Goal: Task Accomplishment & Management: Manage account settings

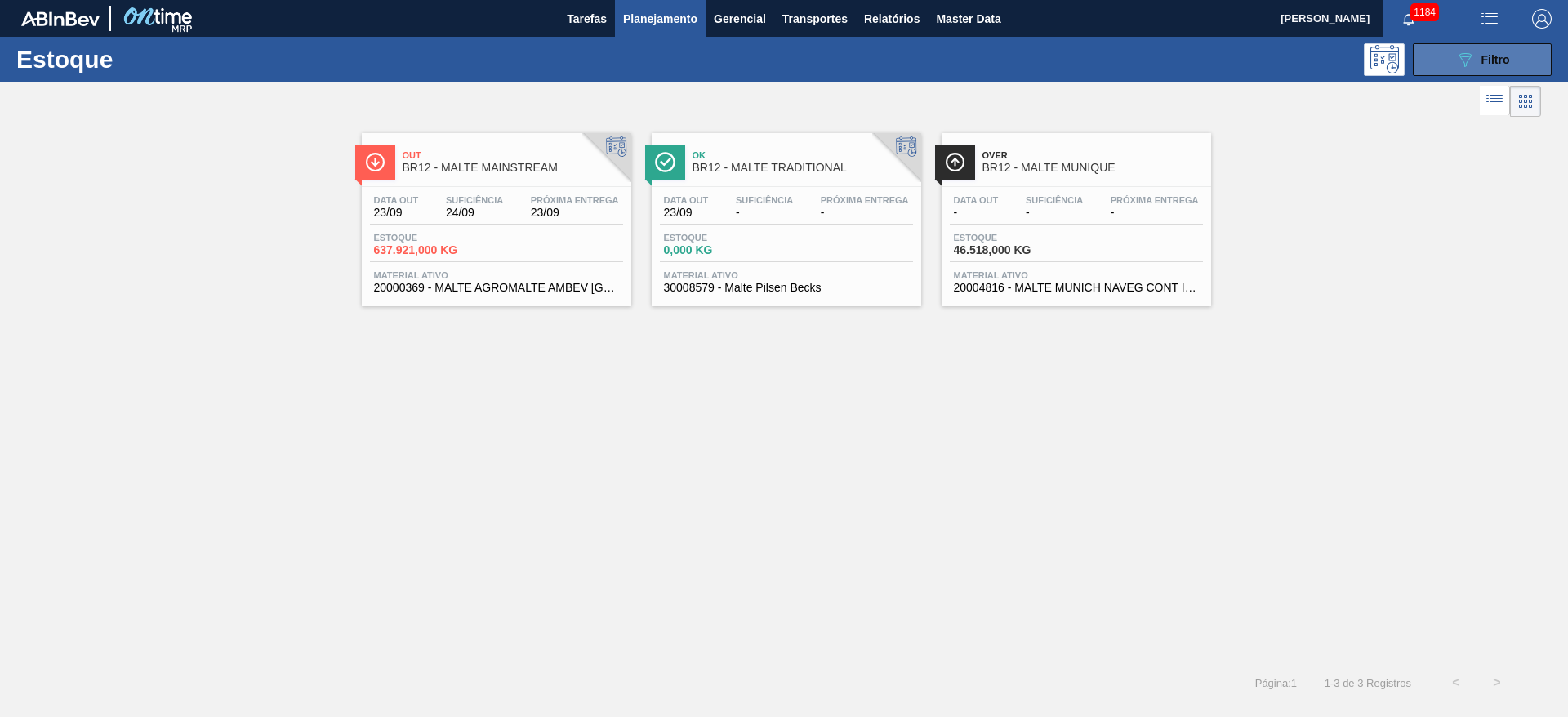
click at [1466, 68] on icon "089F7B8B-B2A5-4AFE-B5C0-19BA573D28AC" at bounding box center [1465, 59] width 20 height 20
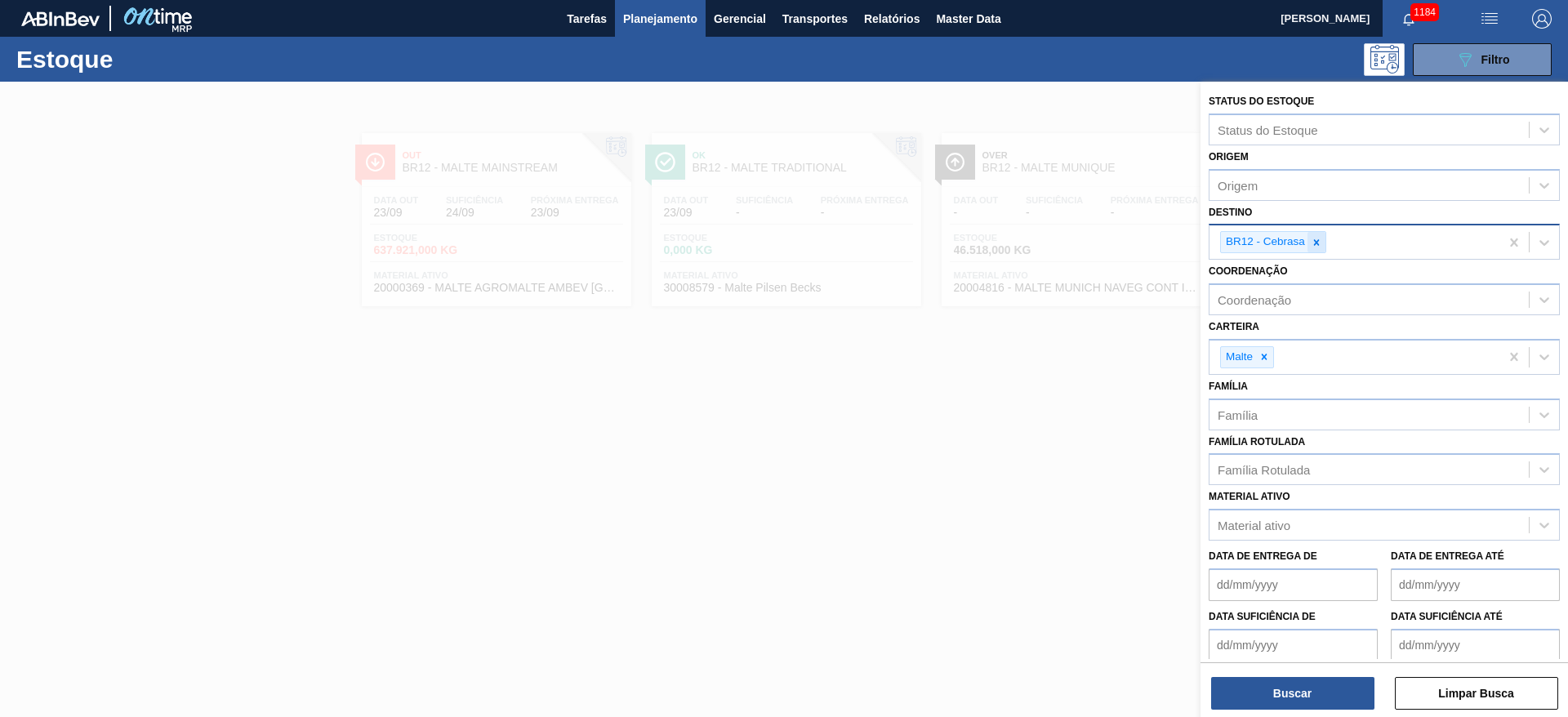
click at [1316, 245] on icon at bounding box center [1316, 242] width 11 height 11
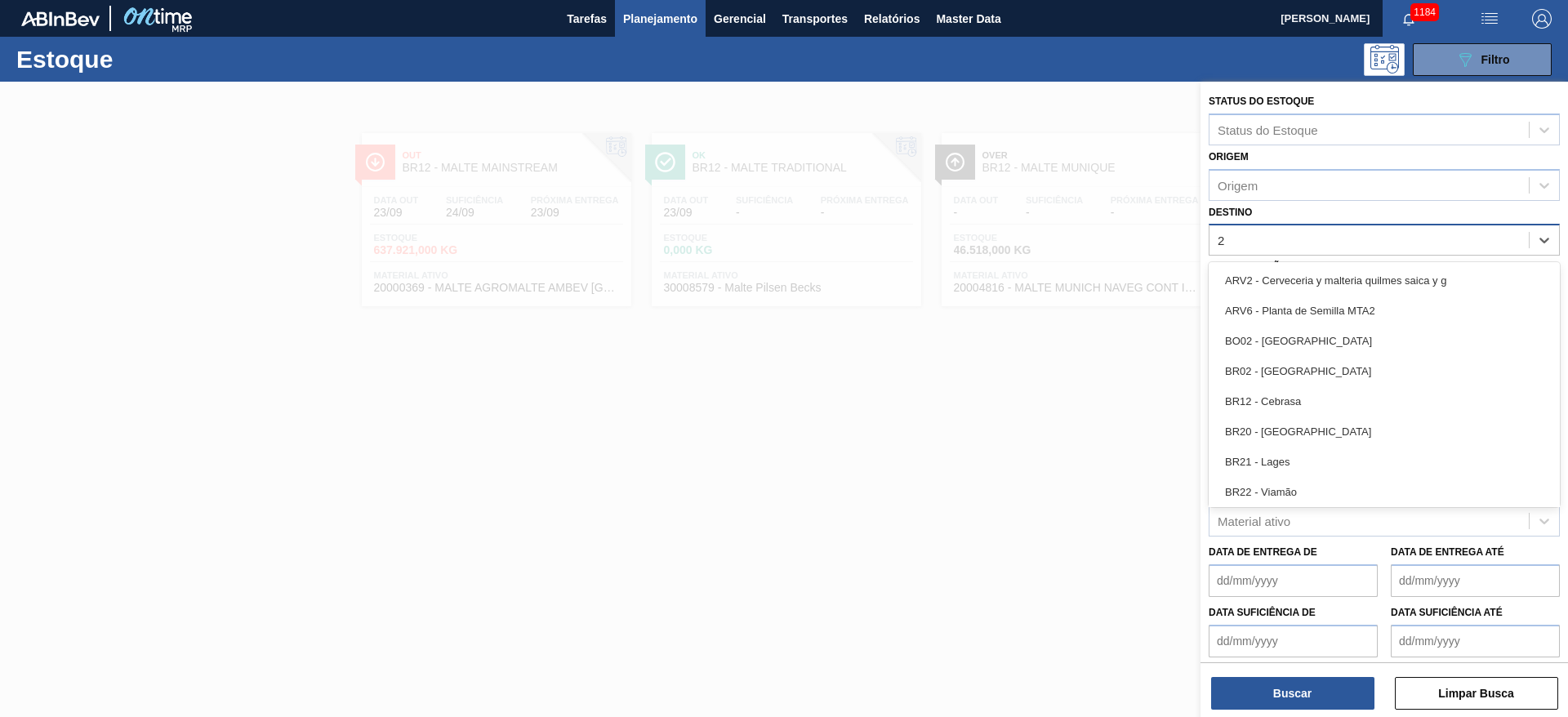
type input "24"
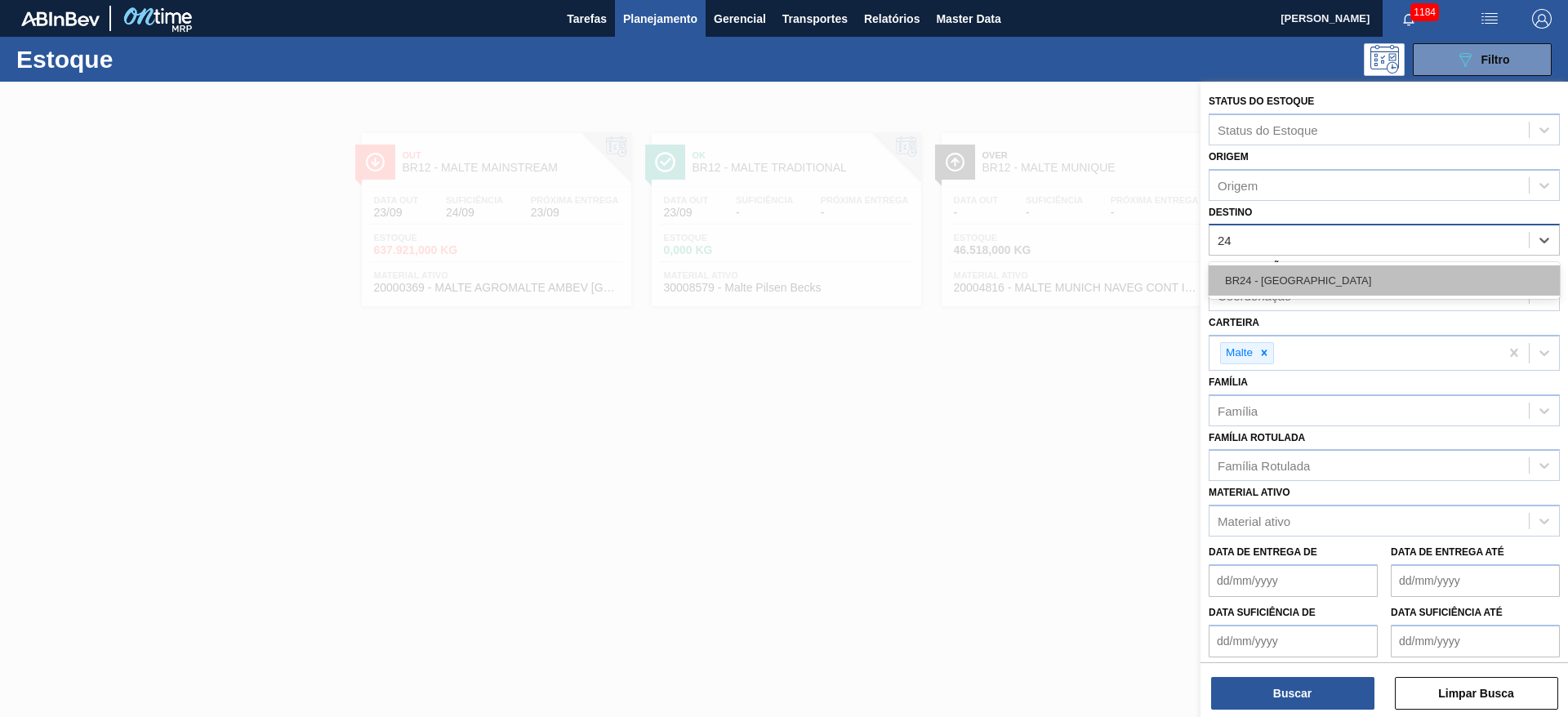
click at [1257, 280] on div "BR24 - [GEOGRAPHIC_DATA]" at bounding box center [1384, 281] width 351 height 30
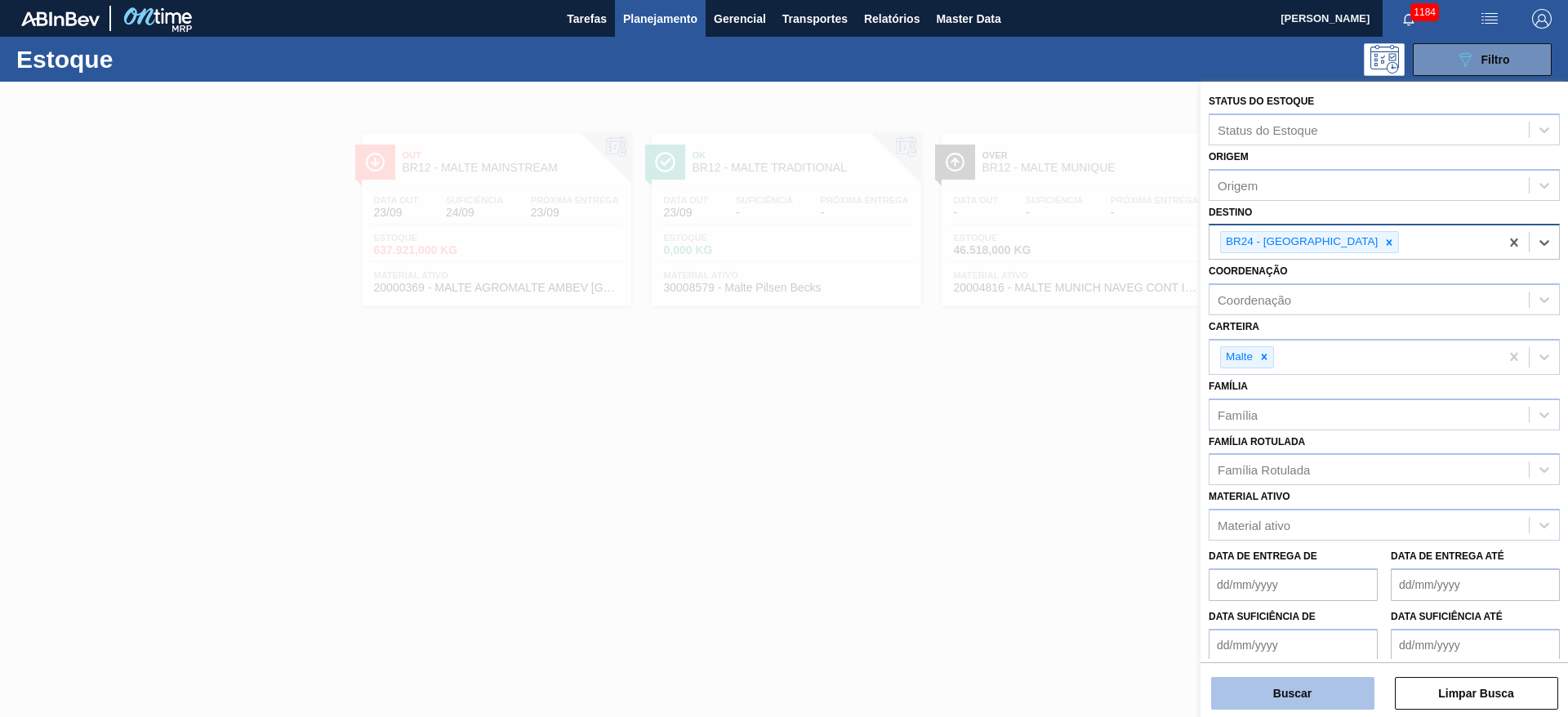
click at [1279, 689] on button "Buscar" at bounding box center [1292, 693] width 163 height 33
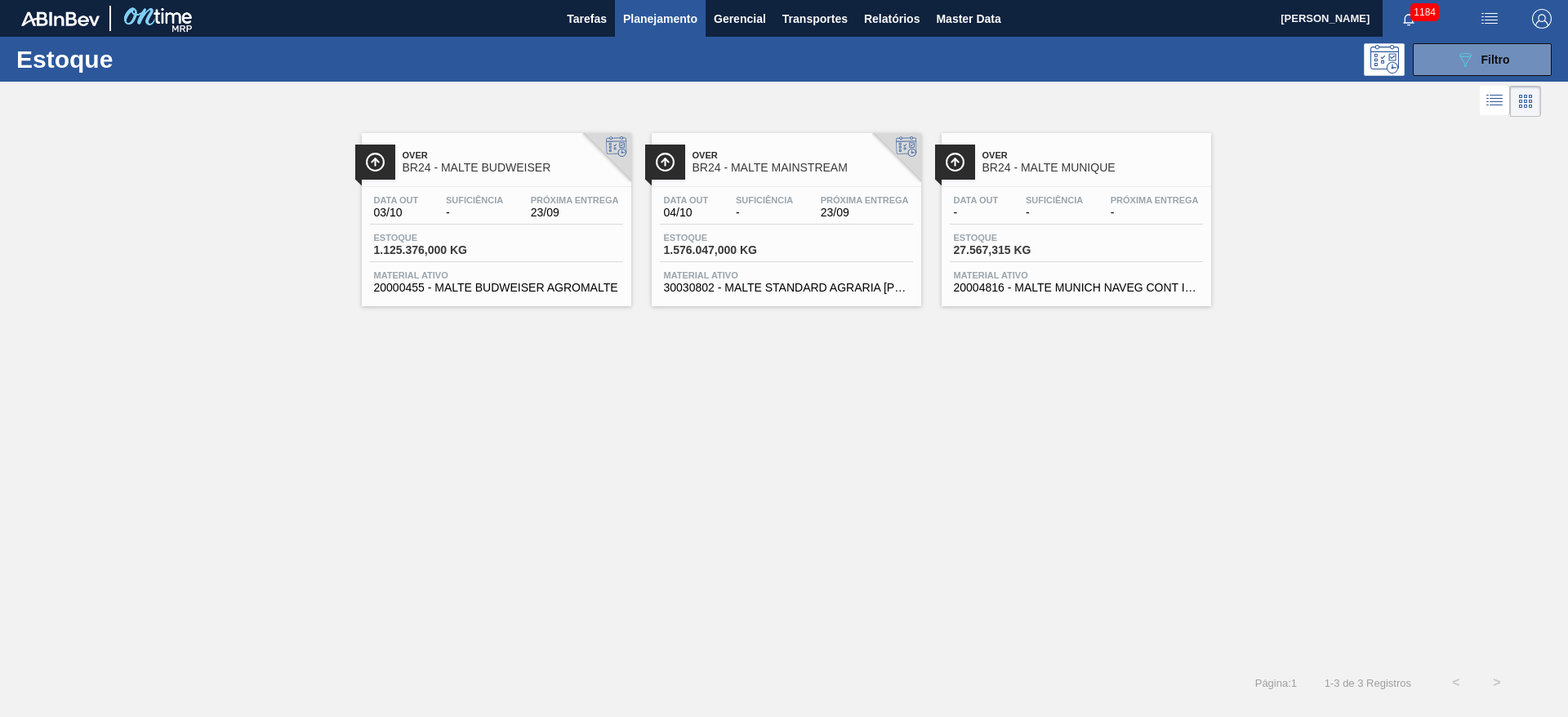
click at [991, 214] on span "-" at bounding box center [976, 213] width 45 height 12
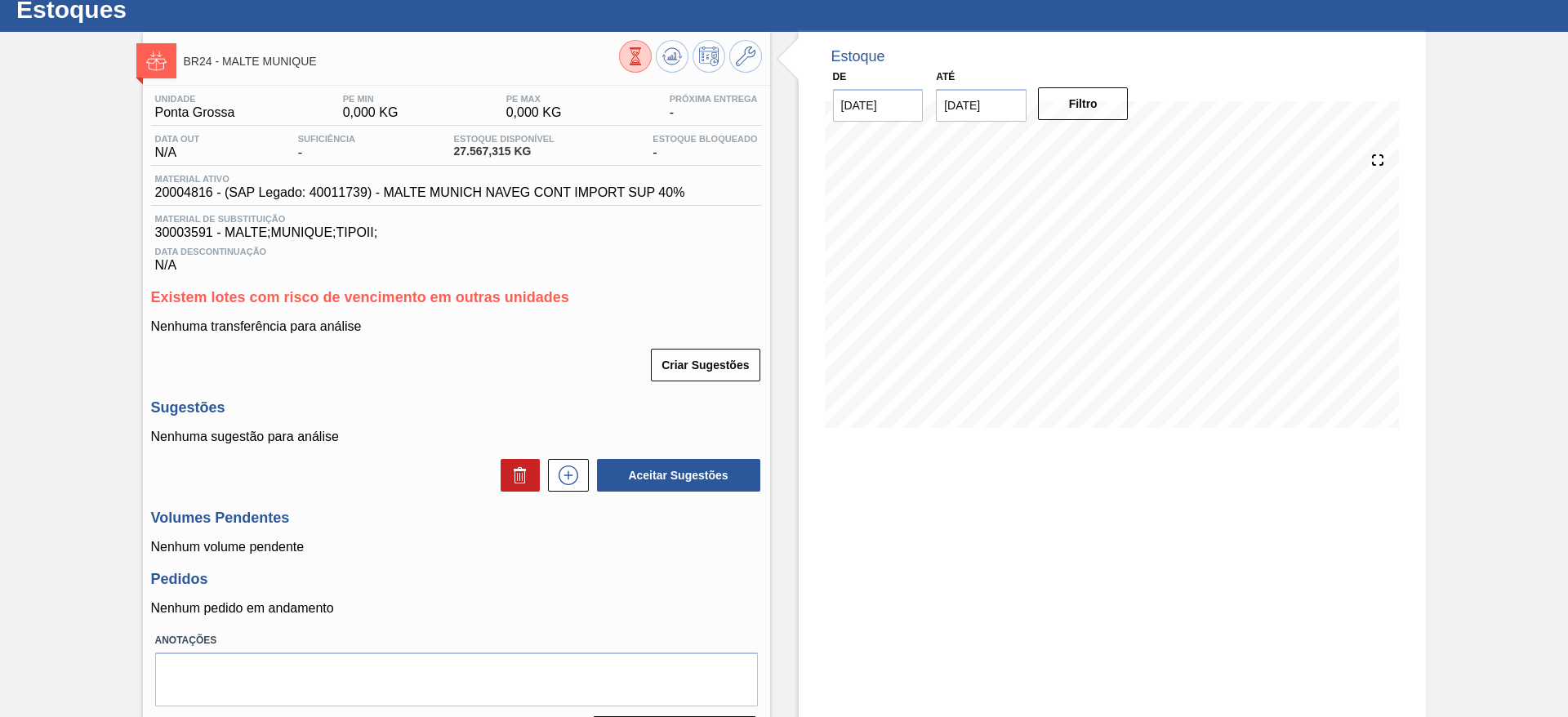
scroll to position [96, 0]
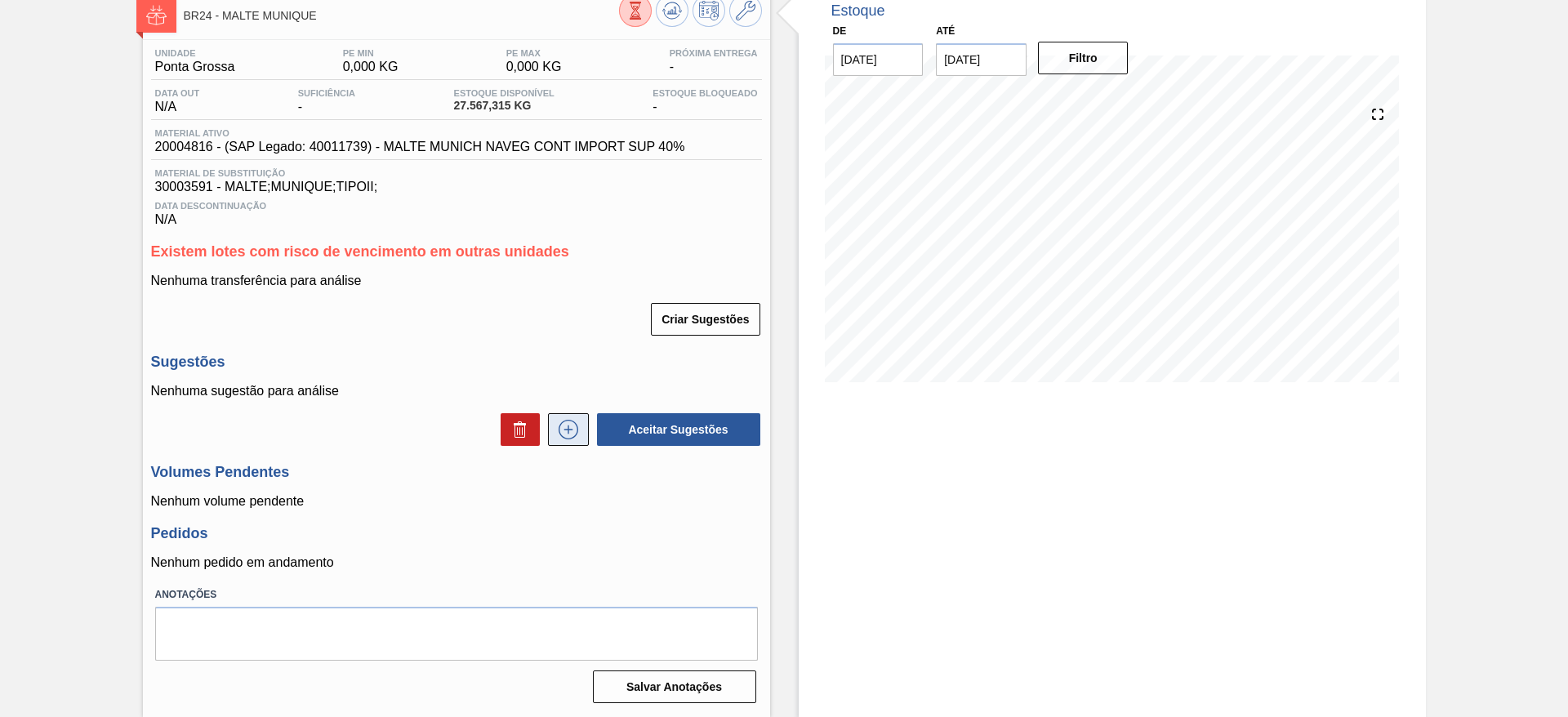
click at [574, 432] on icon at bounding box center [569, 429] width 26 height 20
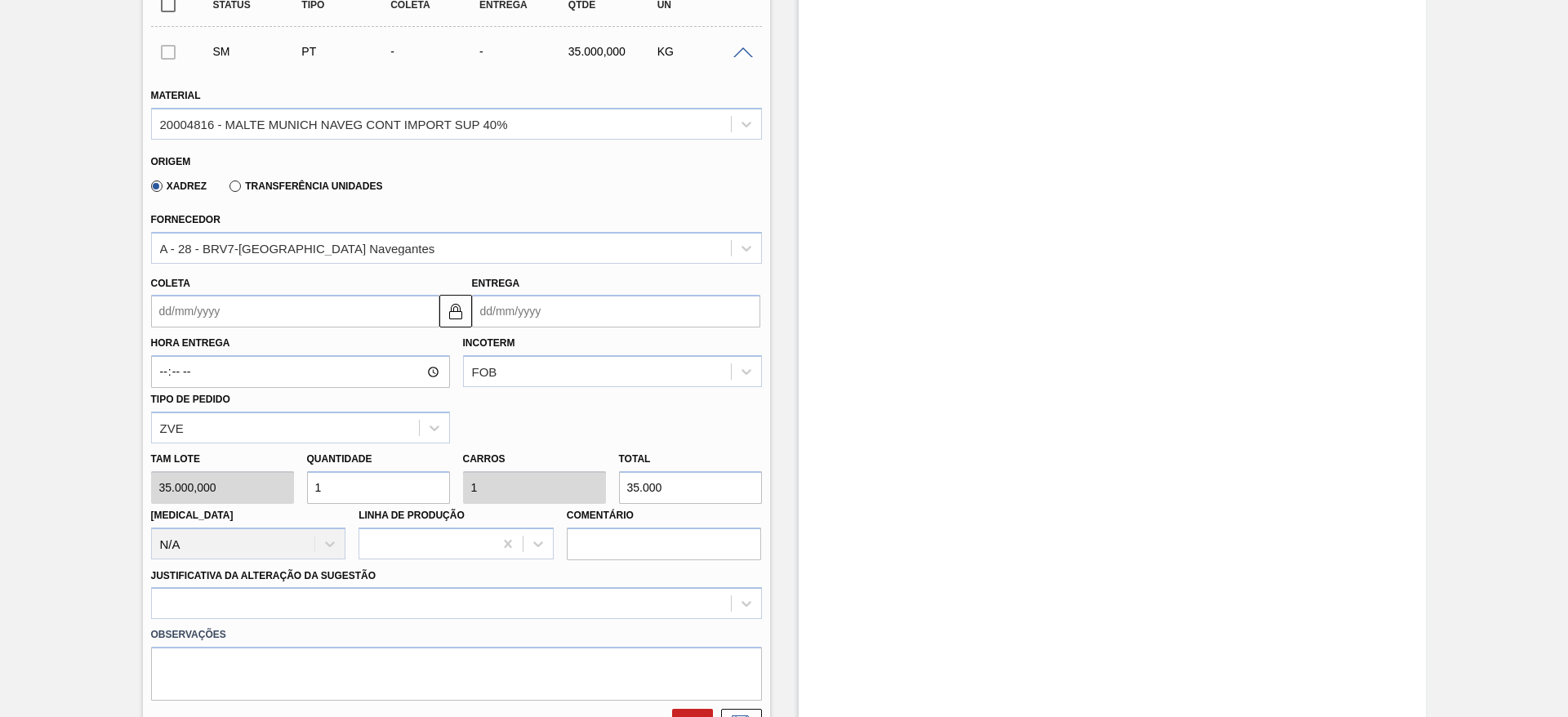
scroll to position [586, 0]
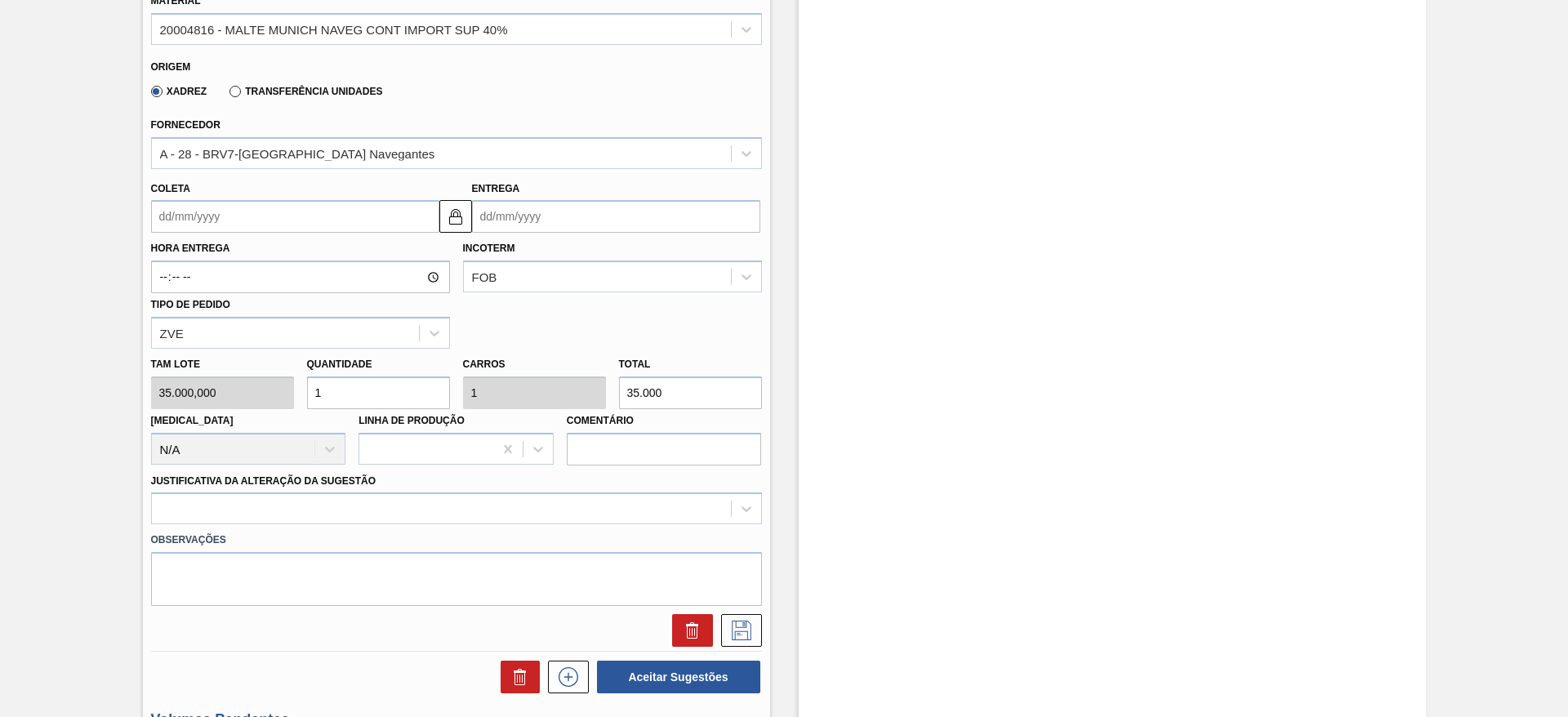
click at [280, 389] on div "[PERSON_NAME] 35.000,000 Quantidade 1 Carros 1 Total 35.000 [MEDICAL_DATA] N/A …" at bounding box center [456, 407] width 624 height 117
type input "2"
type input "70.000"
type input "2"
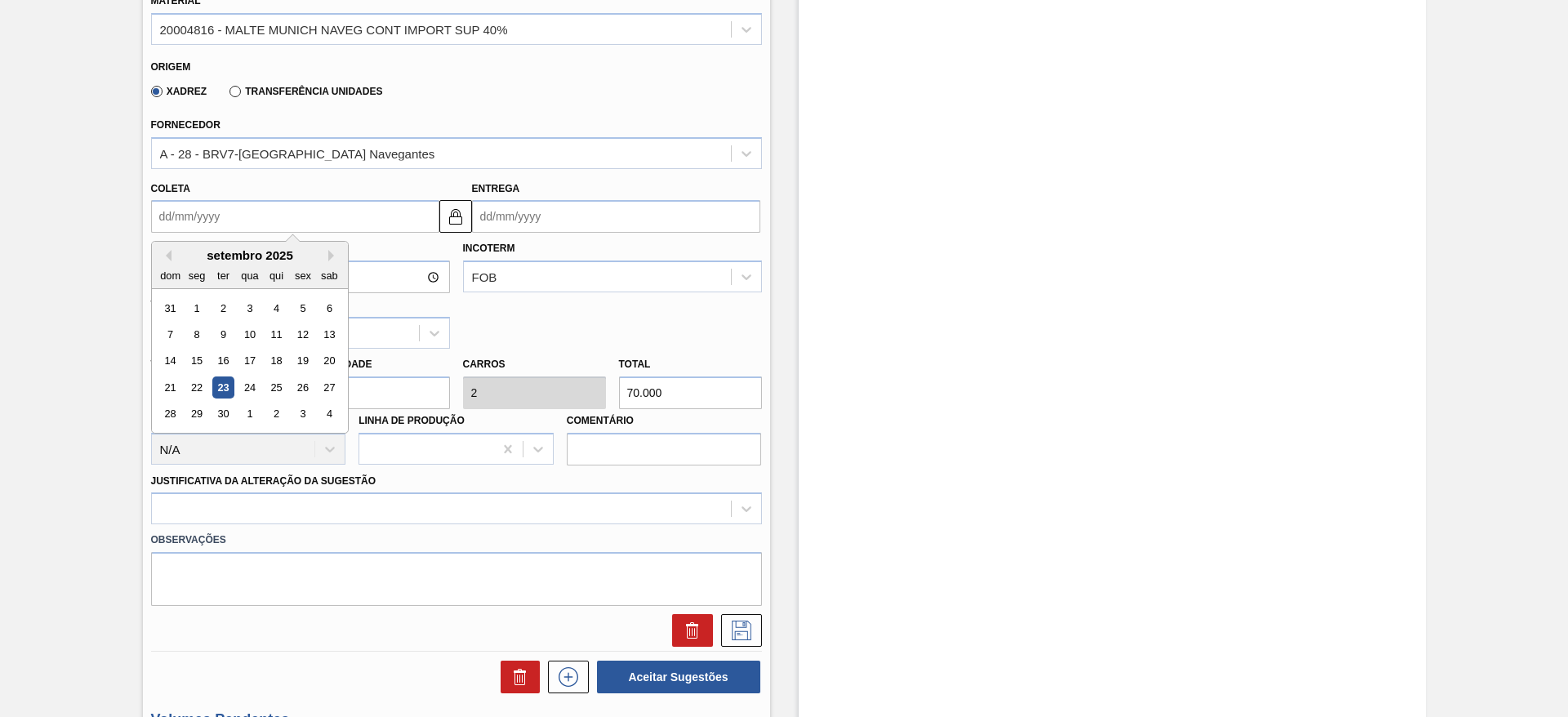
click at [161, 216] on input "Coleta" at bounding box center [295, 216] width 288 height 33
click at [252, 387] on div "24" at bounding box center [250, 388] width 22 height 22
type input "[DATE]"
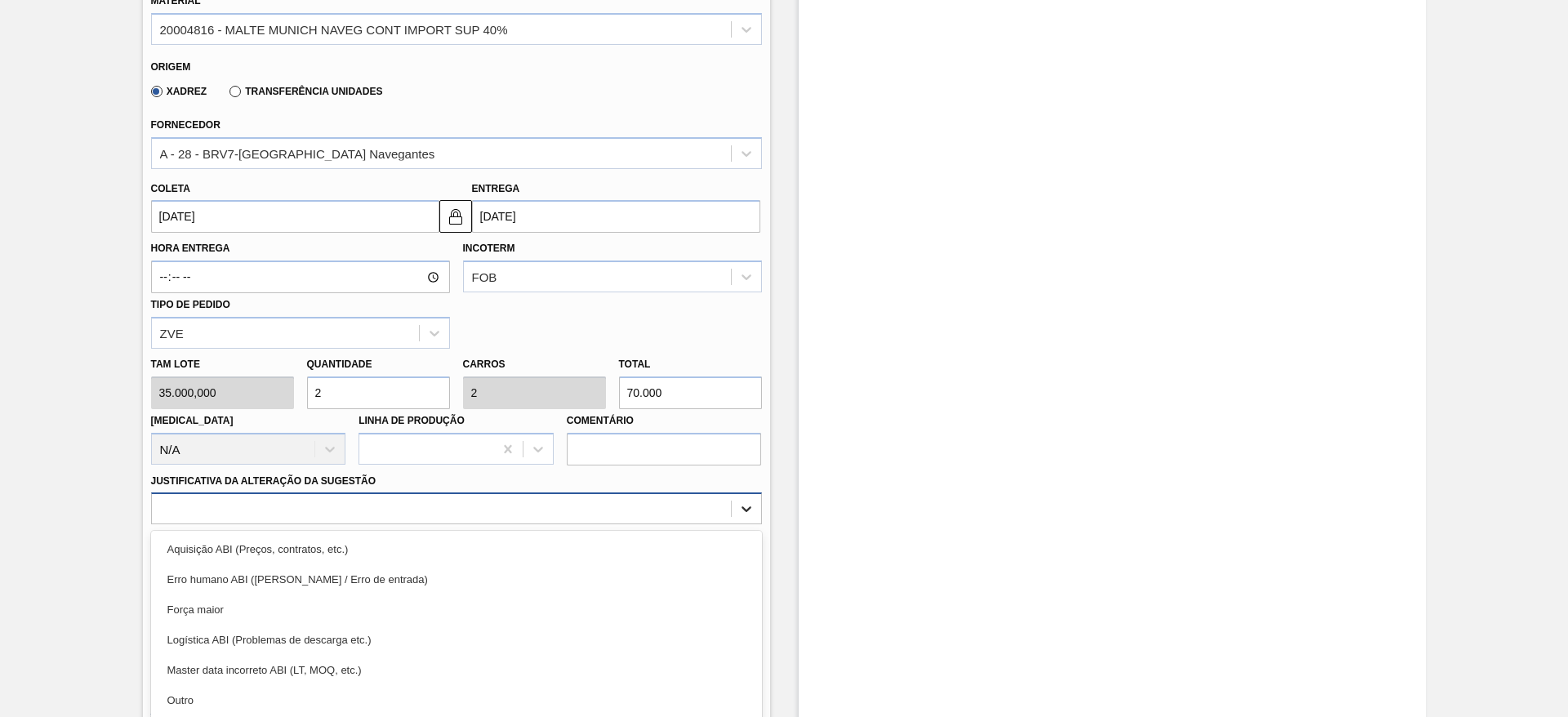
click at [750, 504] on div "option Erro humano ABI (Cálculo / Erro de entrada) focused, 2 of 18. 18 results…" at bounding box center [456, 508] width 611 height 32
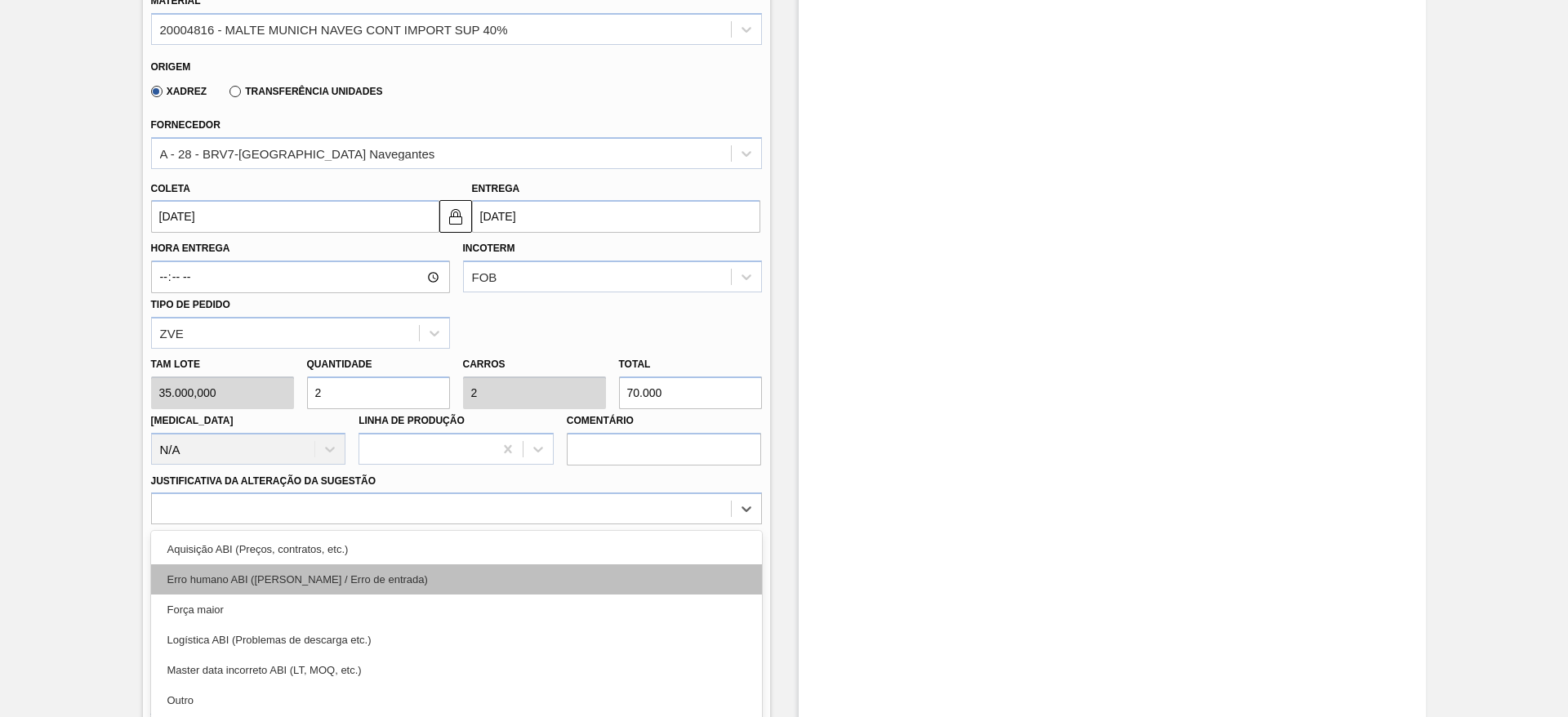
scroll to position [651, 0]
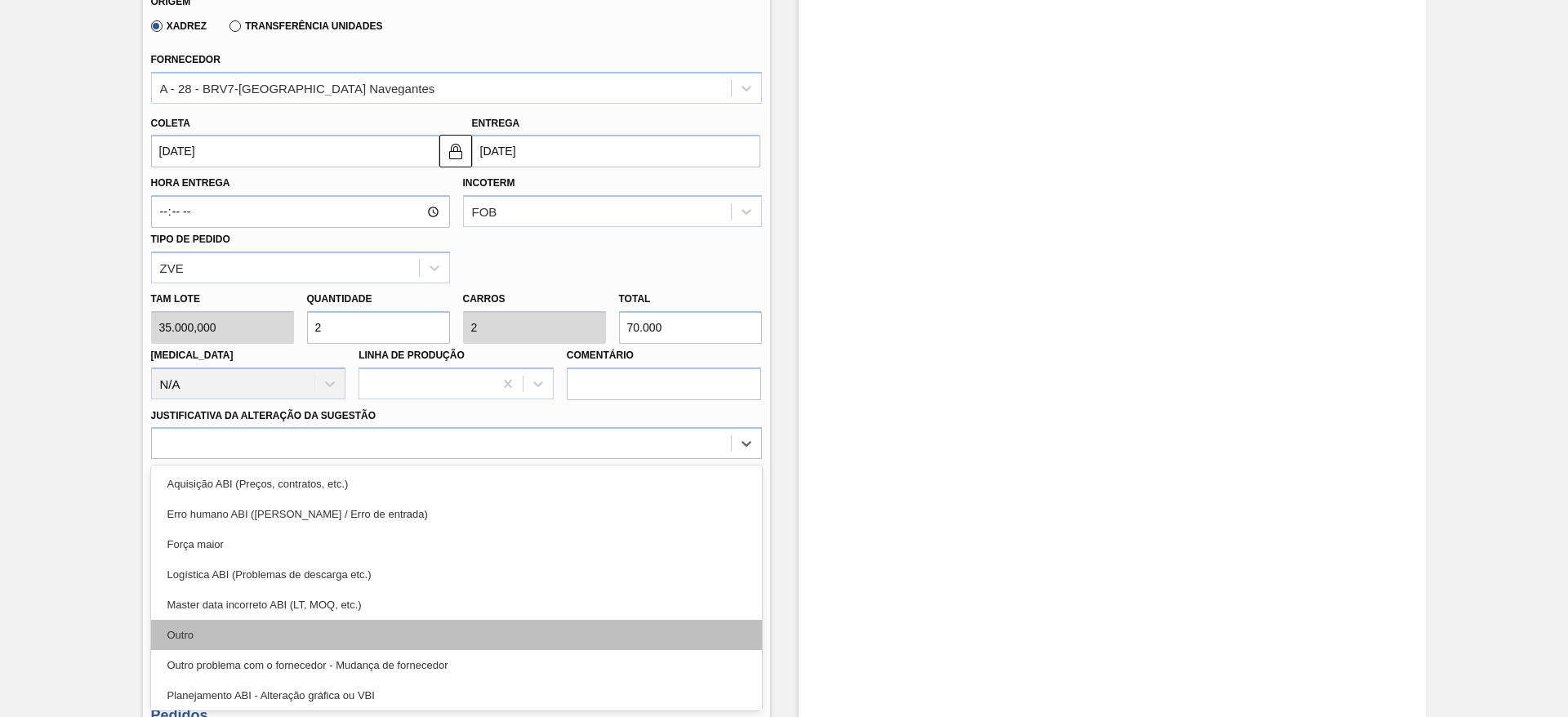
click at [212, 637] on div "Outro" at bounding box center [456, 635] width 611 height 30
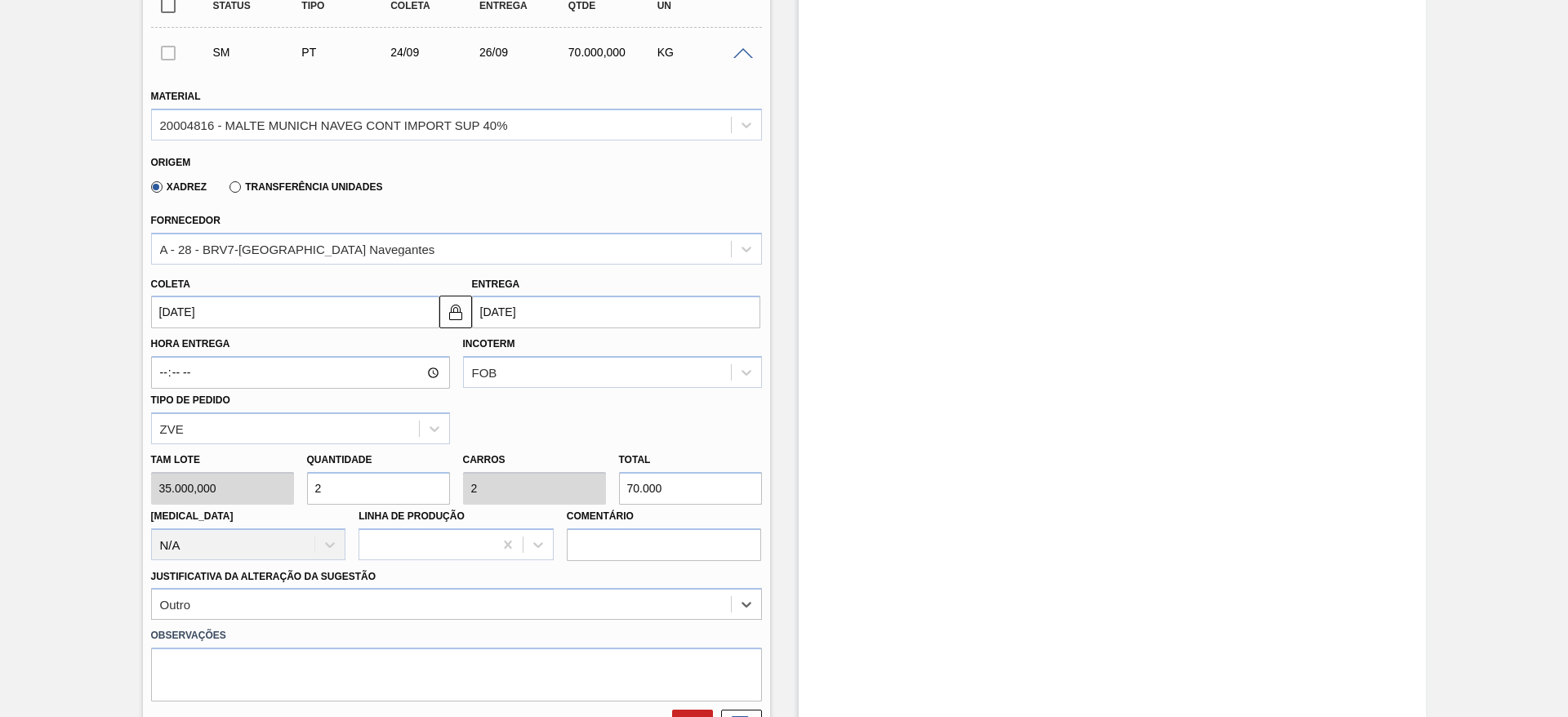
scroll to position [834, 0]
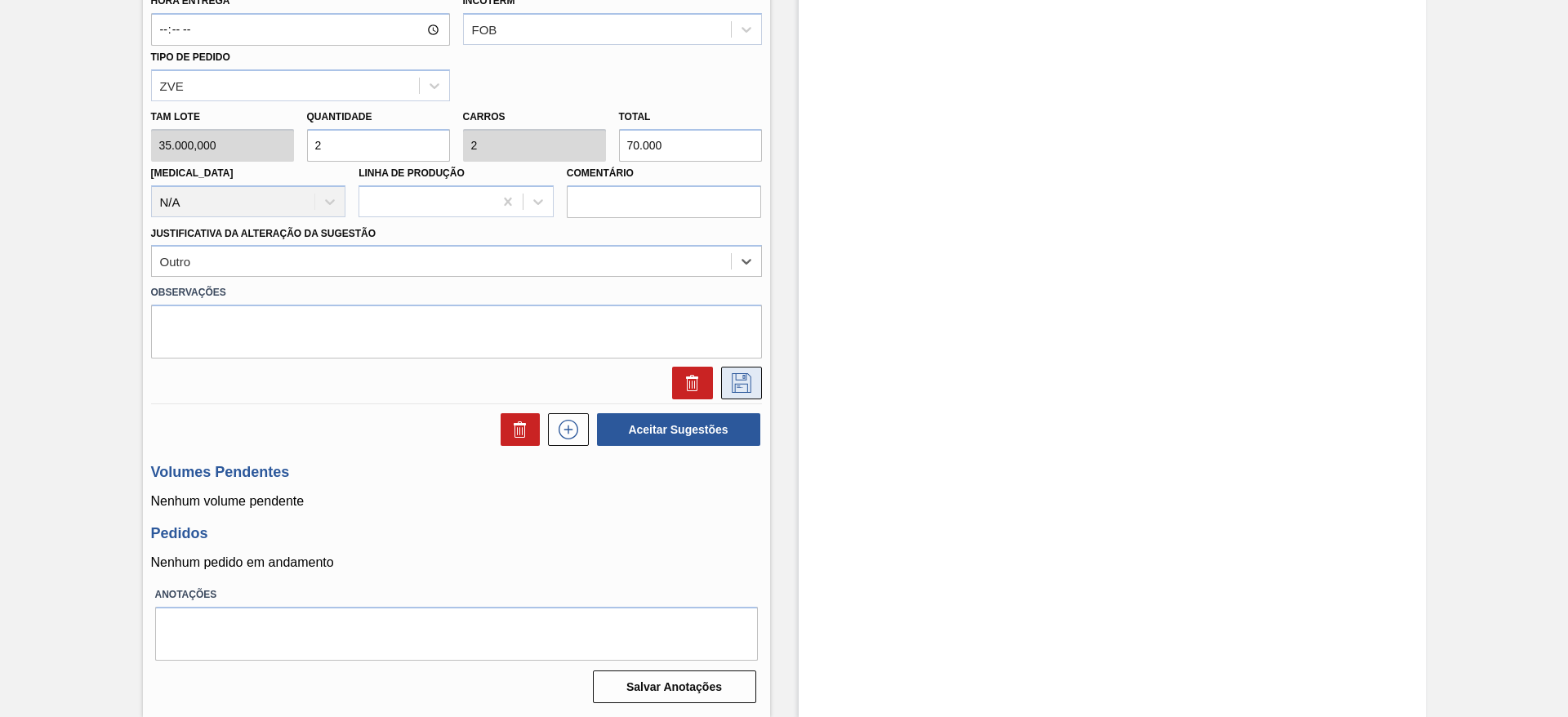
click at [747, 384] on icon at bounding box center [742, 382] width 26 height 20
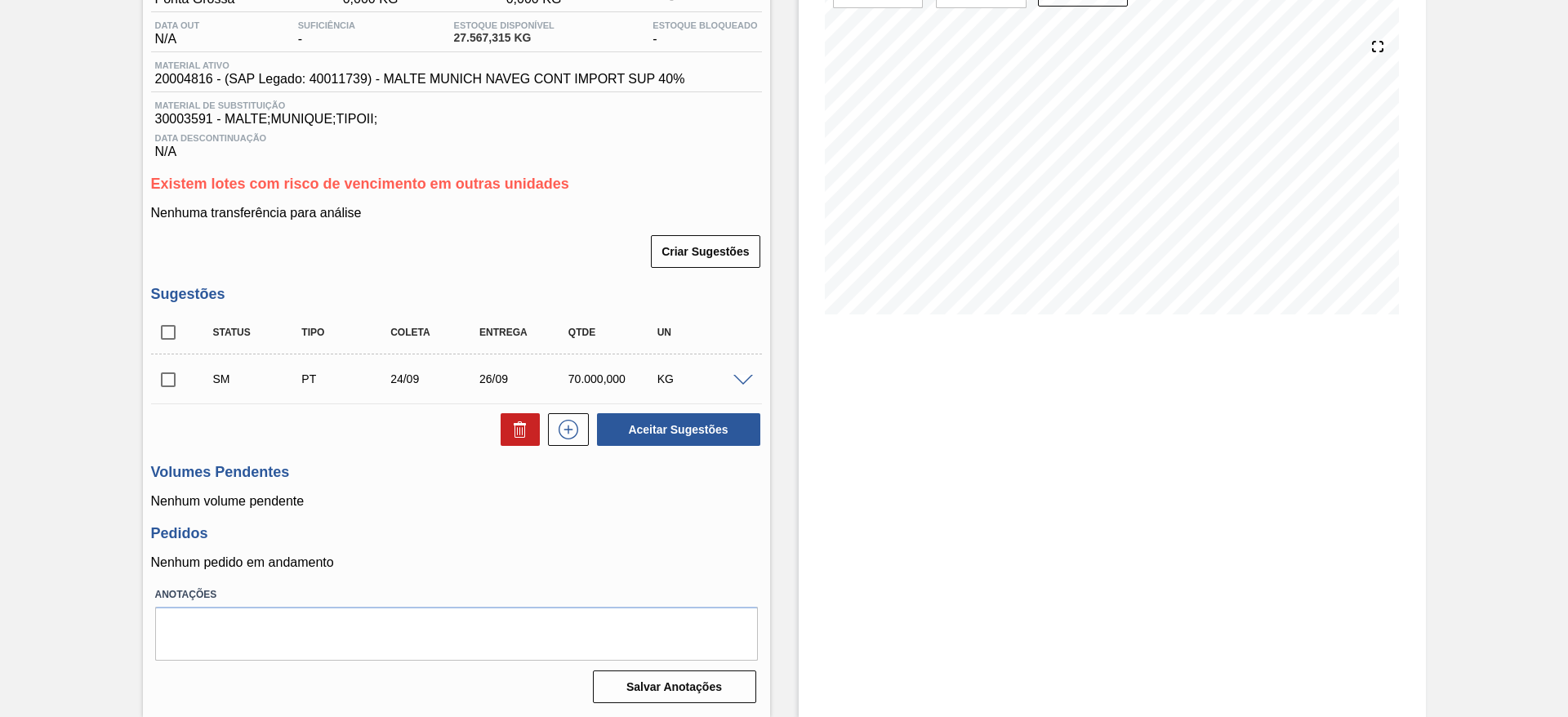
scroll to position [163, 0]
click at [161, 379] on input "checkbox" at bounding box center [168, 379] width 34 height 34
click at [703, 439] on button "Aceitar Sugestões" at bounding box center [678, 429] width 163 height 33
checkbox input "false"
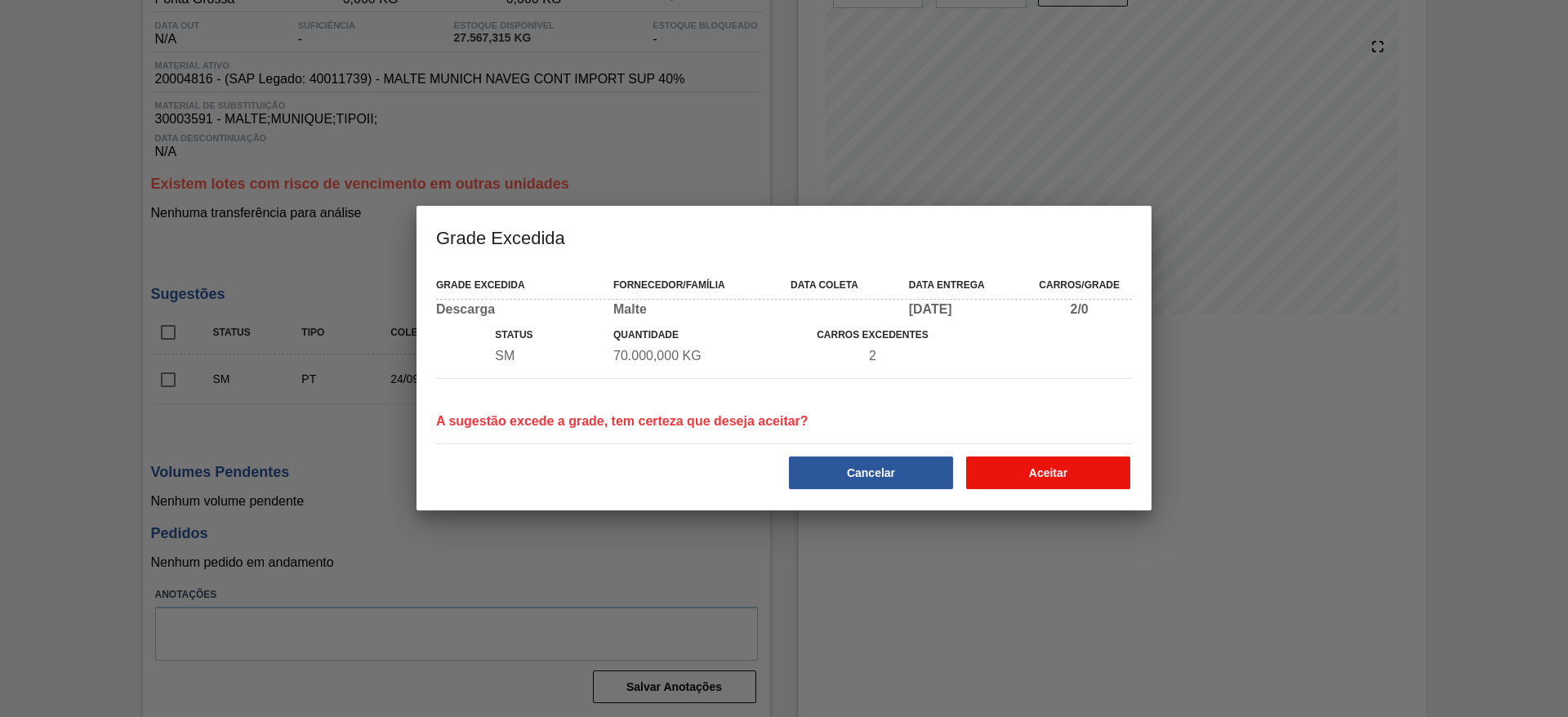
click at [1035, 475] on button "Aceitar" at bounding box center [1048, 473] width 164 height 33
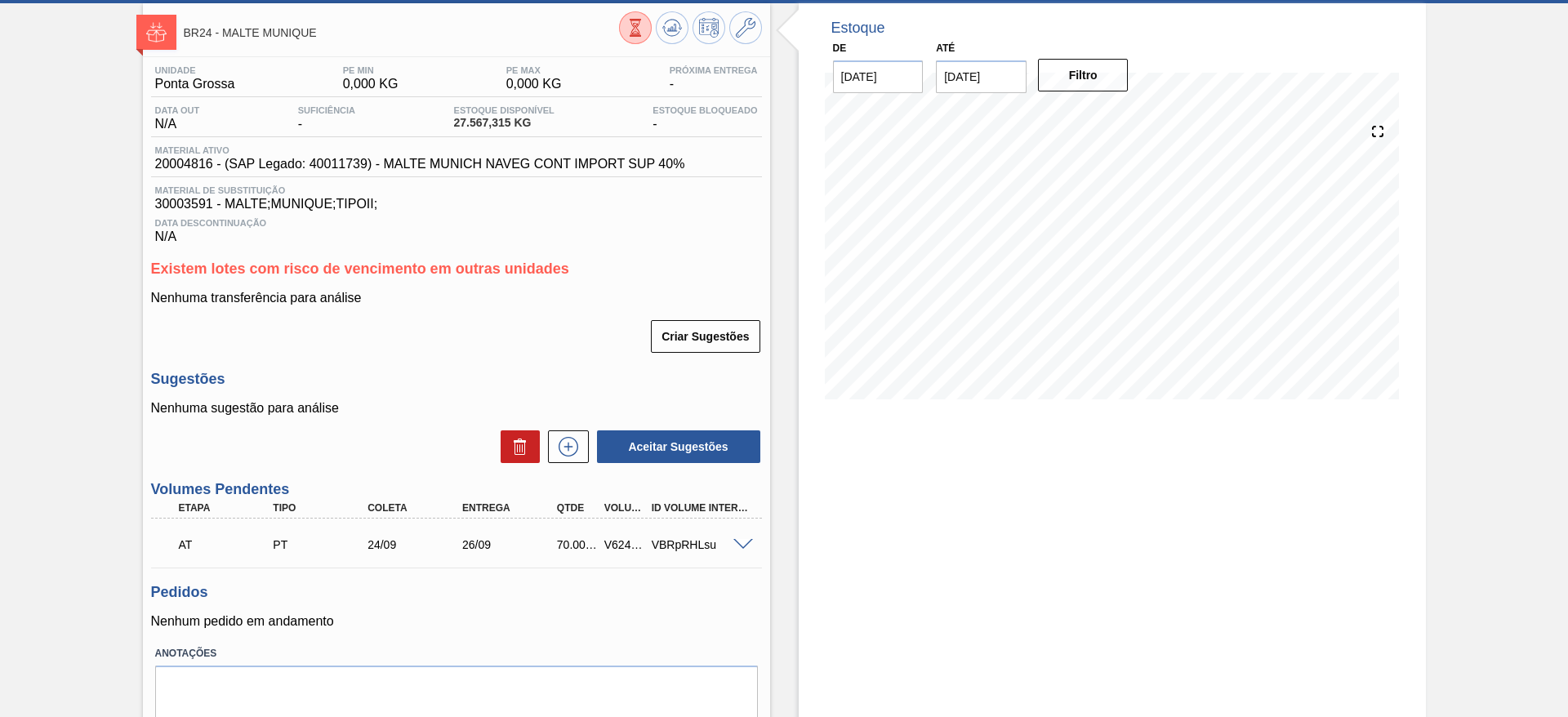
scroll to position [0, 0]
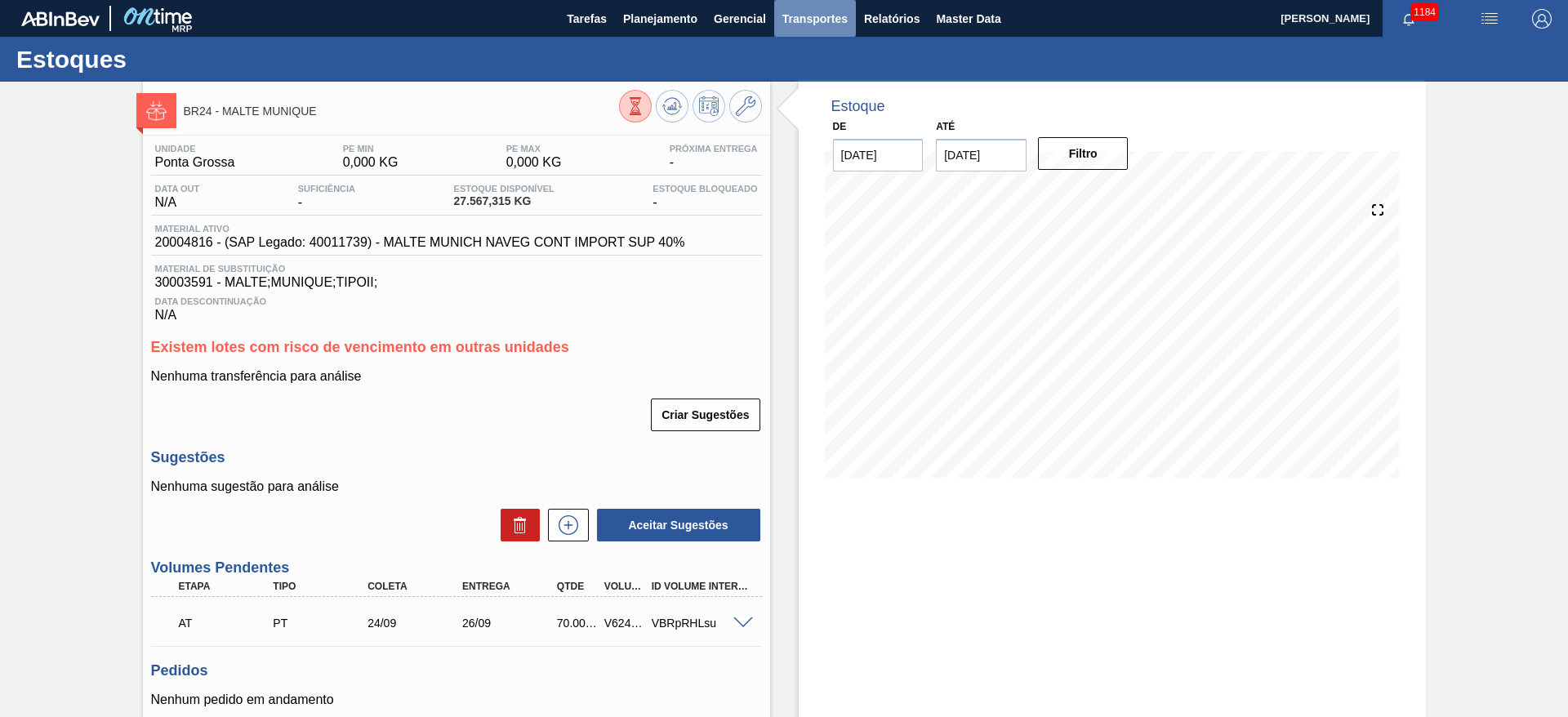
click at [807, 10] on span "Transportes" at bounding box center [815, 19] width 65 height 20
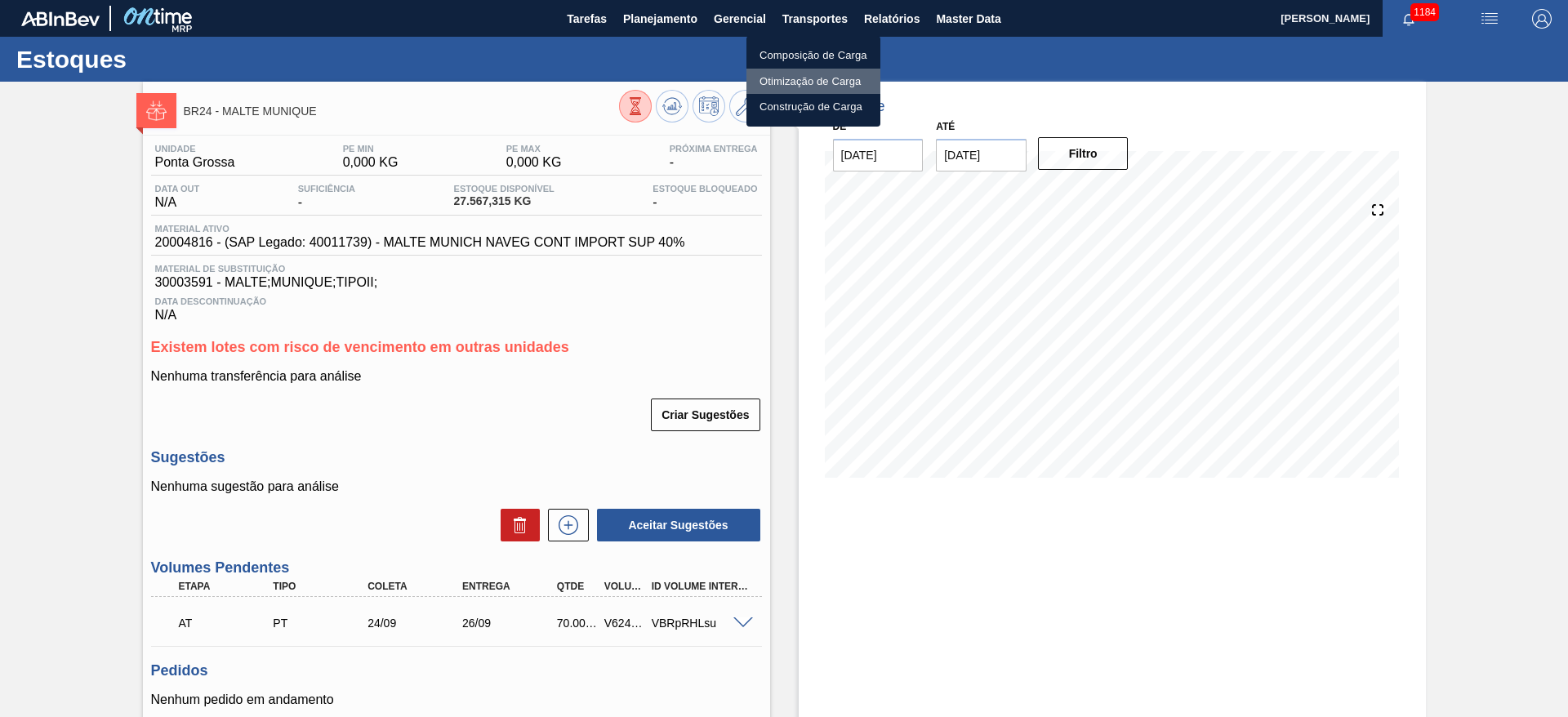
click at [784, 78] on li "Otimização de Carga" at bounding box center [814, 82] width 134 height 26
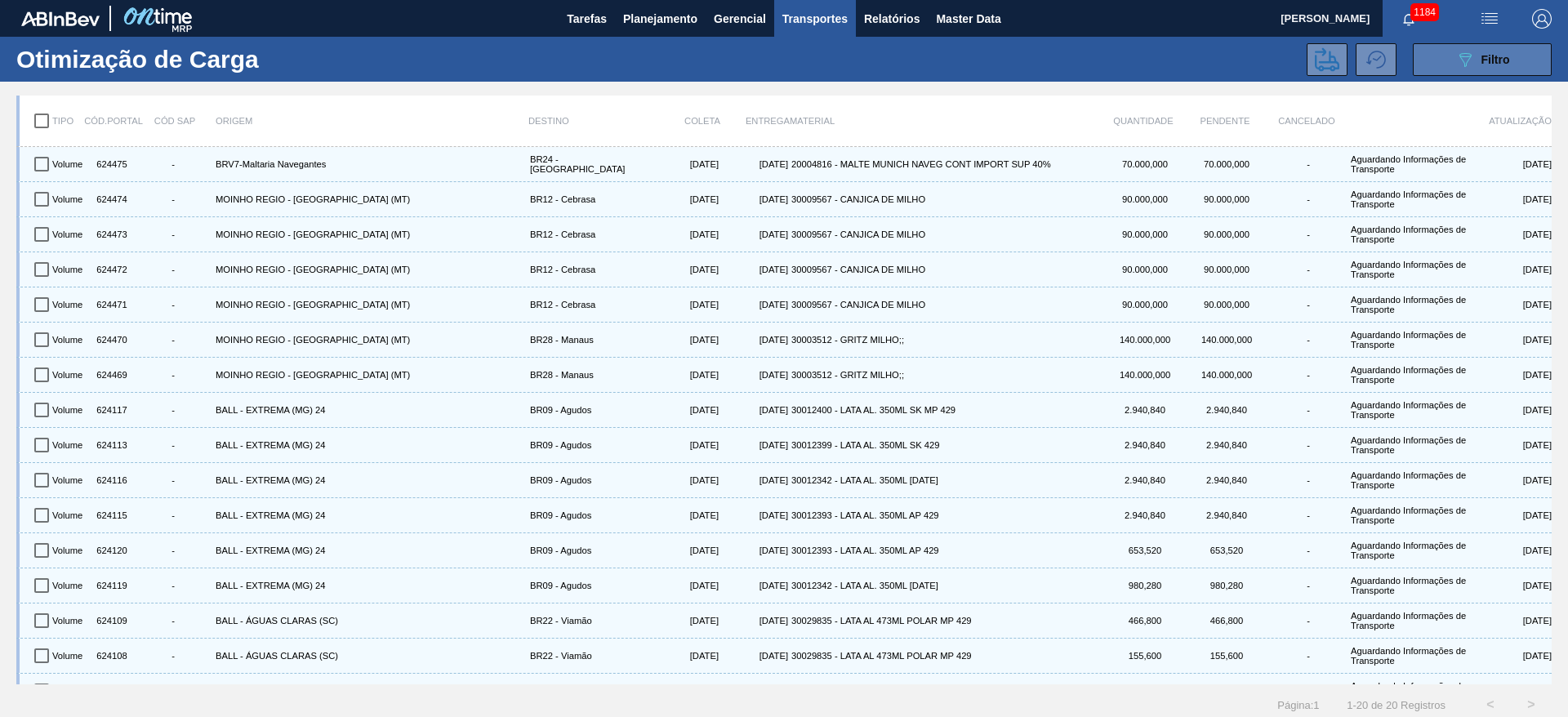
click at [1467, 61] on icon "089F7B8B-B2A5-4AFE-B5C0-19BA573D28AC" at bounding box center [1465, 59] width 20 height 20
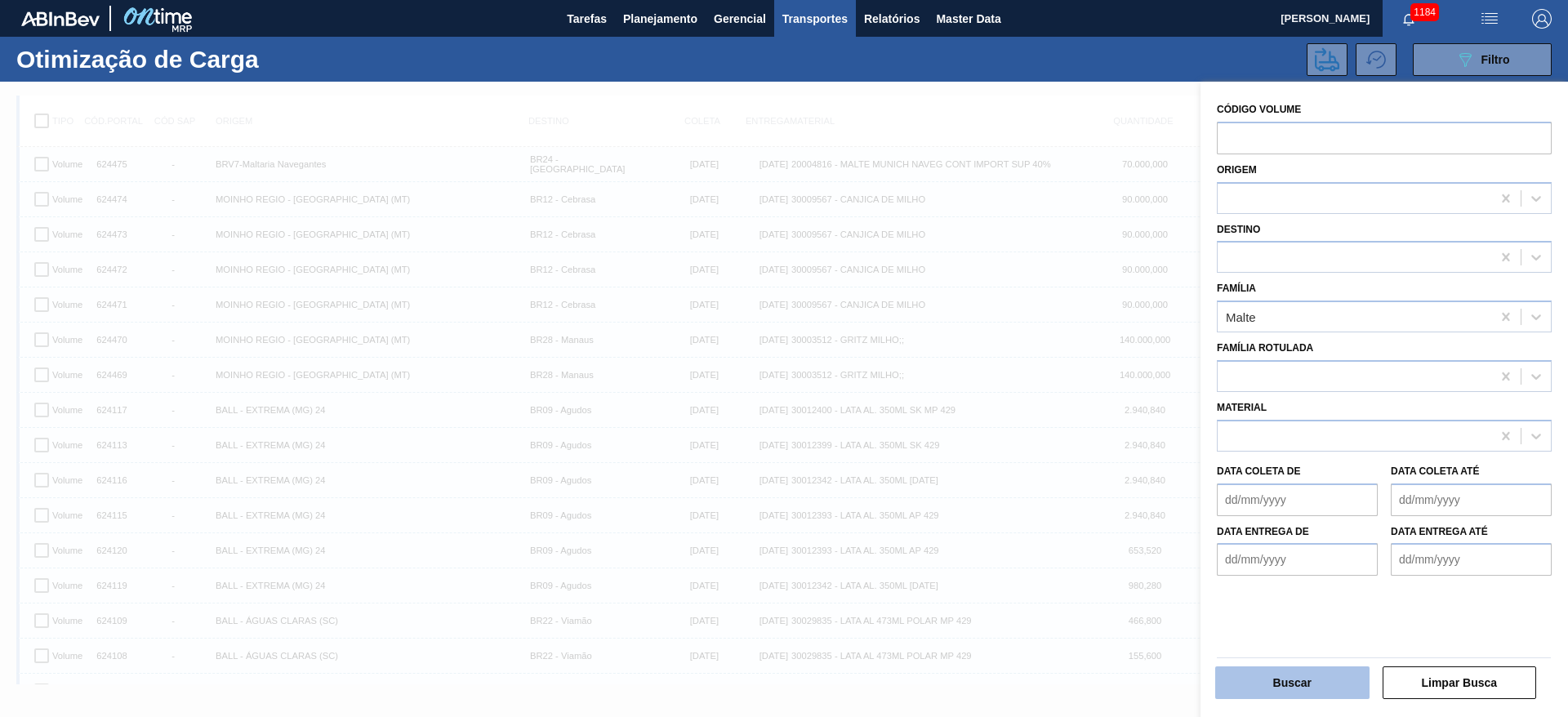
click at [1294, 667] on button "Buscar" at bounding box center [1293, 683] width 155 height 33
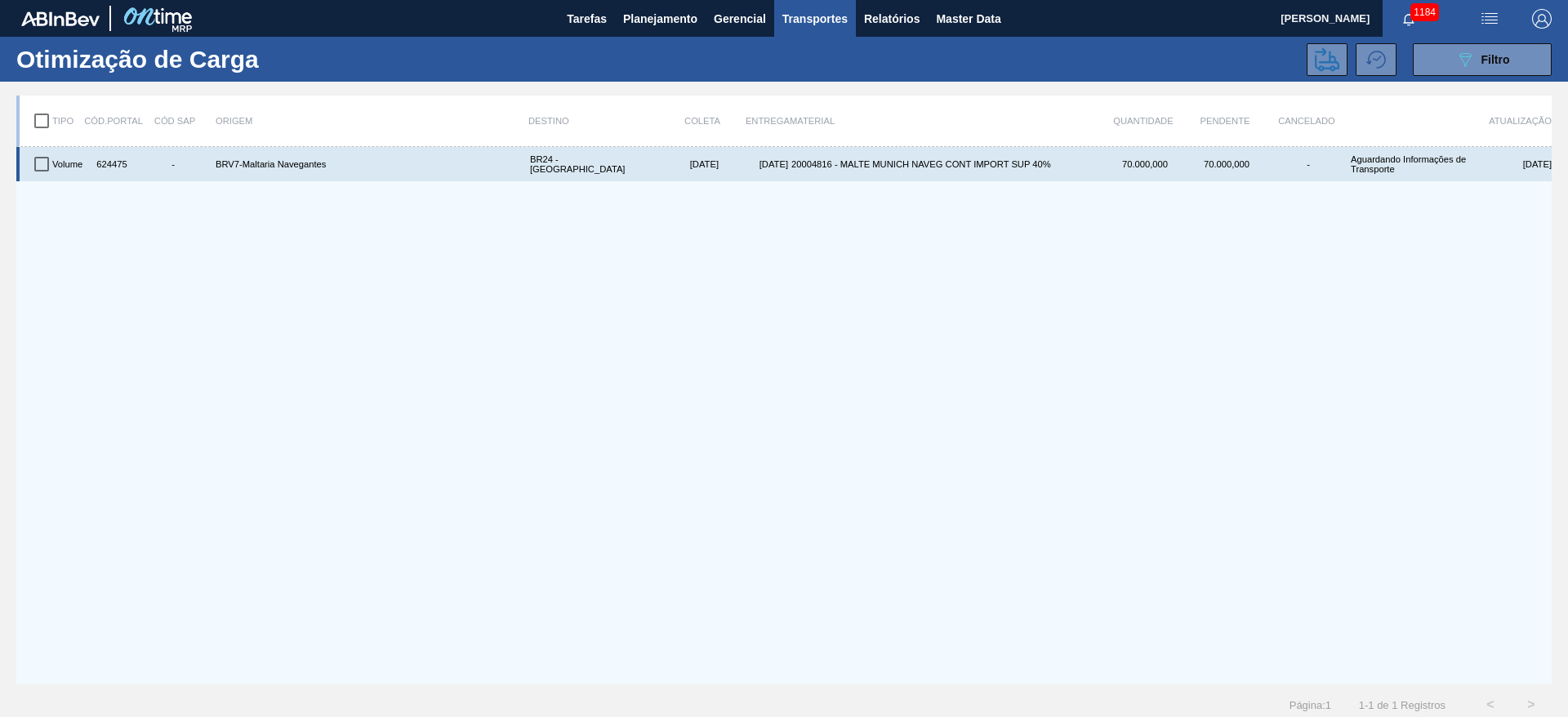
click at [43, 161] on input "checkbox" at bounding box center [41, 164] width 34 height 34
checkbox input "true"
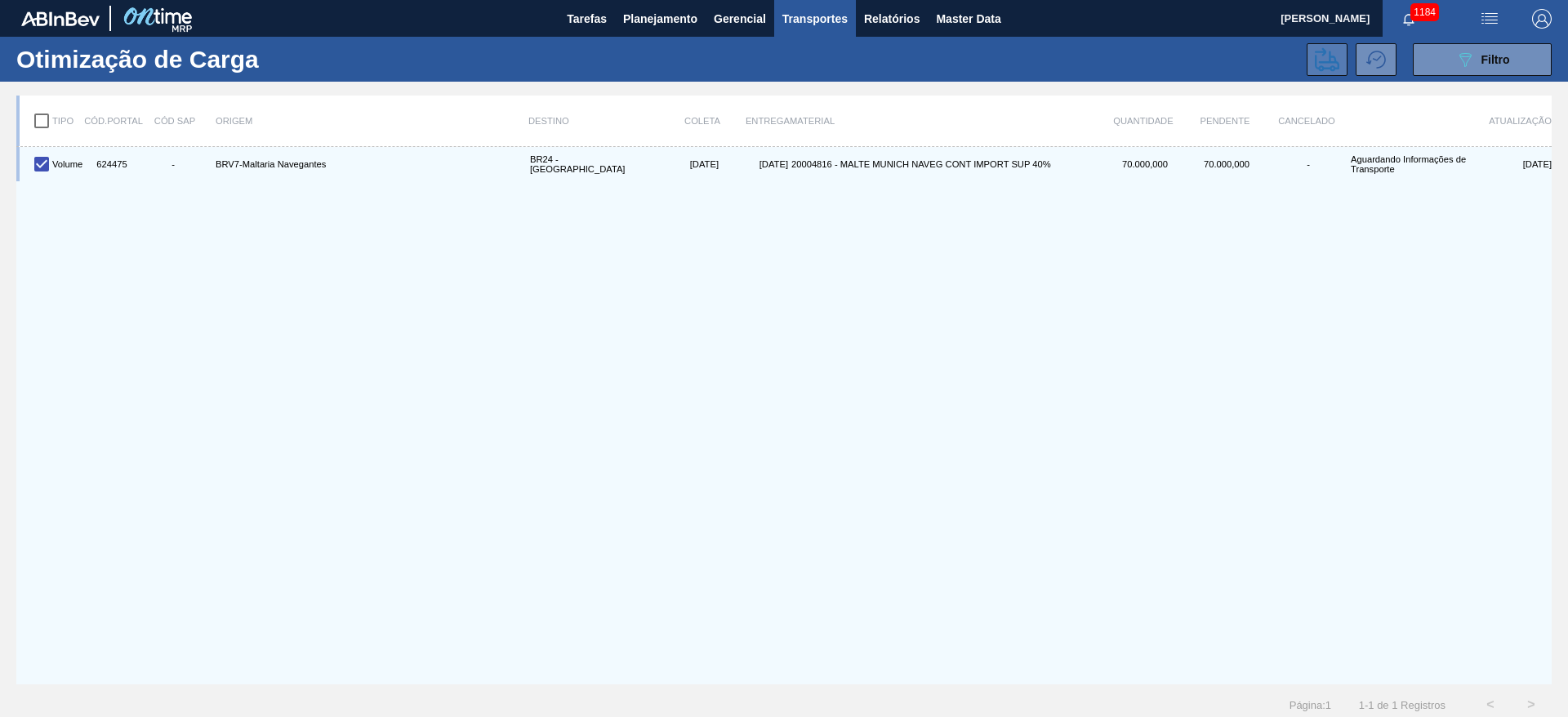
click at [1323, 58] on icon at bounding box center [1327, 60] width 24 height 24
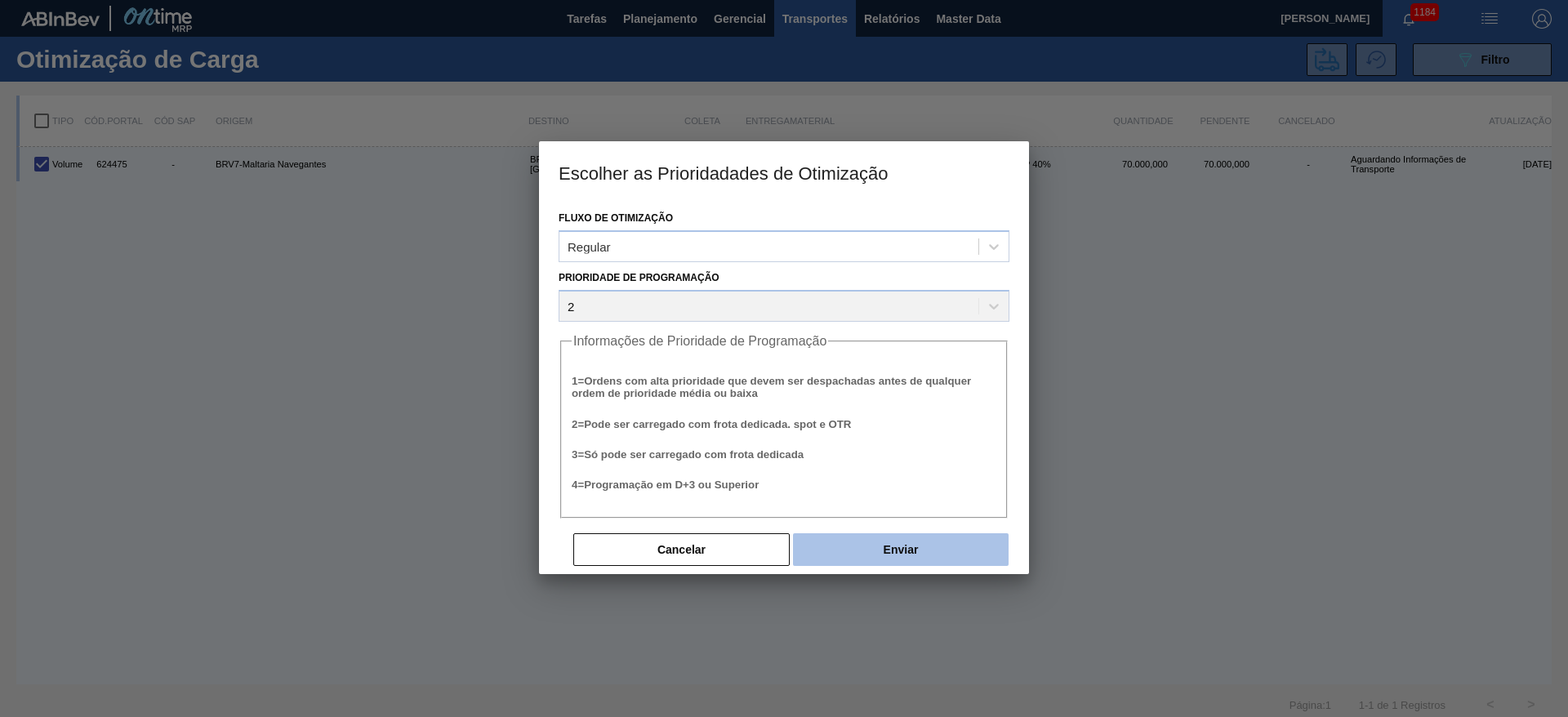
click at [860, 538] on button "Enviar" at bounding box center [901, 549] width 215 height 33
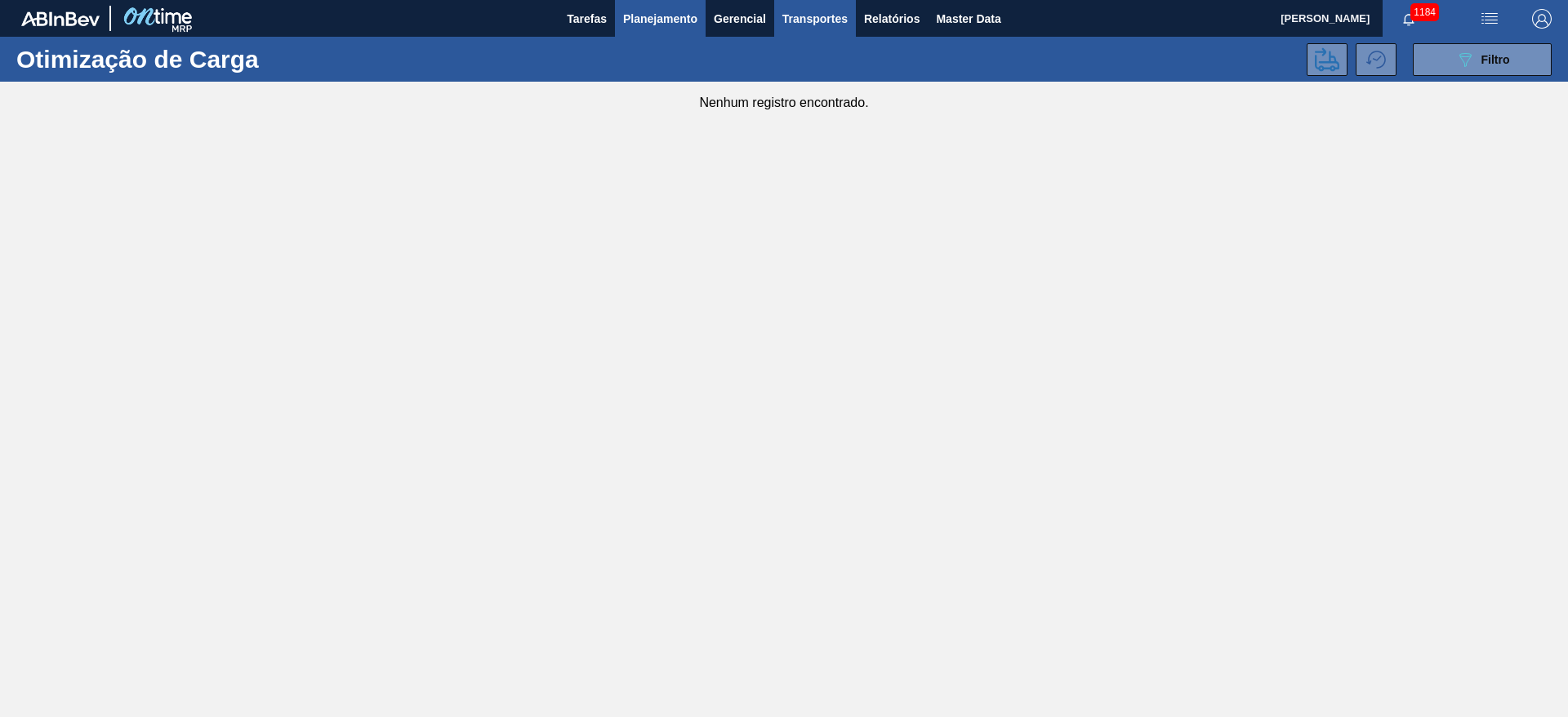
click at [634, 17] on span "Planejamento" at bounding box center [661, 19] width 75 height 20
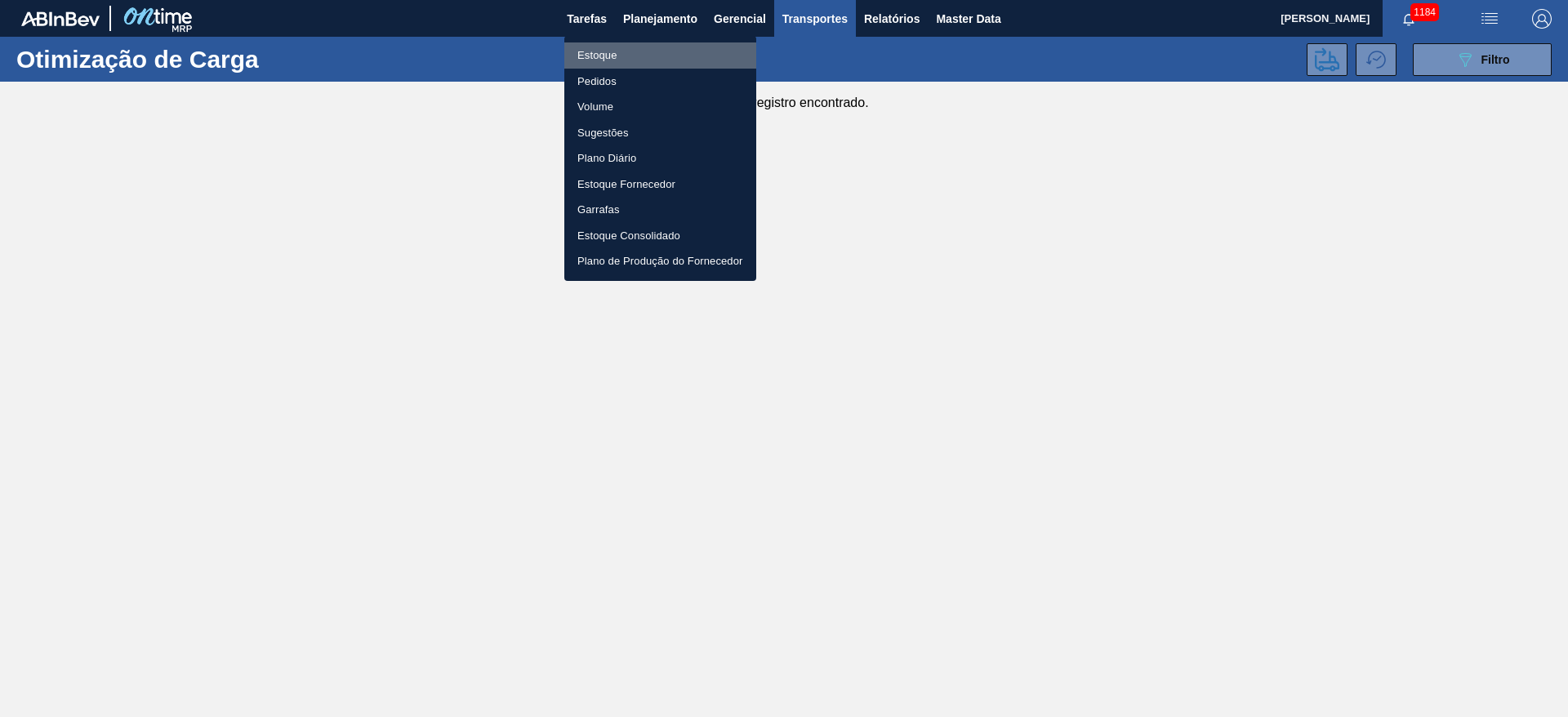
click at [614, 49] on li "Estoque" at bounding box center [660, 56] width 192 height 26
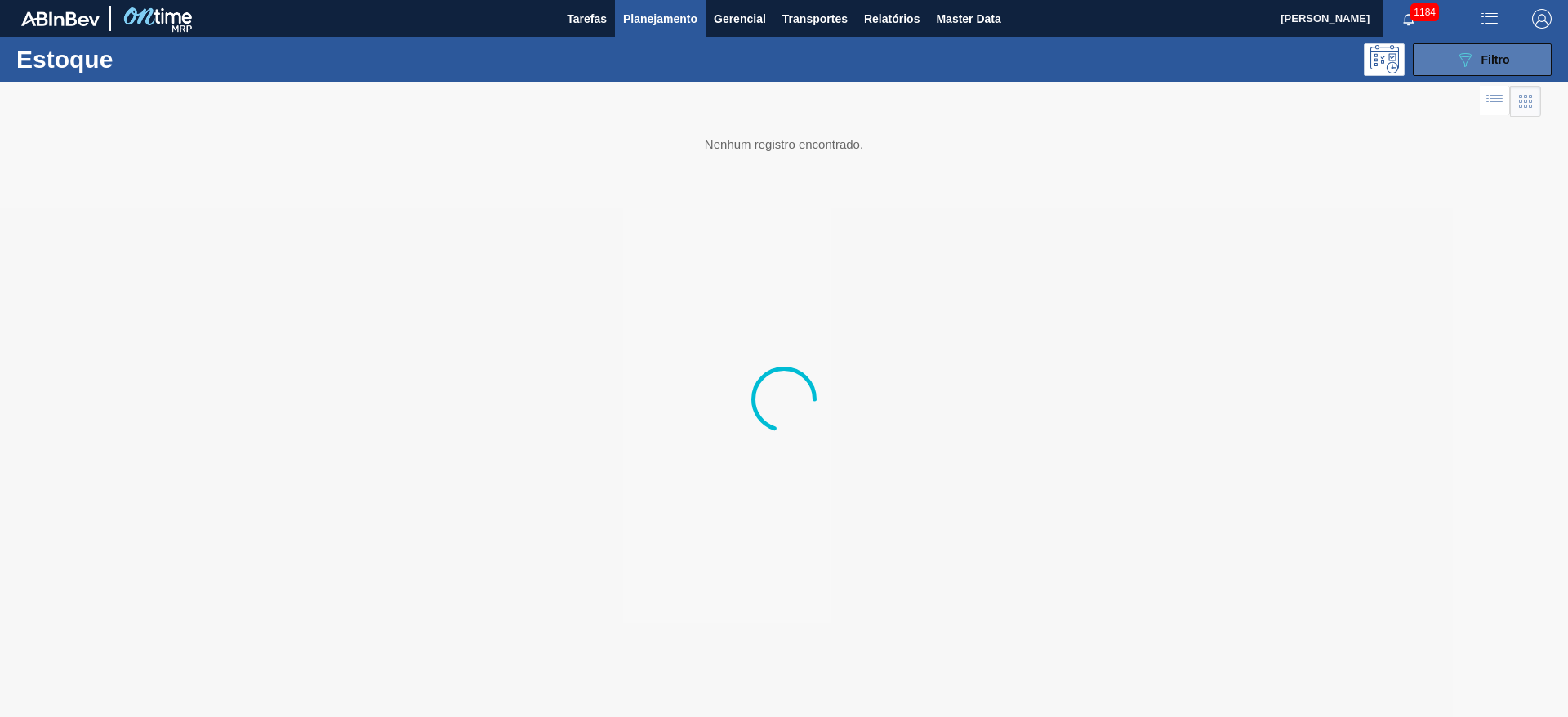
click at [1481, 62] on span "Filtro" at bounding box center [1495, 60] width 29 height 13
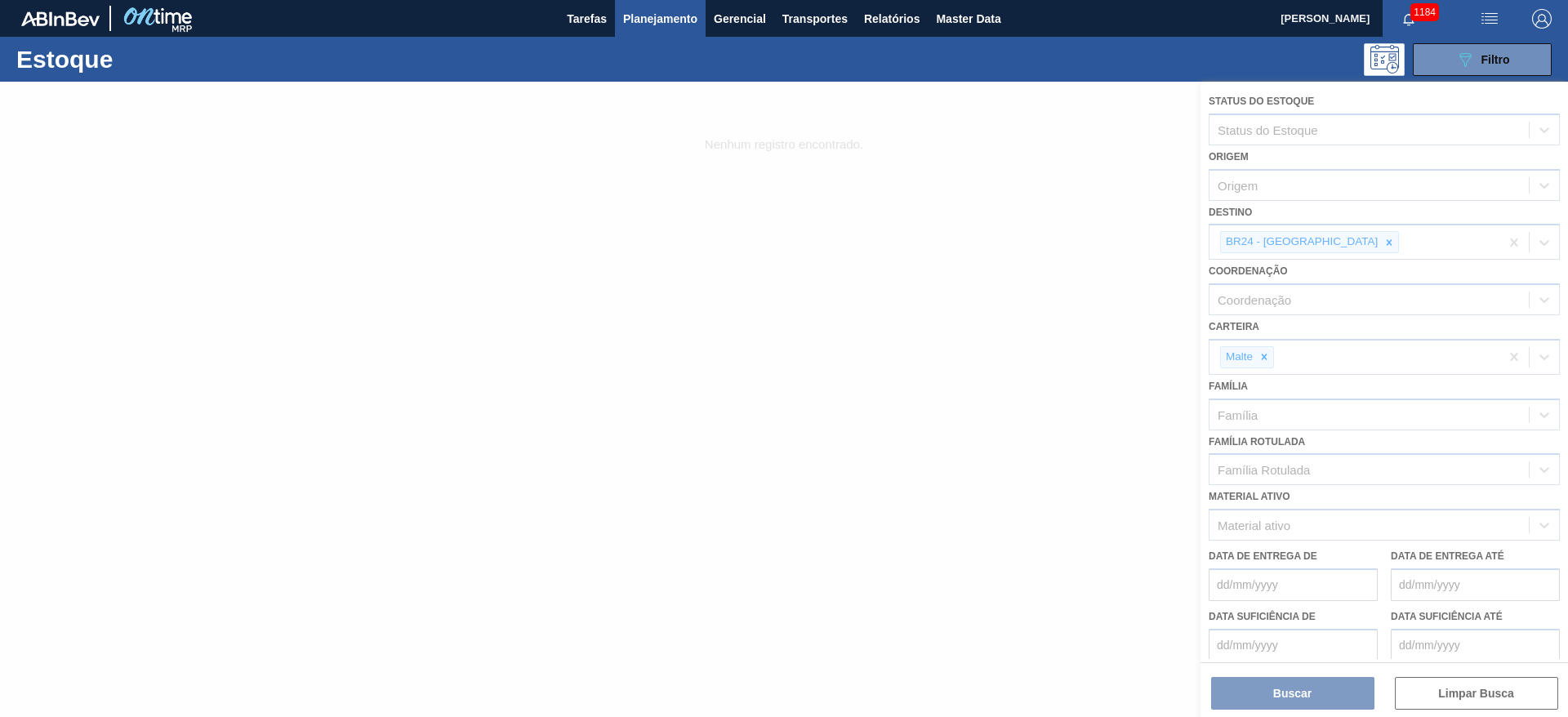
click at [1342, 239] on div at bounding box center [784, 400] width 1568 height 636
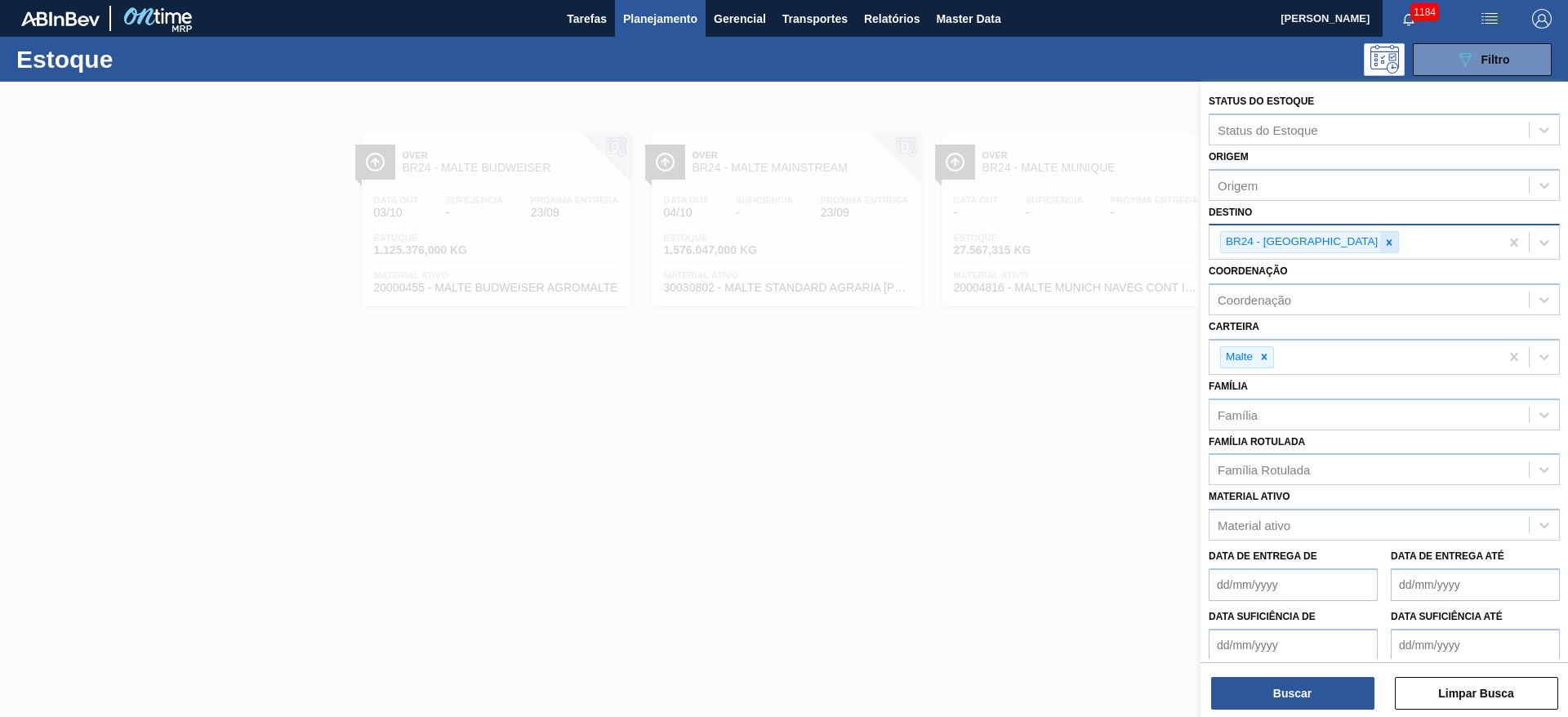
click at [1383, 245] on icon at bounding box center [1389, 242] width 11 height 11
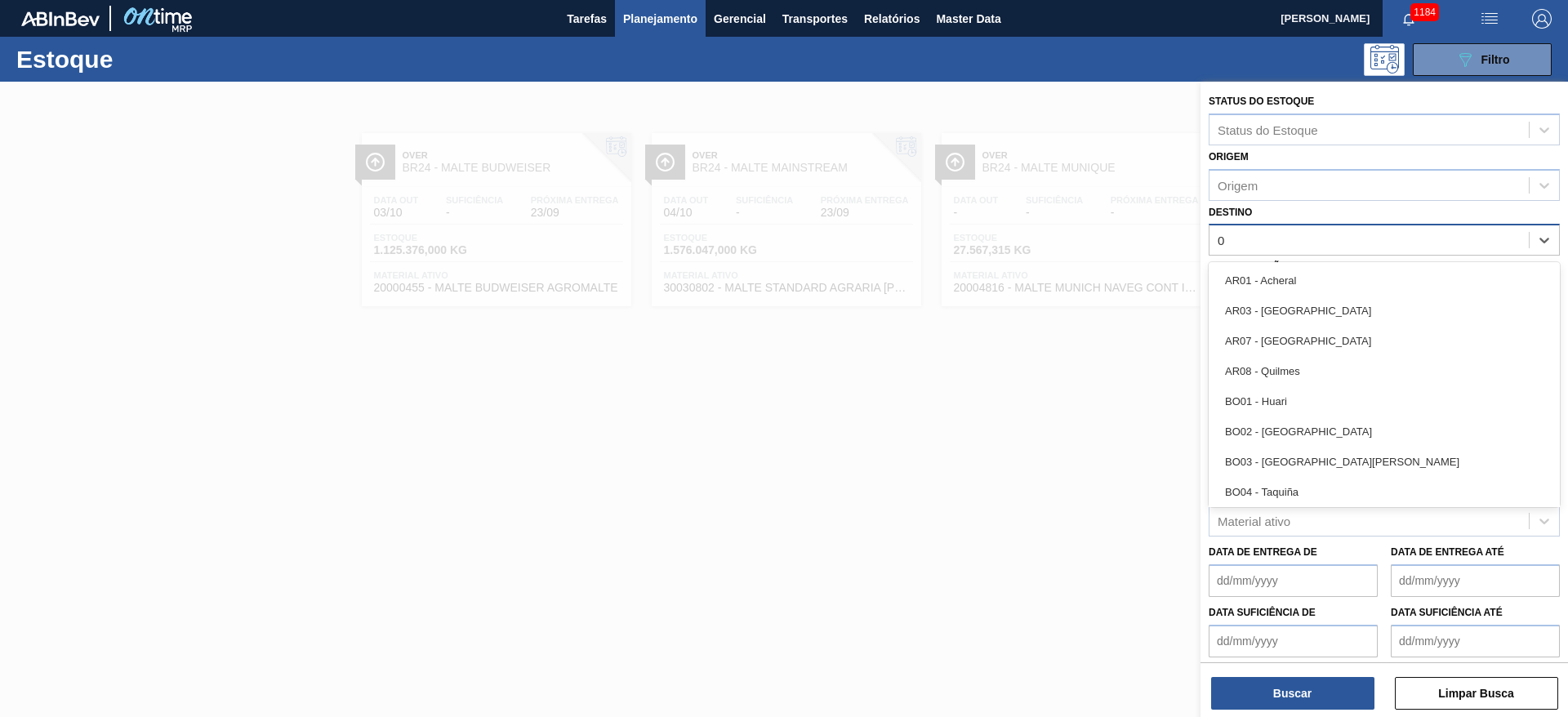
type input "04"
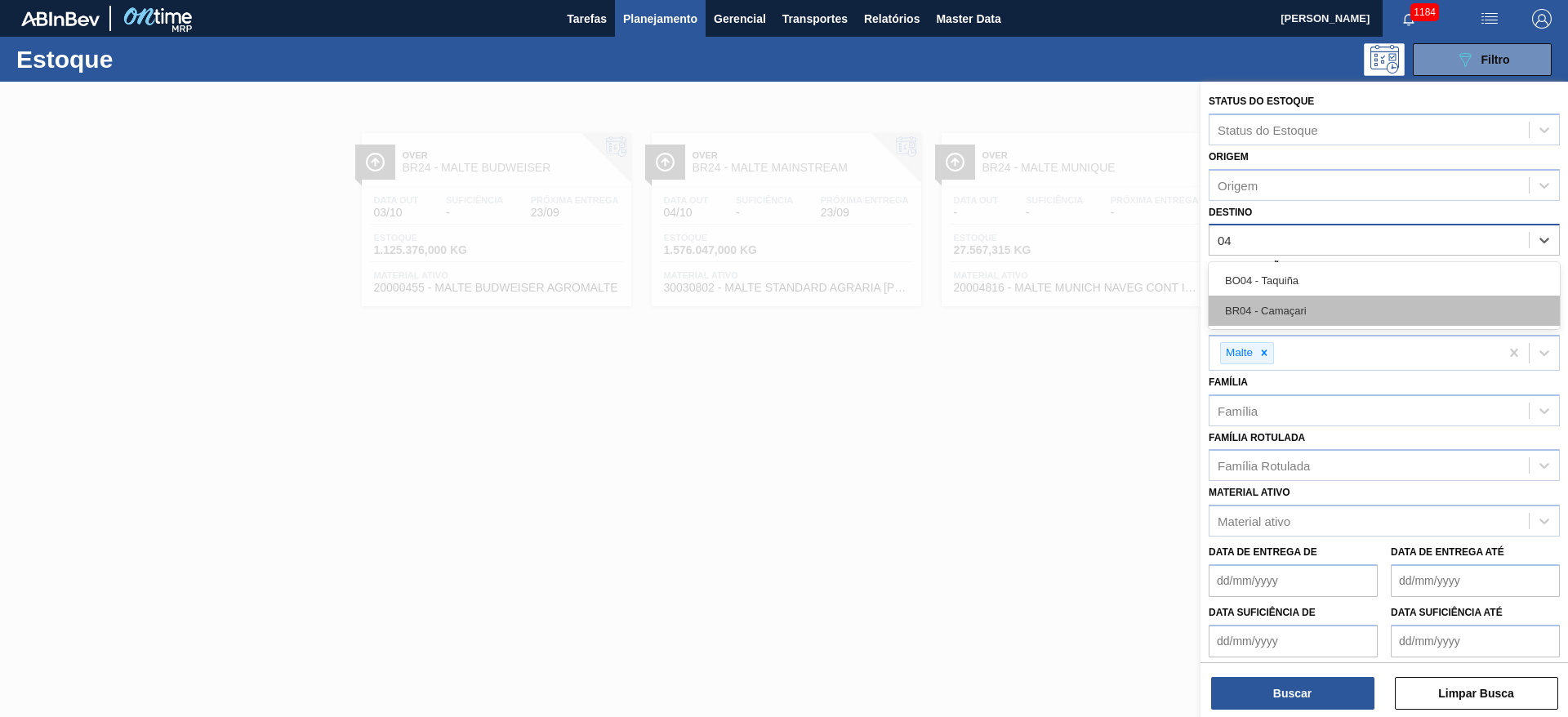
click at [1306, 308] on div "BR04 - Camaçari" at bounding box center [1384, 310] width 351 height 30
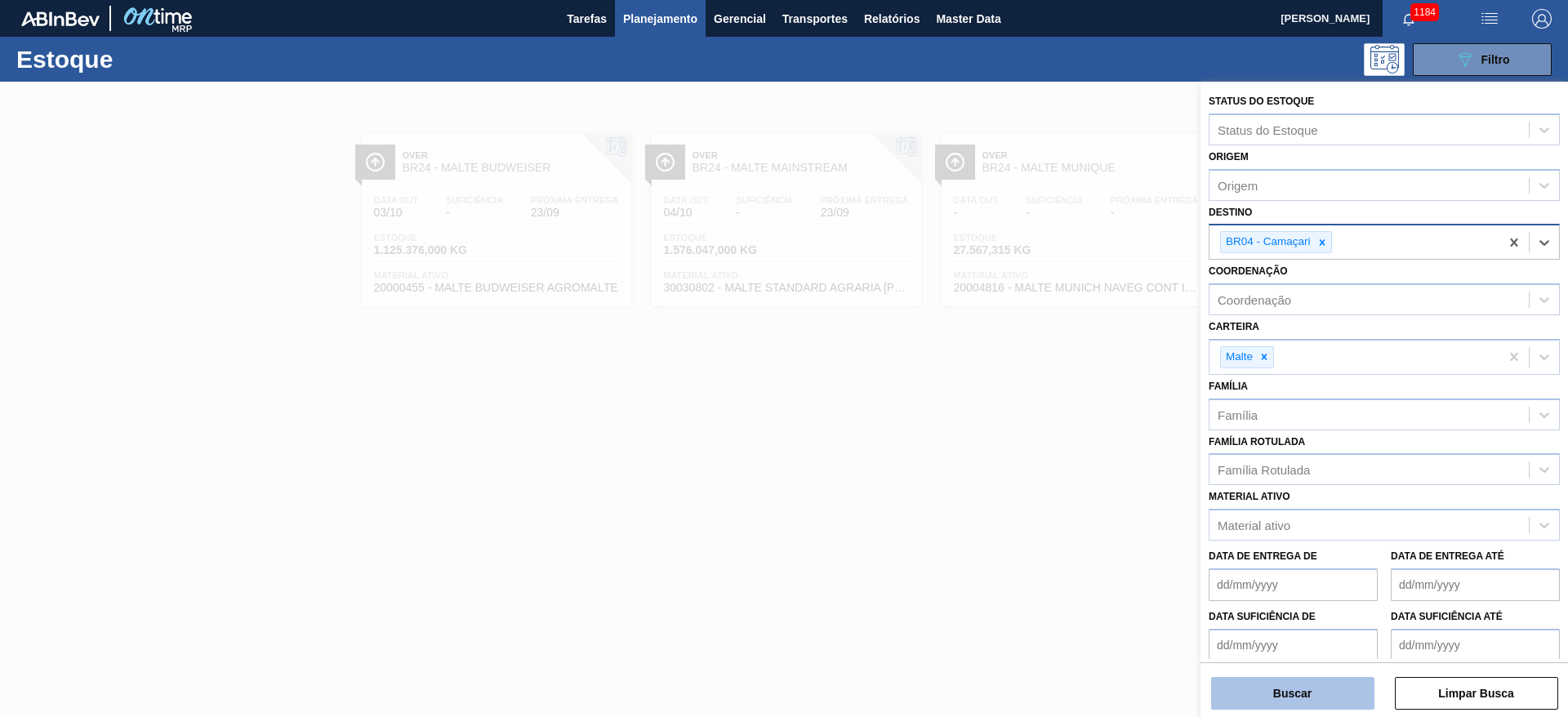
click at [1282, 683] on button "Buscar" at bounding box center [1292, 693] width 163 height 33
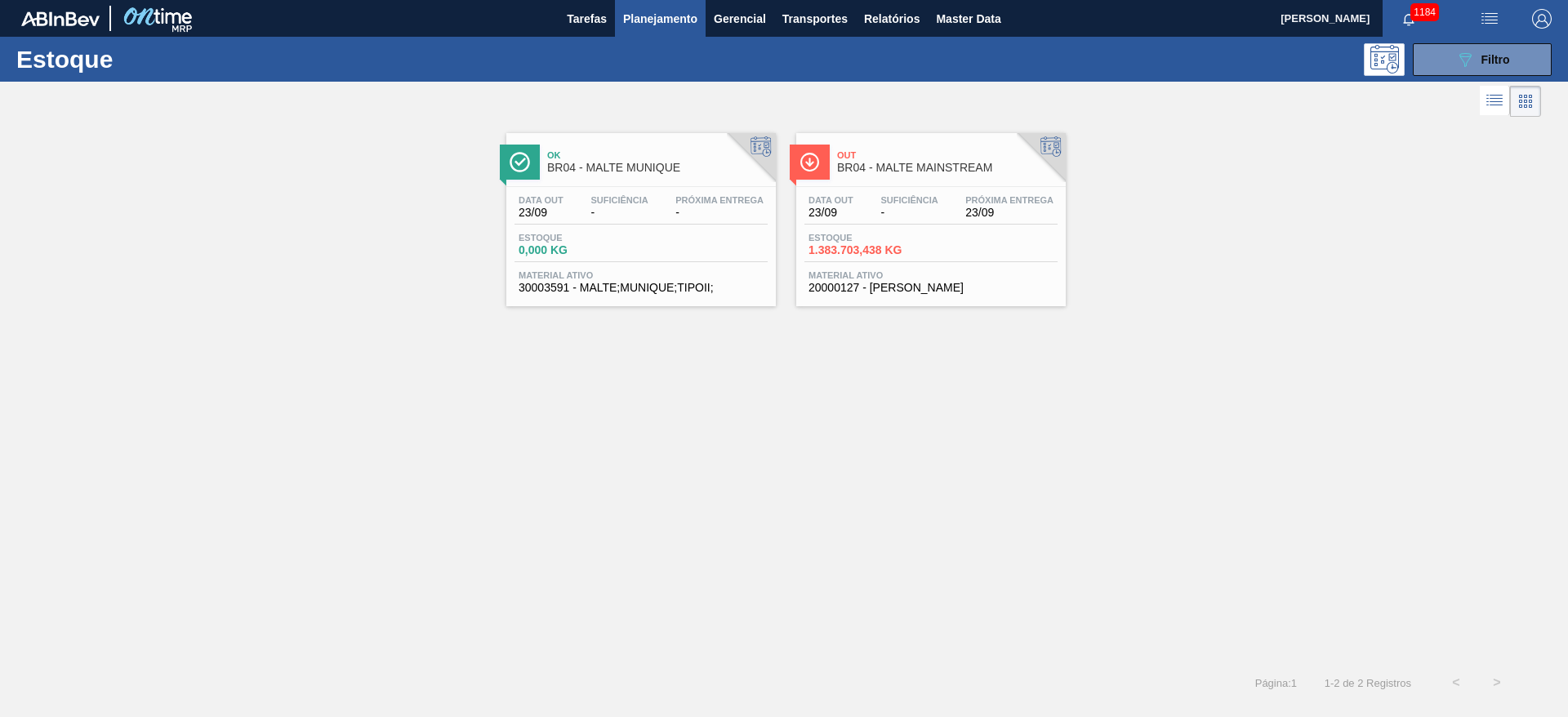
click at [873, 206] on div "Data out 23/09 Suficiência - Próxima Entrega 23/09" at bounding box center [931, 210] width 254 height 30
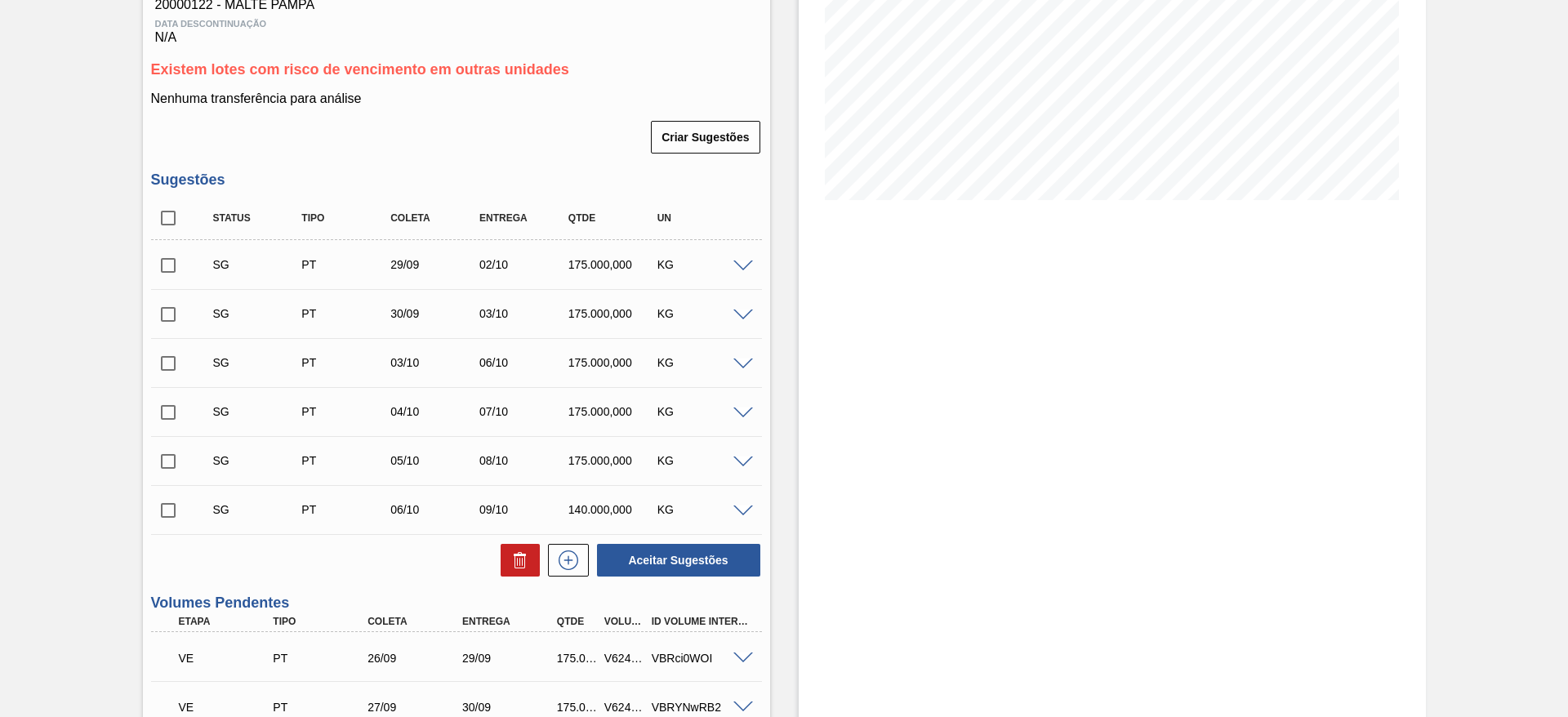
scroll to position [283, 0]
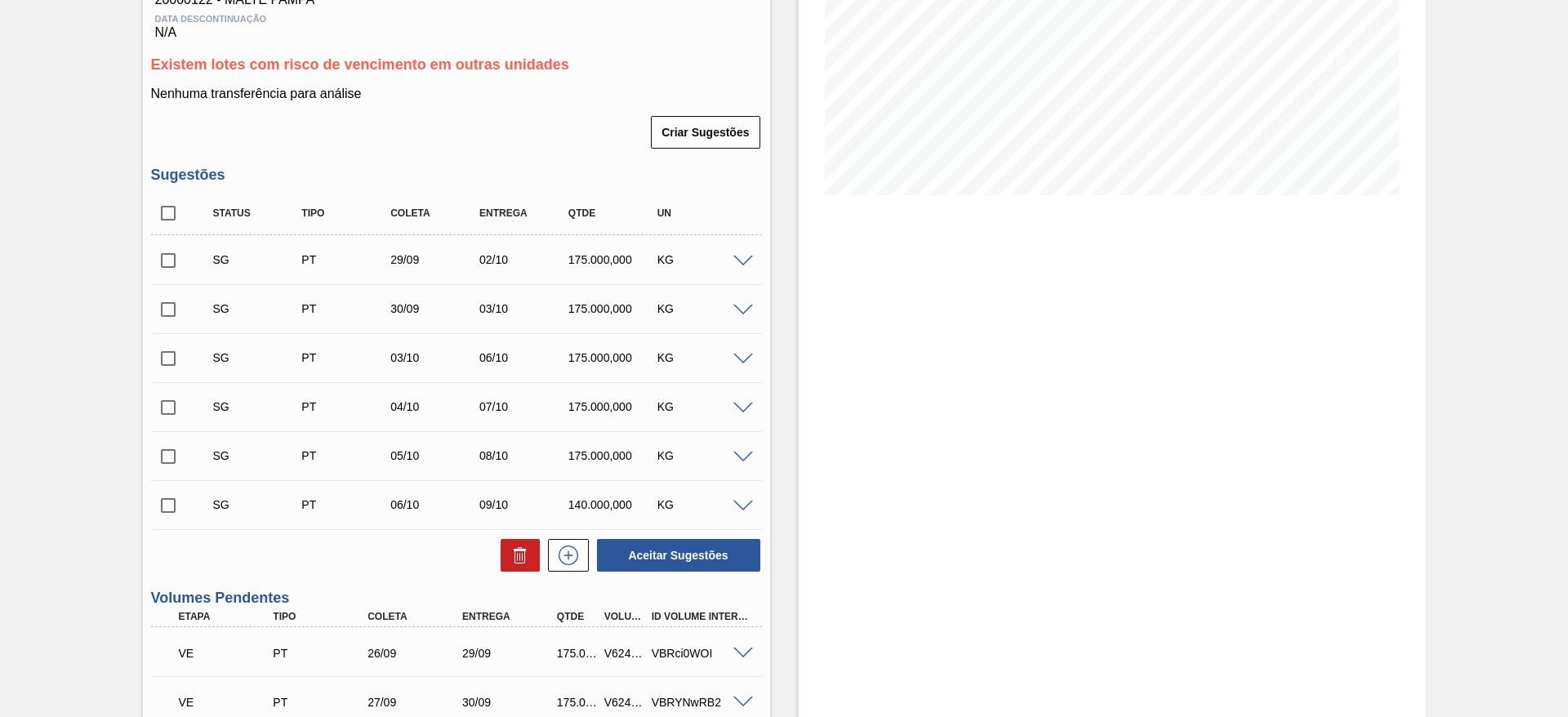
click at [742, 263] on span at bounding box center [743, 261] width 20 height 12
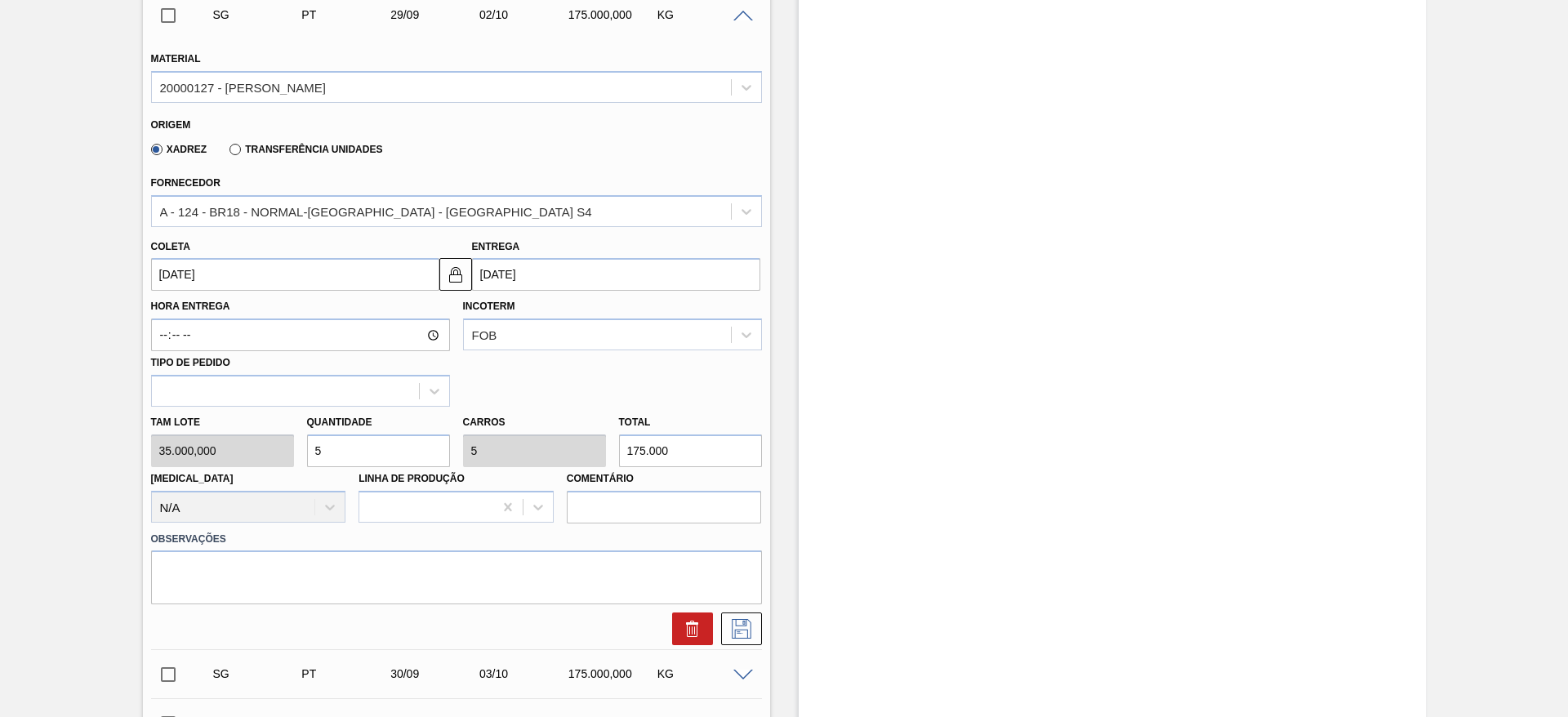
scroll to position [406, 0]
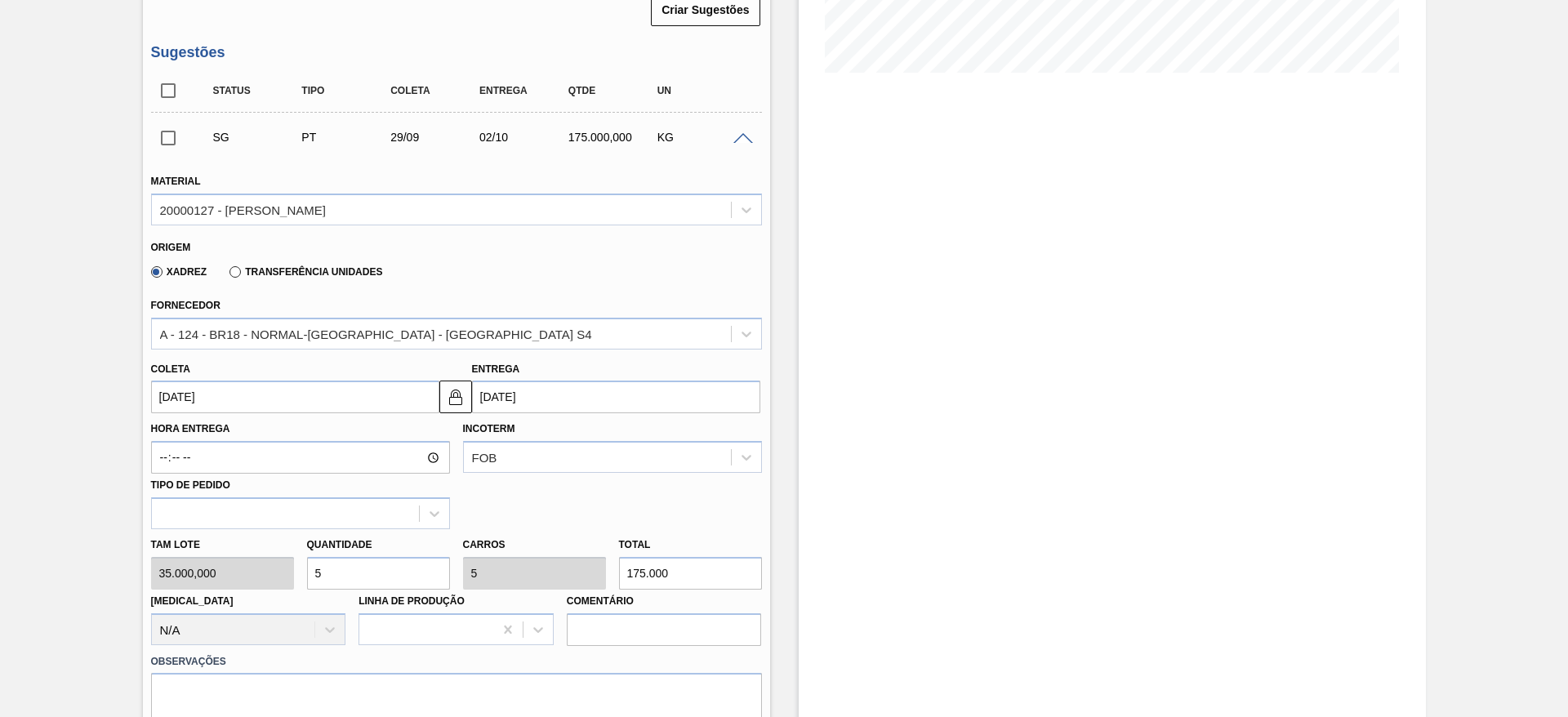
click at [241, 268] on label "Transferência Unidades" at bounding box center [306, 272] width 153 height 11
click at [227, 275] on input "Transferência Unidades" at bounding box center [227, 275] width 0 height 0
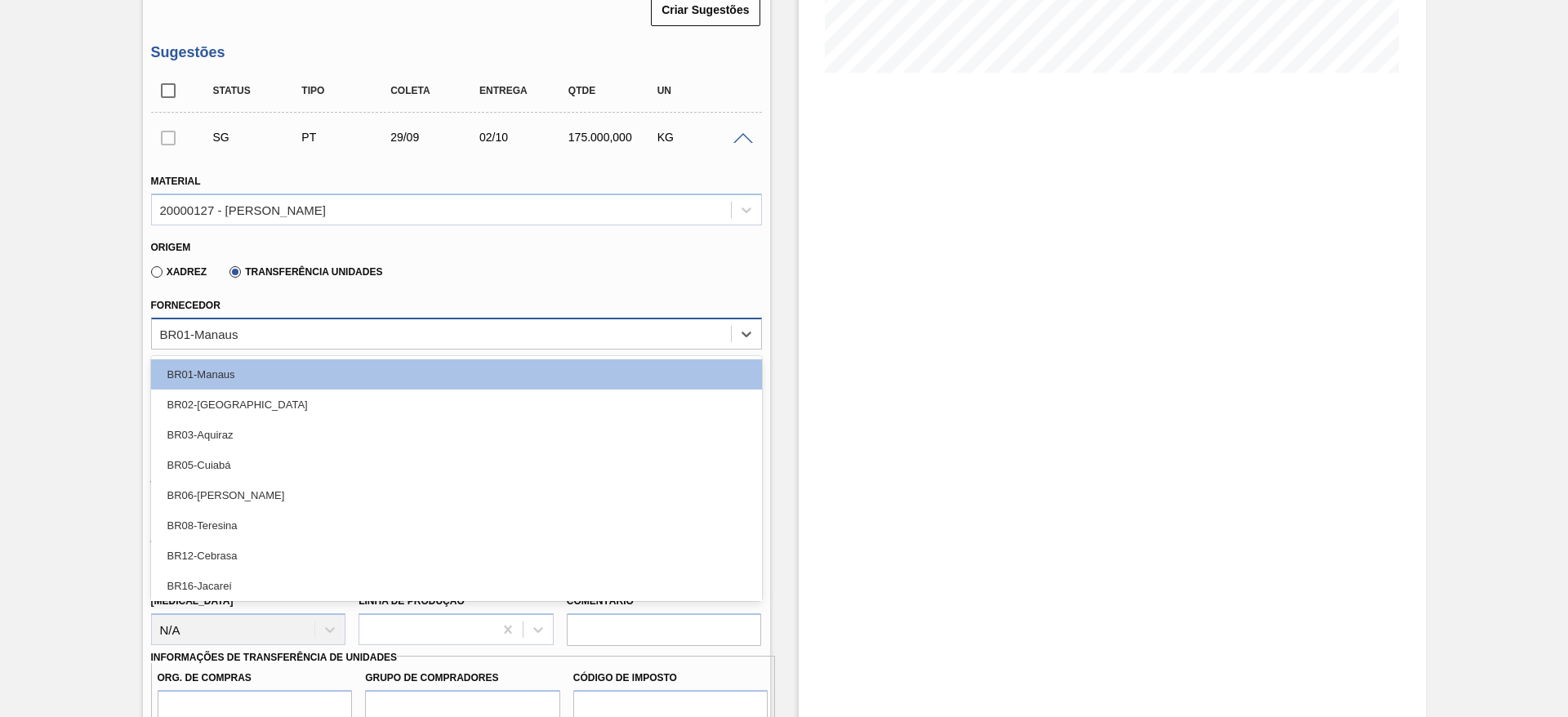
click at [169, 326] on div "BR01-Manaus" at bounding box center [199, 333] width 78 height 14
type input "18"
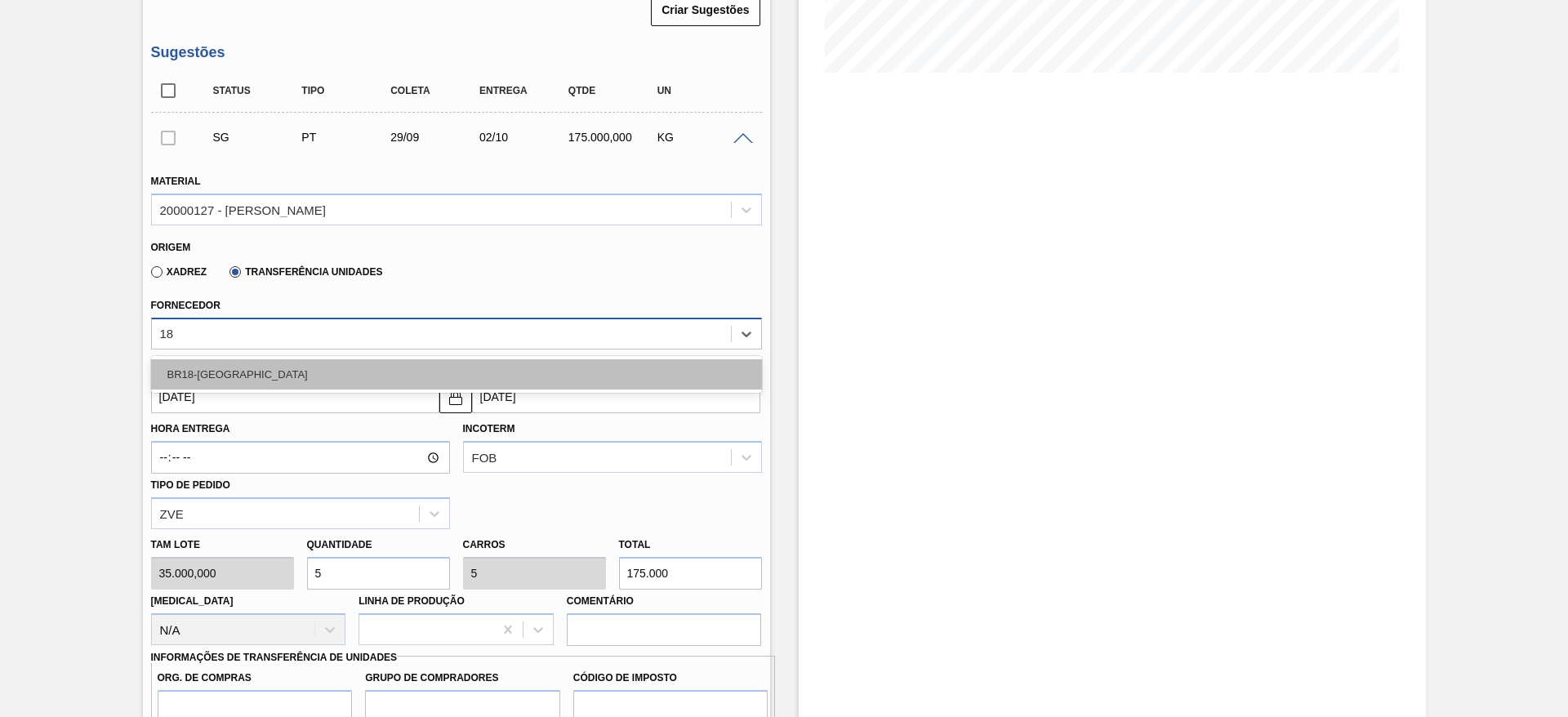
click at [208, 369] on div "BR18-[GEOGRAPHIC_DATA]" at bounding box center [456, 375] width 611 height 30
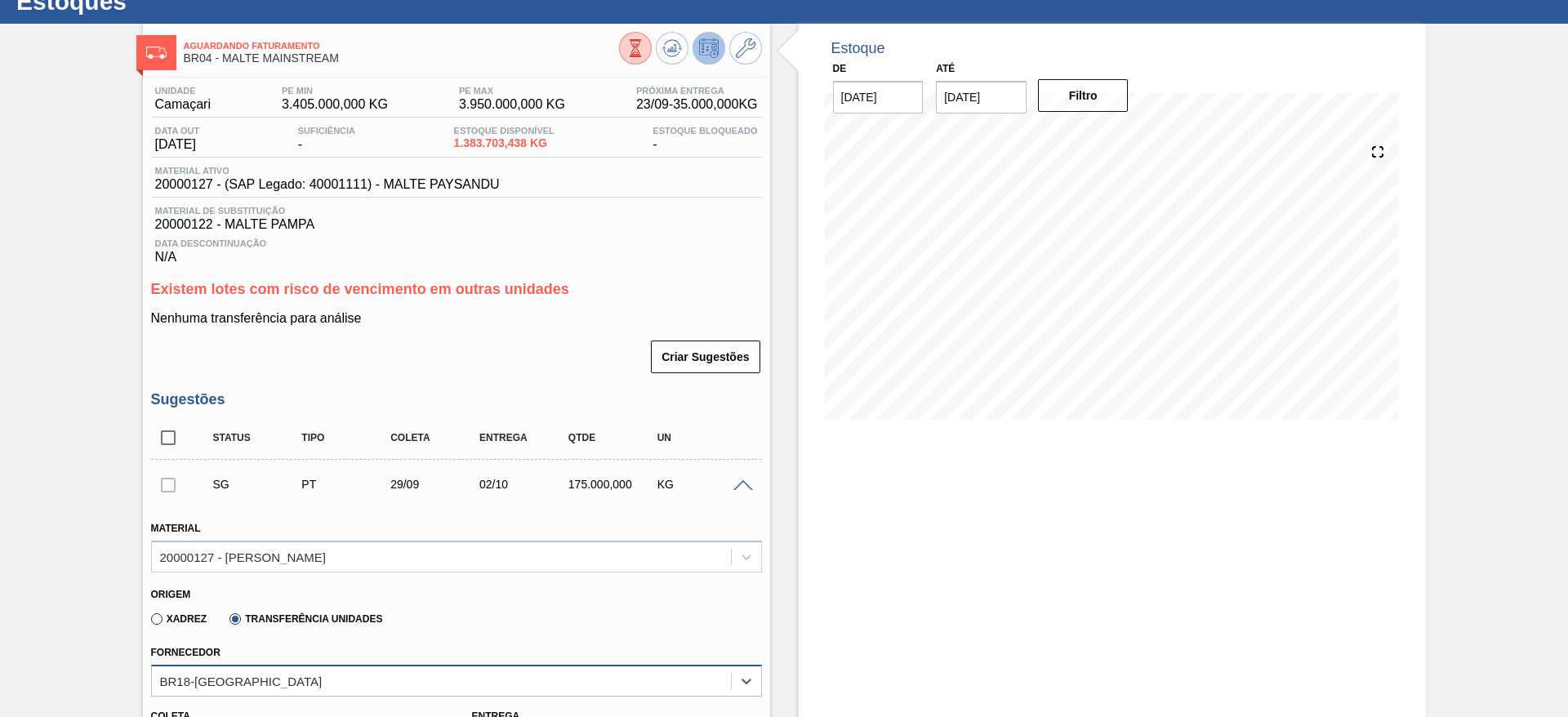
scroll to position [0, 0]
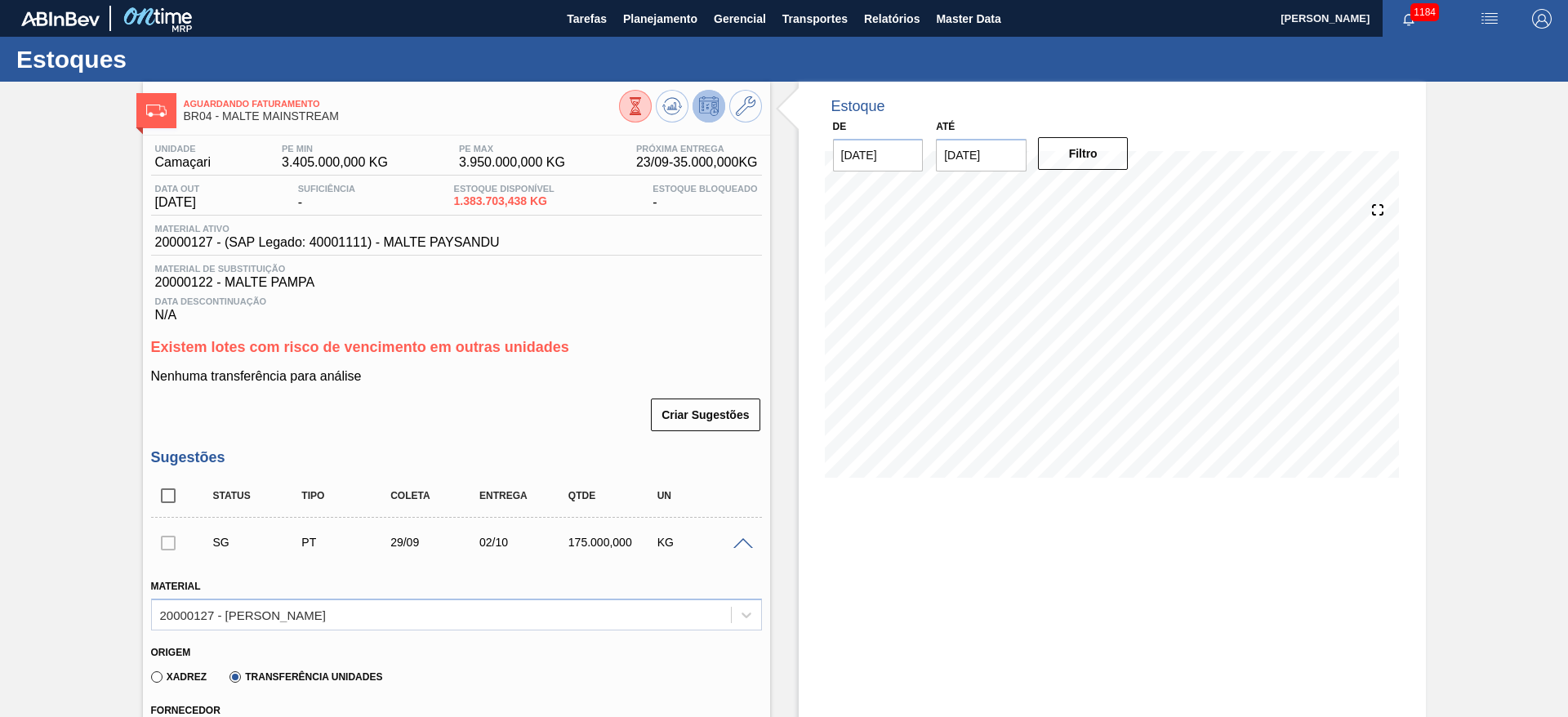
click at [750, 545] on span at bounding box center [743, 544] width 20 height 12
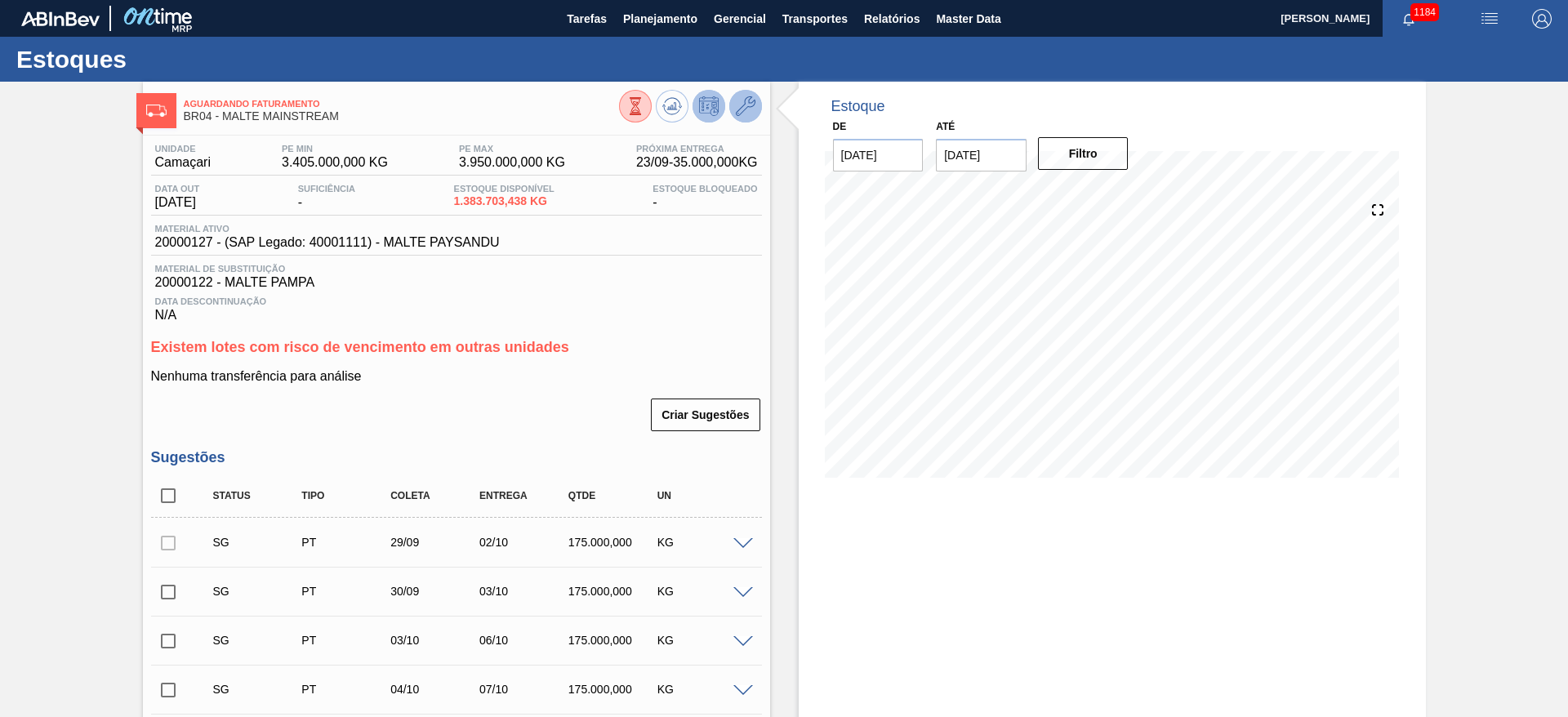
click at [736, 96] on icon at bounding box center [745, 105] width 20 height 20
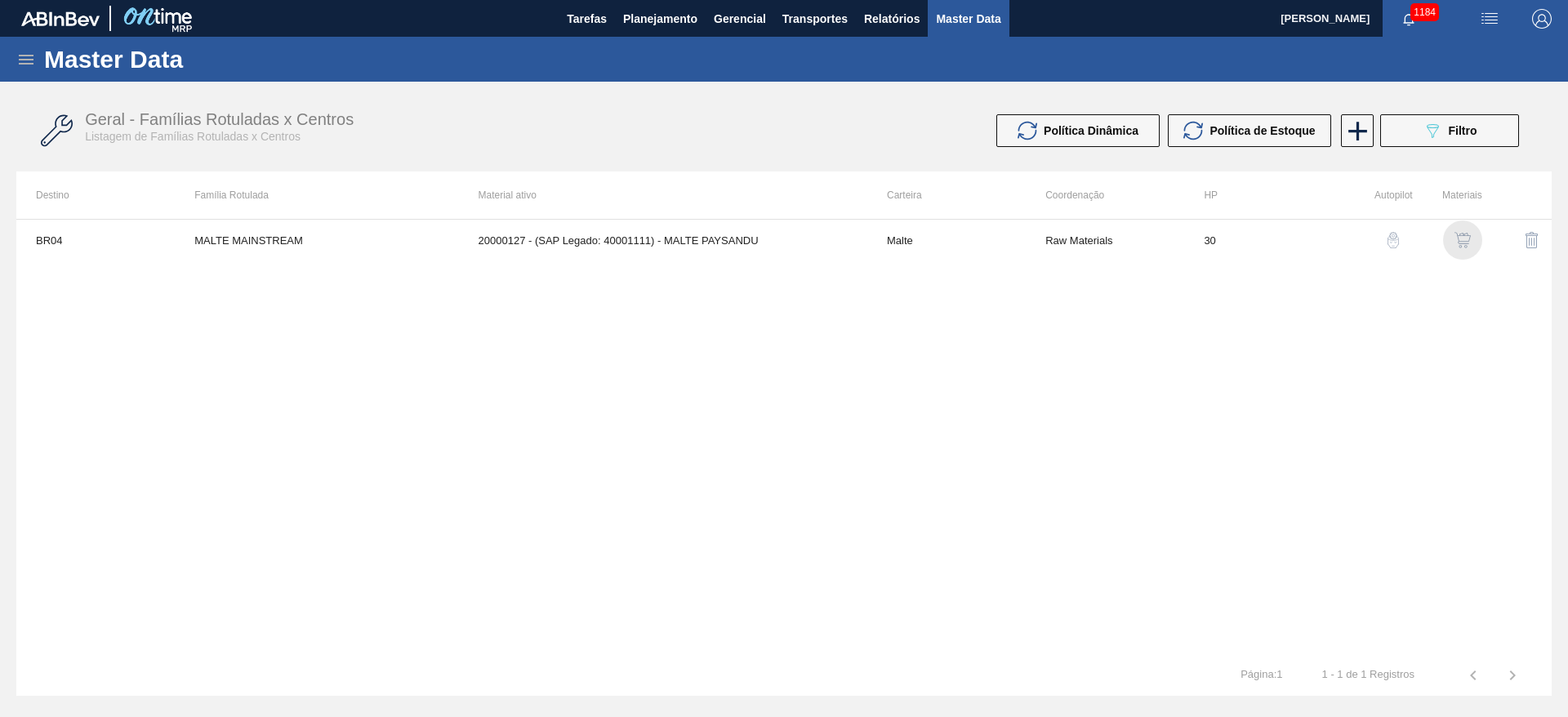
click at [1463, 238] on img "button" at bounding box center [1463, 241] width 17 height 17
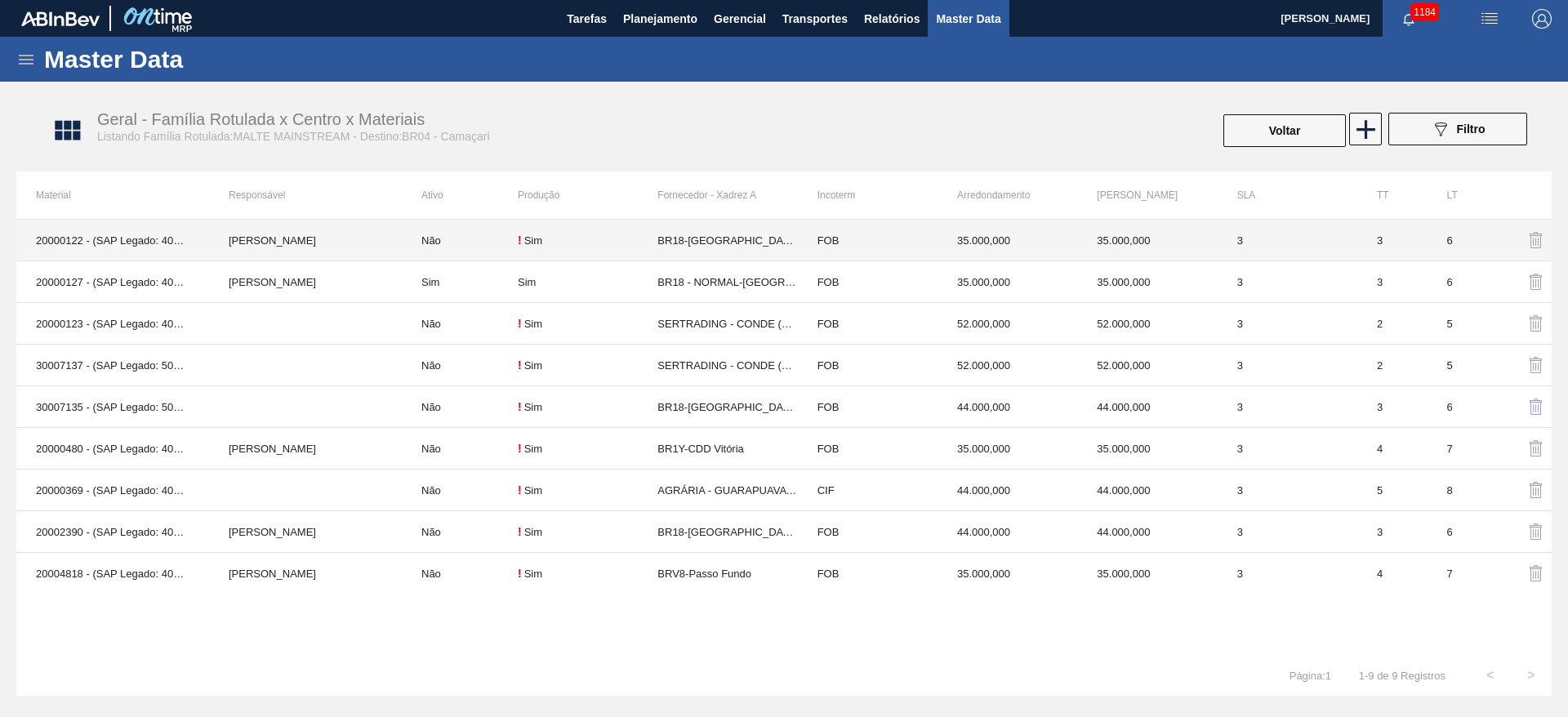
click at [448, 230] on td "Não" at bounding box center [460, 241] width 116 height 42
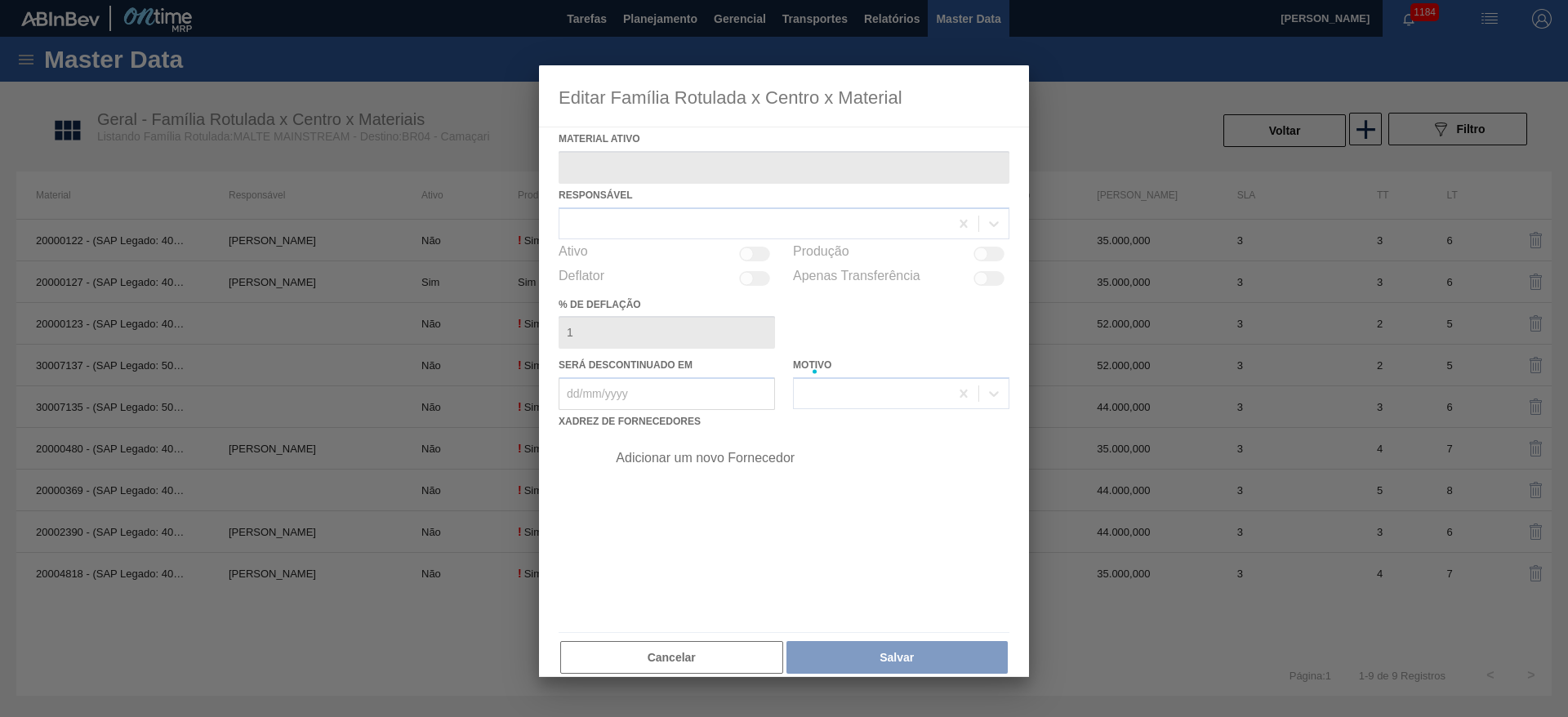
type ativo "20000122 - (SAP Legado: 40001106) - [GEOGRAPHIC_DATA]"
checkbox input "true"
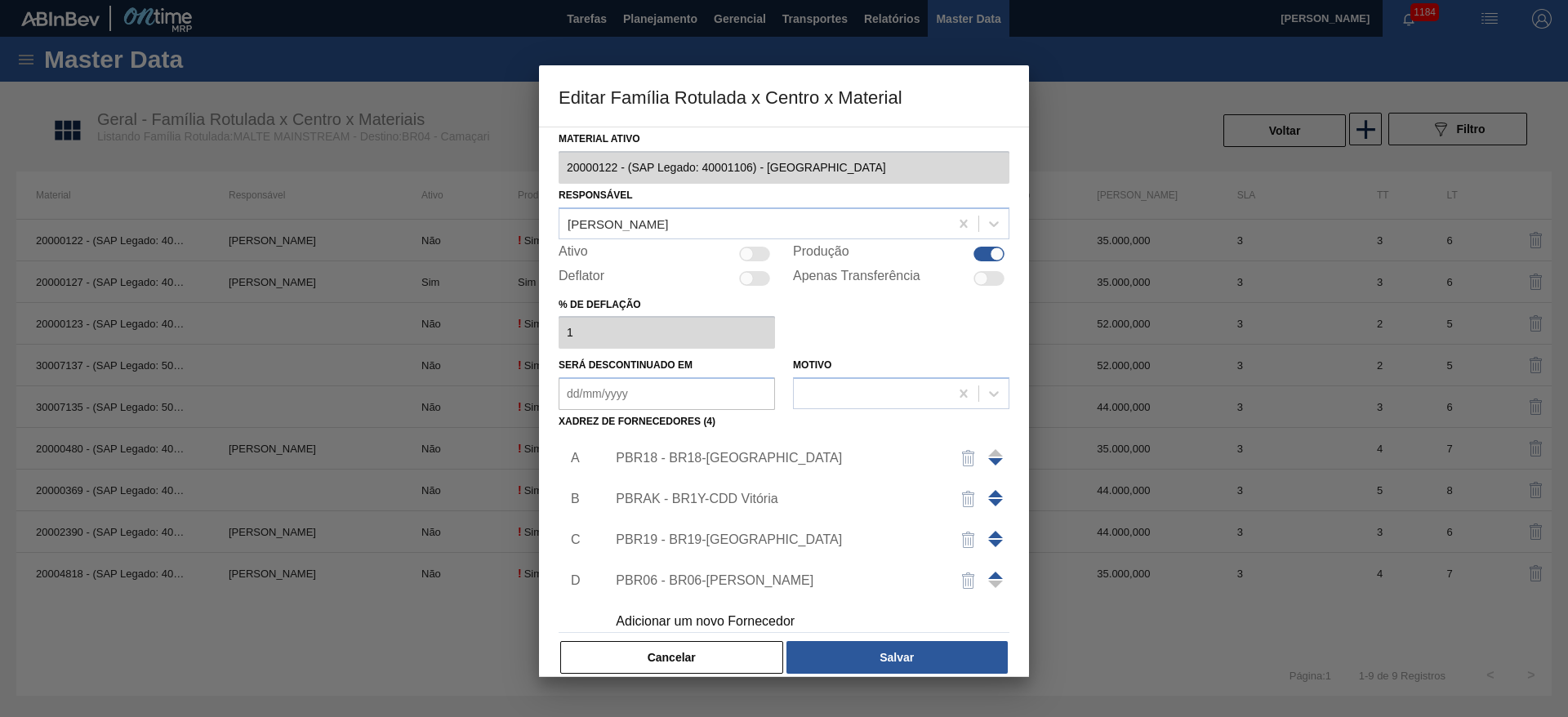
click at [668, 459] on div "PBR18 - BR18-[GEOGRAPHIC_DATA]" at bounding box center [776, 459] width 320 height 15
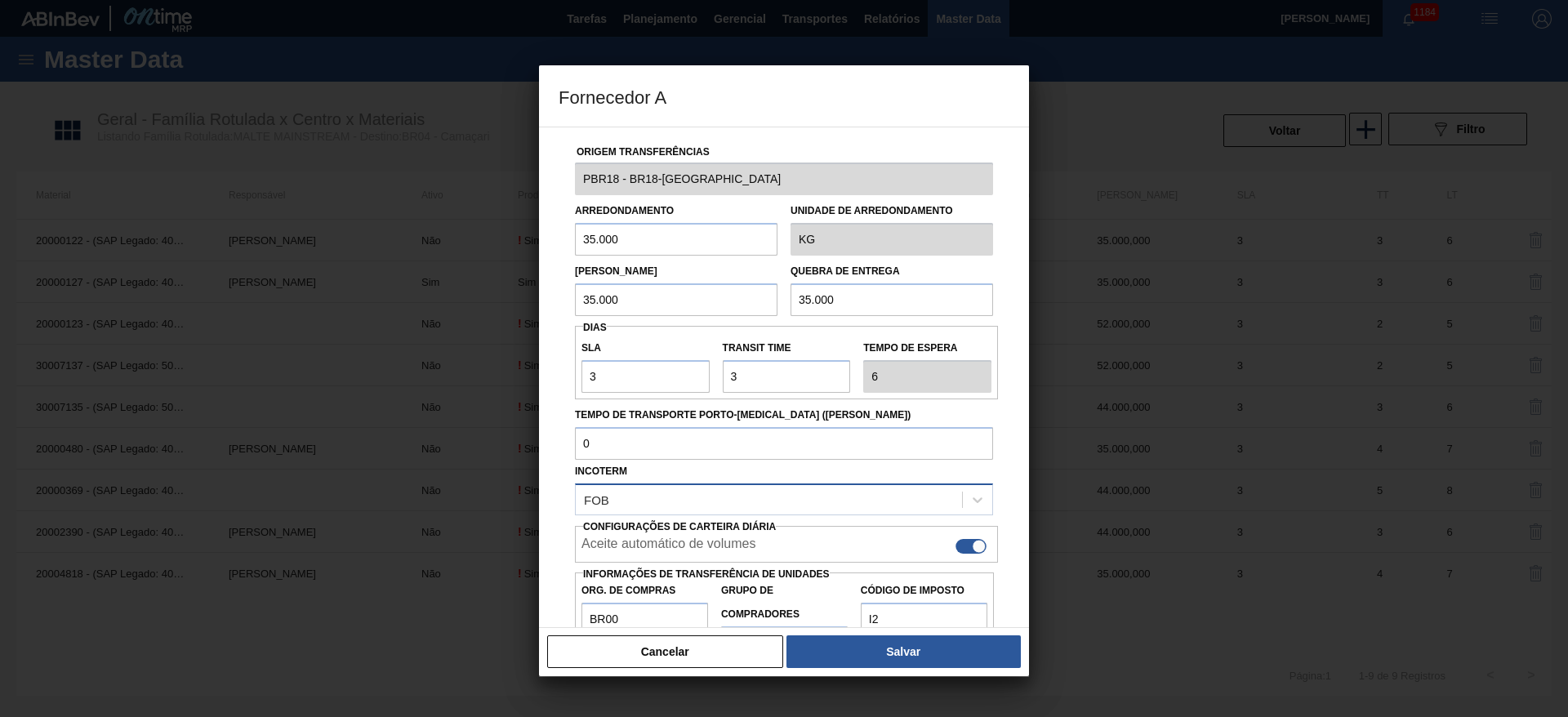
scroll to position [58, 0]
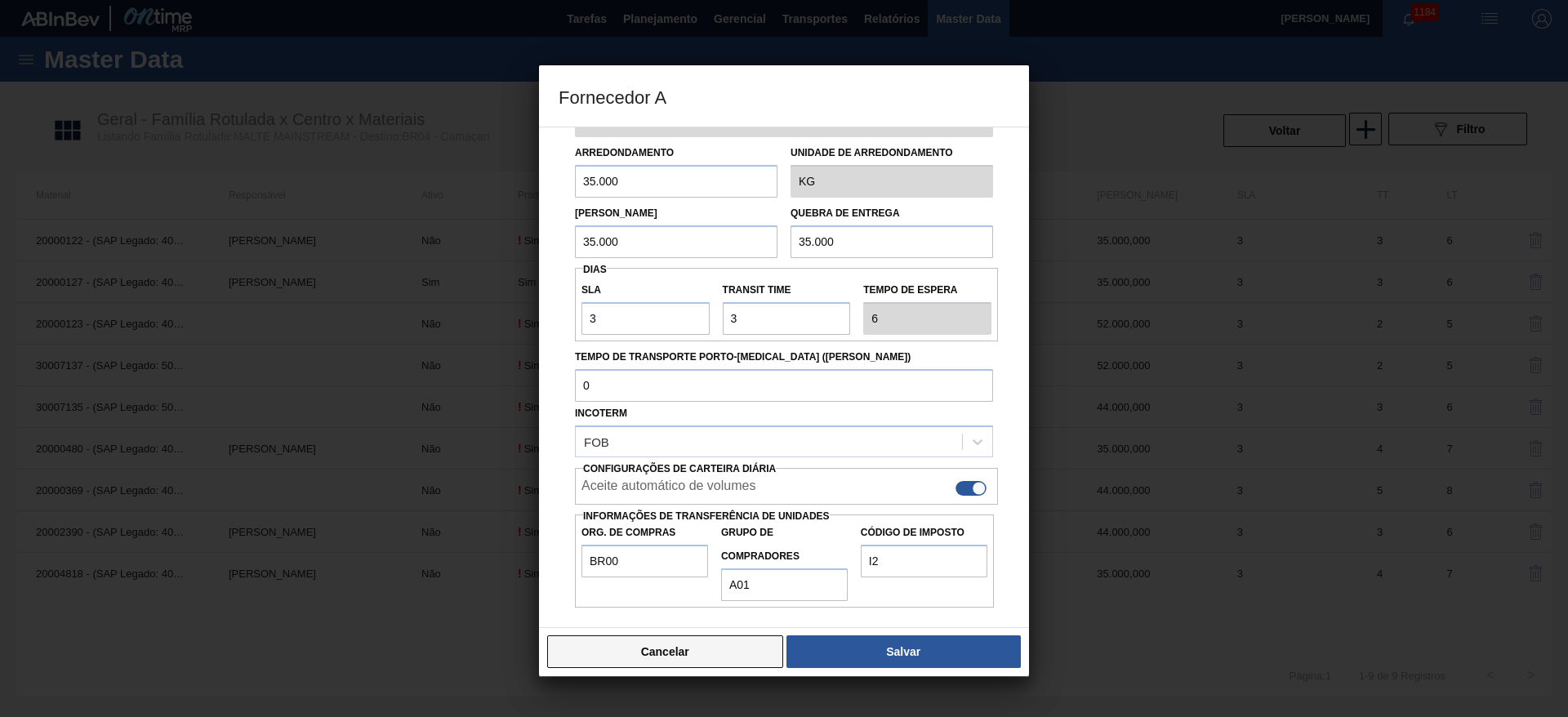
click at [645, 650] on button "Cancelar" at bounding box center [665, 652] width 236 height 33
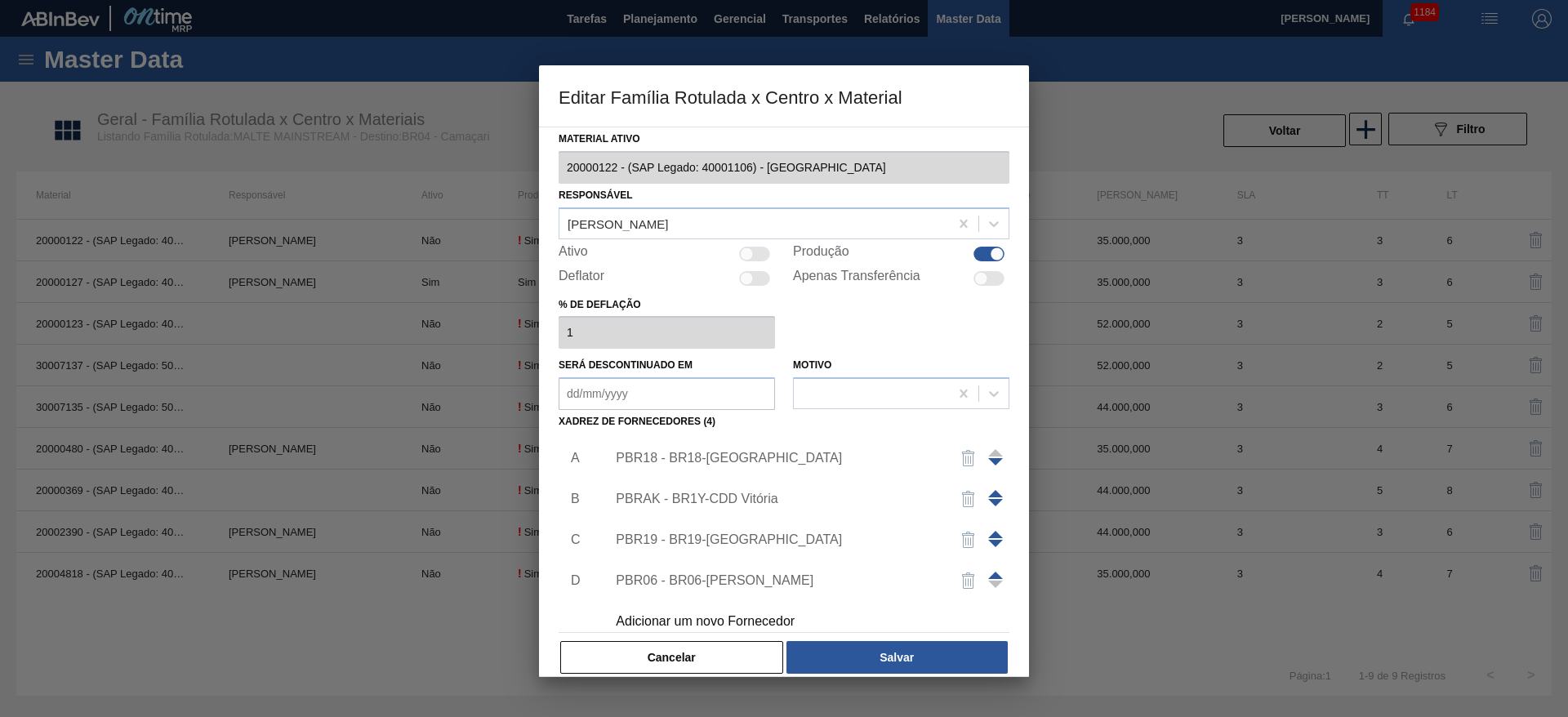
scroll to position [17, 0]
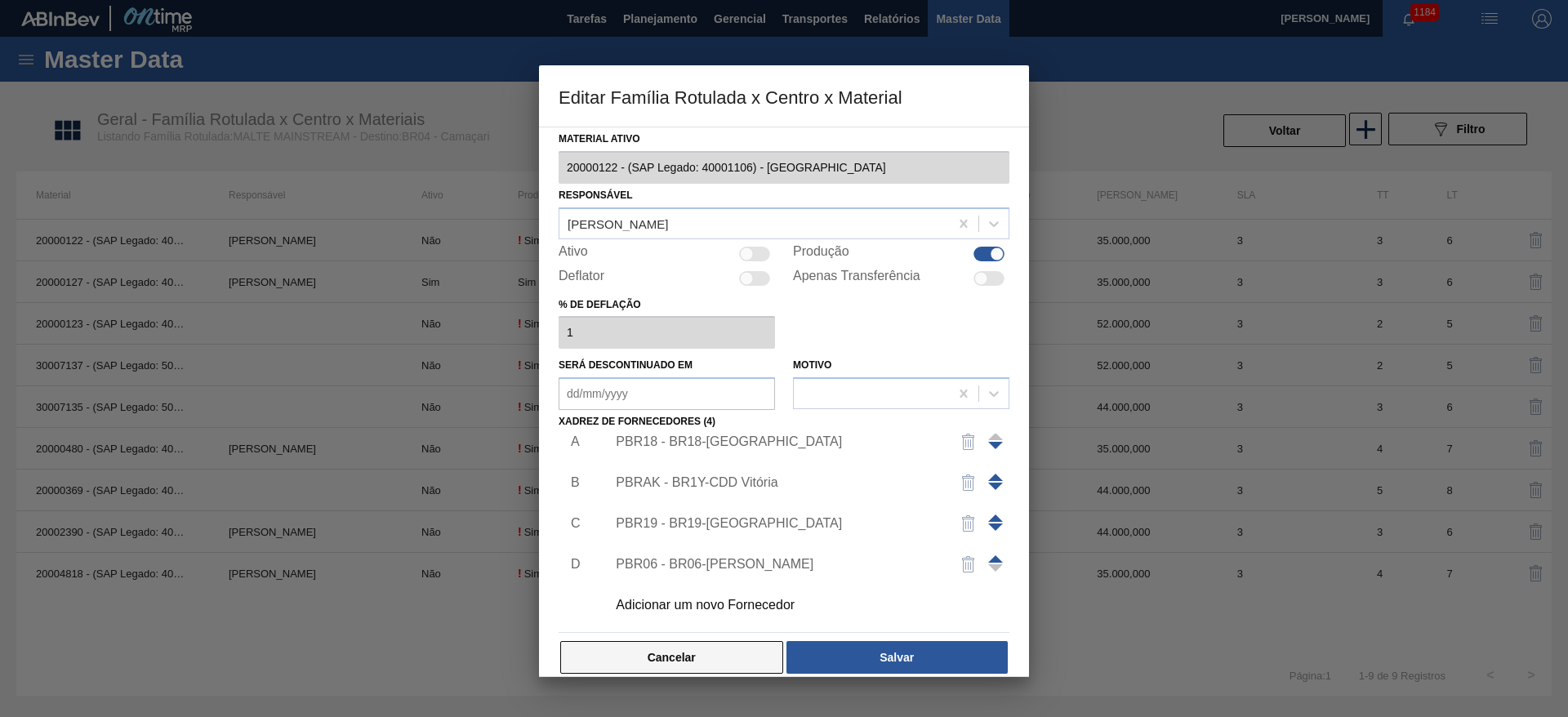
click at [675, 651] on button "Cancelar" at bounding box center [671, 657] width 223 height 33
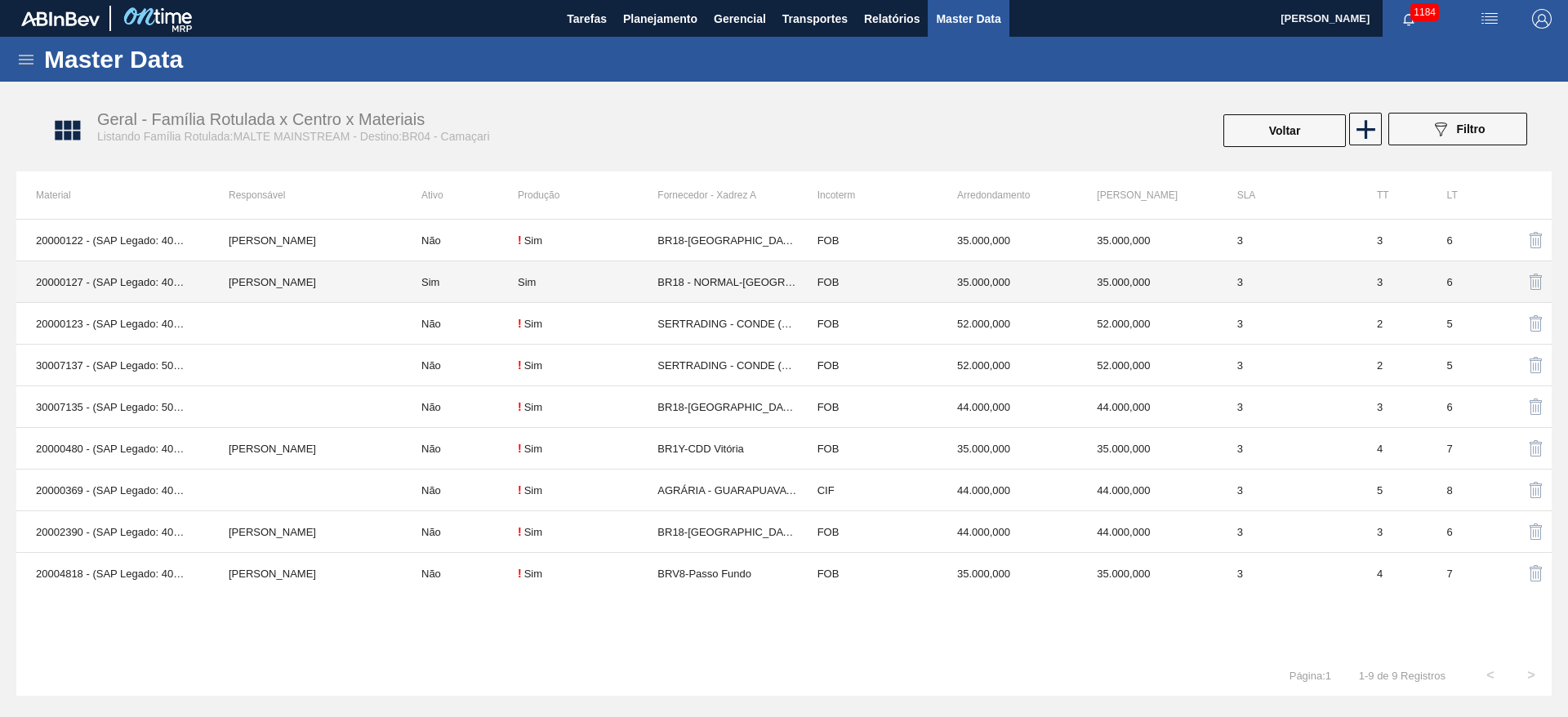
click at [447, 289] on td "Sim" at bounding box center [460, 282] width 116 height 42
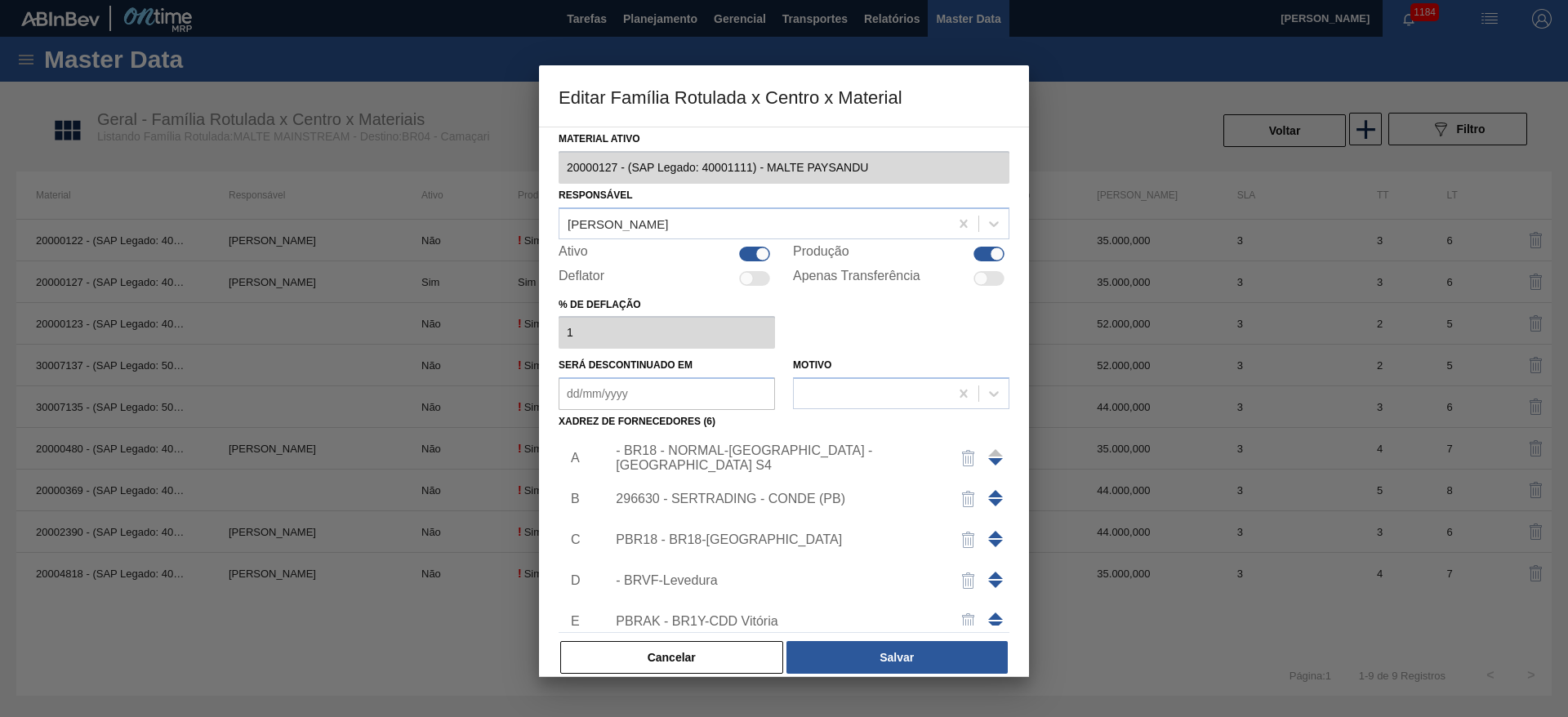
click at [719, 546] on div "PBR18 - BR18-[GEOGRAPHIC_DATA]" at bounding box center [776, 540] width 320 height 15
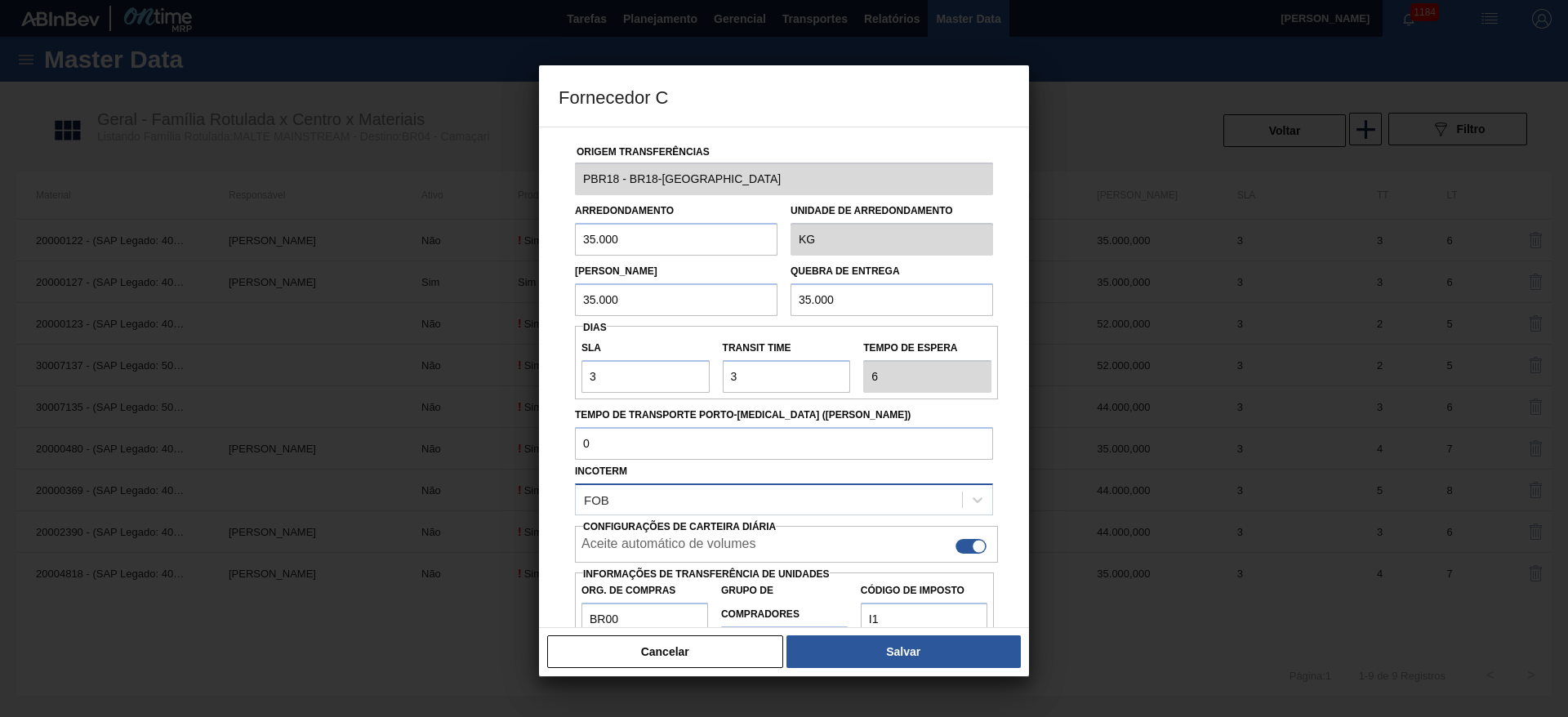
scroll to position [58, 0]
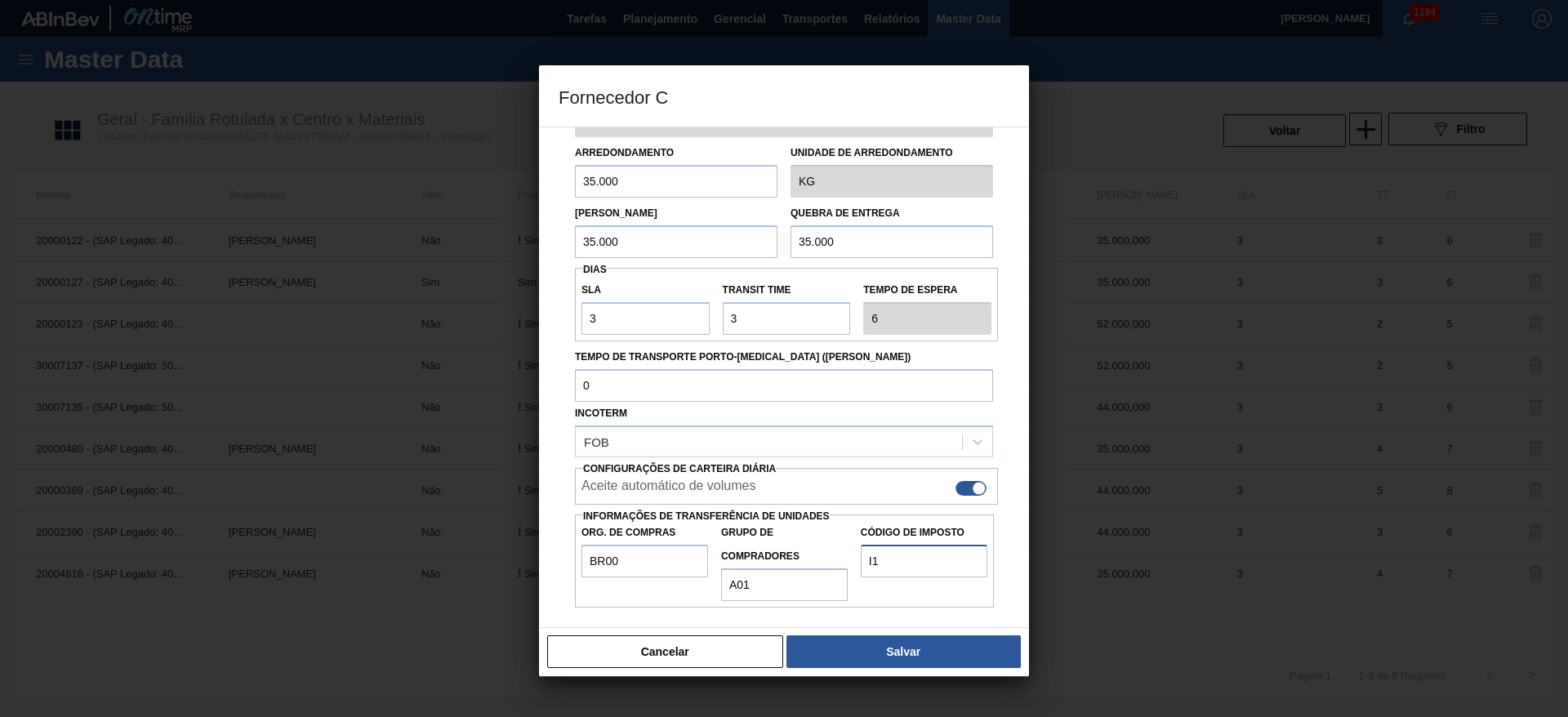
click at [904, 568] on input "I1" at bounding box center [924, 560] width 127 height 33
type input "I2"
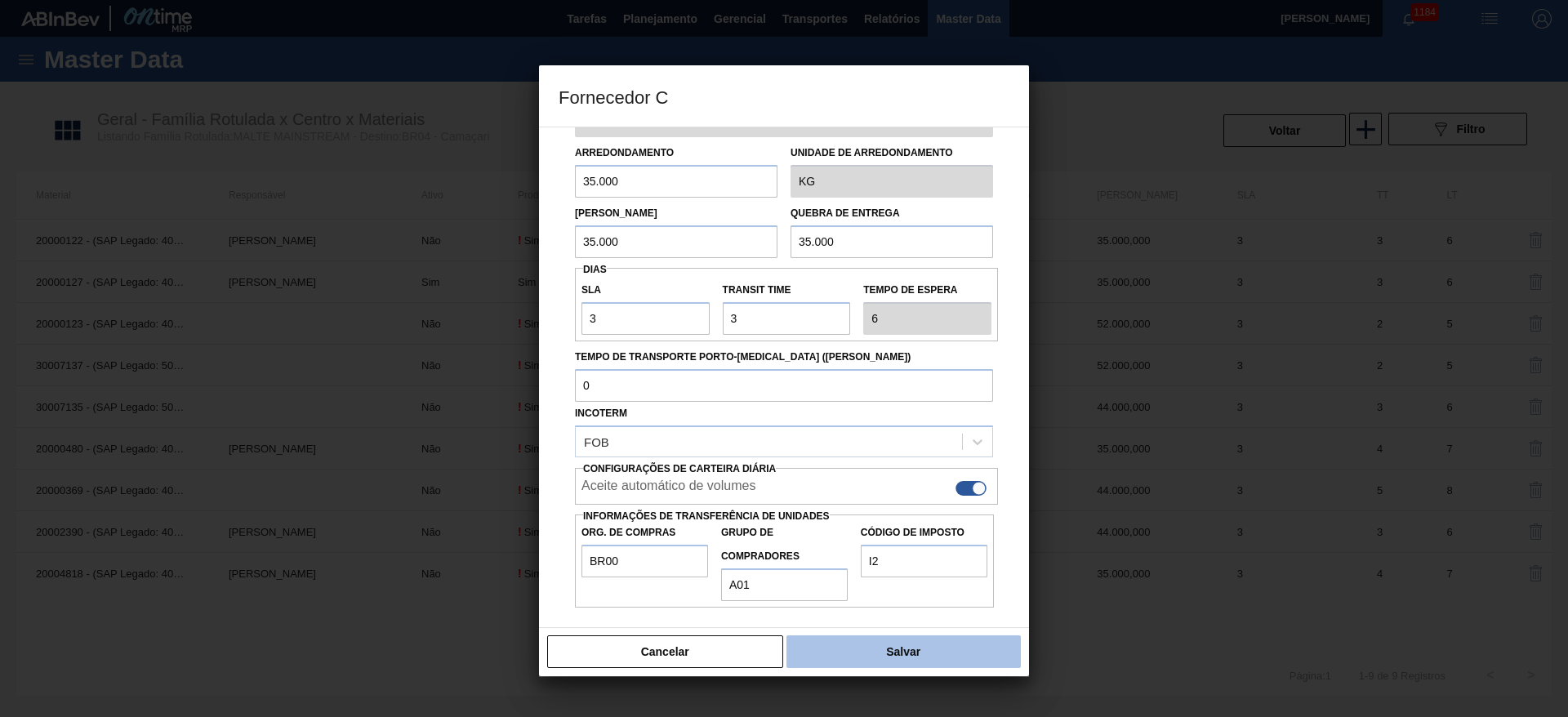
click at [860, 653] on button "Salvar" at bounding box center [903, 652] width 234 height 33
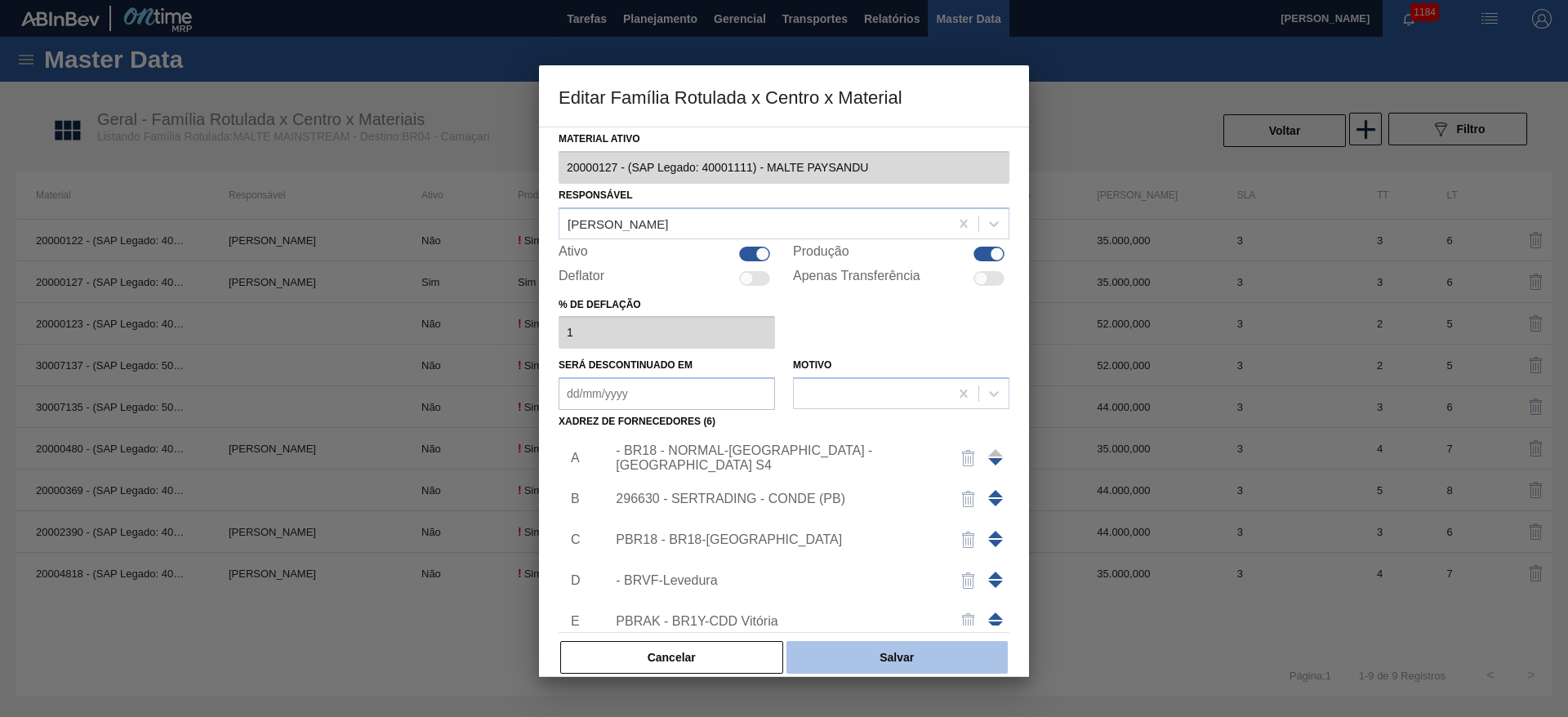
click at [860, 658] on button "Salvar" at bounding box center [897, 657] width 221 height 33
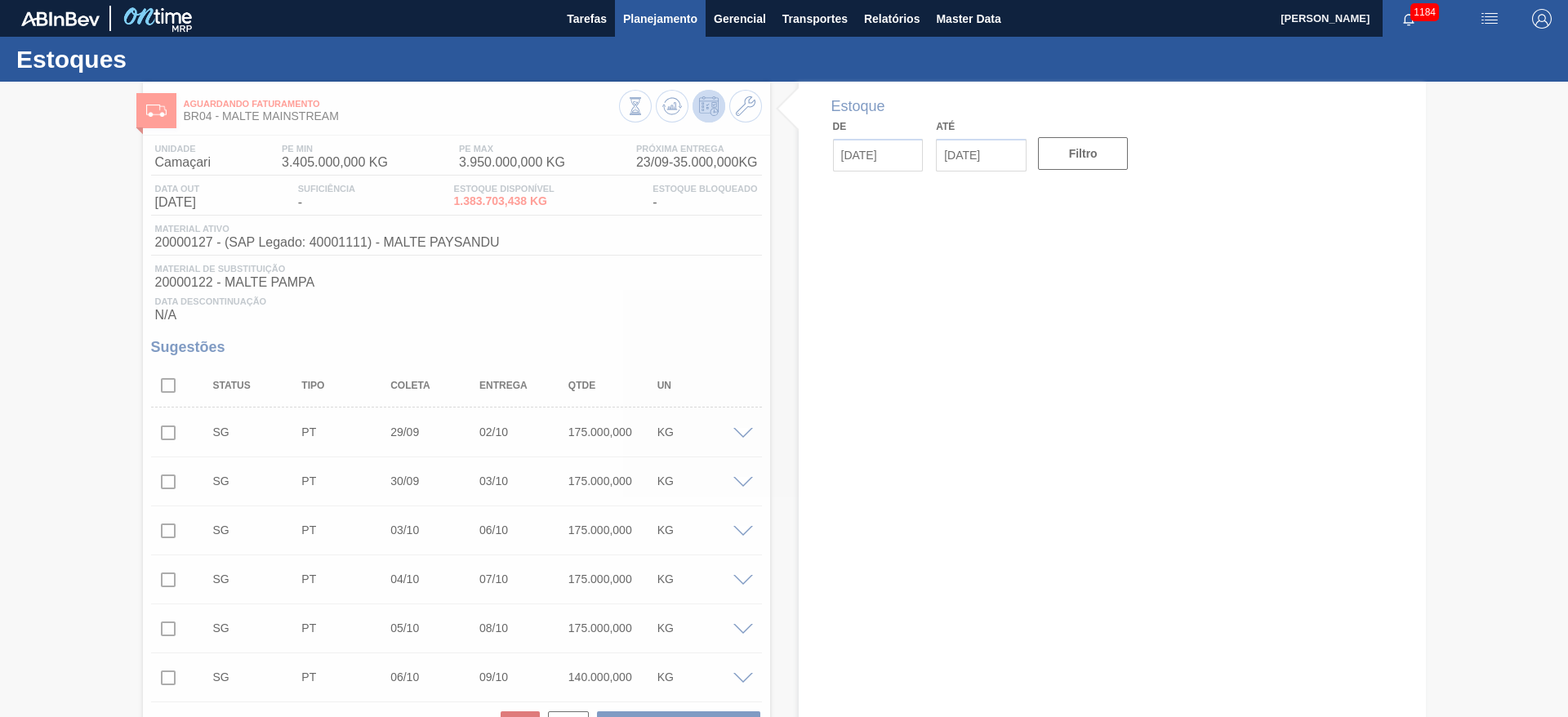
type input "[DATE]"
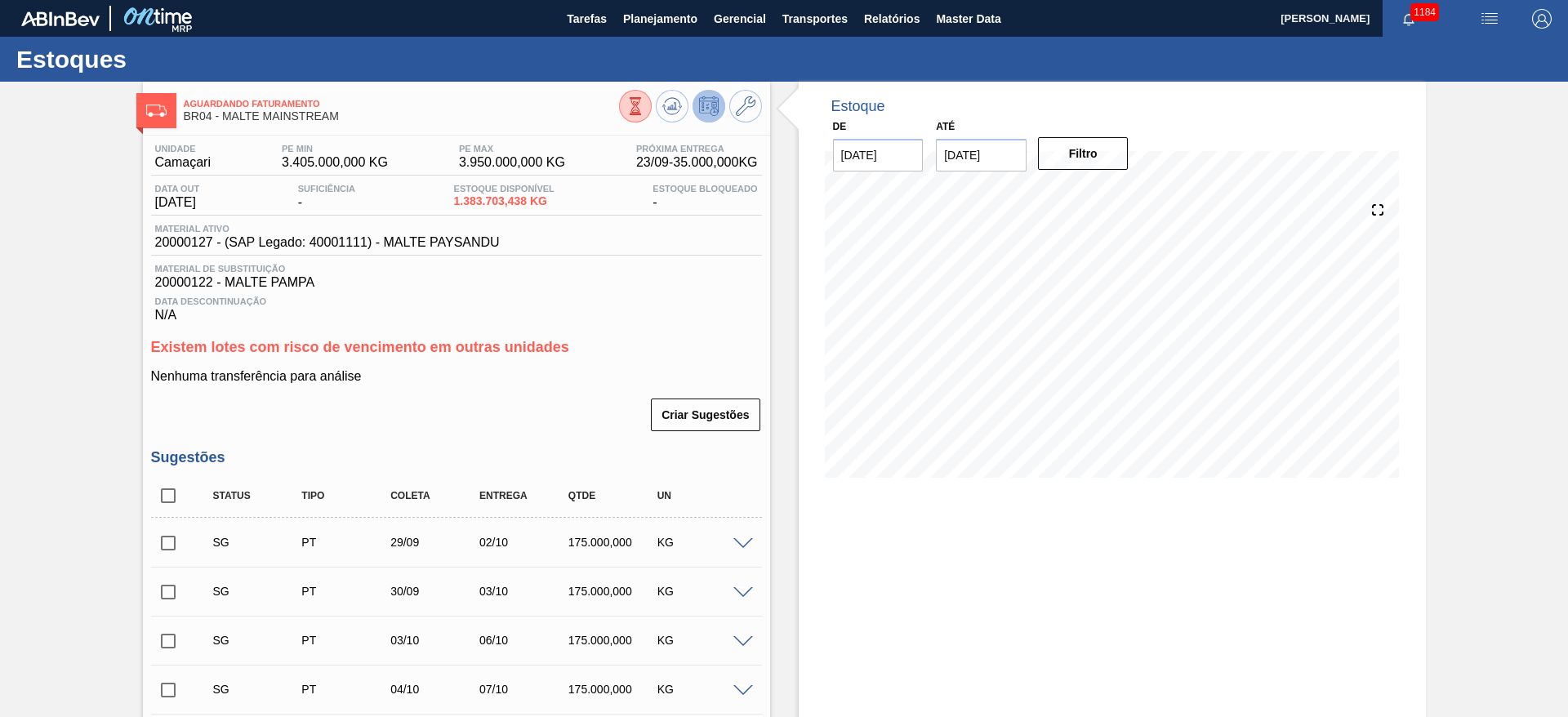
scroll to position [245, 0]
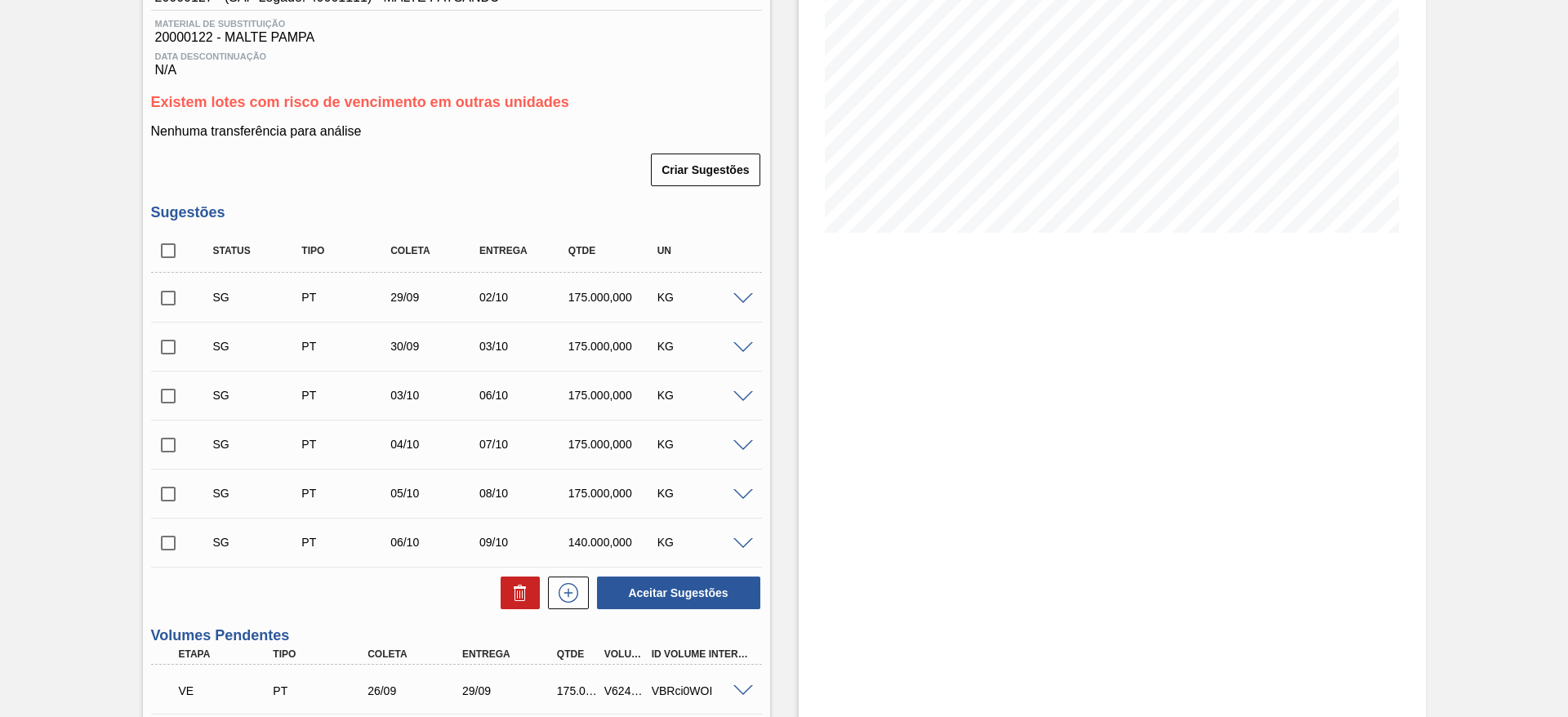
click at [740, 300] on span at bounding box center [743, 299] width 20 height 12
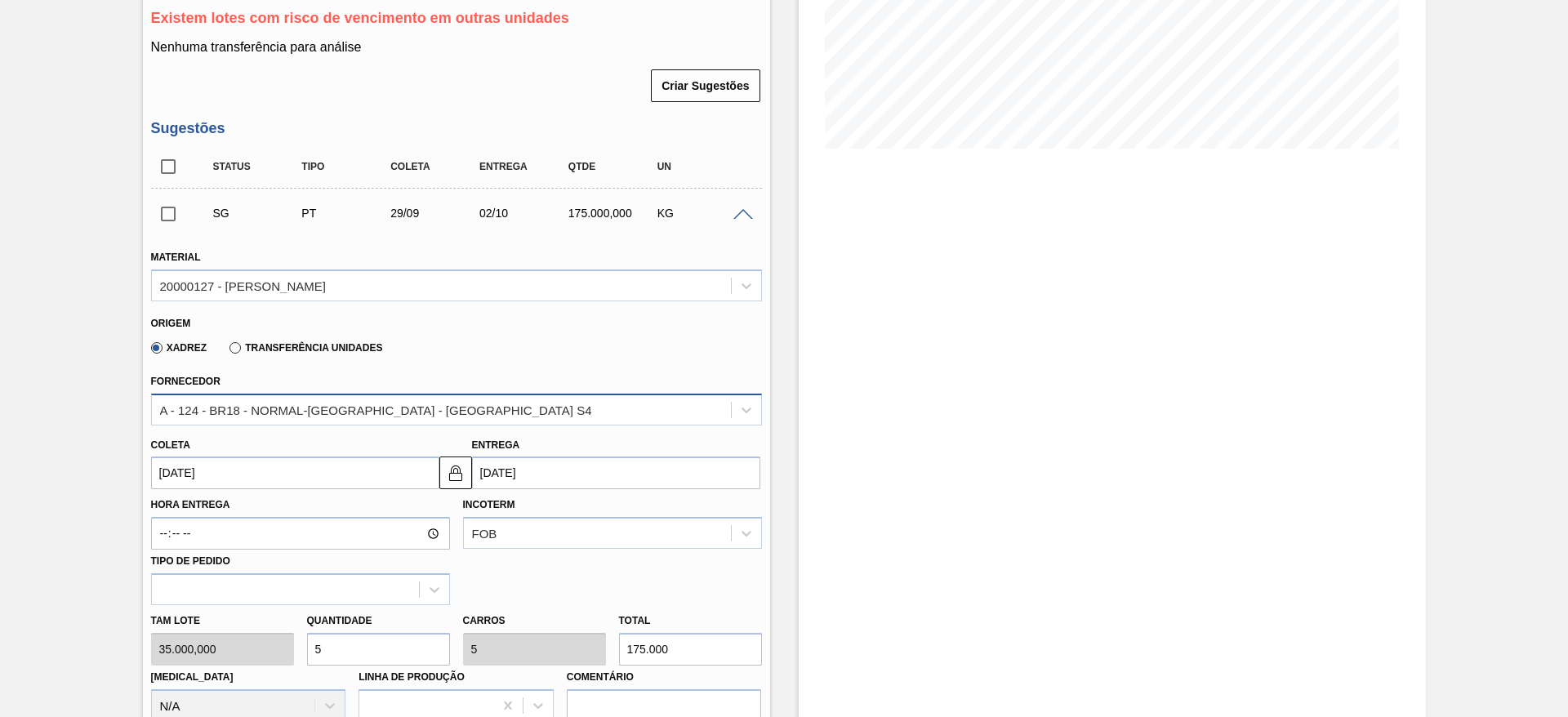
scroll to position [367, 0]
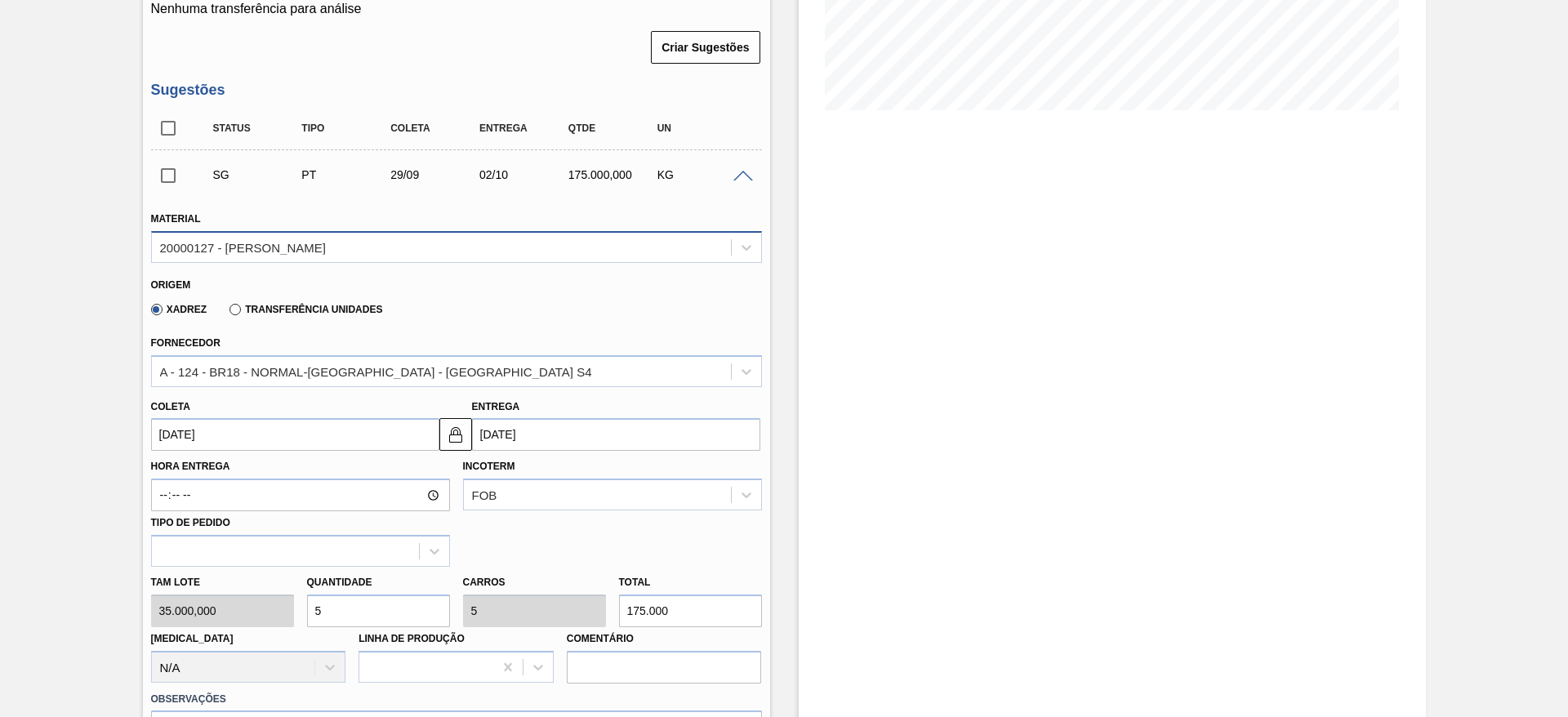
click at [192, 248] on div "20000127 - [PERSON_NAME]" at bounding box center [243, 247] width 166 height 14
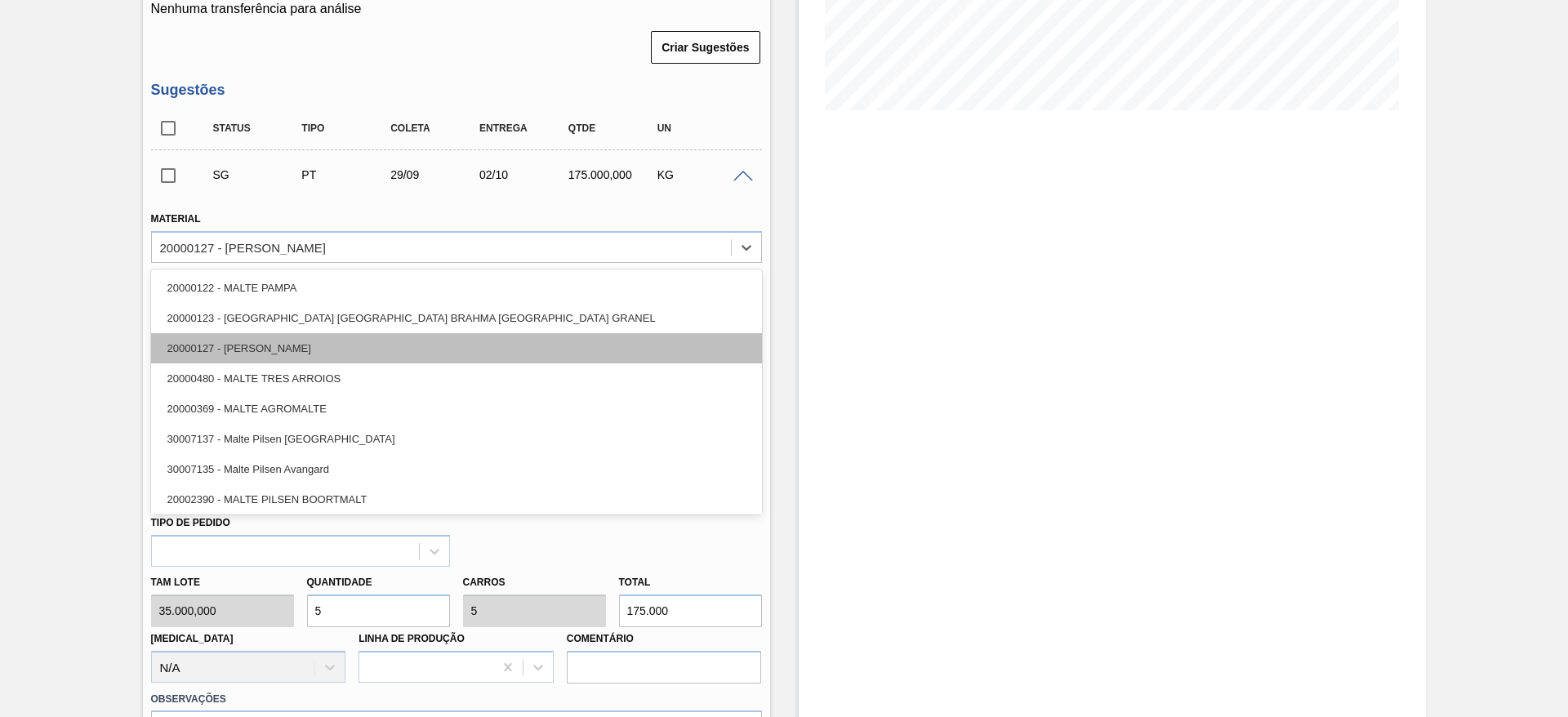
click at [215, 342] on div "20000127 - [PERSON_NAME]" at bounding box center [456, 348] width 611 height 30
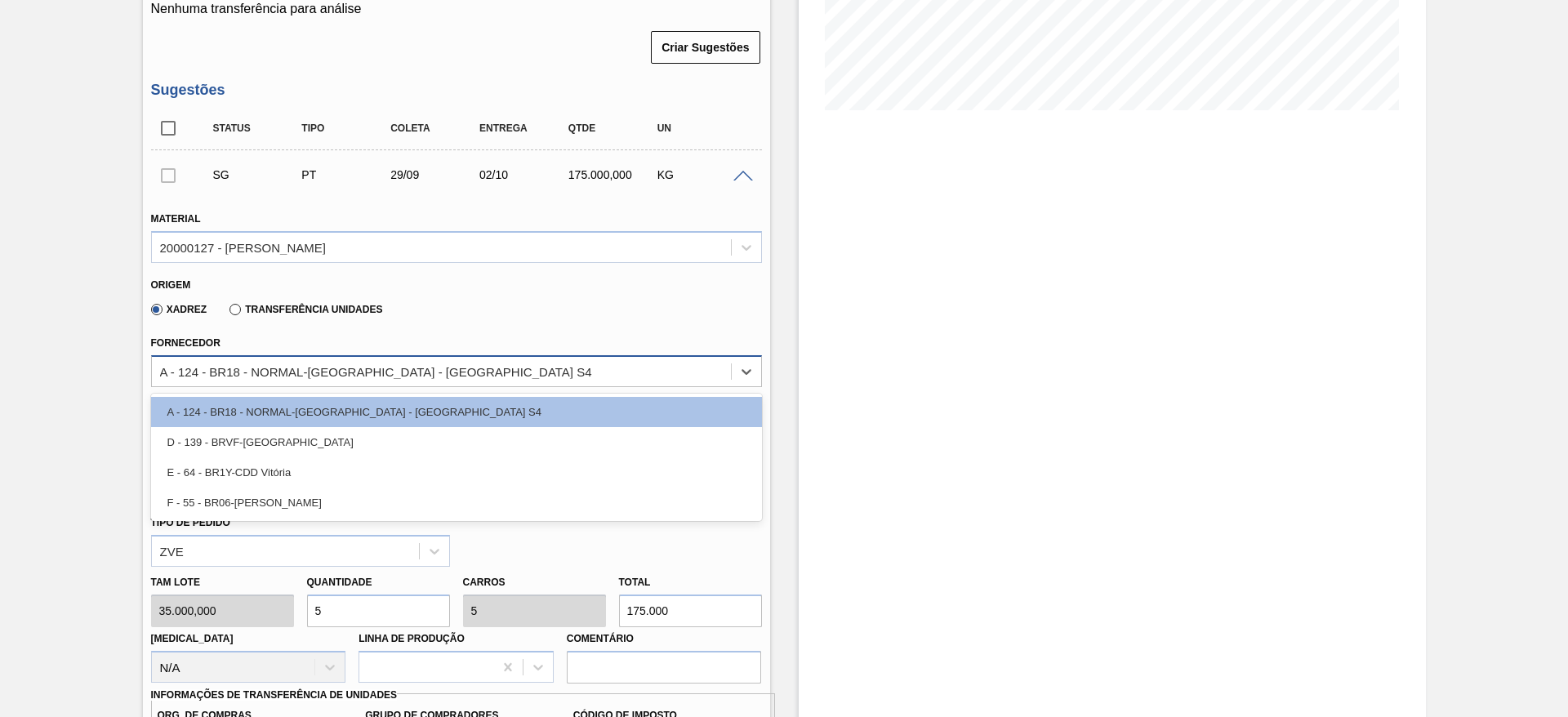
click at [195, 374] on div "A - 124 - BR18 - NORMAL-[GEOGRAPHIC_DATA] - [GEOGRAPHIC_DATA] S4" at bounding box center [376, 371] width 432 height 14
type input "18"
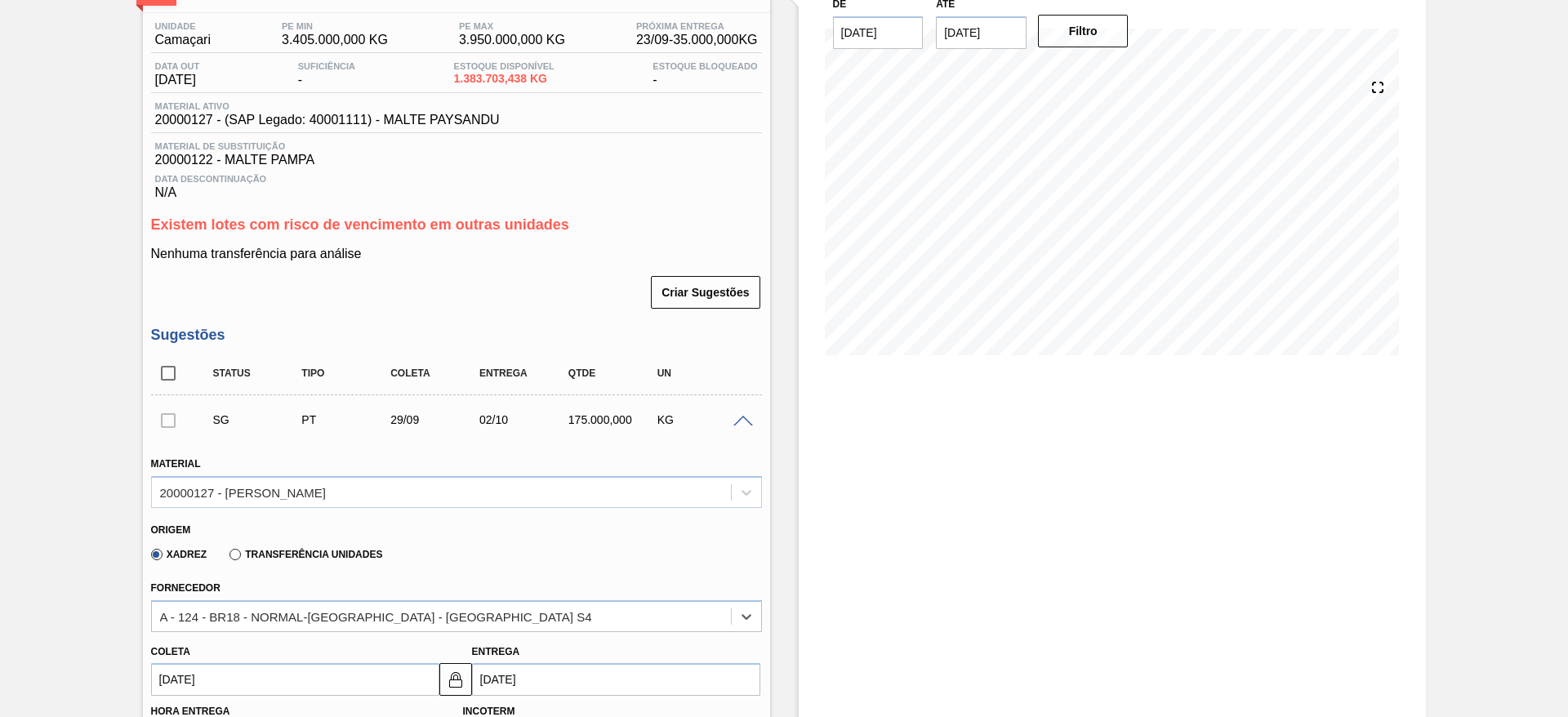
scroll to position [0, 0]
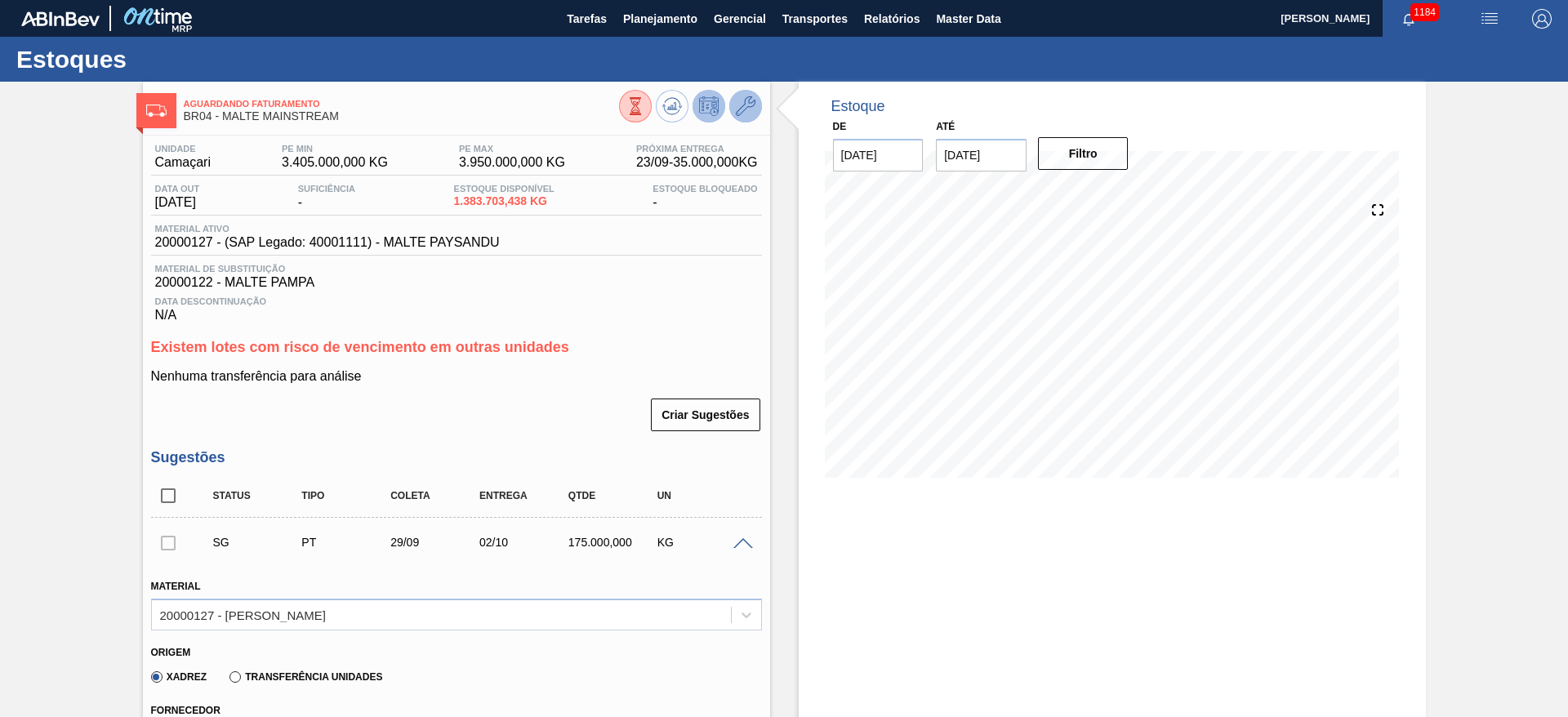
click at [740, 120] on button at bounding box center [745, 105] width 33 height 33
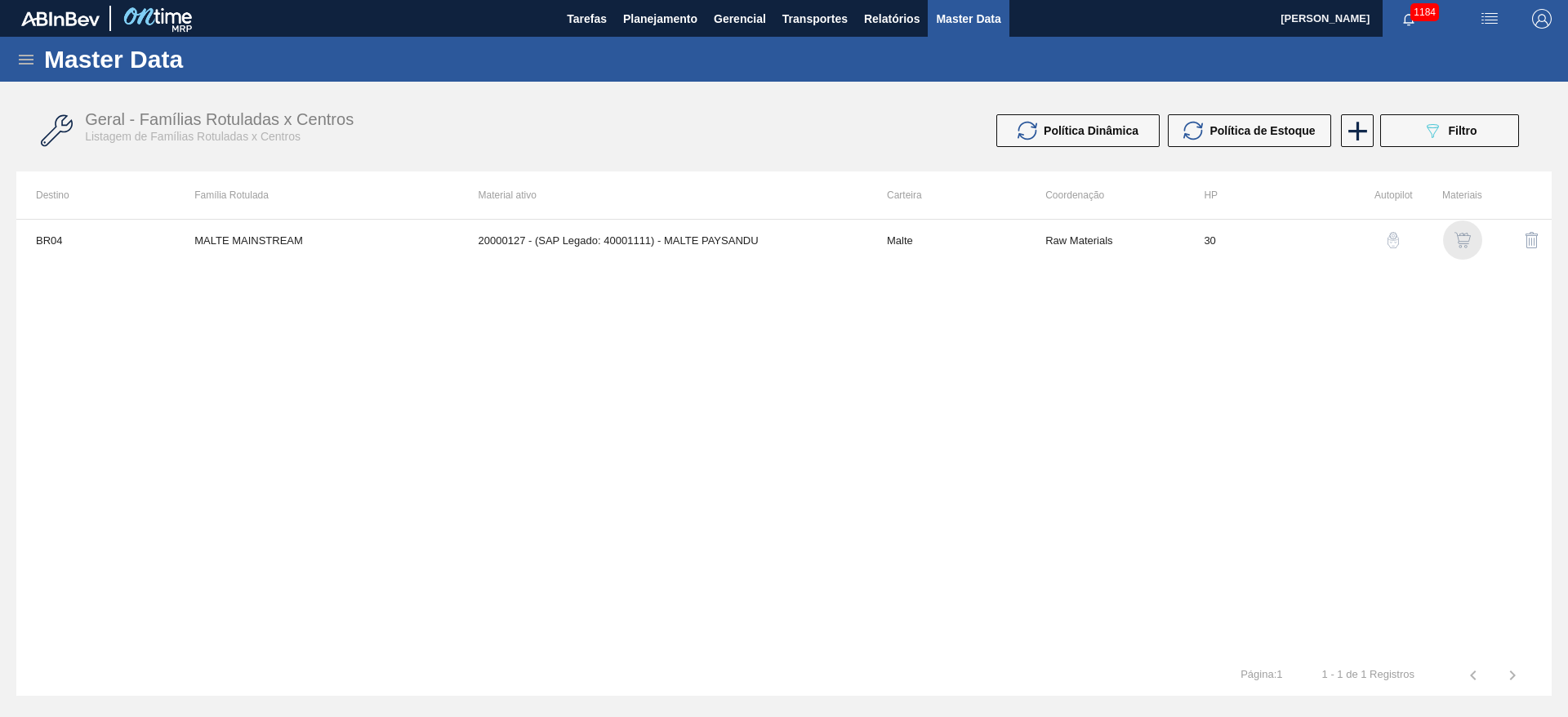
click at [1456, 247] on img "button" at bounding box center [1463, 241] width 17 height 17
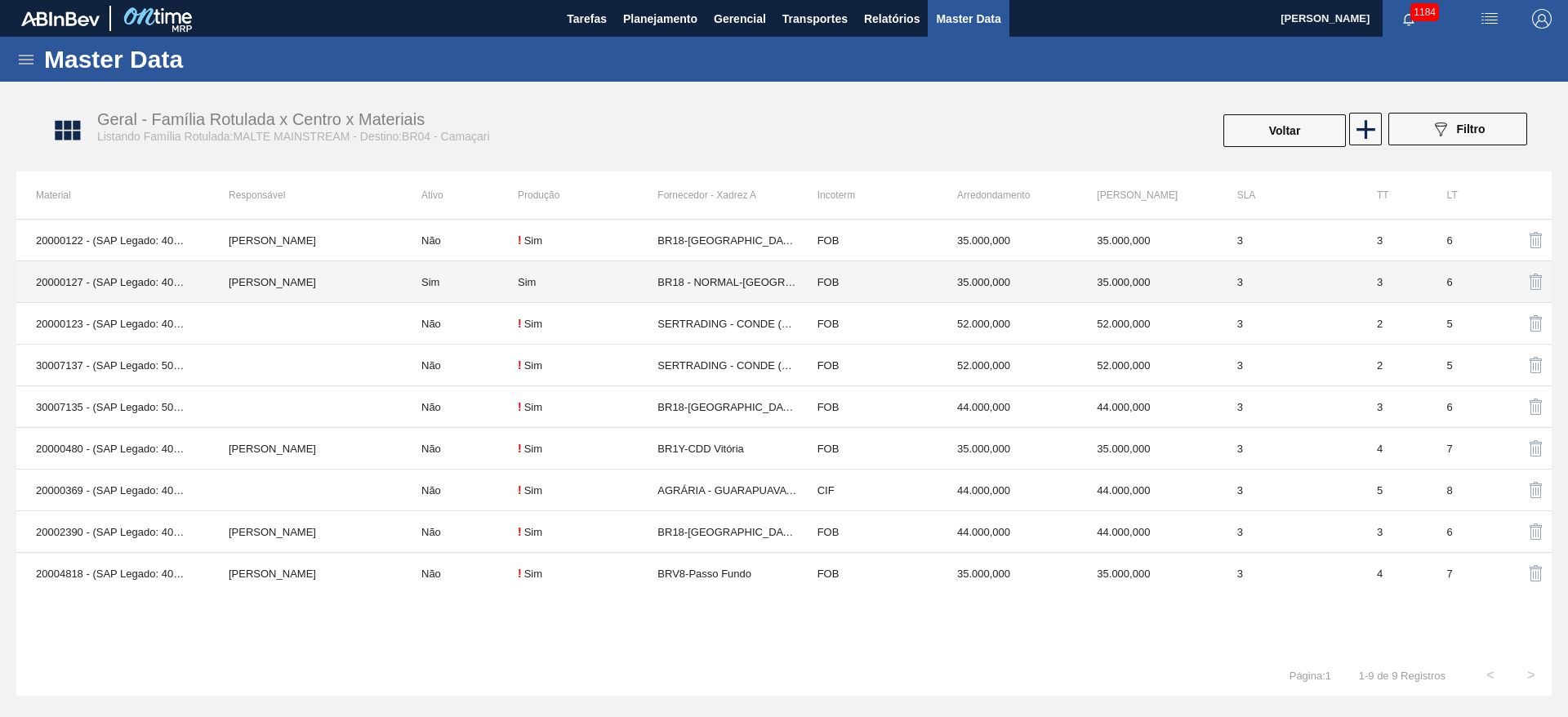
click at [493, 281] on td "Sim" at bounding box center [460, 282] width 116 height 42
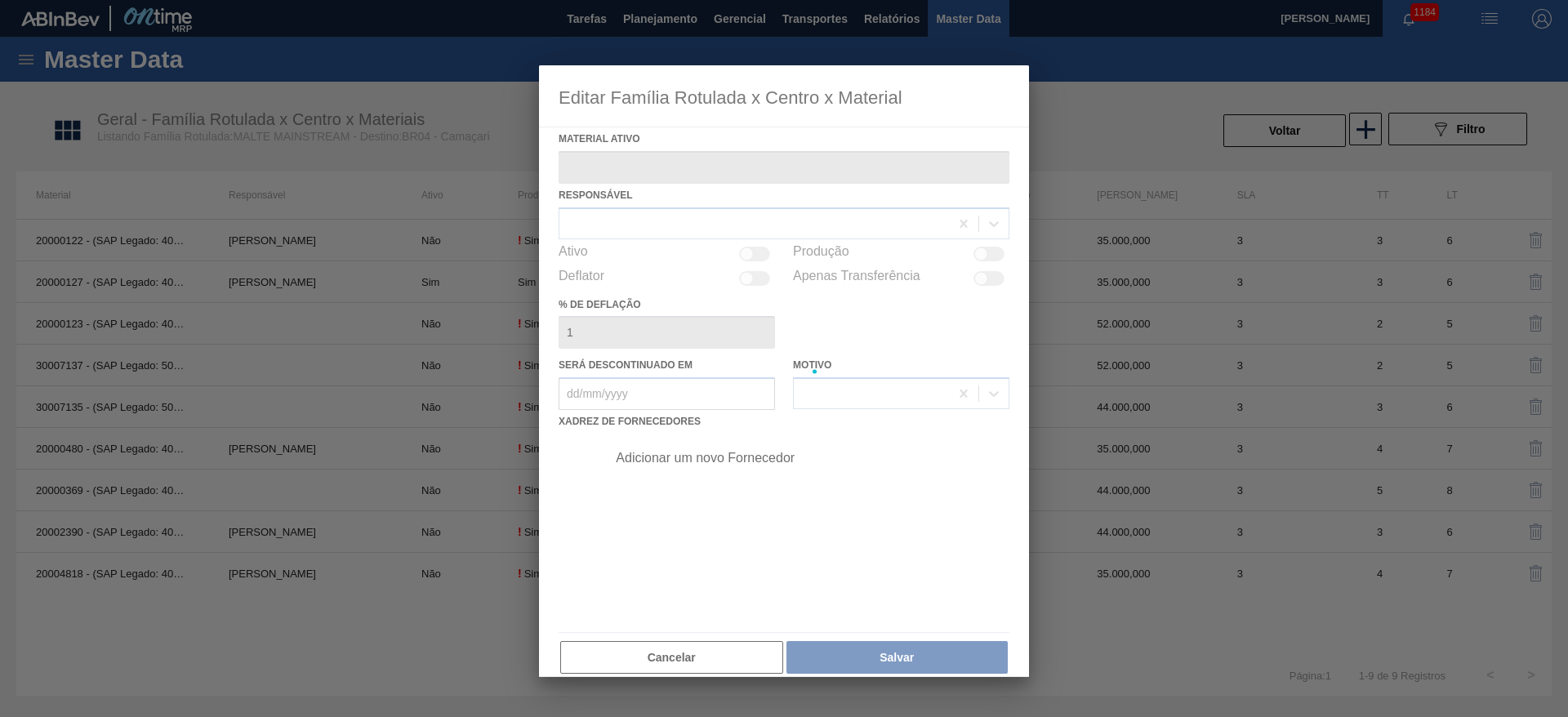
type ativo "20000127 - (SAP Legado: 40001111) - MALTE PAYSANDU"
checkbox input "true"
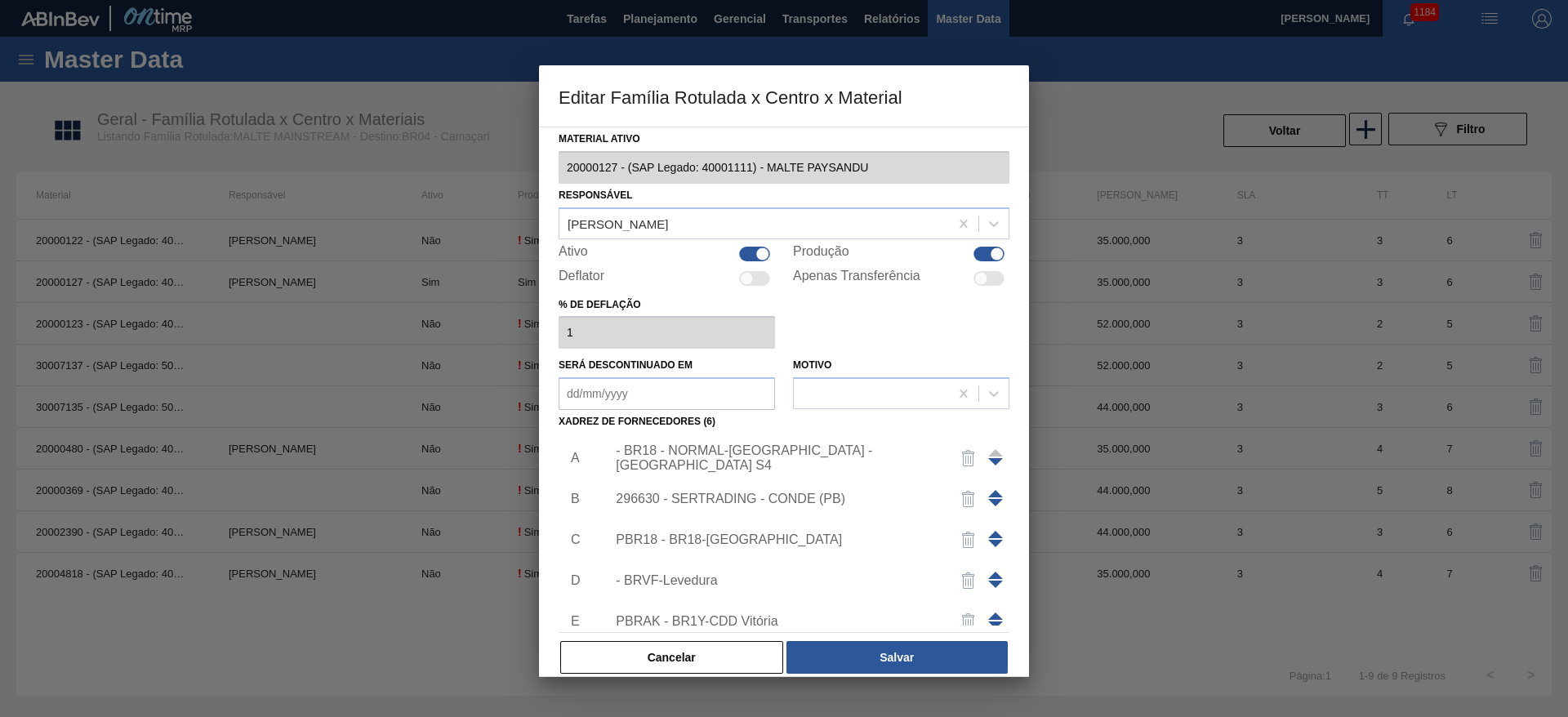
scroll to position [98, 0]
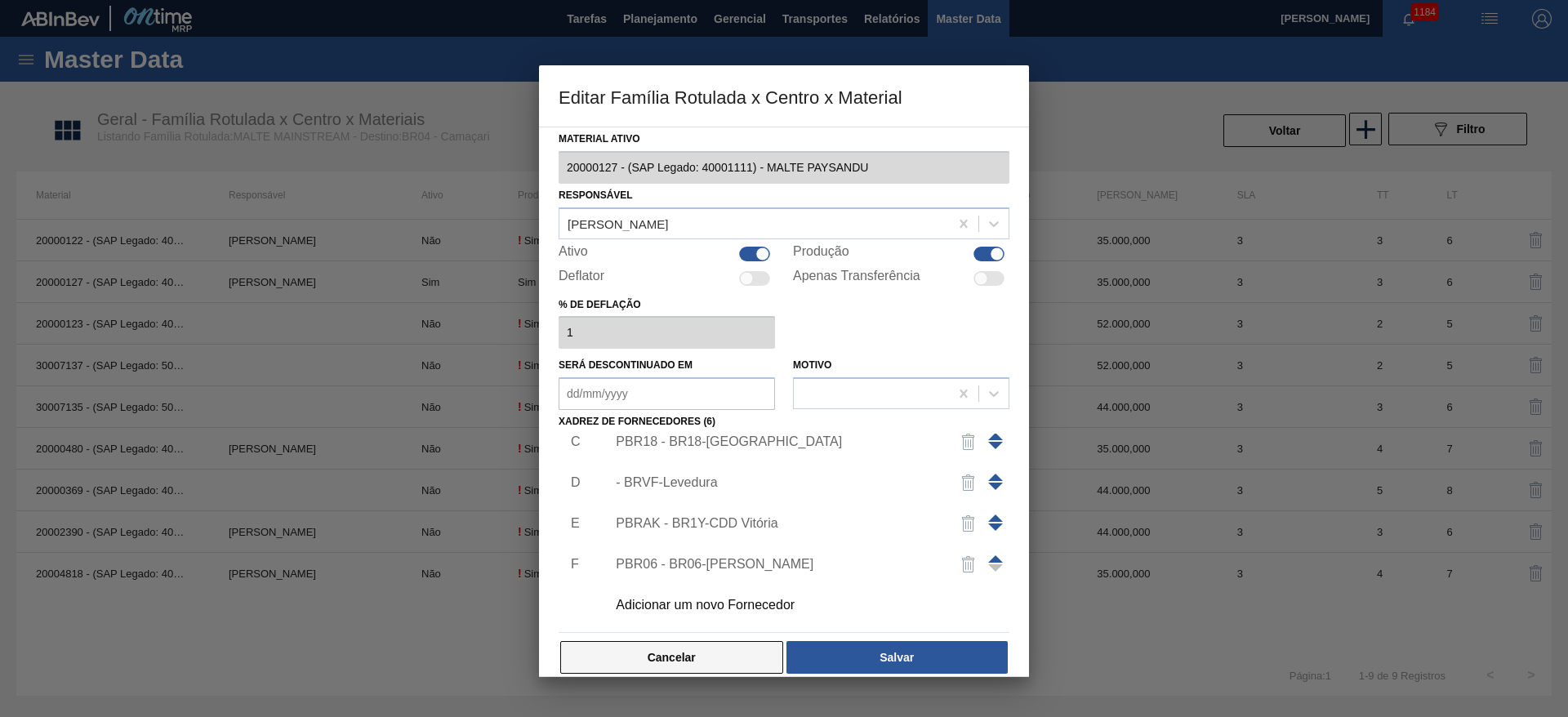
click at [676, 661] on button "Cancelar" at bounding box center [671, 657] width 223 height 33
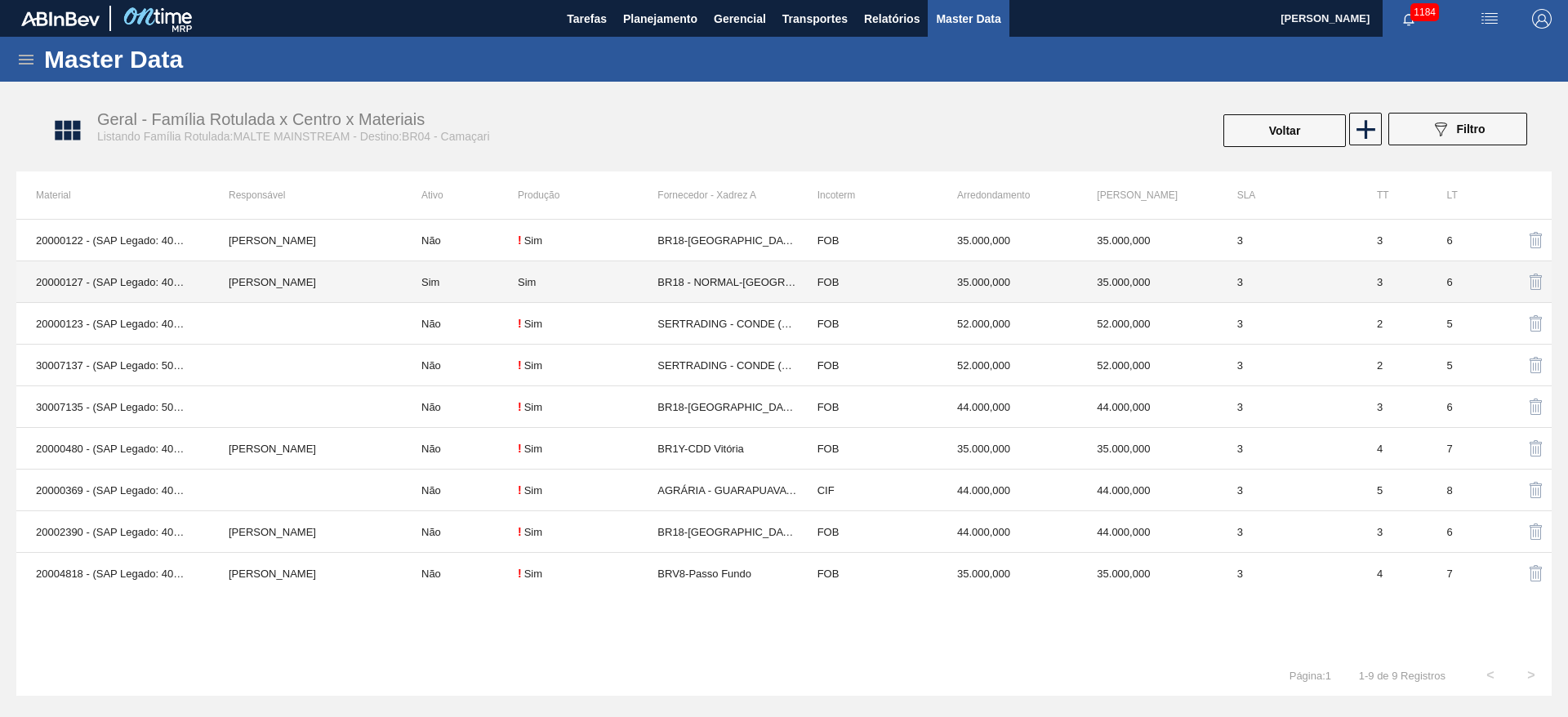
click at [471, 284] on td "Sim" at bounding box center [460, 282] width 116 height 42
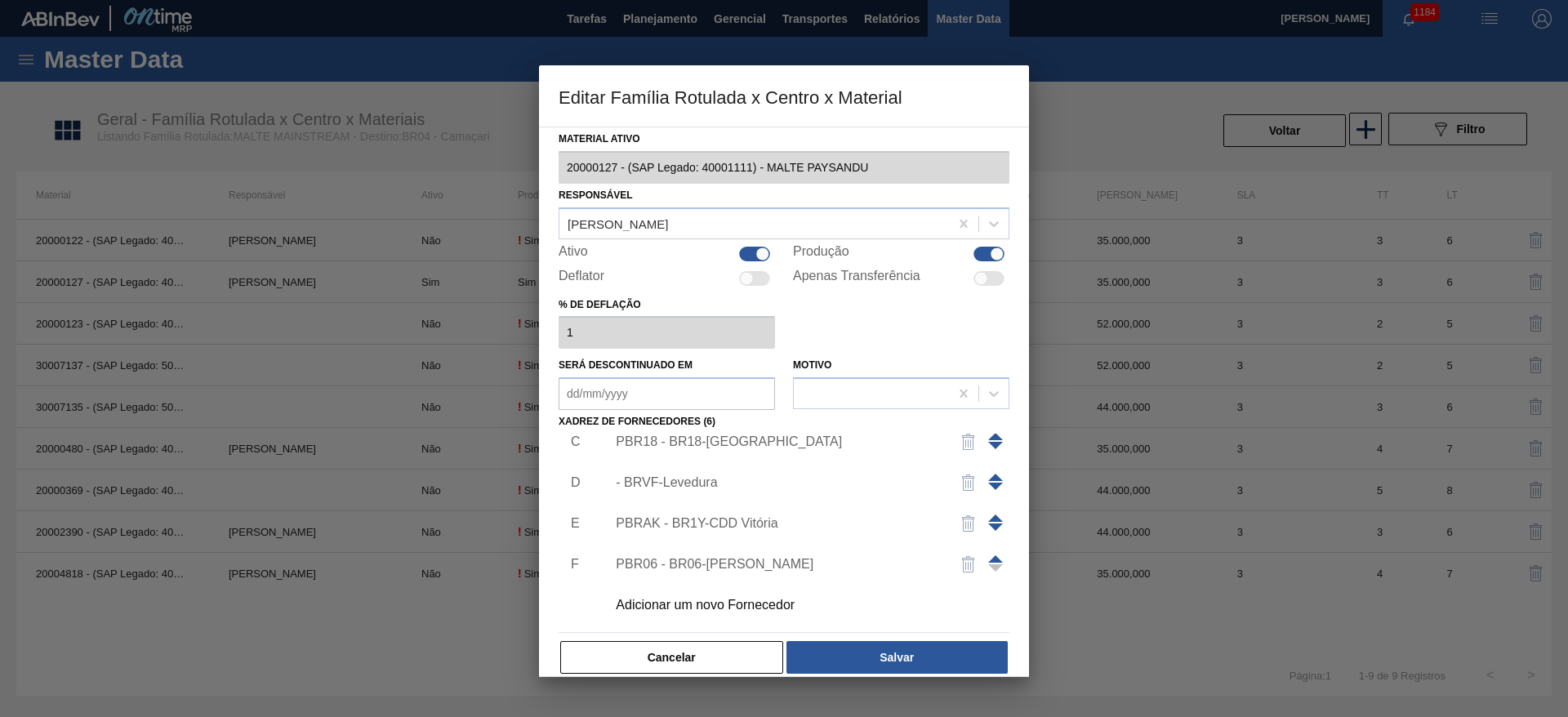
scroll to position [0, 0]
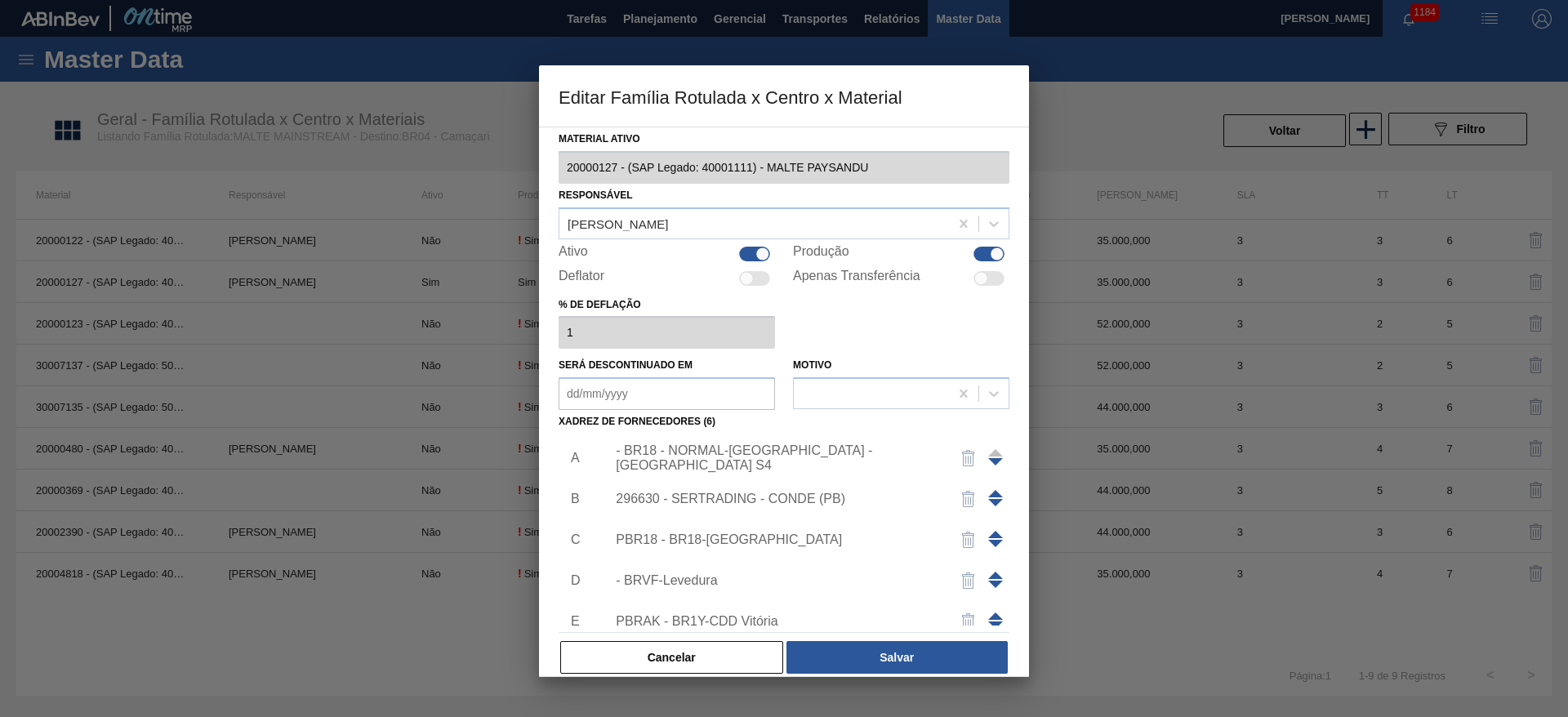
click at [993, 534] on span at bounding box center [996, 535] width 15 height 7
click at [993, 497] on span at bounding box center [996, 494] width 15 height 7
click at [734, 458] on div "PBR18 - BR18-[GEOGRAPHIC_DATA]" at bounding box center [776, 459] width 320 height 15
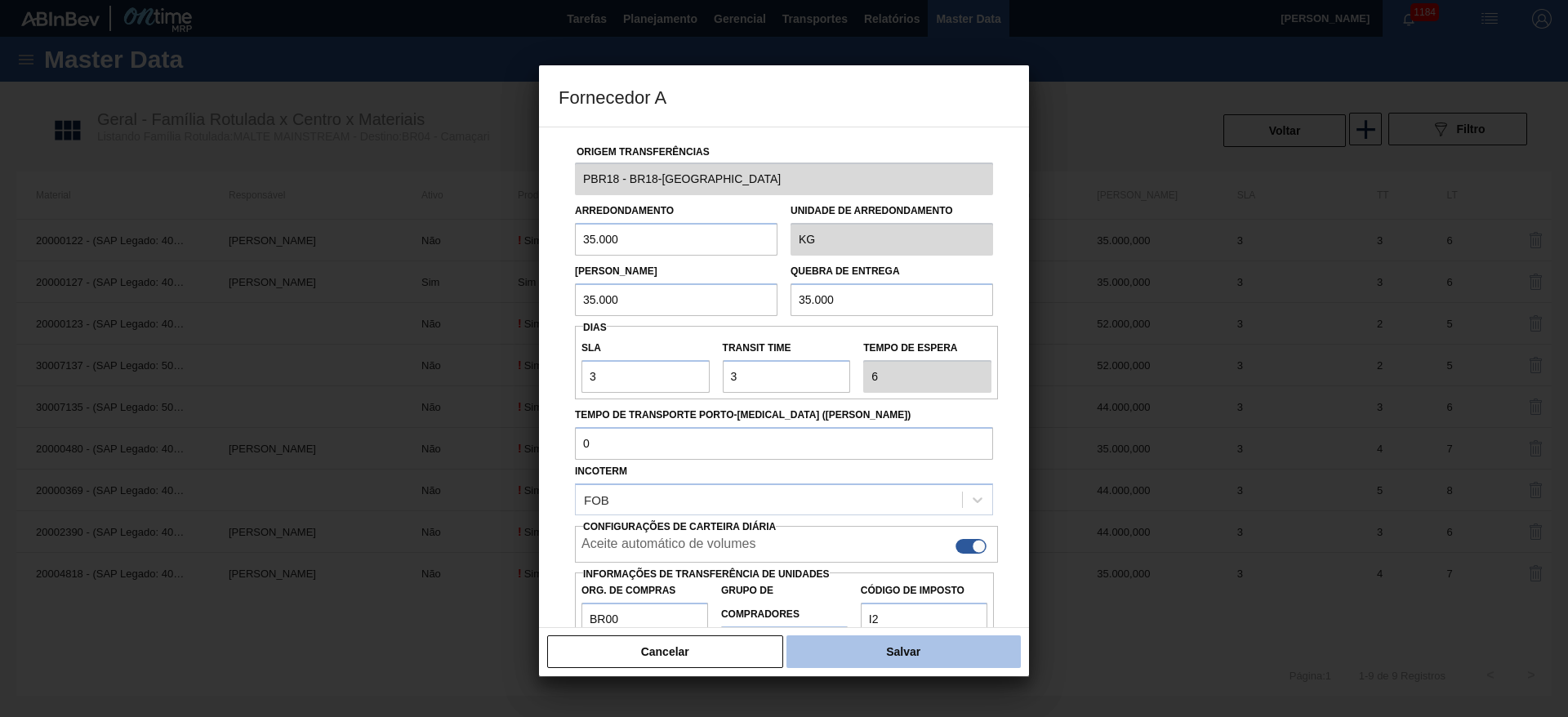
click at [875, 655] on button "Salvar" at bounding box center [903, 652] width 234 height 33
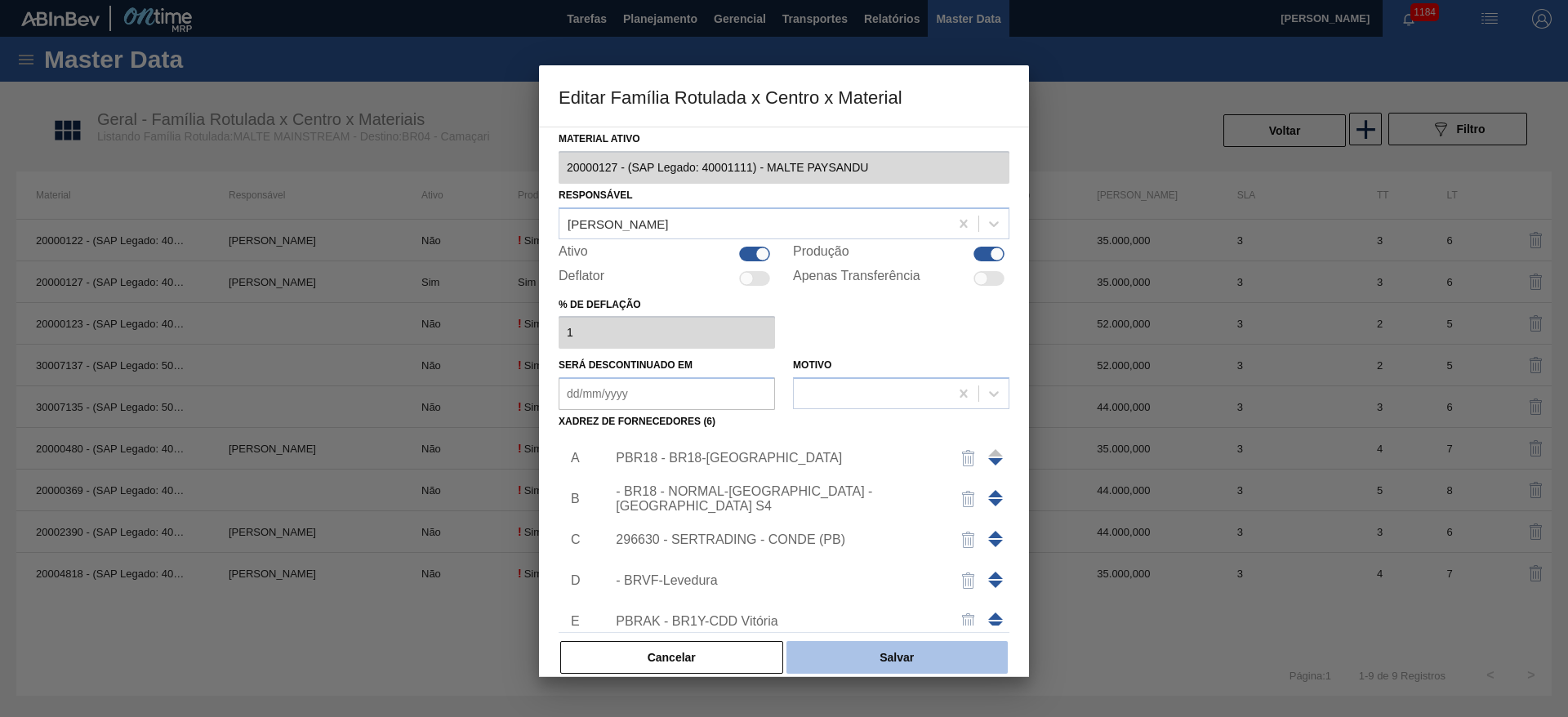
click at [850, 658] on button "Salvar" at bounding box center [897, 657] width 221 height 33
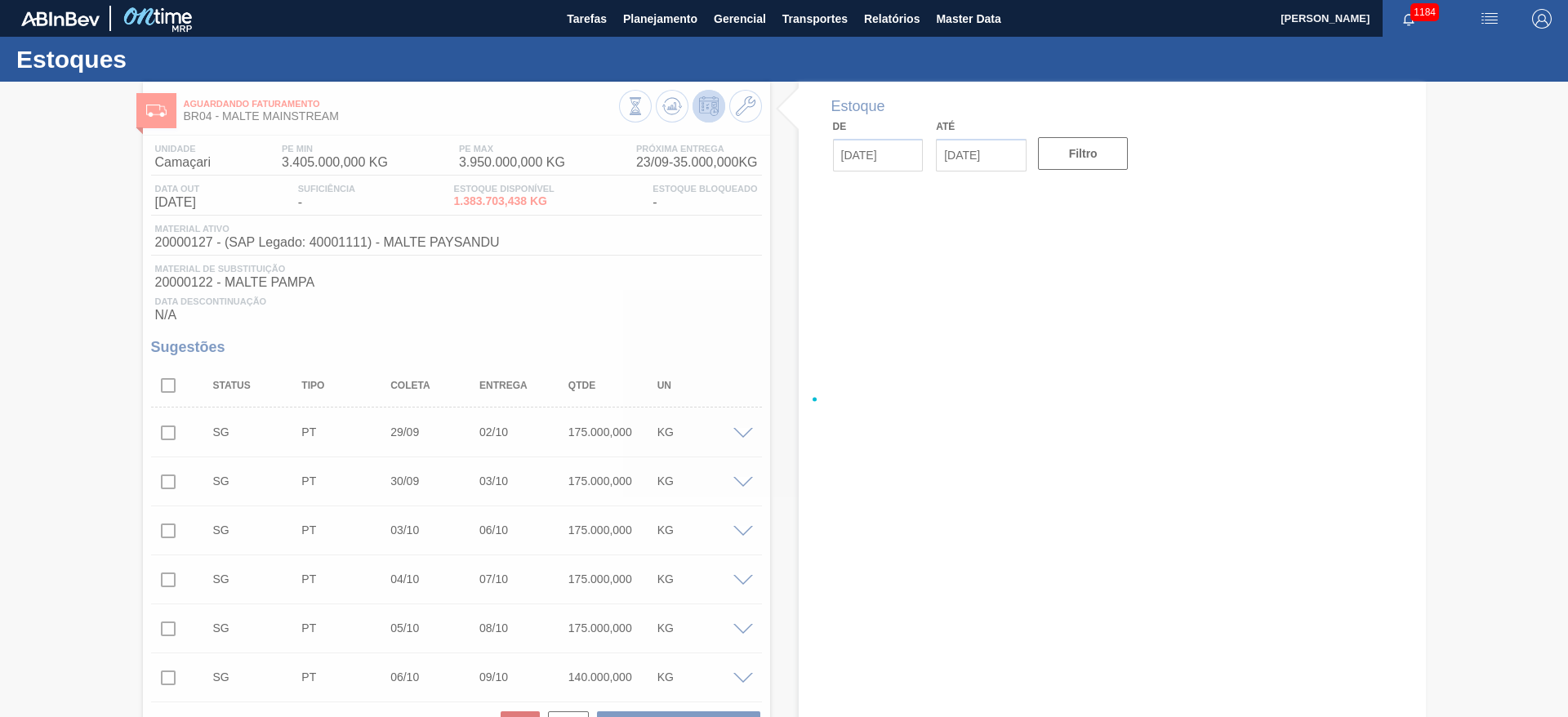
type input "[DATE]"
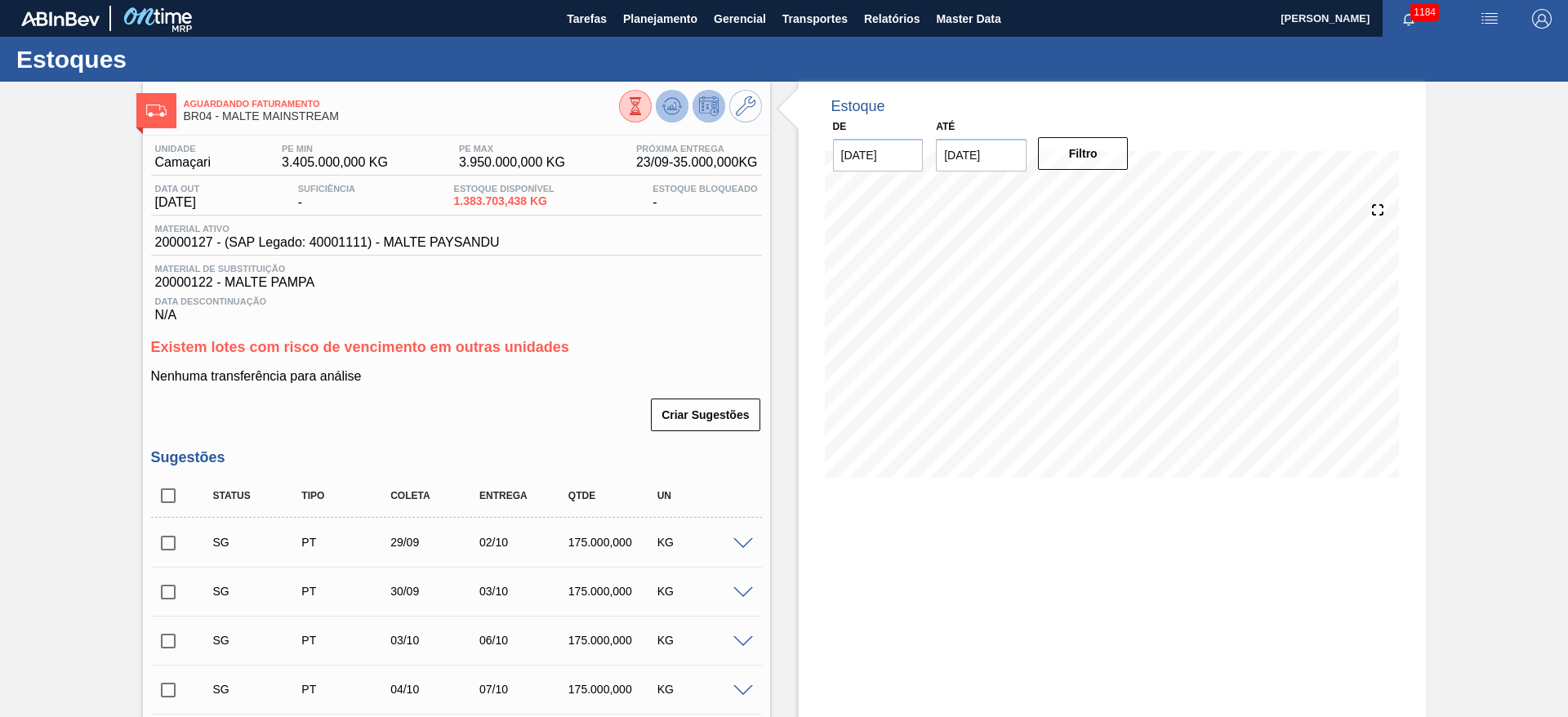
click at [667, 105] on icon at bounding box center [672, 105] width 20 height 20
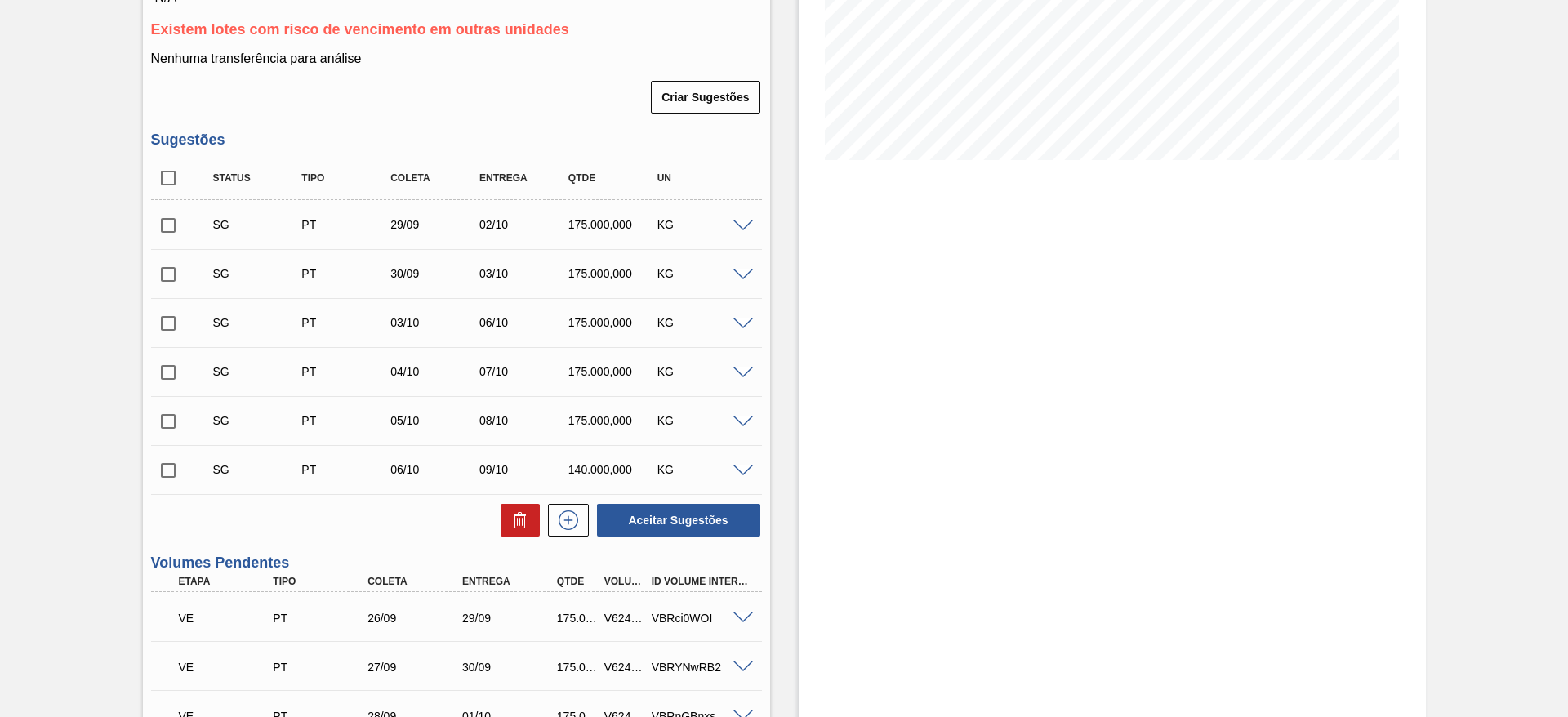
scroll to position [490, 0]
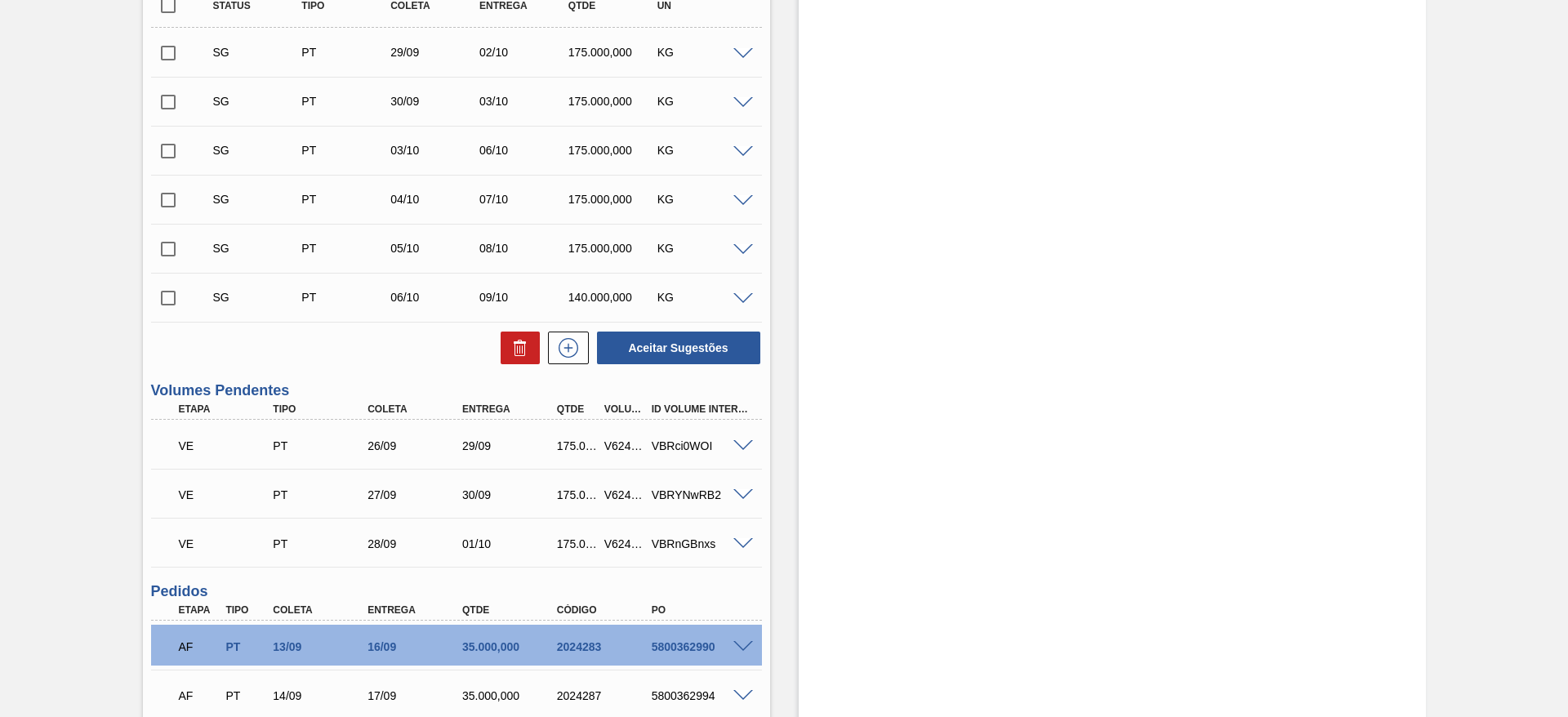
click at [743, 60] on div "SG PT 29/09 02/10 175.000,000 KG" at bounding box center [456, 52] width 611 height 41
click at [743, 55] on span at bounding box center [743, 54] width 20 height 12
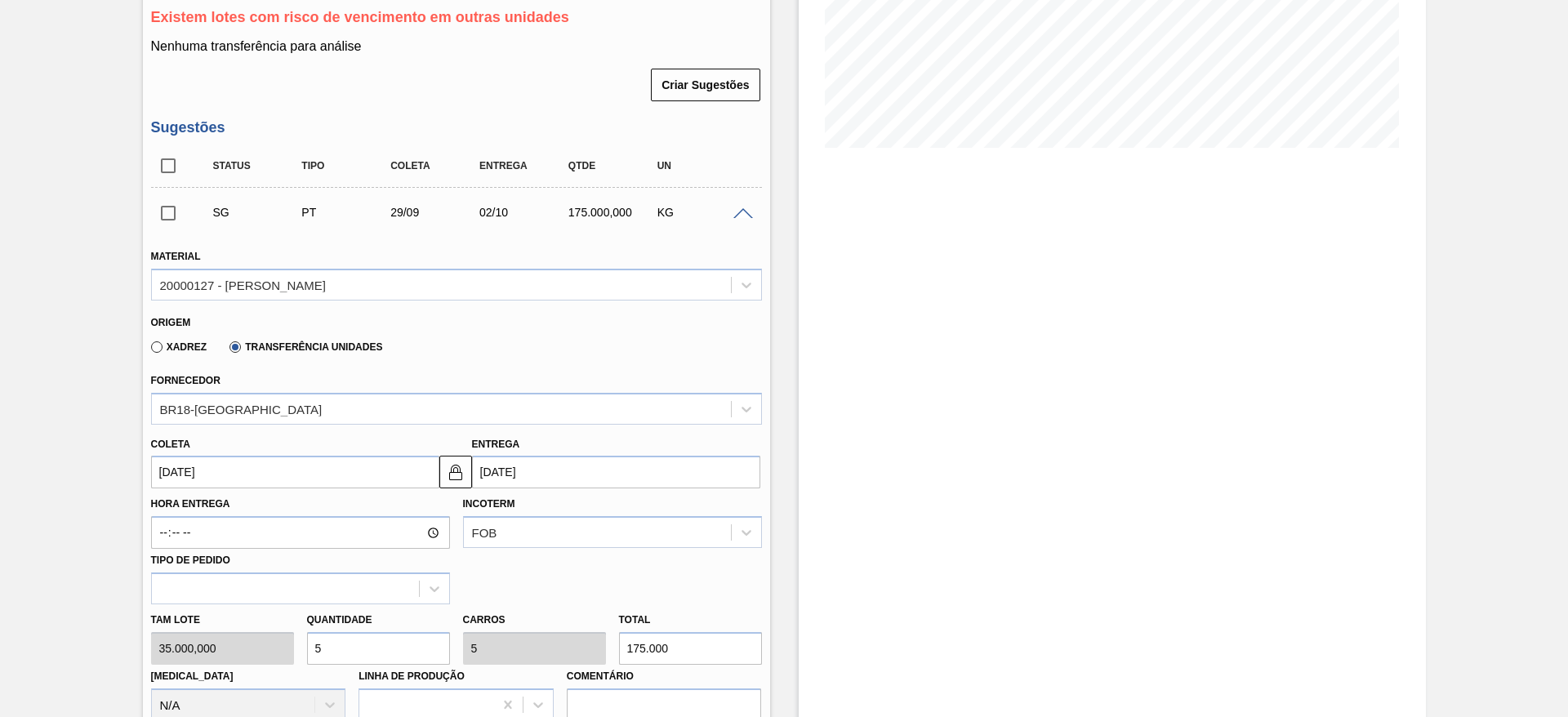
scroll to position [245, 0]
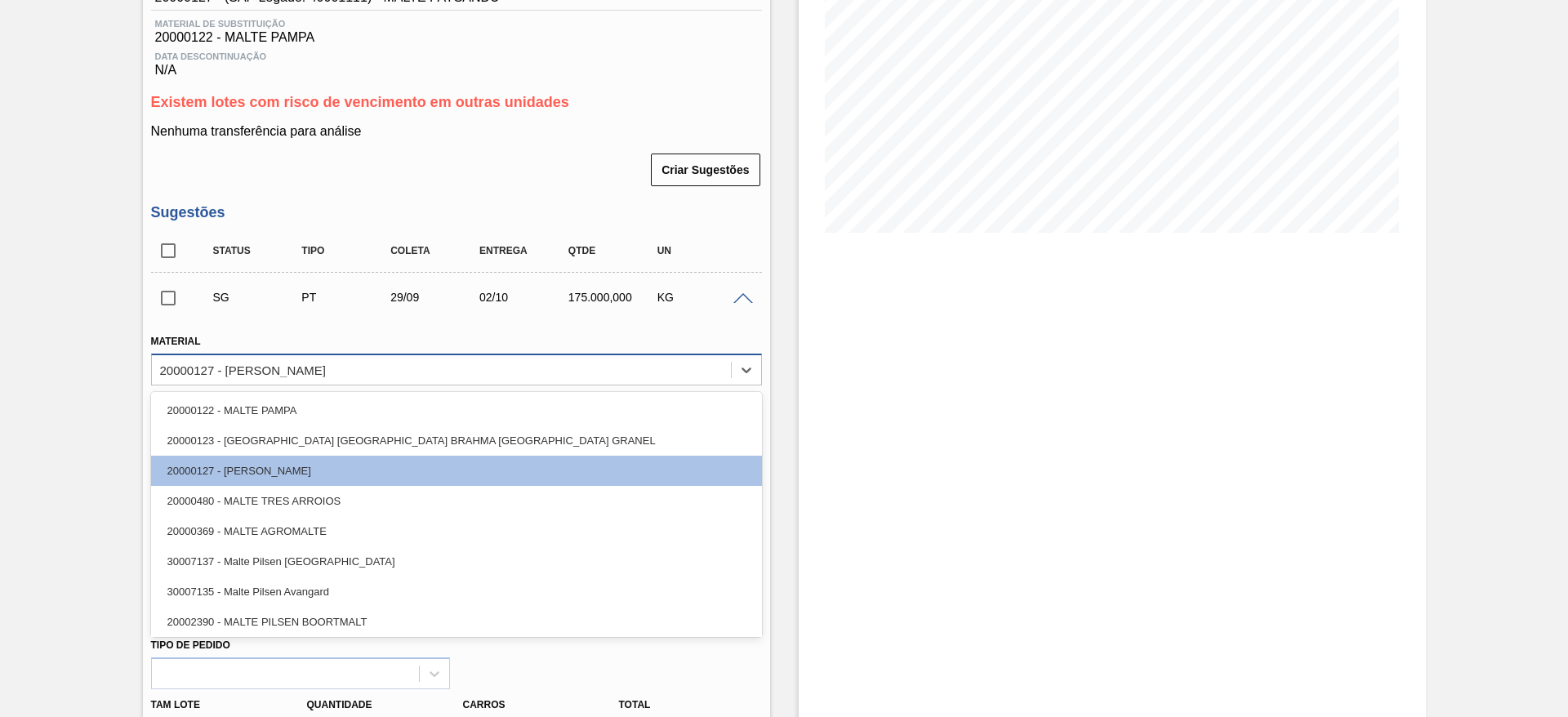
drag, startPoint x: 347, startPoint y: 375, endPoint x: 166, endPoint y: 365, distance: 181.3
click at [166, 365] on div "20000127 - [PERSON_NAME]" at bounding box center [441, 369] width 579 height 23
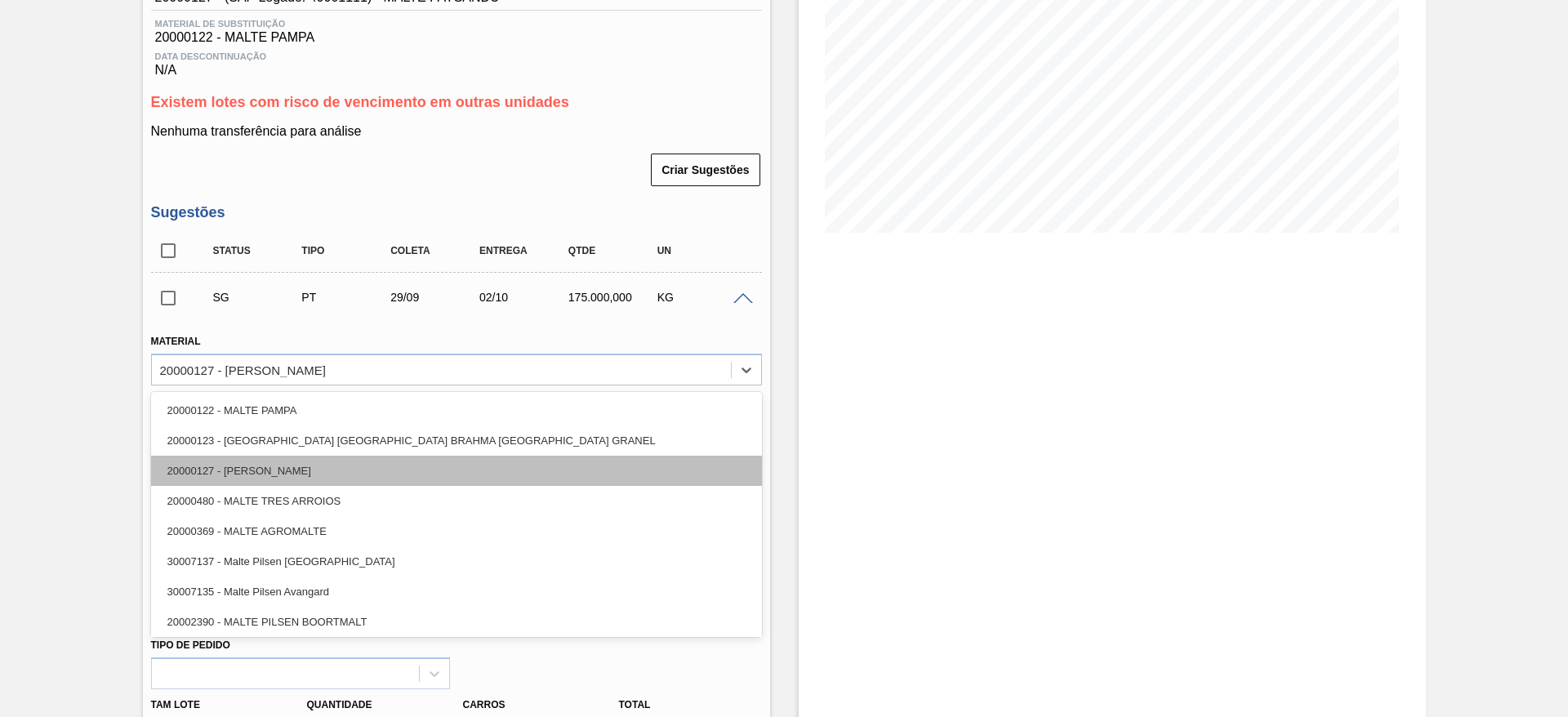
click at [313, 465] on div "20000127 - [PERSON_NAME]" at bounding box center [456, 471] width 611 height 30
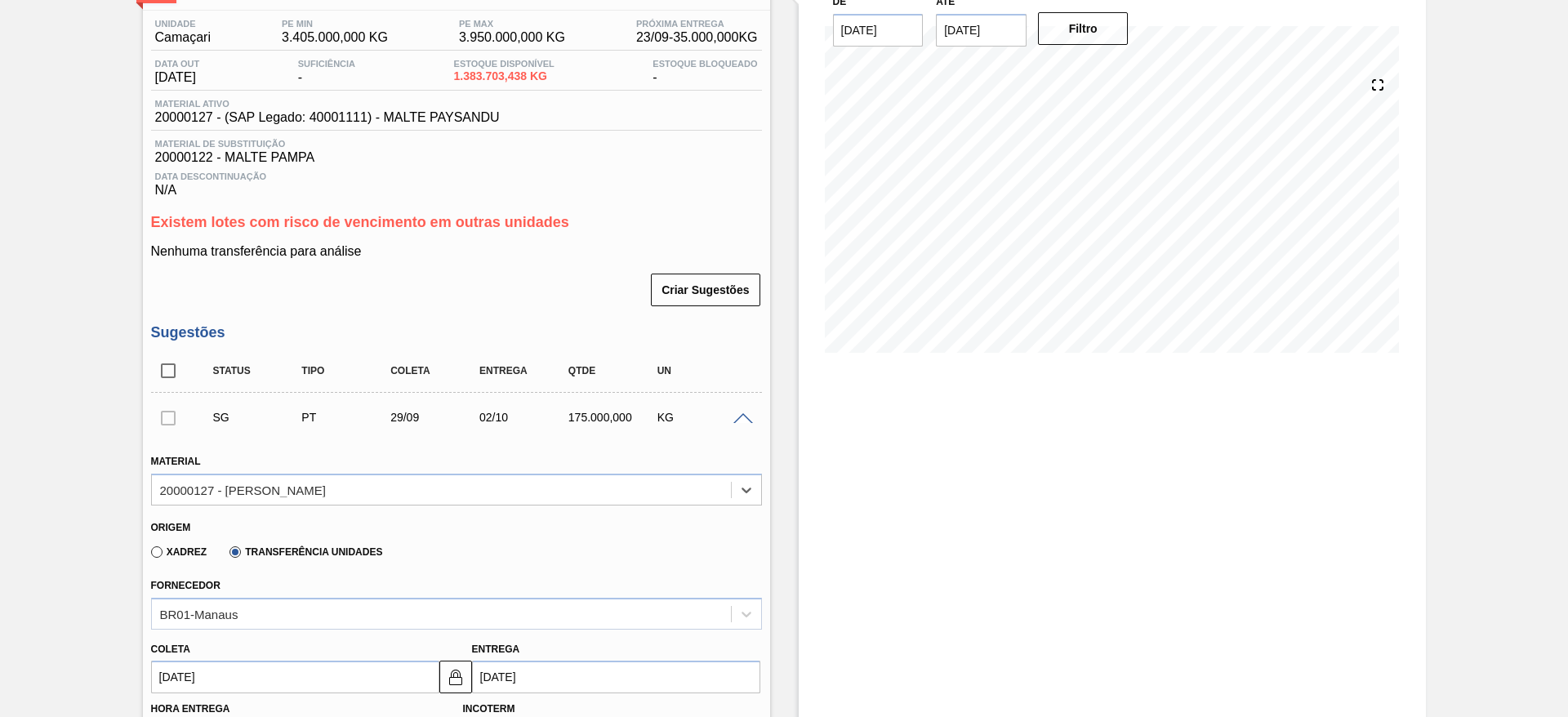
scroll to position [0, 0]
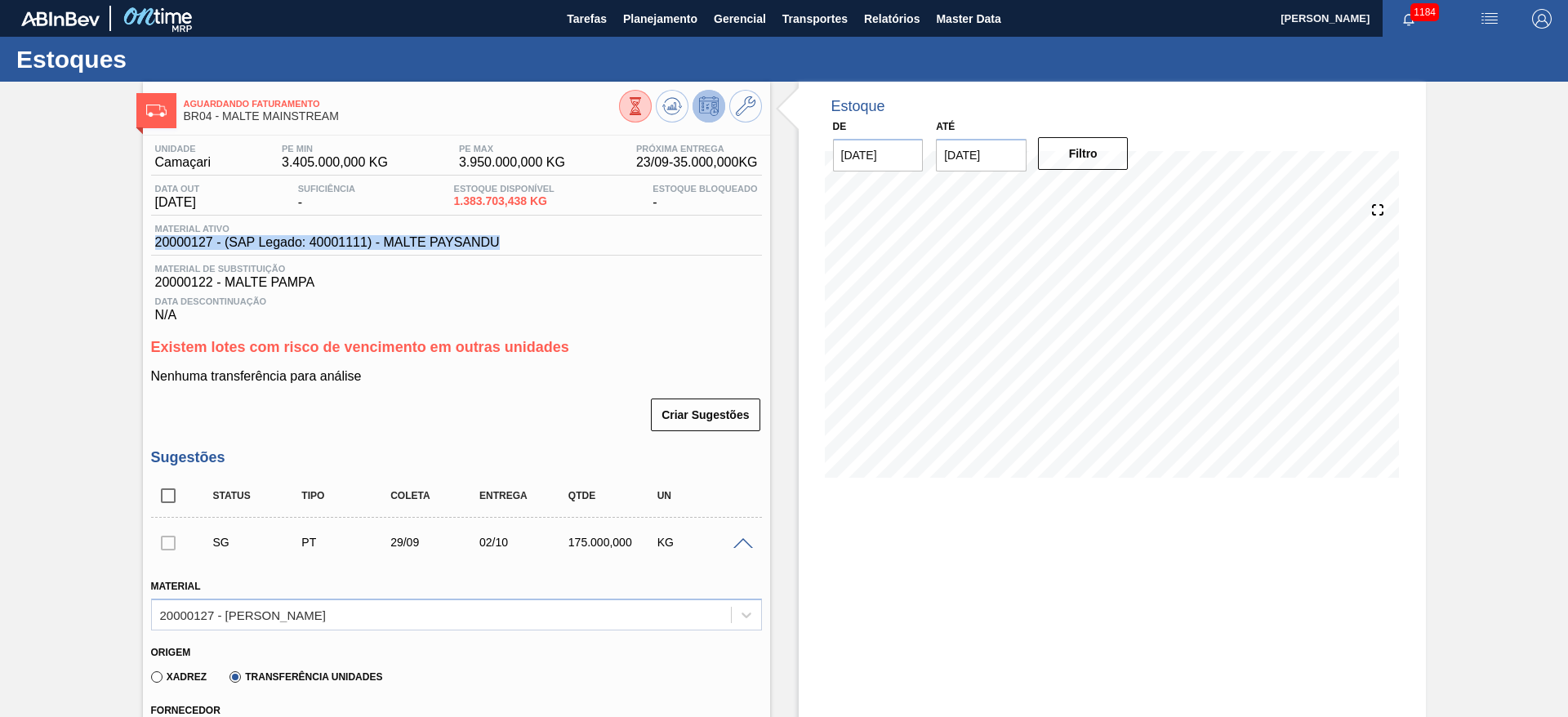
drag, startPoint x: 431, startPoint y: 247, endPoint x: 147, endPoint y: 243, distance: 284.0
copy span "20000127 - (SAP Legado: 40001111) - MALTE PAYSANDU"
click at [755, 102] on button at bounding box center [745, 105] width 33 height 33
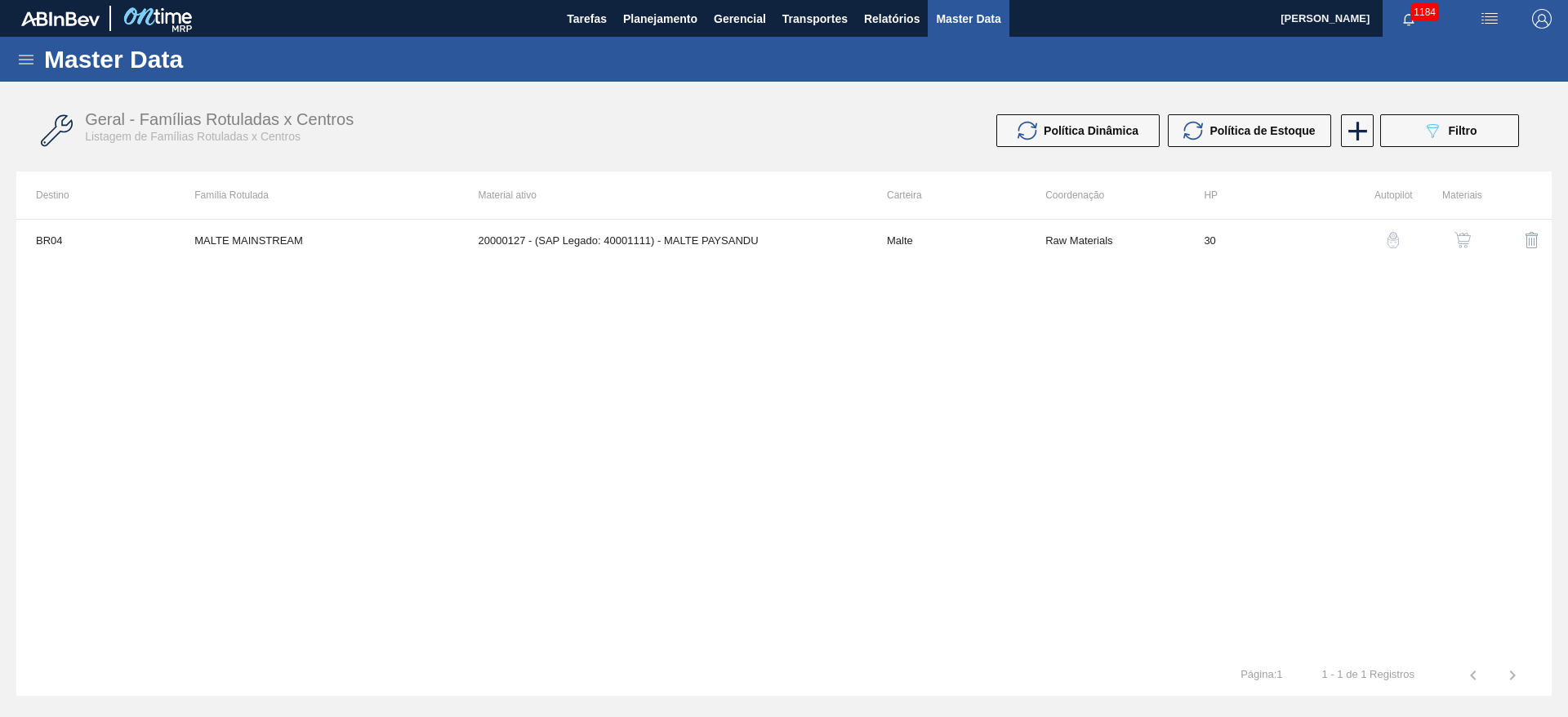
click at [1461, 245] on img "button" at bounding box center [1463, 241] width 17 height 17
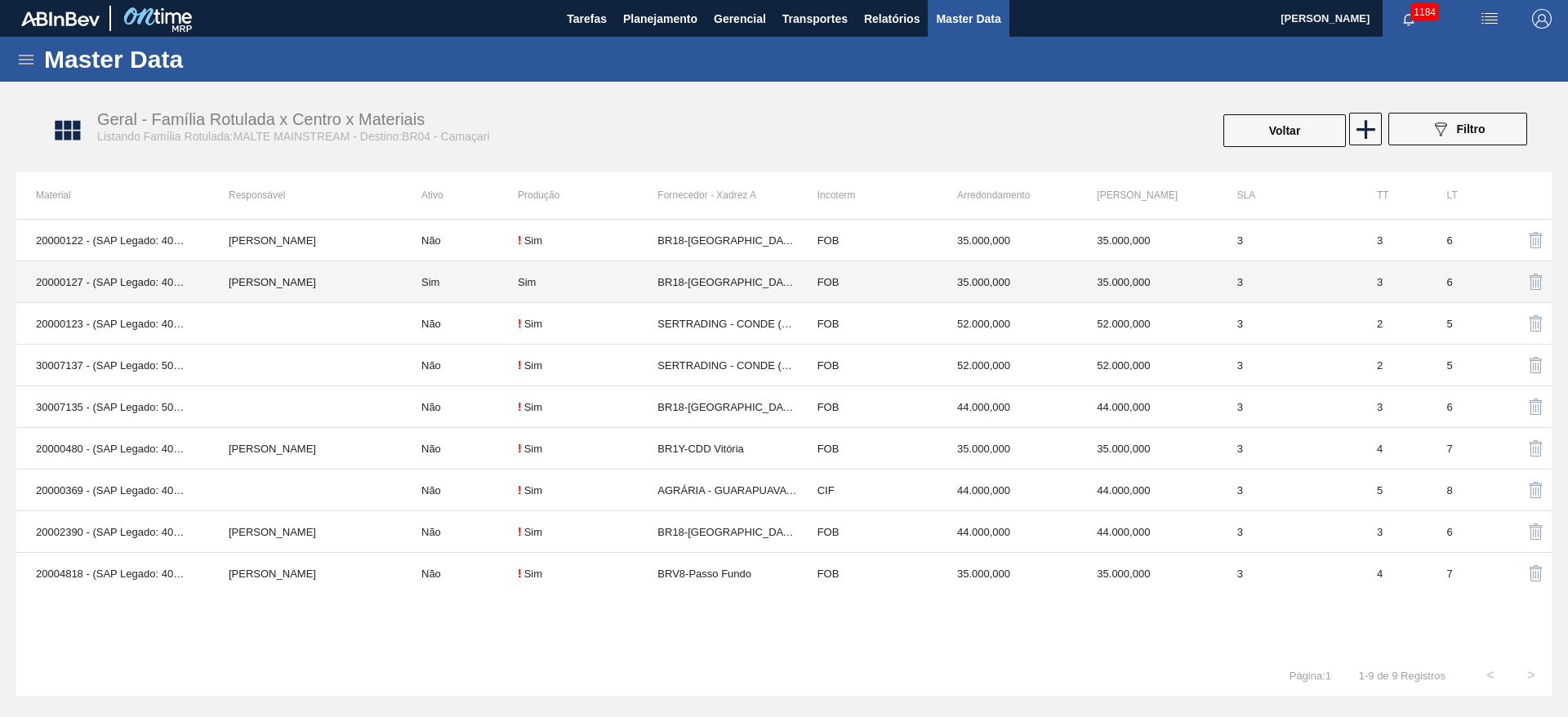
click at [462, 283] on td "Sim" at bounding box center [460, 282] width 116 height 42
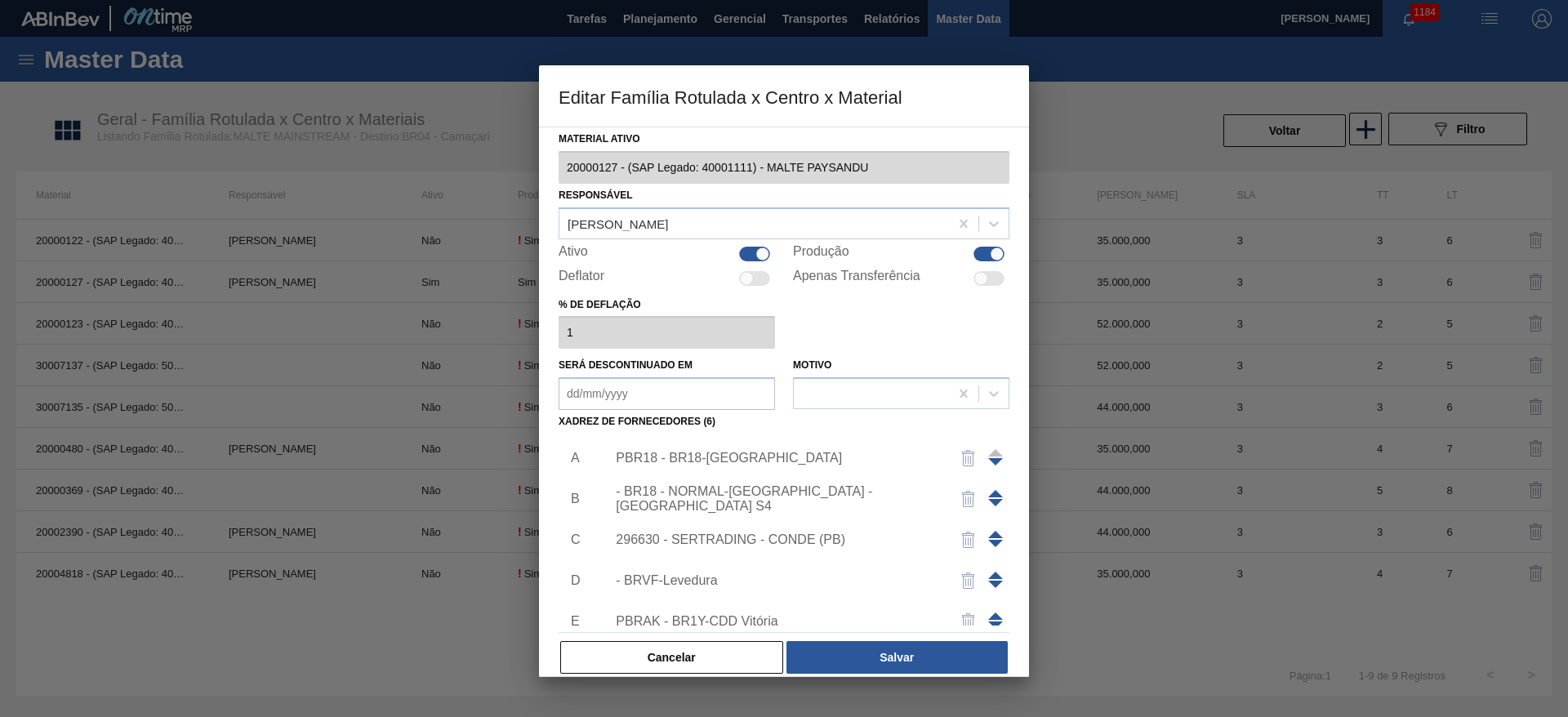
click at [697, 459] on div "PBR18 - BR18-[GEOGRAPHIC_DATA]" at bounding box center [776, 459] width 320 height 15
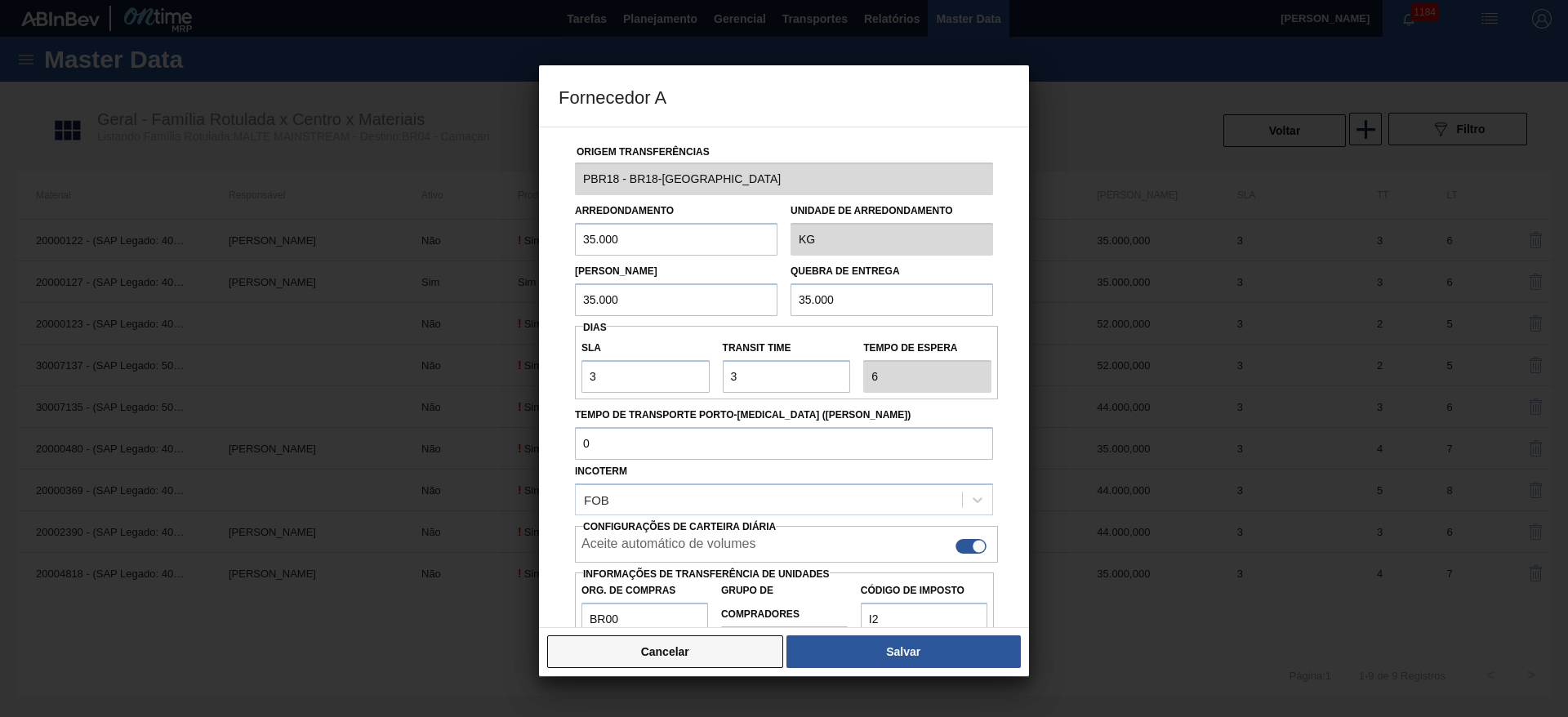
click at [690, 651] on button "Cancelar" at bounding box center [665, 652] width 236 height 33
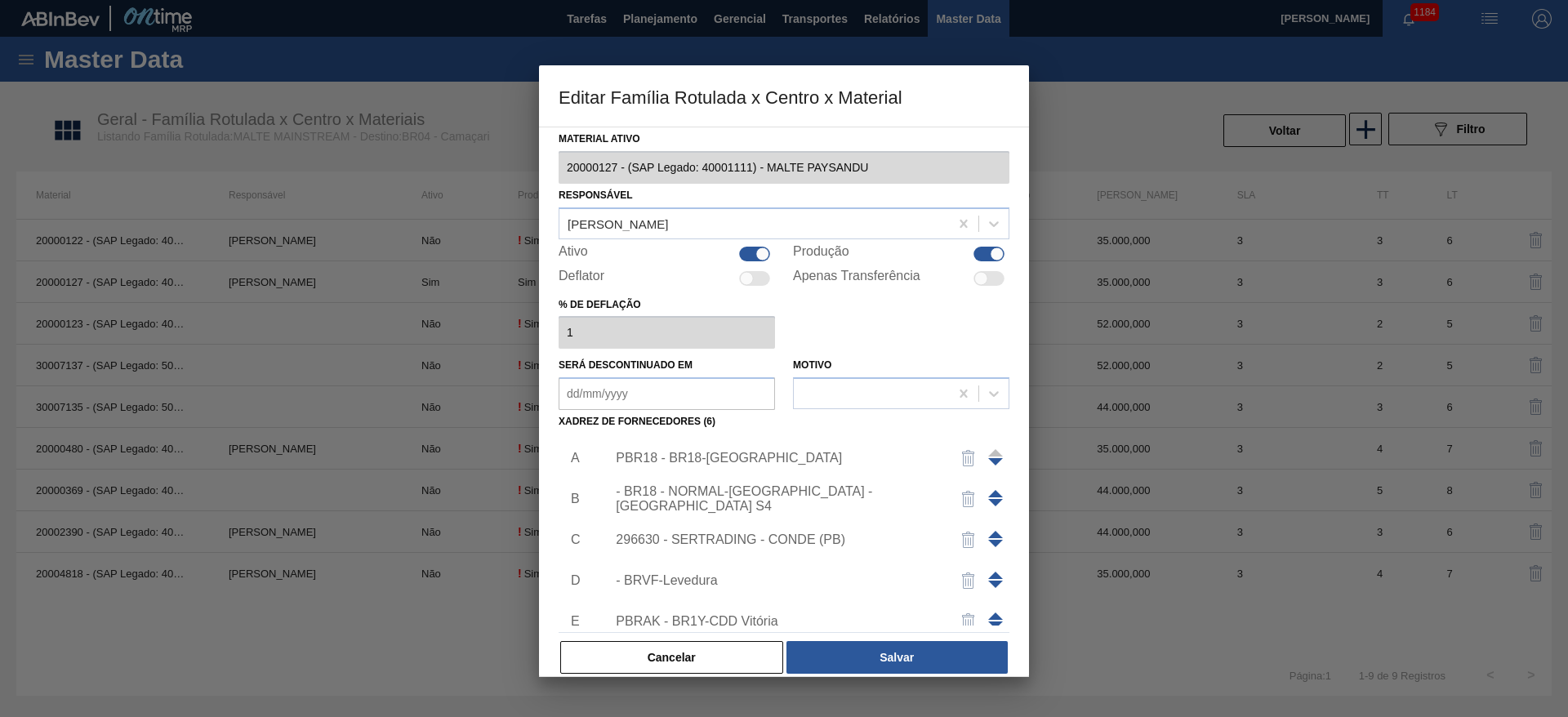
drag, startPoint x: 723, startPoint y: 657, endPoint x: 392, endPoint y: 313, distance: 477.4
click at [722, 658] on button "Cancelar" at bounding box center [671, 657] width 223 height 33
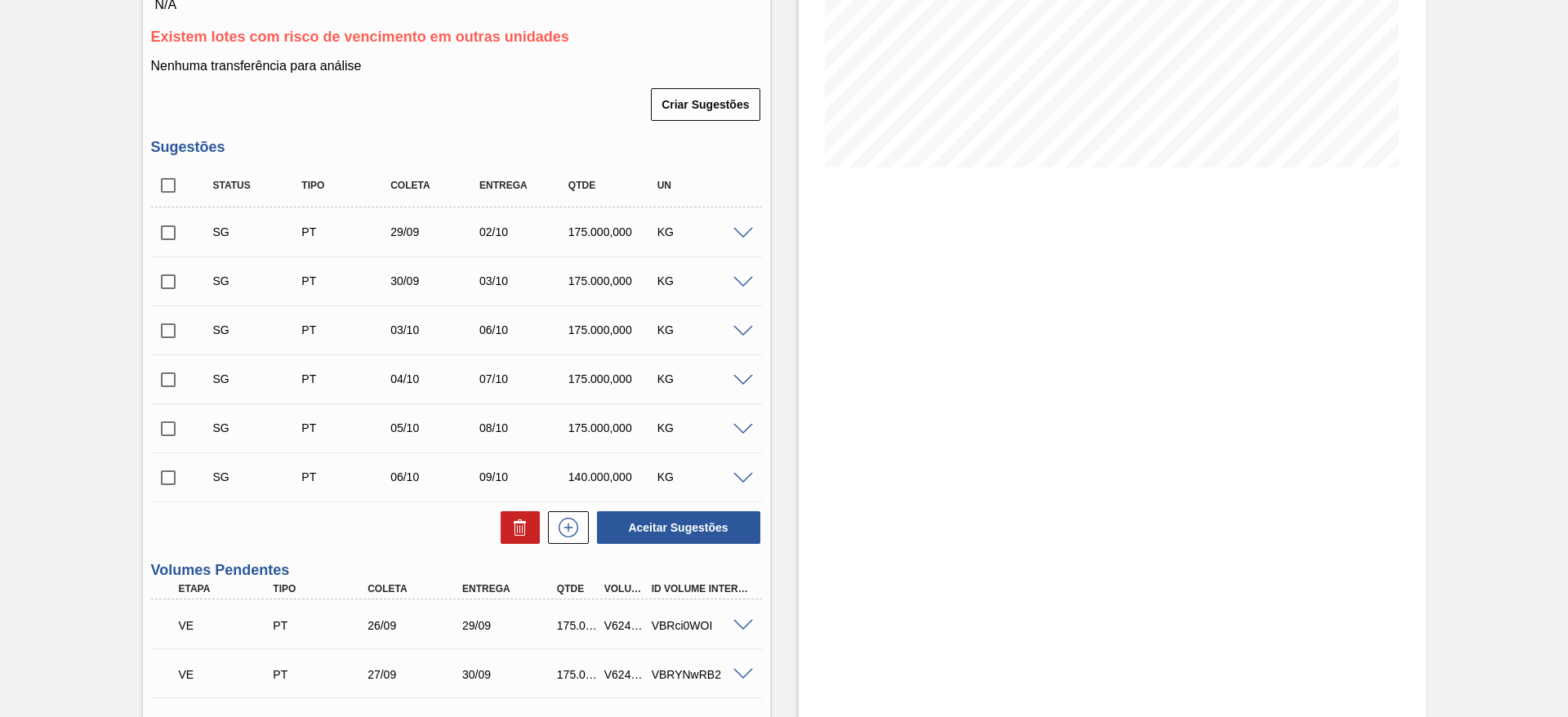
scroll to position [490, 0]
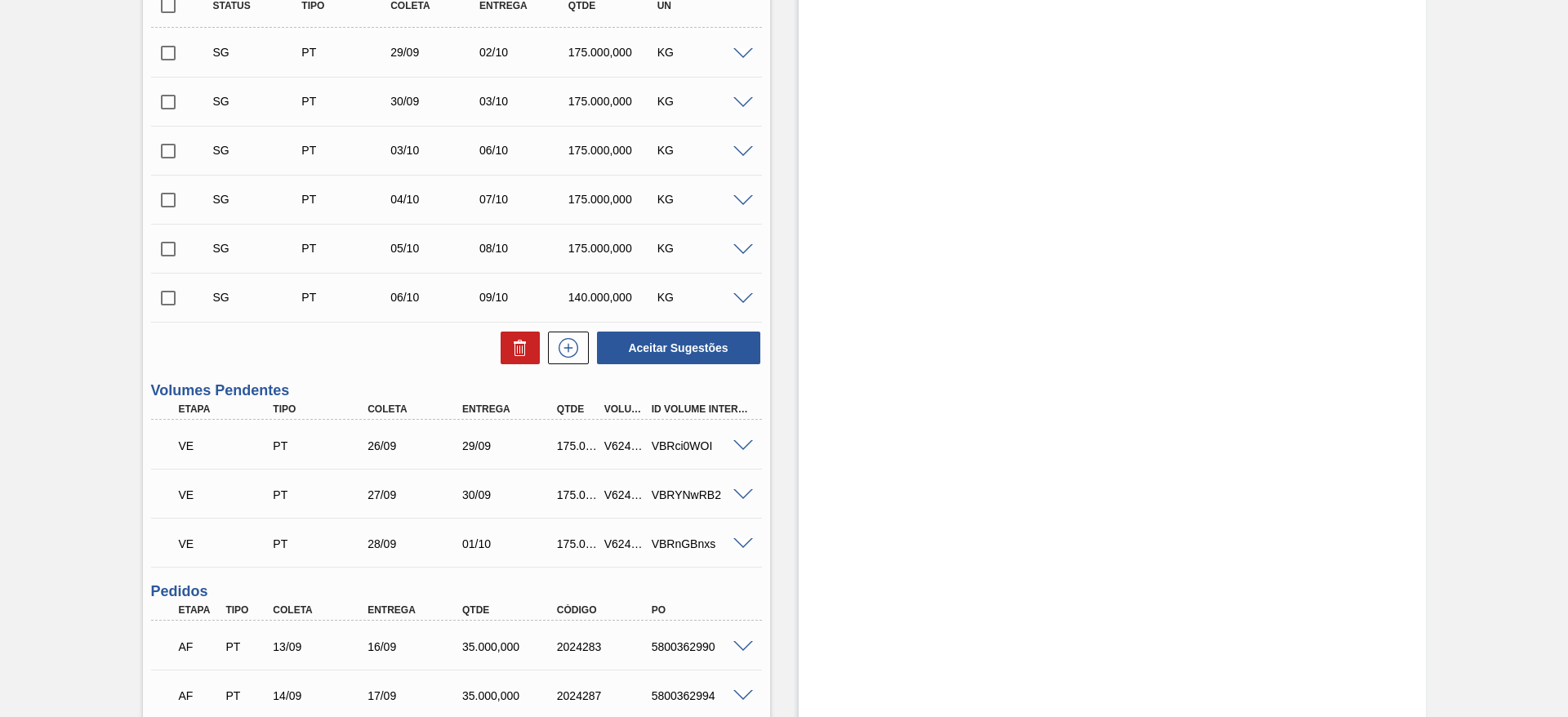
click at [622, 444] on div "V624041" at bounding box center [625, 446] width 49 height 13
copy div "V624041"
click at [617, 493] on div "V624042" at bounding box center [625, 495] width 49 height 13
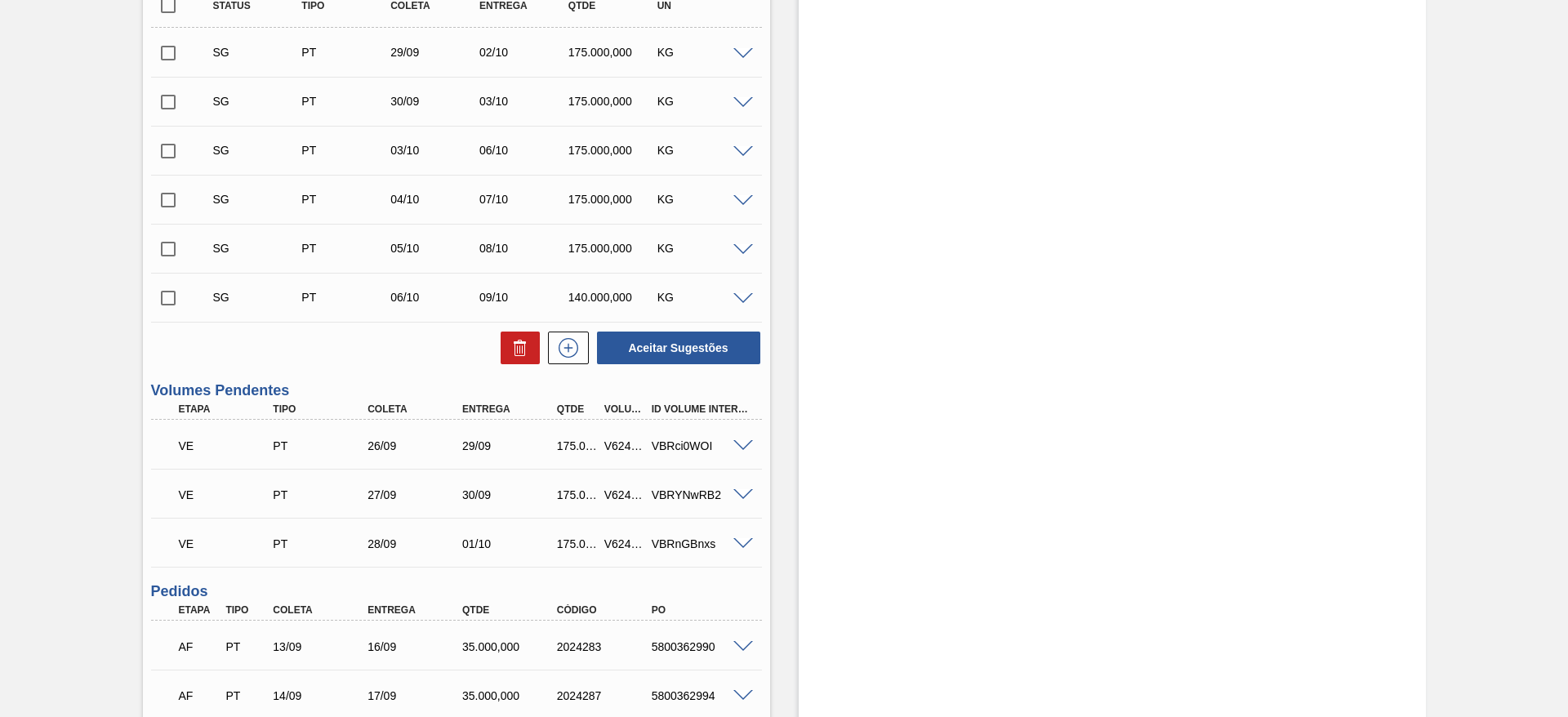
click at [616, 549] on div "V624043" at bounding box center [625, 545] width 49 height 13
copy div "V624043"
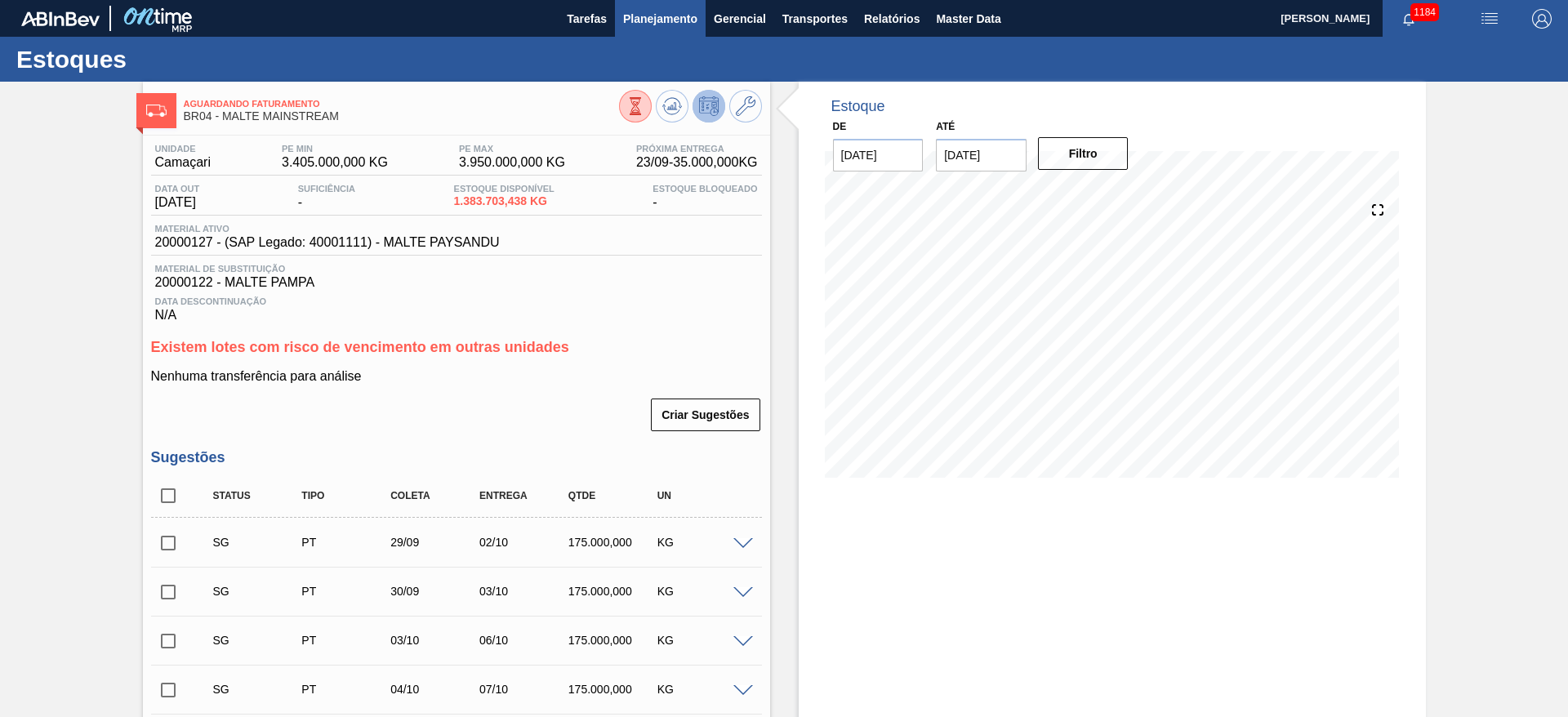
click at [667, 12] on span "Planejamento" at bounding box center [661, 19] width 75 height 20
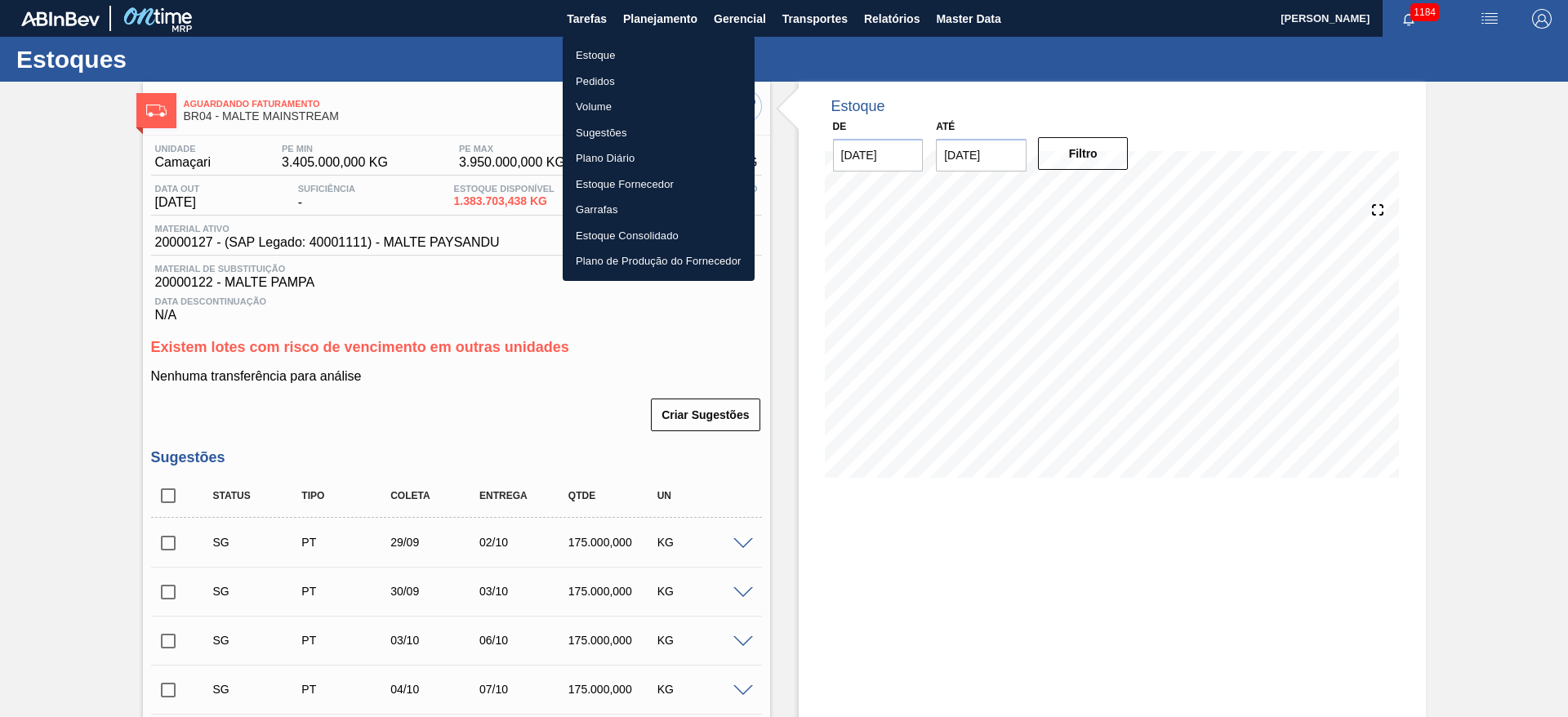
click at [607, 49] on li "Estoque" at bounding box center [659, 56] width 192 height 26
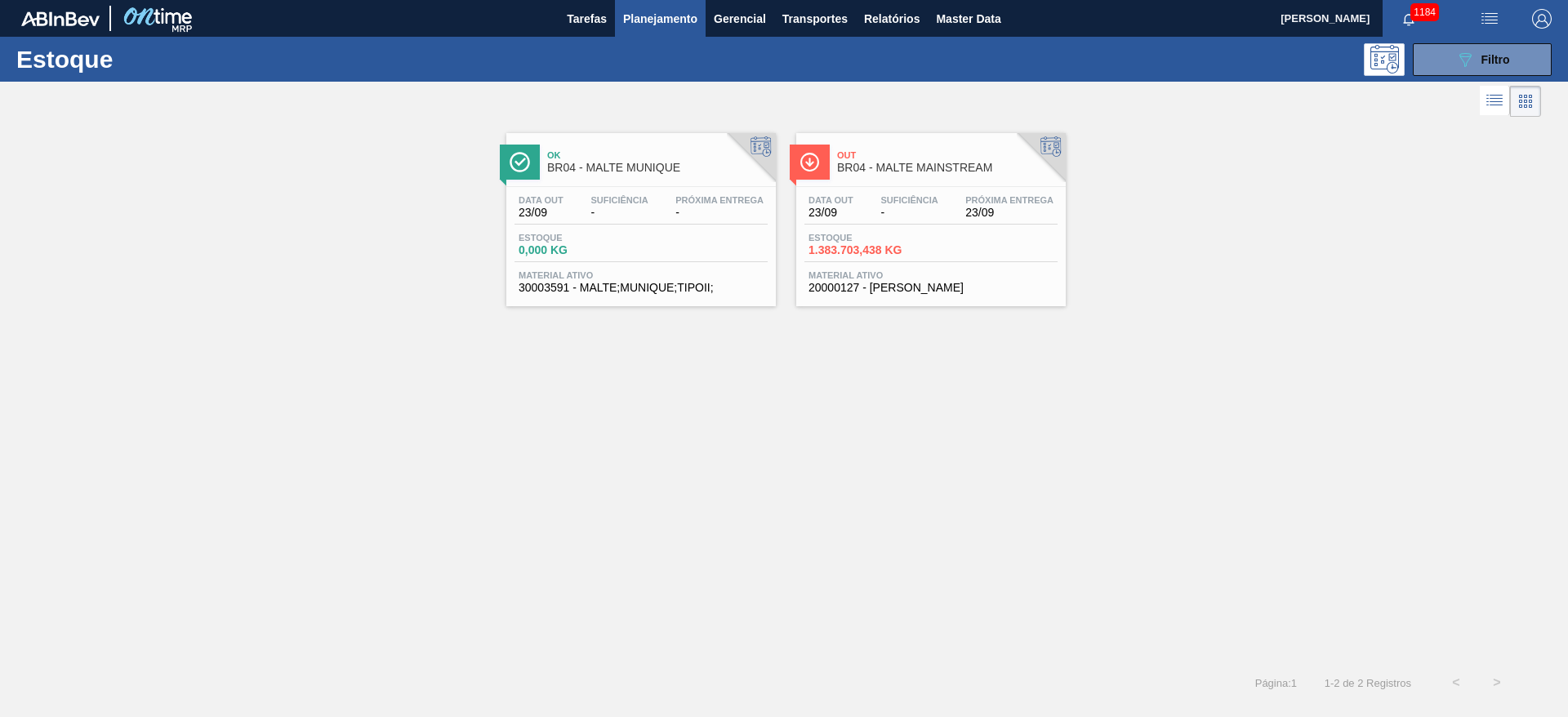
drag, startPoint x: 1474, startPoint y: 70, endPoint x: 1408, endPoint y: 71, distance: 66.0
click at [1474, 69] on button "089F7B8B-B2A5-4AFE-B5C0-19BA573D28AC Filtro" at bounding box center [1482, 59] width 139 height 33
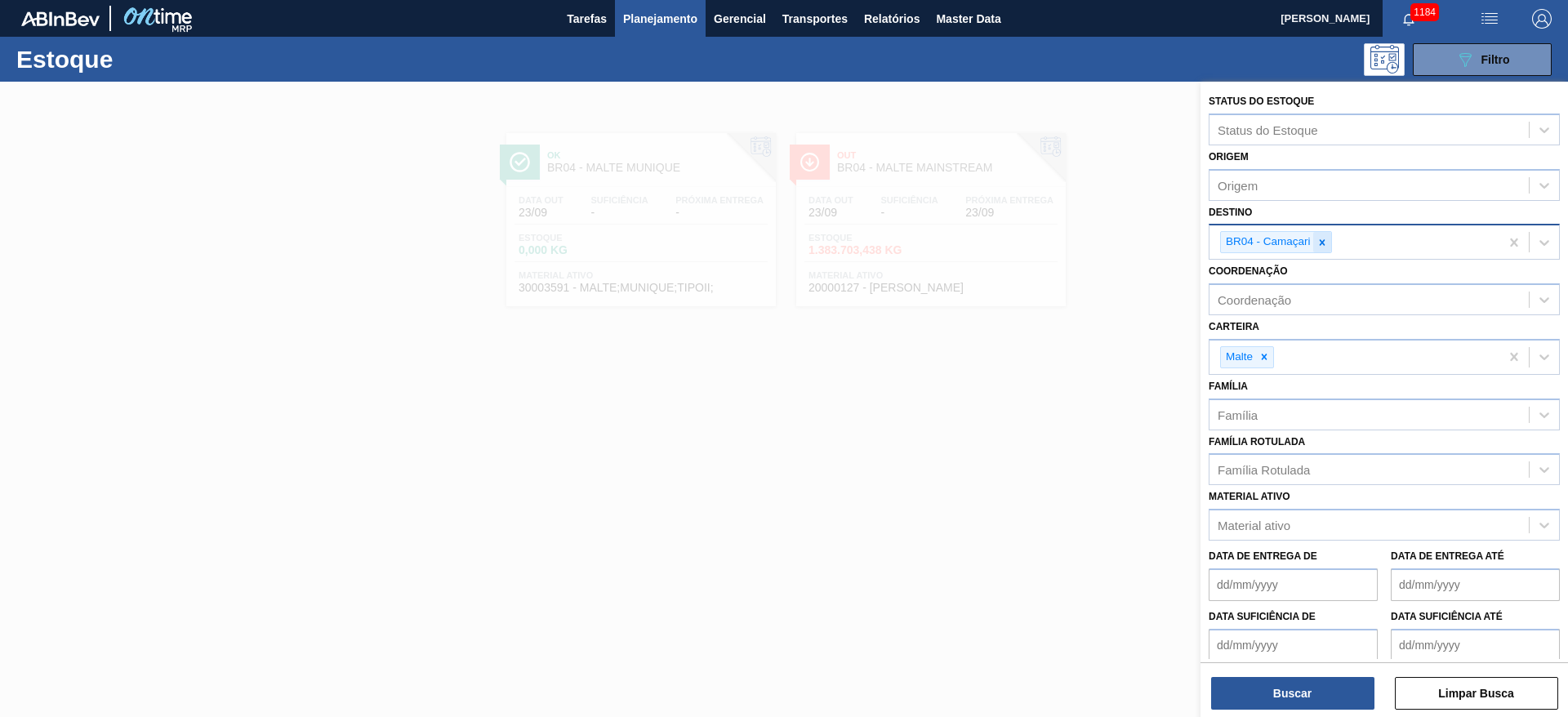
click at [1325, 241] on icon at bounding box center [1322, 242] width 11 height 11
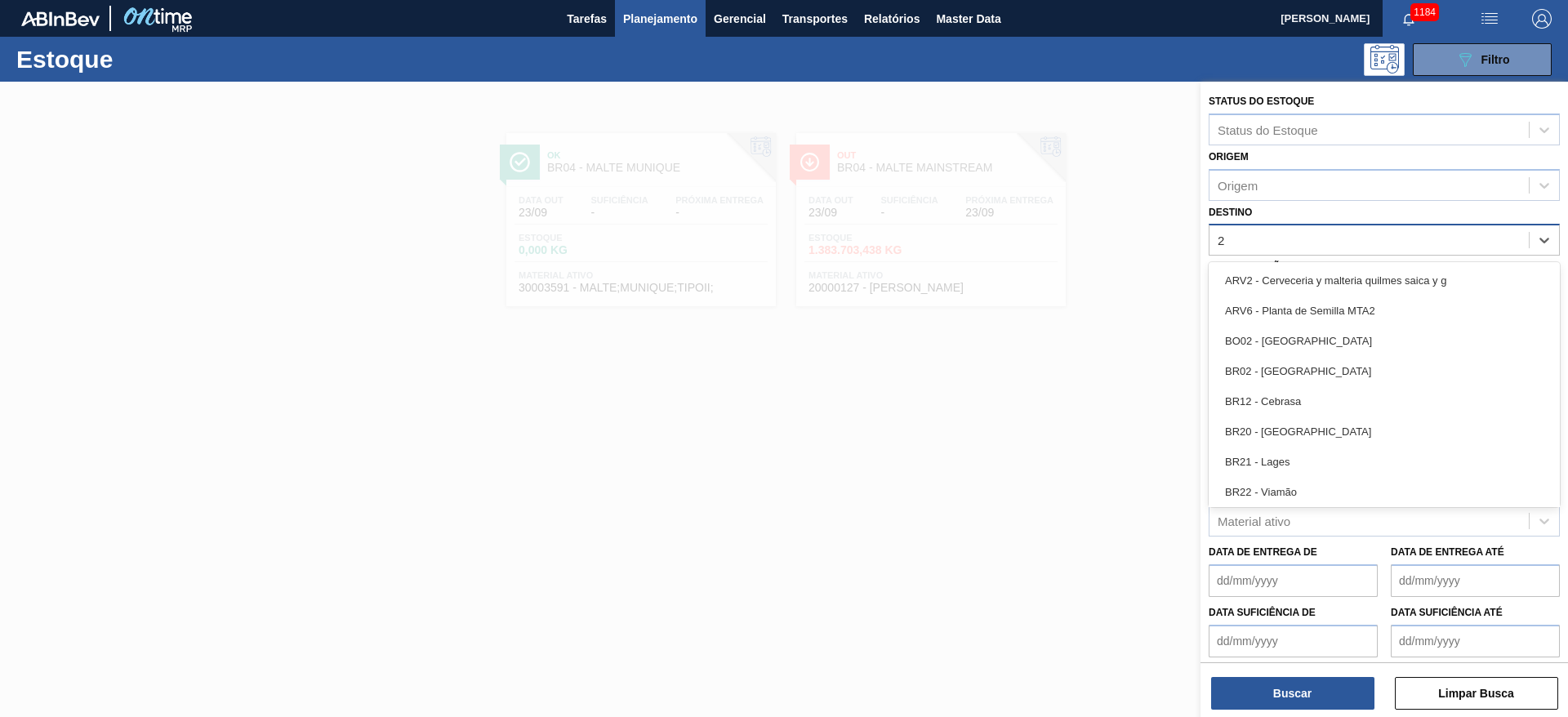
type input "24"
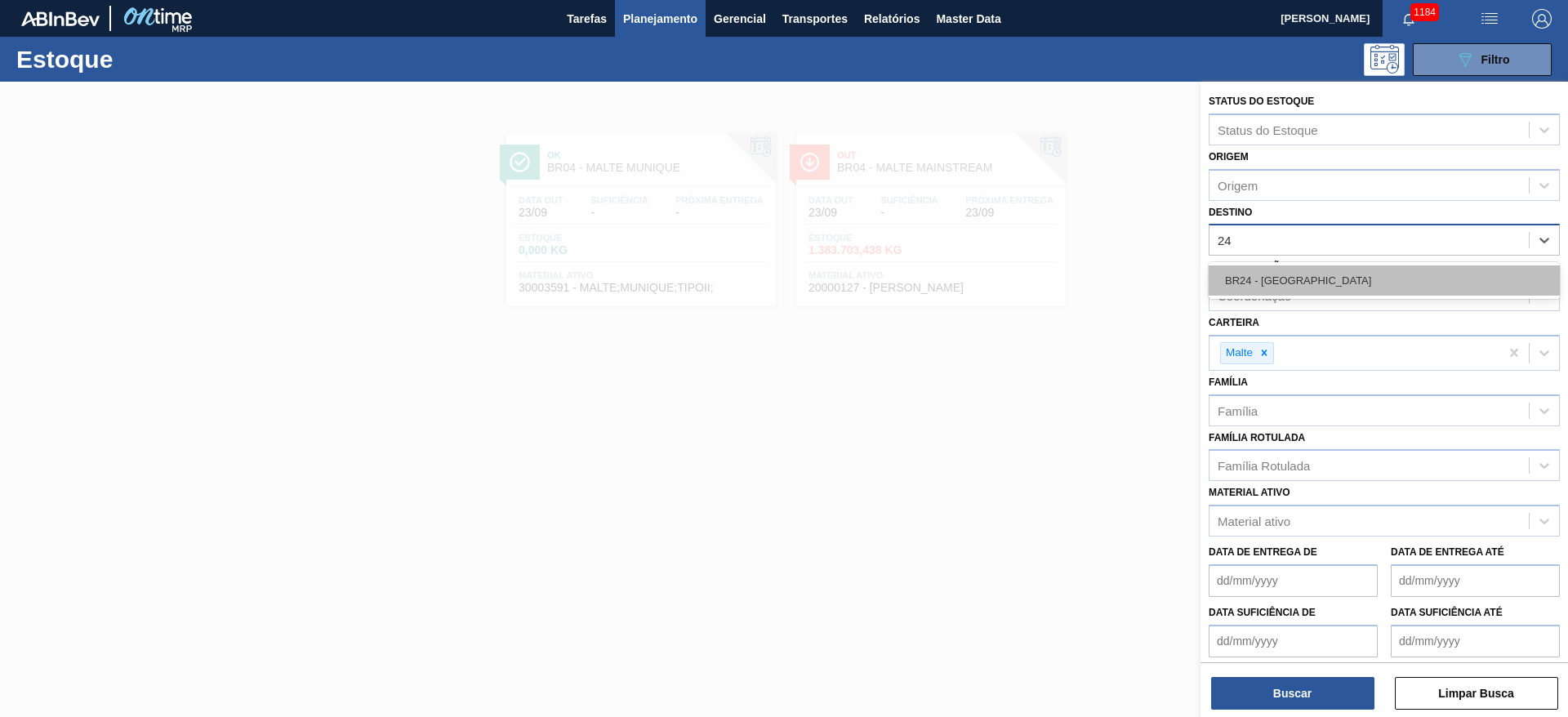
click at [1254, 276] on div "BR24 - [GEOGRAPHIC_DATA]" at bounding box center [1384, 281] width 351 height 30
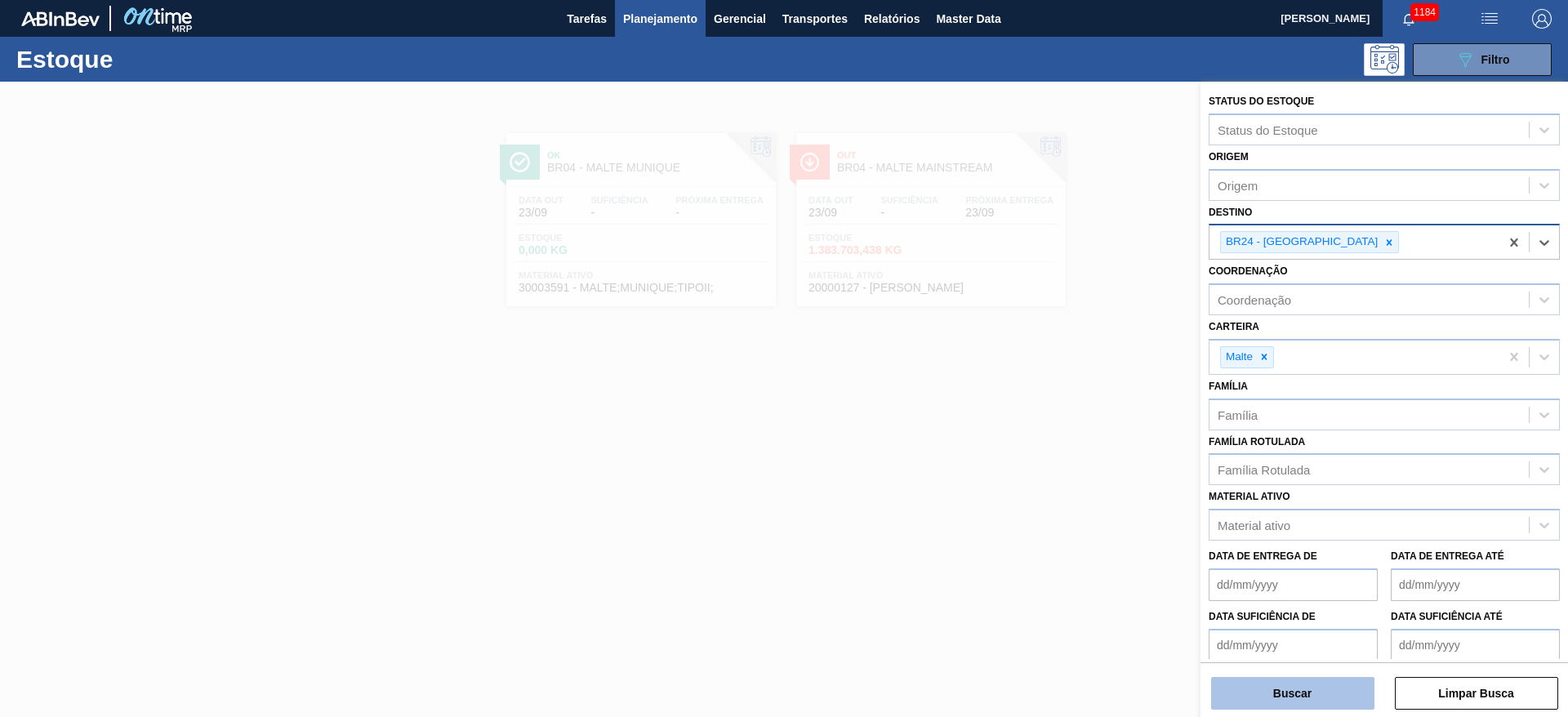
click at [1300, 697] on button "Buscar" at bounding box center [1292, 693] width 163 height 33
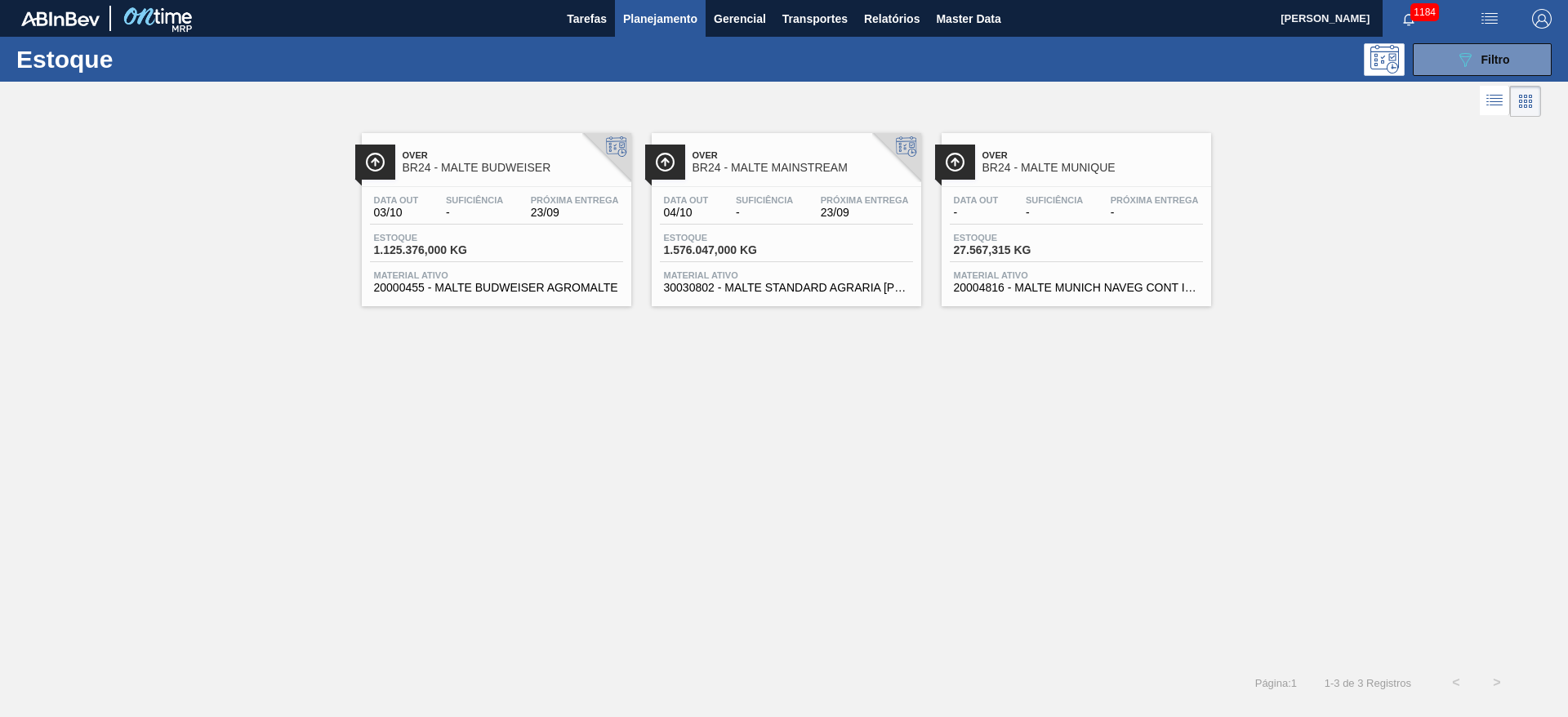
click at [1066, 198] on span "Suficiência" at bounding box center [1053, 200] width 57 height 10
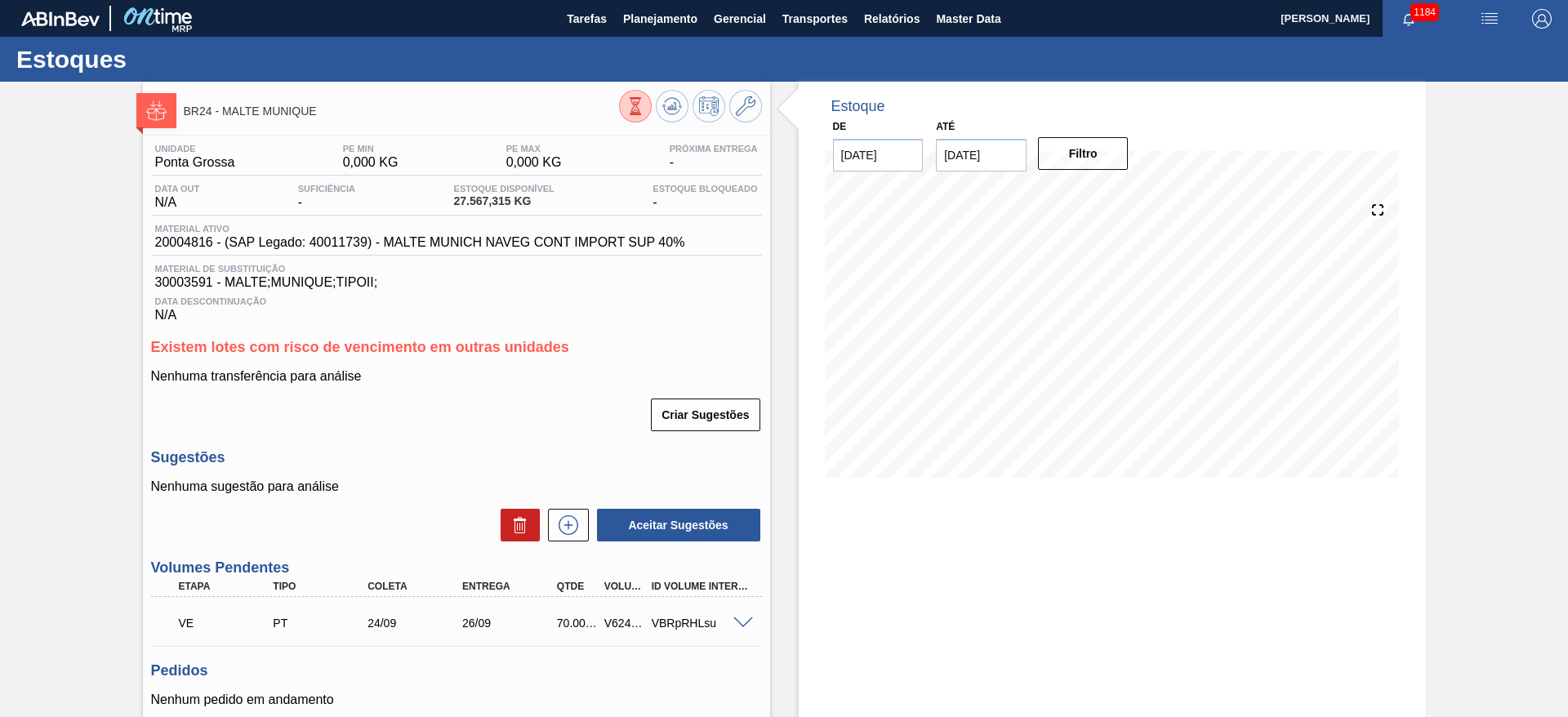
click at [616, 617] on div "V624475" at bounding box center [625, 624] width 49 height 13
copy div "V624475"
click at [660, 21] on span "Planejamento" at bounding box center [661, 19] width 75 height 20
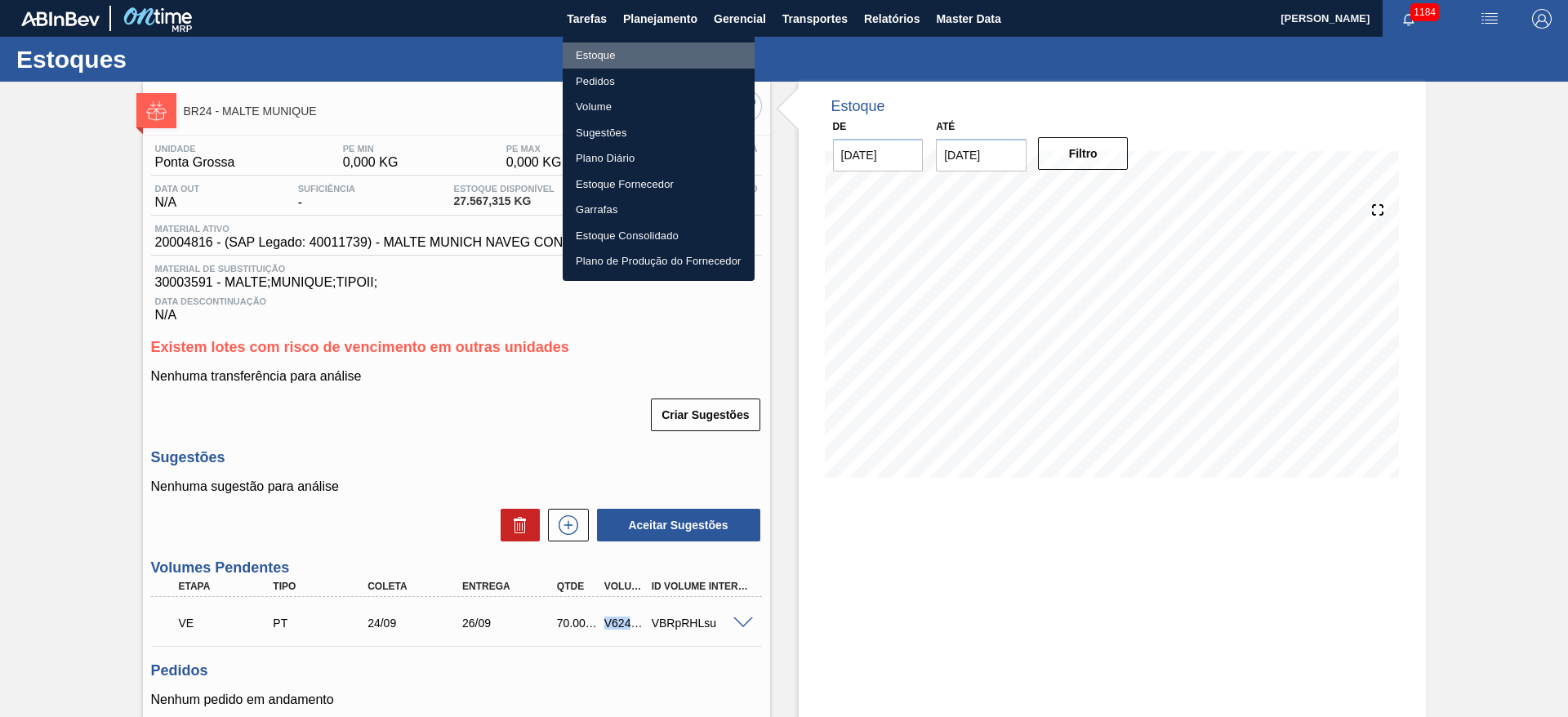
click at [598, 59] on li "Estoque" at bounding box center [659, 56] width 192 height 26
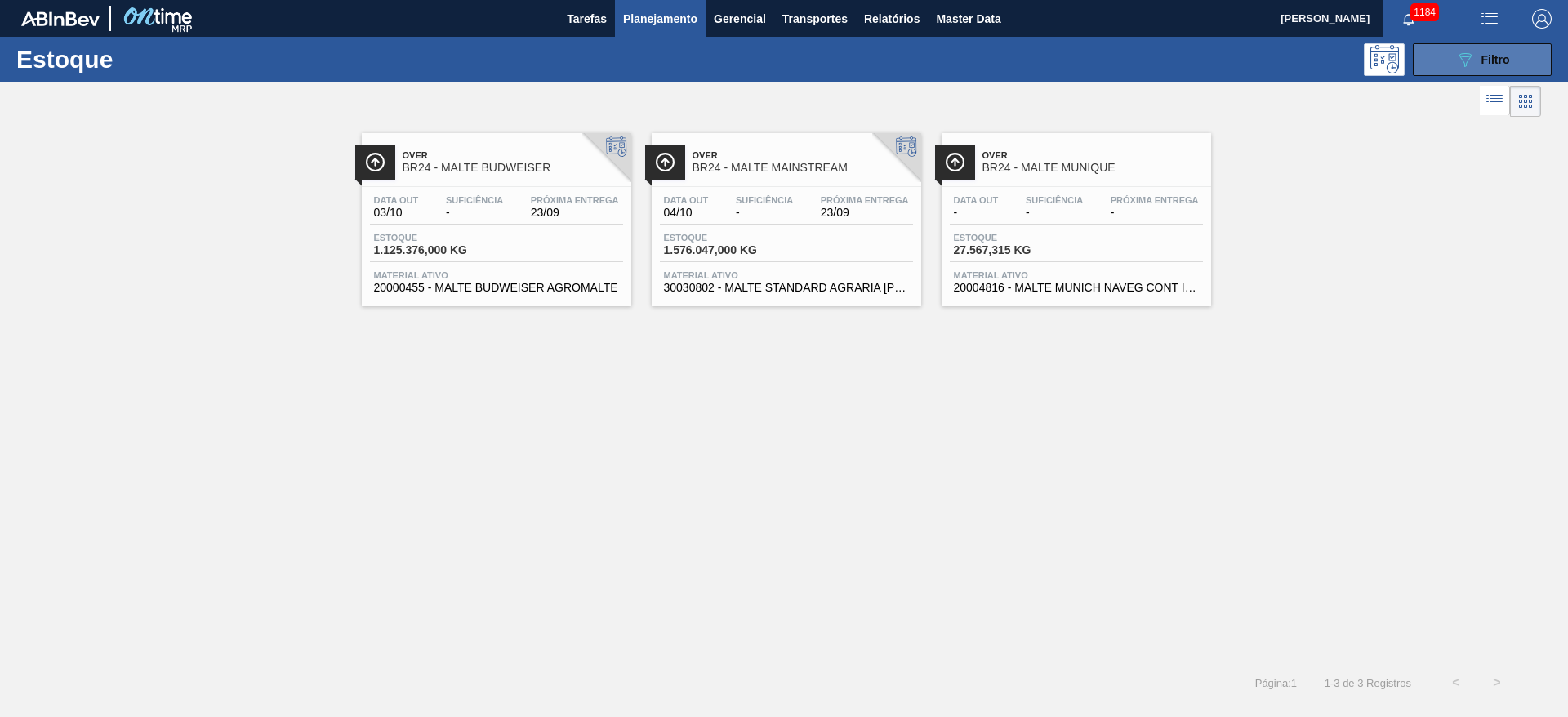
click at [1457, 53] on icon "089F7B8B-B2A5-4AFE-B5C0-19BA573D28AC" at bounding box center [1465, 59] width 20 height 20
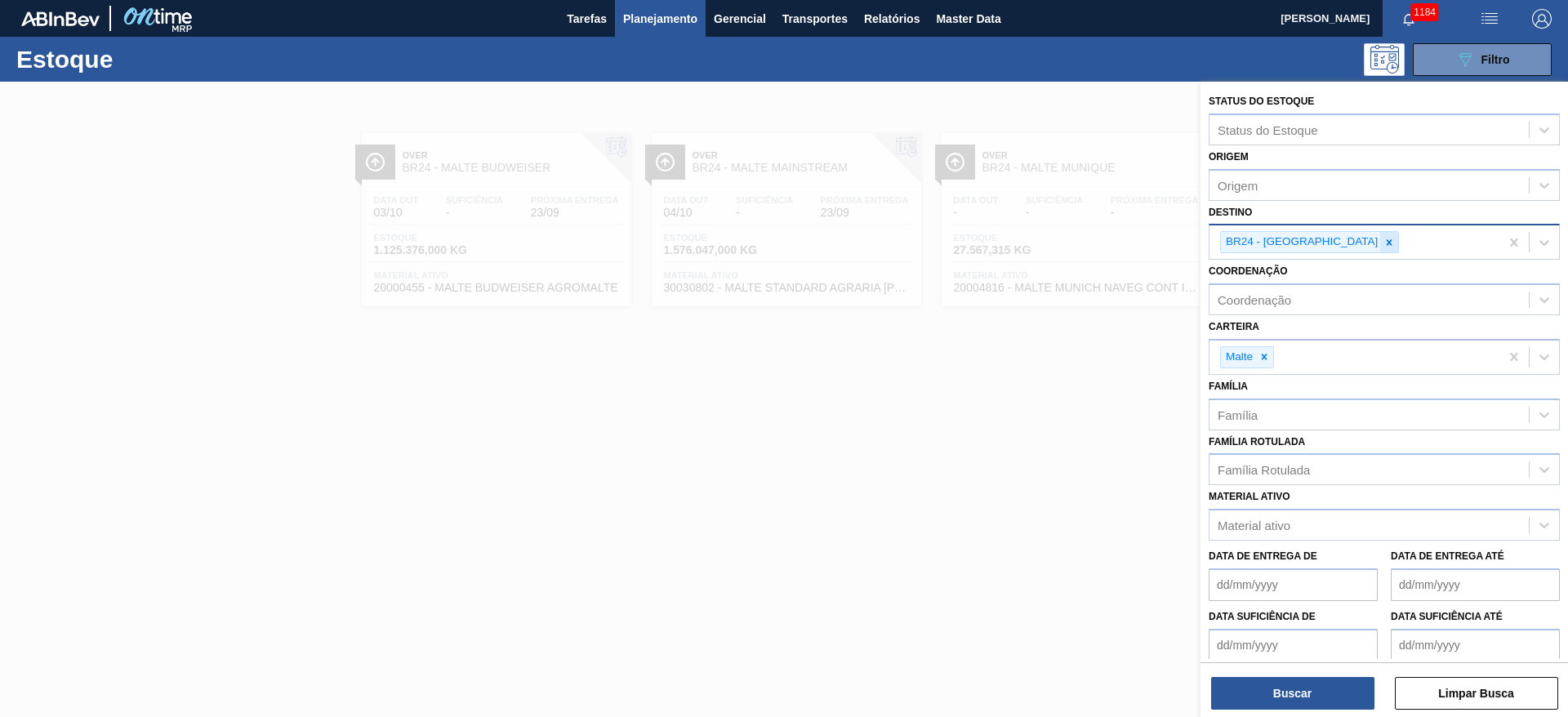
click at [1383, 243] on icon at bounding box center [1389, 242] width 11 height 11
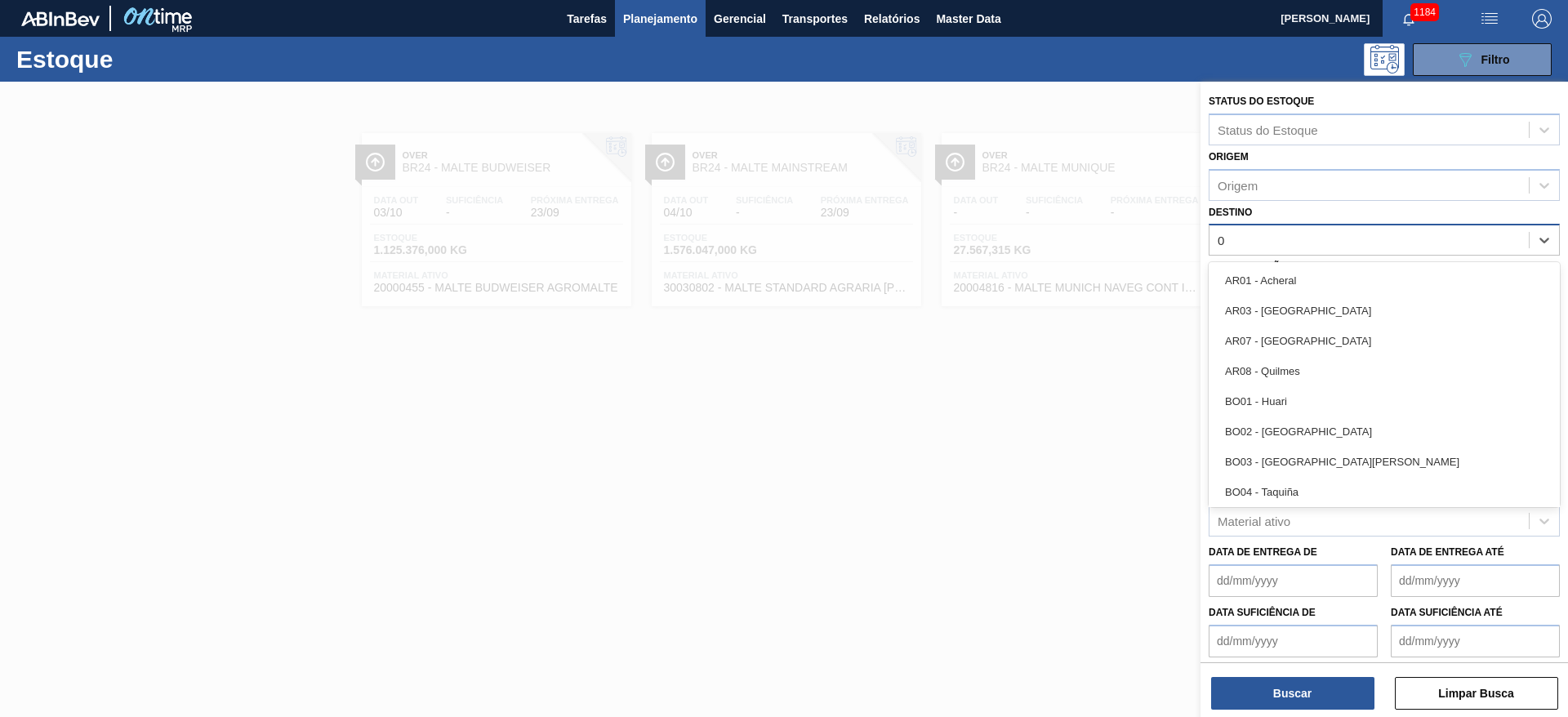
type input "04"
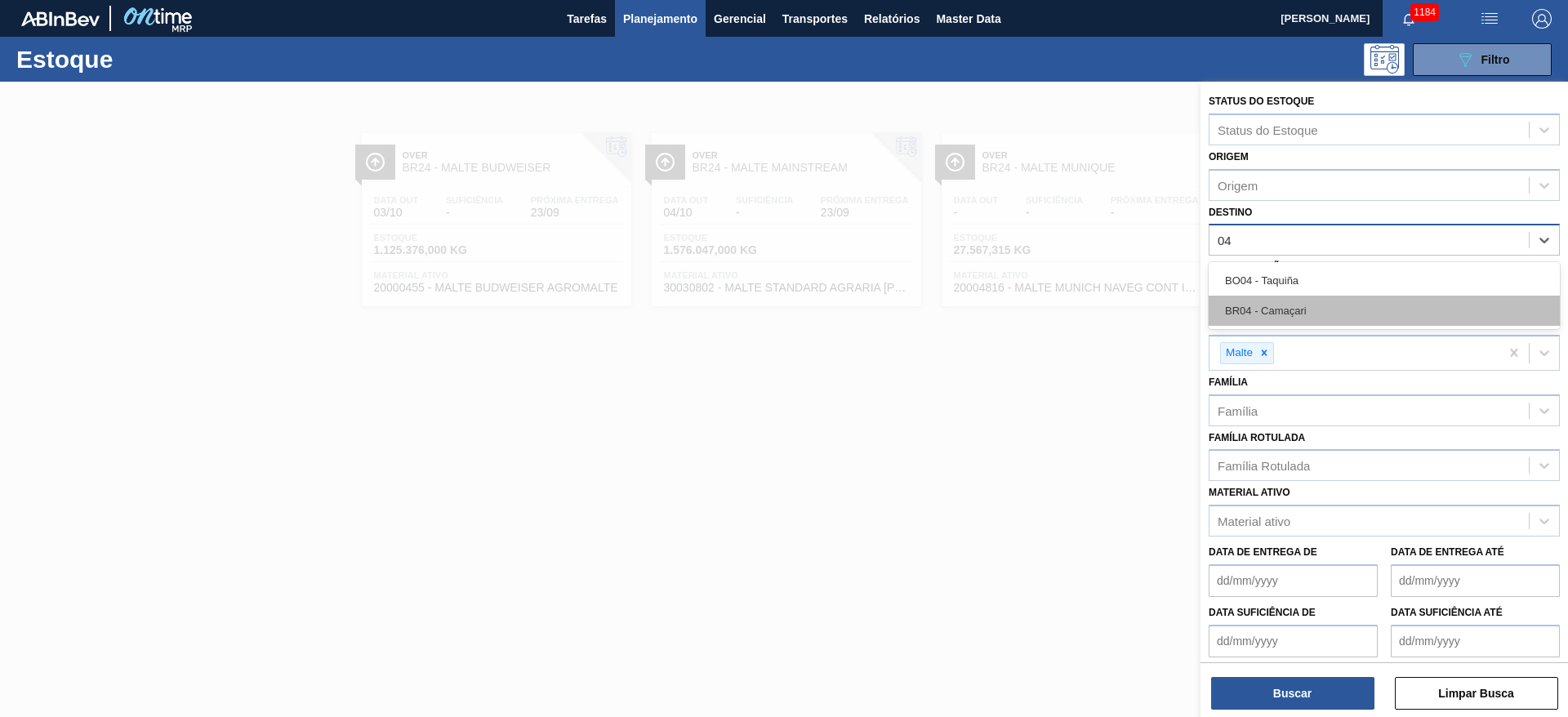
click at [1262, 319] on div "BR04 - Camaçari" at bounding box center [1384, 310] width 351 height 30
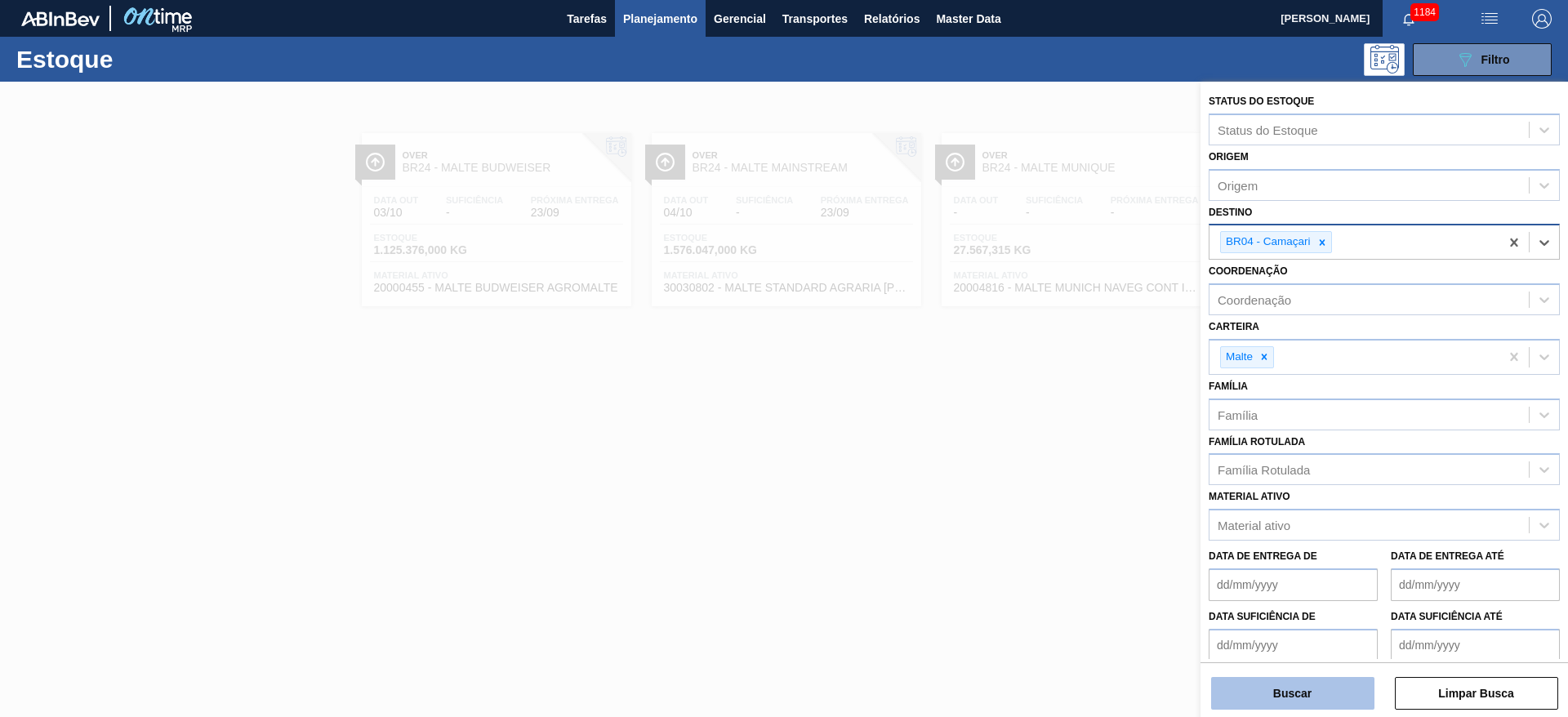
click at [1252, 689] on button "Buscar" at bounding box center [1292, 693] width 163 height 33
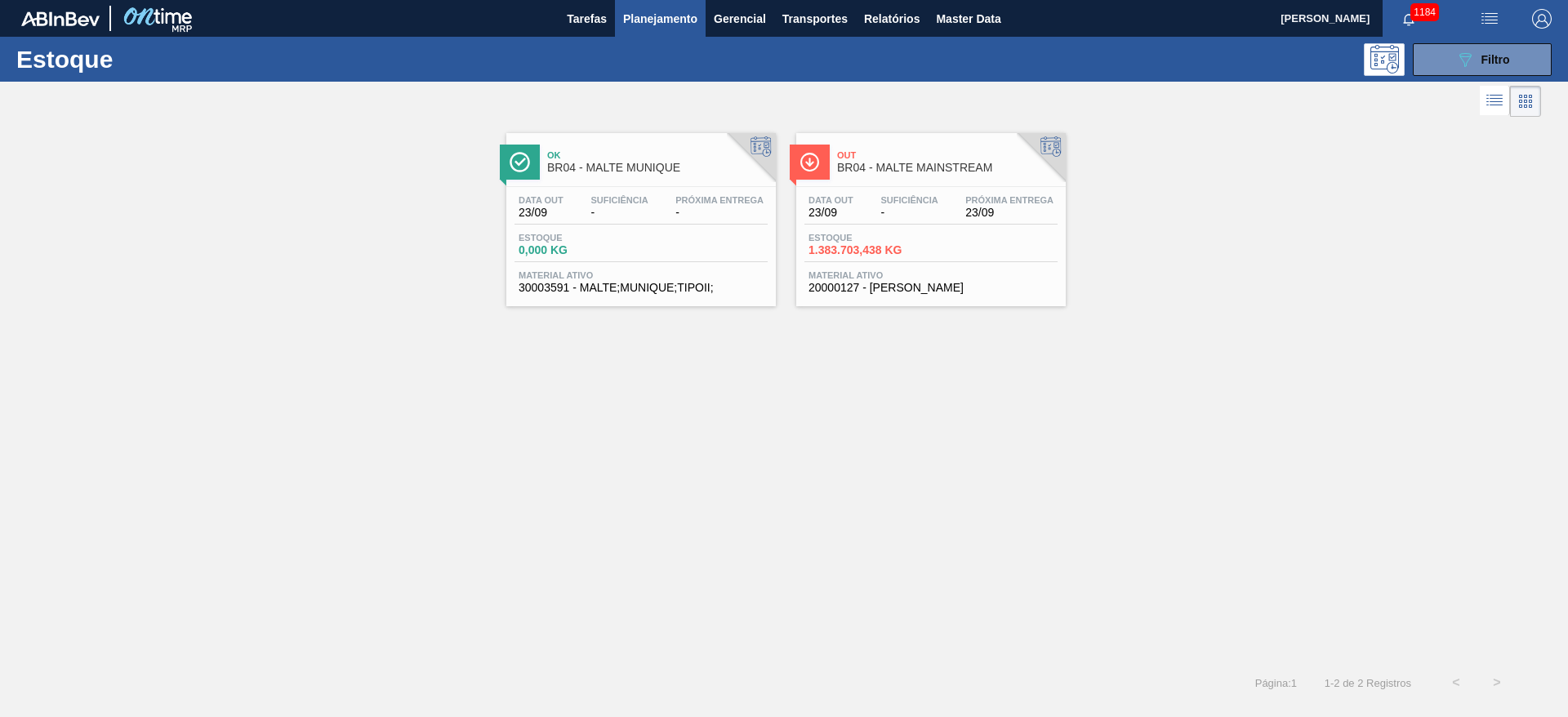
click at [907, 222] on div "Data out 23/09 Suficiência - Próxima Entrega 23/09" at bounding box center [931, 210] width 254 height 30
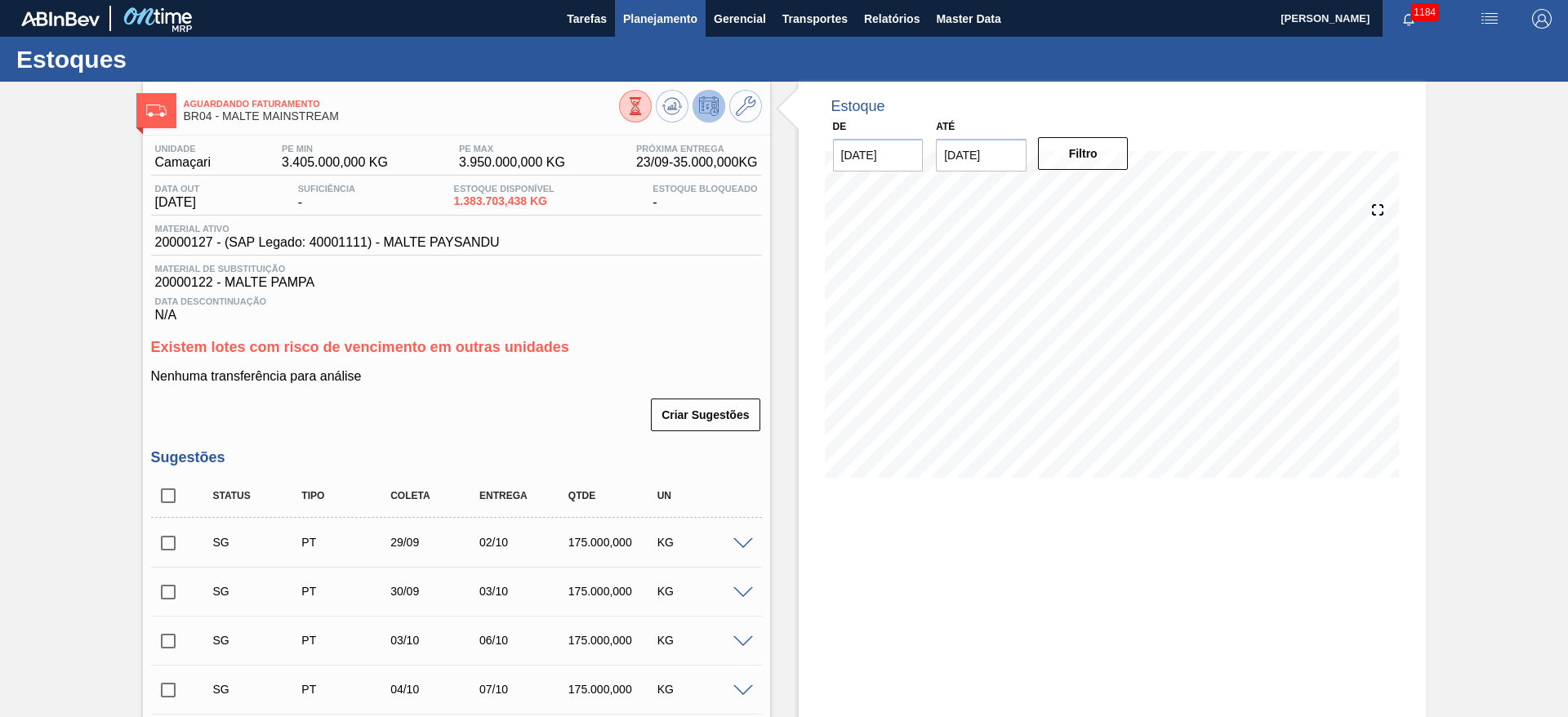
click at [653, 17] on span "Planejamento" at bounding box center [661, 19] width 75 height 20
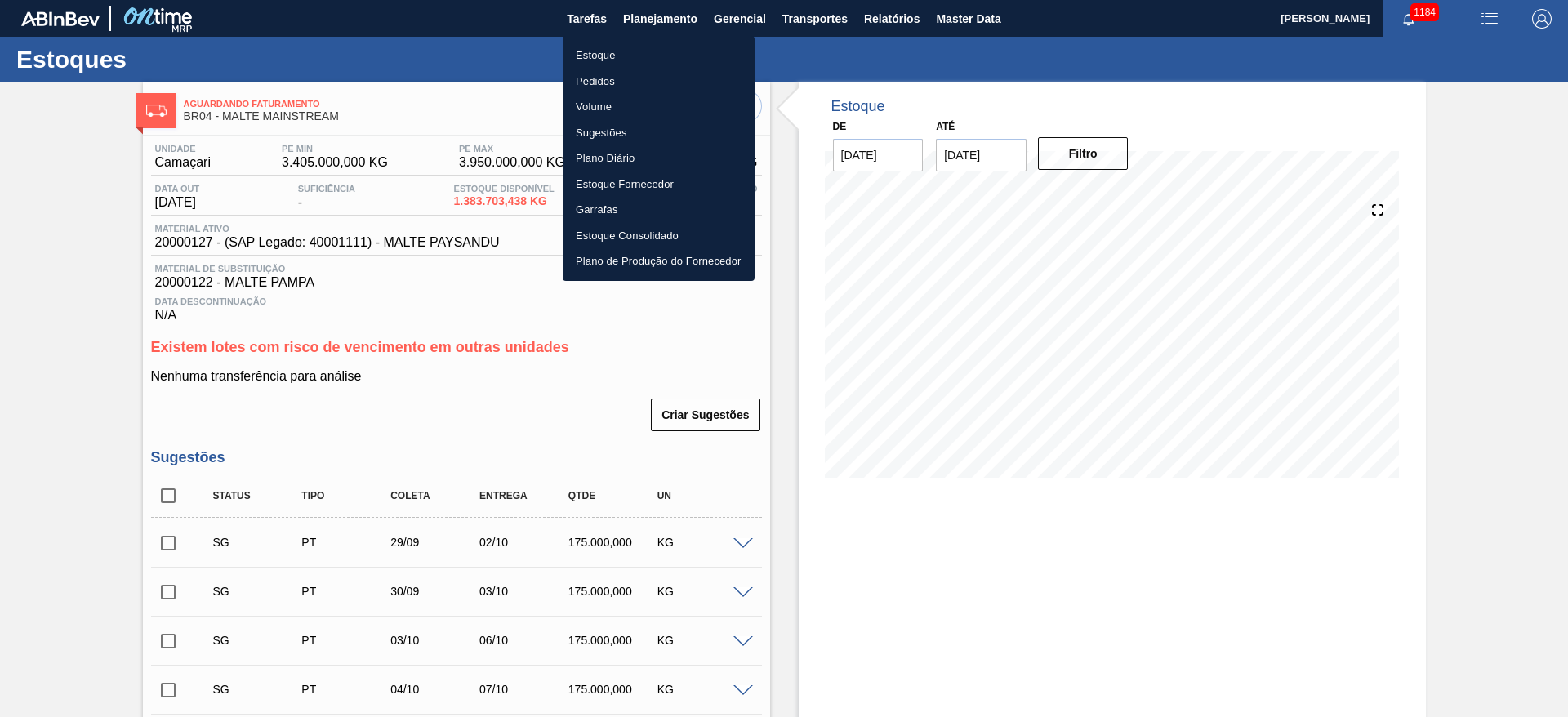
click at [593, 59] on li "Estoque" at bounding box center [659, 56] width 192 height 26
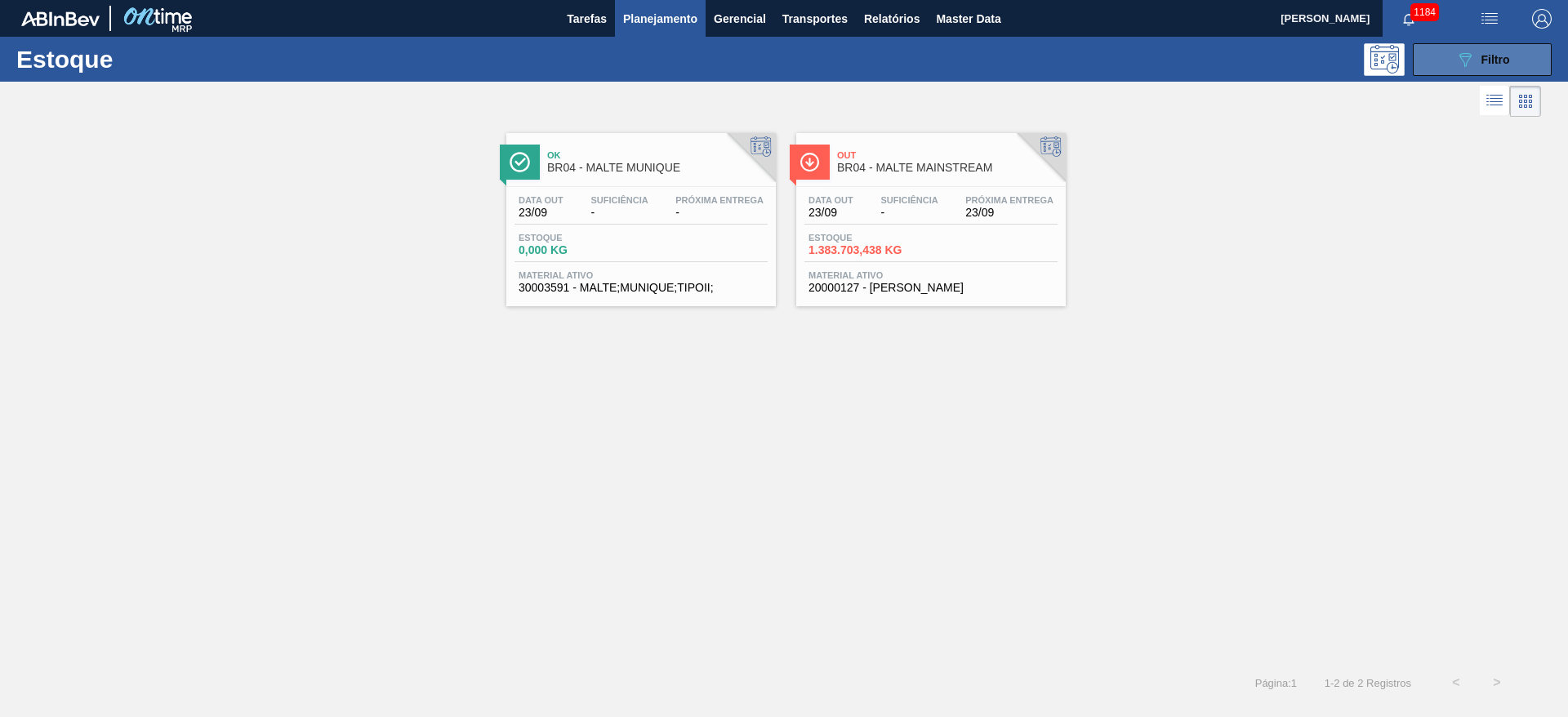
click at [1487, 65] on div "089F7B8B-B2A5-4AFE-B5C0-19BA573D28AC Filtro" at bounding box center [1482, 59] width 55 height 20
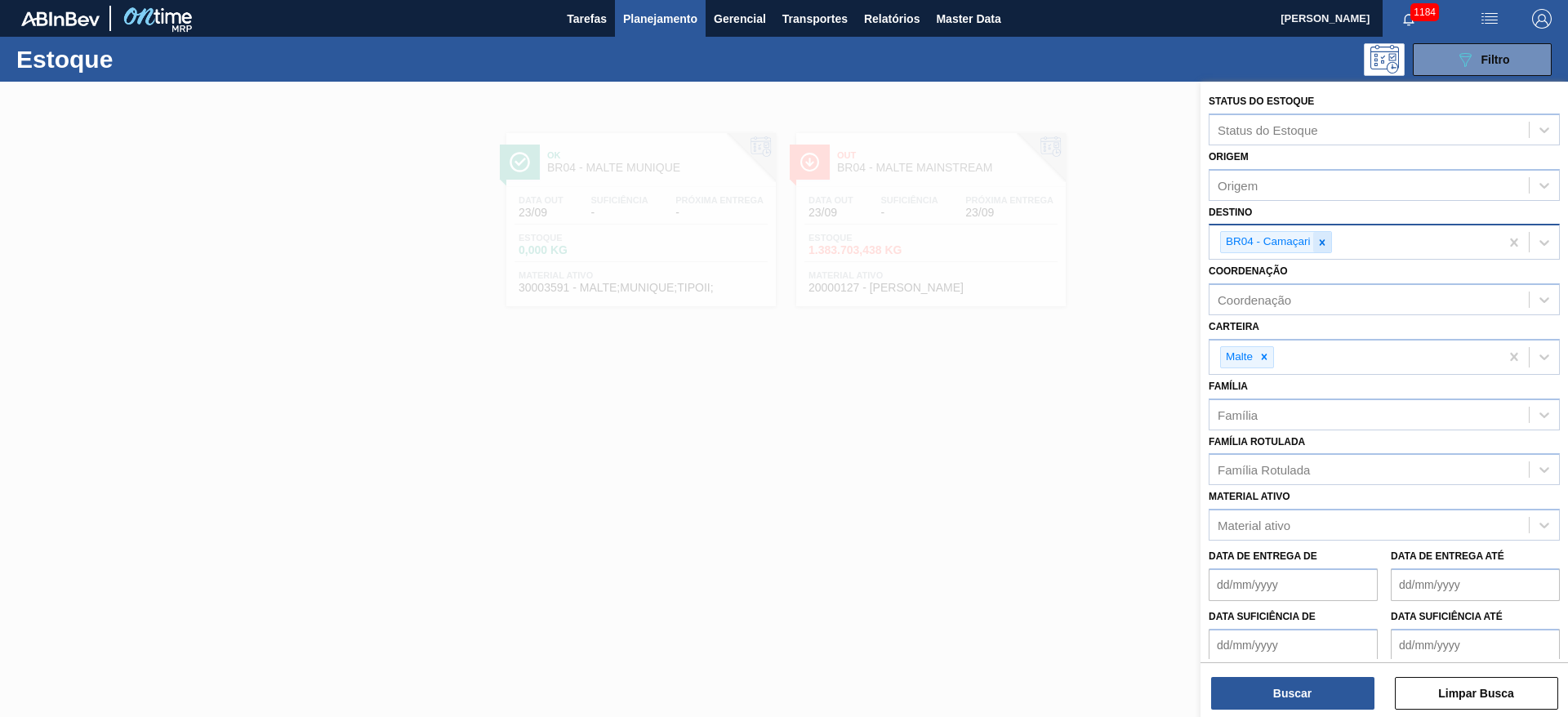
click at [1326, 241] on icon at bounding box center [1322, 242] width 11 height 11
type input "10"
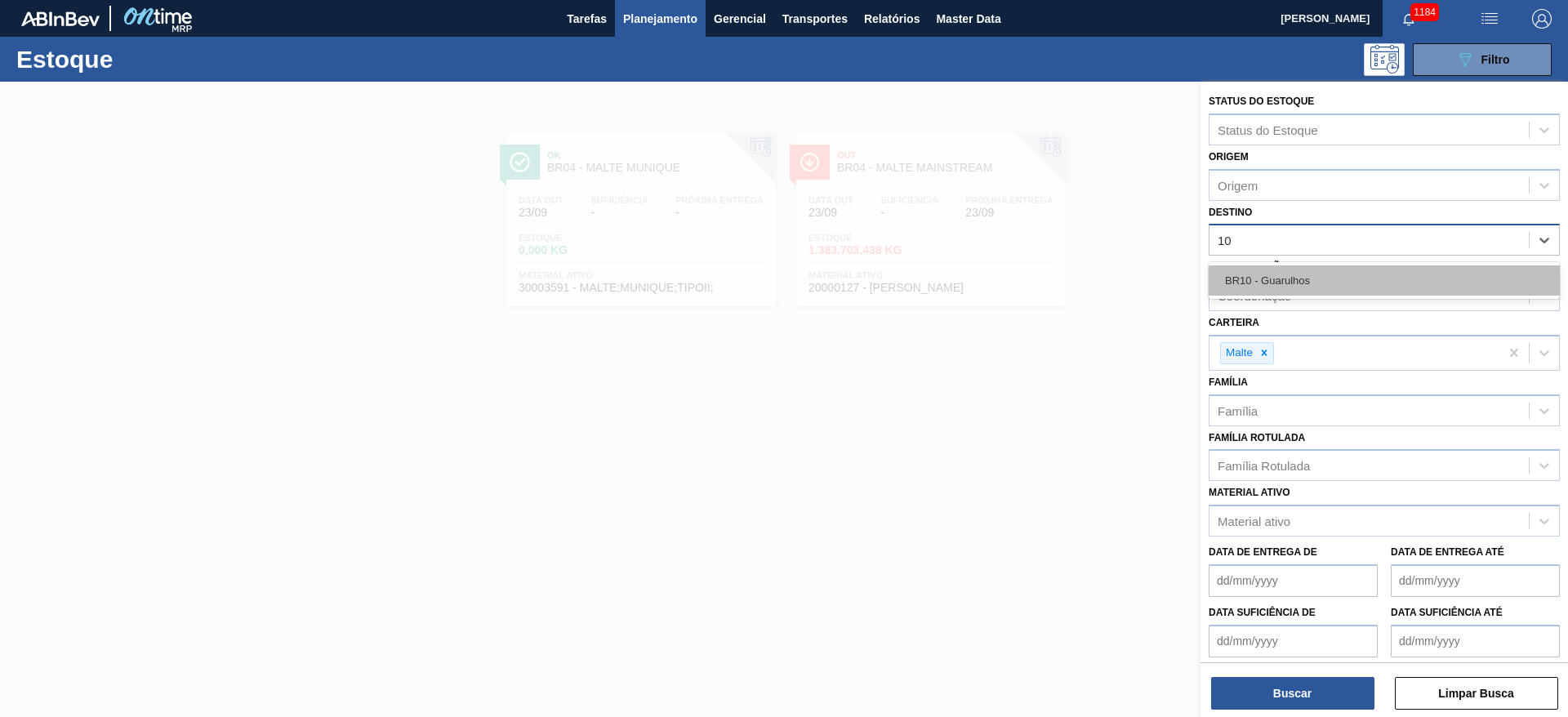
click at [1264, 282] on div "BR10 - Guarulhos" at bounding box center [1384, 281] width 351 height 30
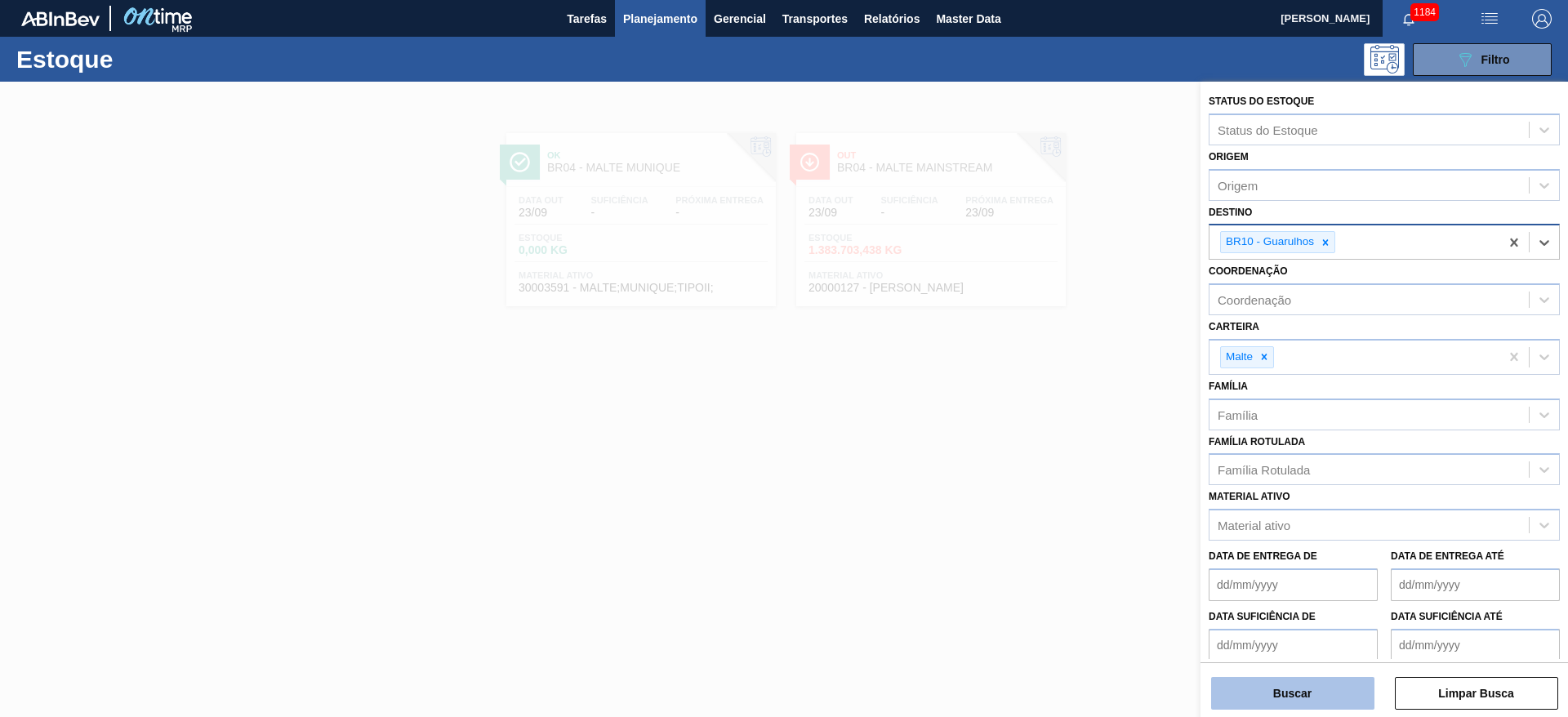
click at [1281, 689] on button "Buscar" at bounding box center [1292, 693] width 163 height 33
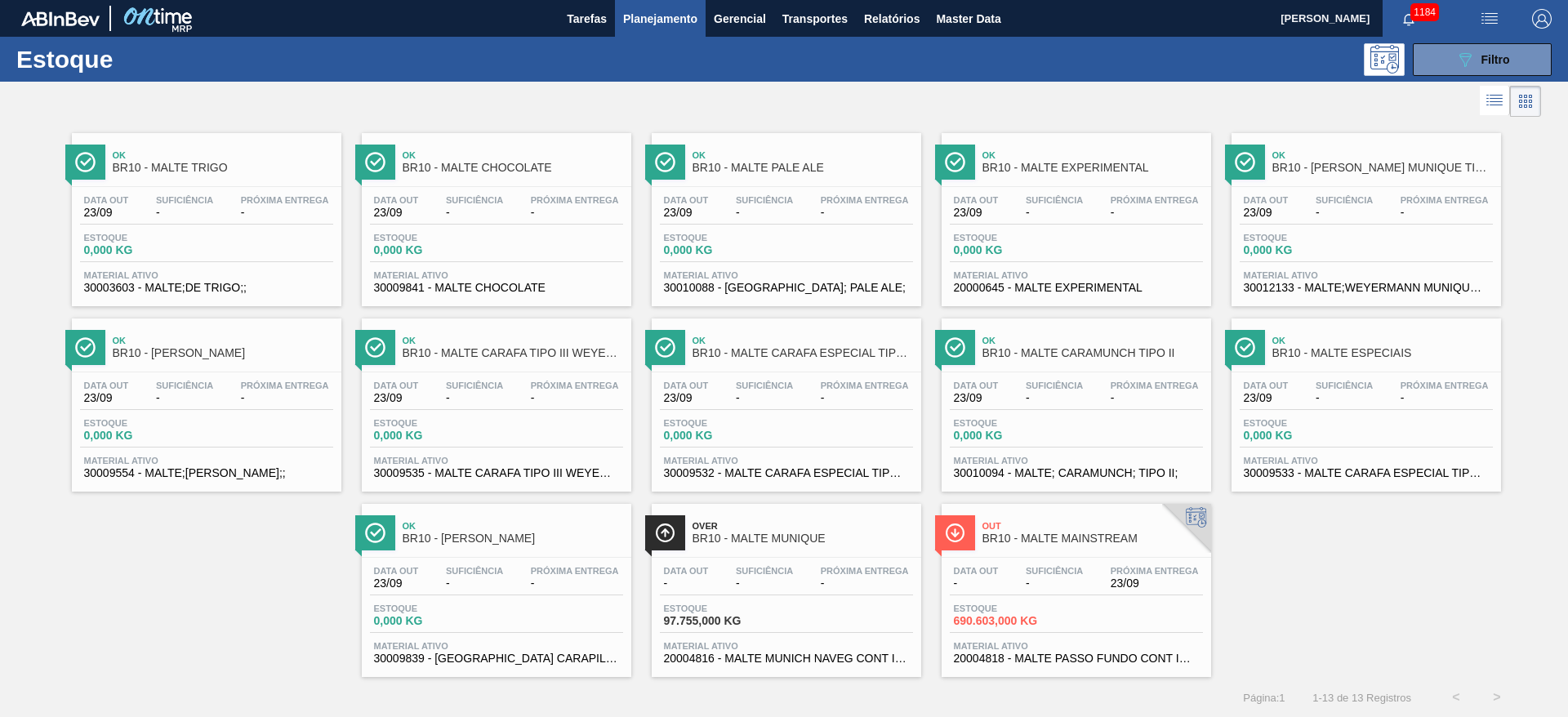
click at [1032, 575] on span "Suficiência" at bounding box center [1053, 571] width 57 height 10
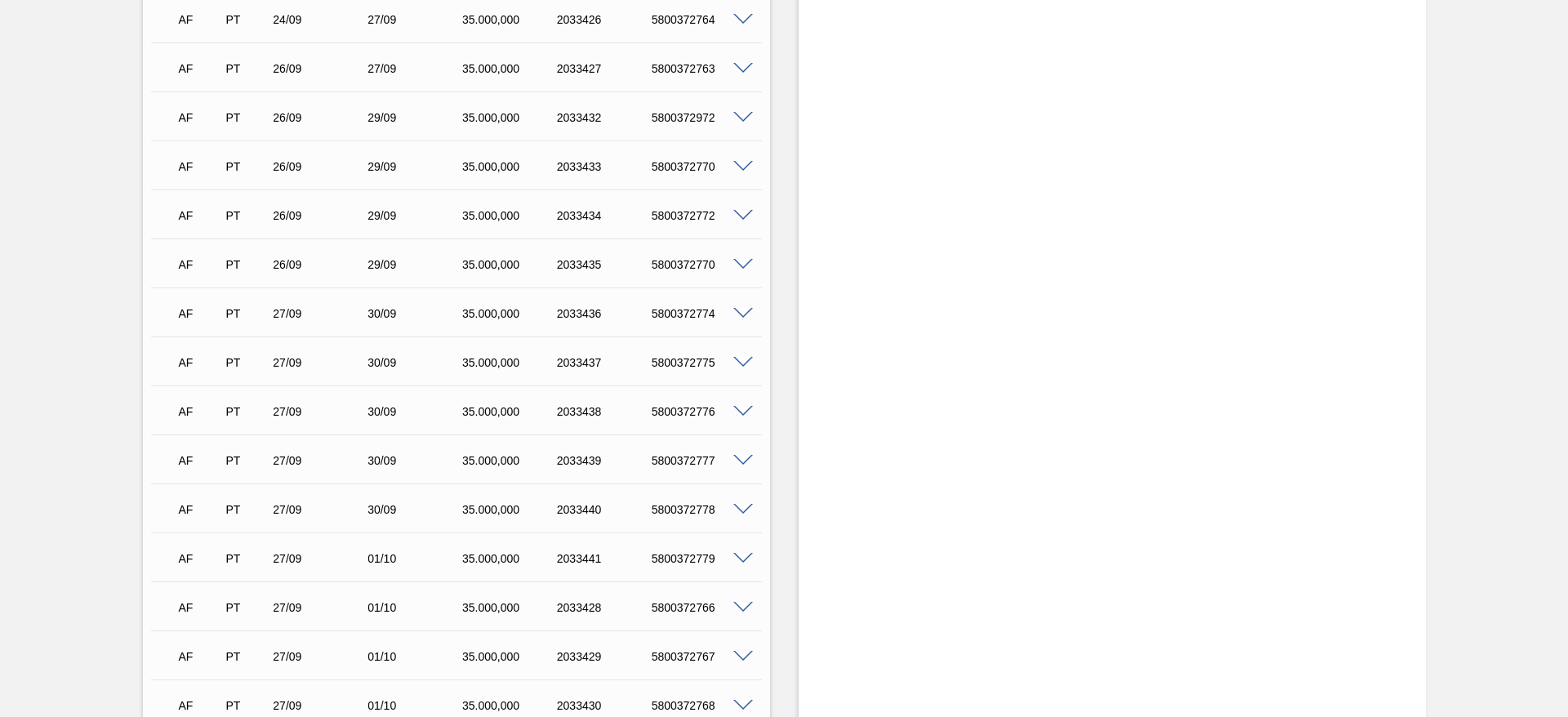
scroll to position [2673, 0]
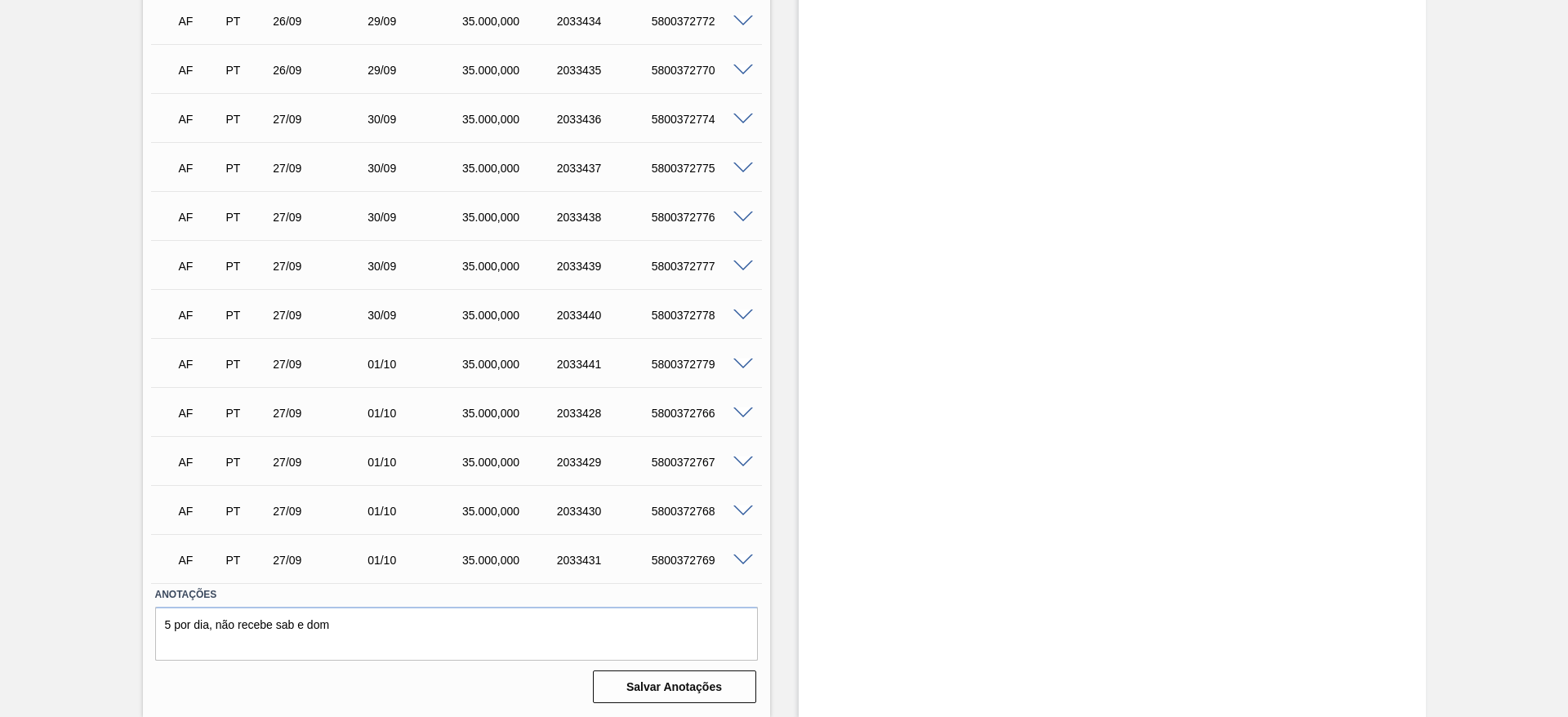
click at [749, 560] on span at bounding box center [743, 560] width 20 height 12
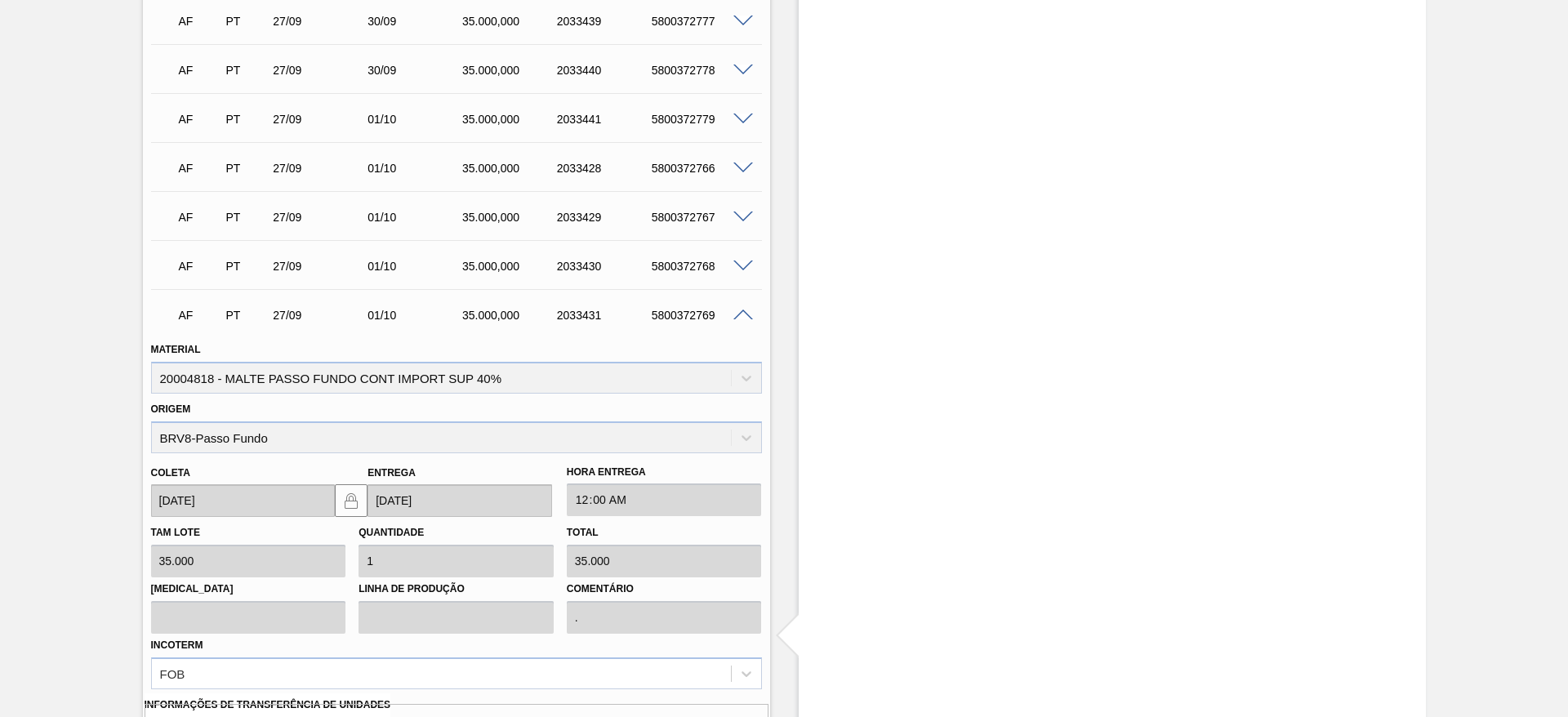
scroll to position [3156, 0]
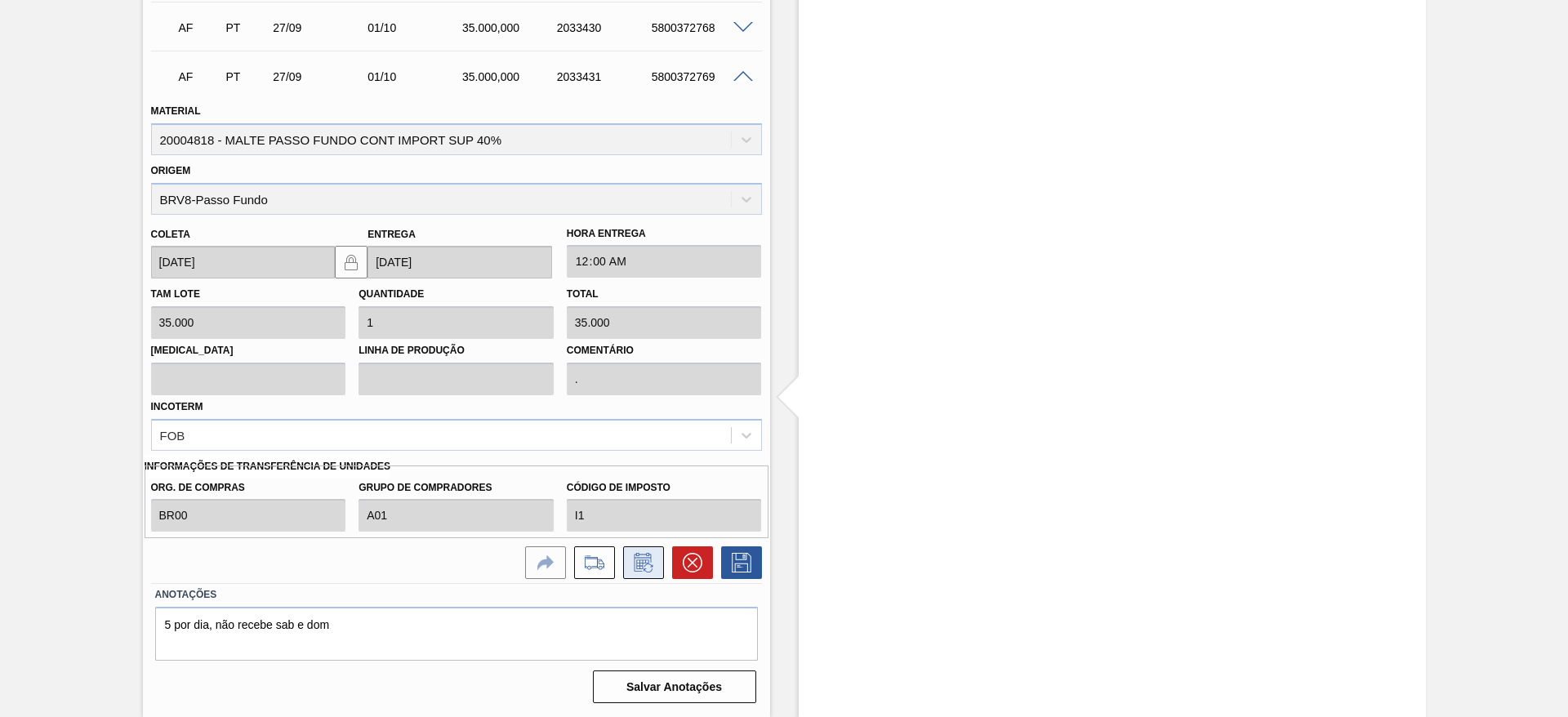
click at [640, 564] on icon at bounding box center [643, 562] width 26 height 20
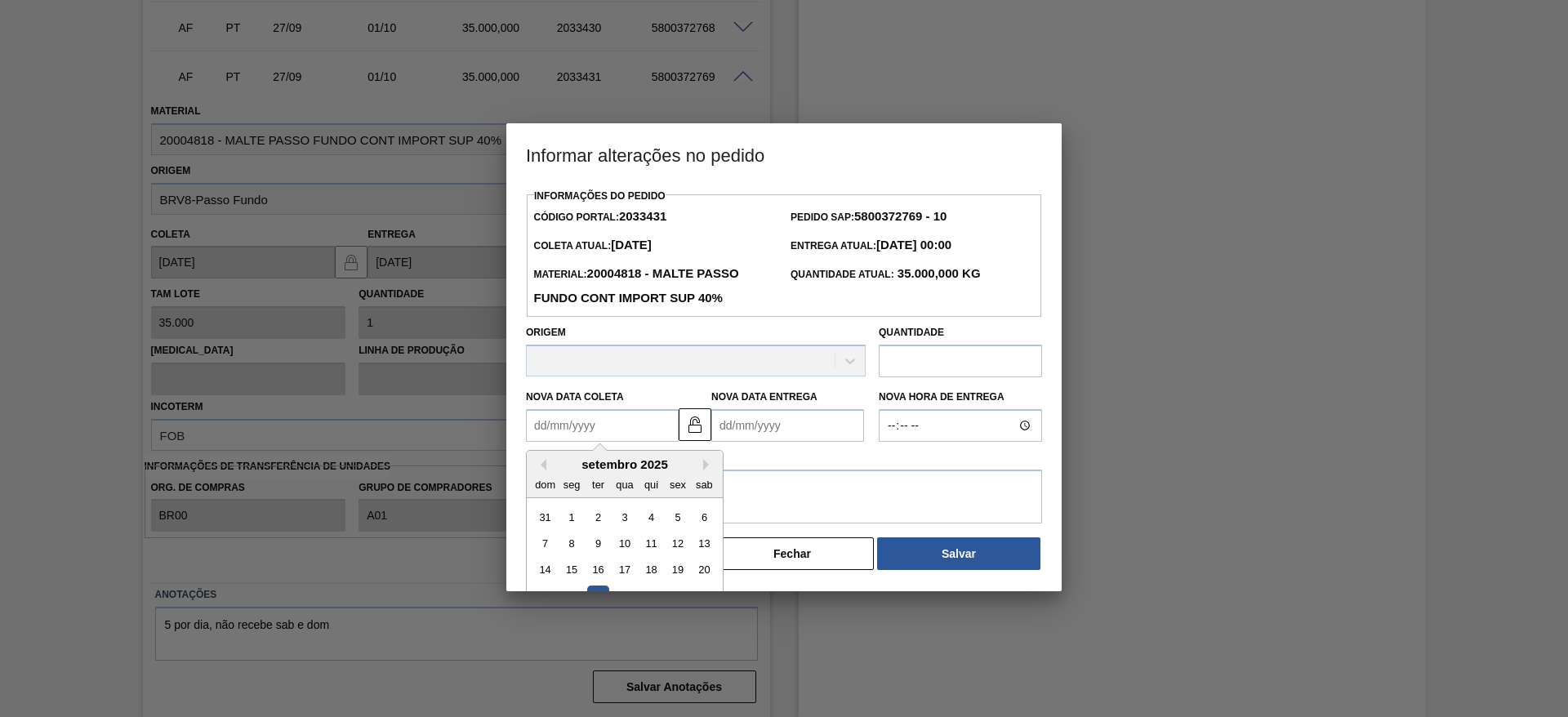
click at [540, 417] on Coleta2033431 "Nova Data Coleta" at bounding box center [602, 425] width 153 height 33
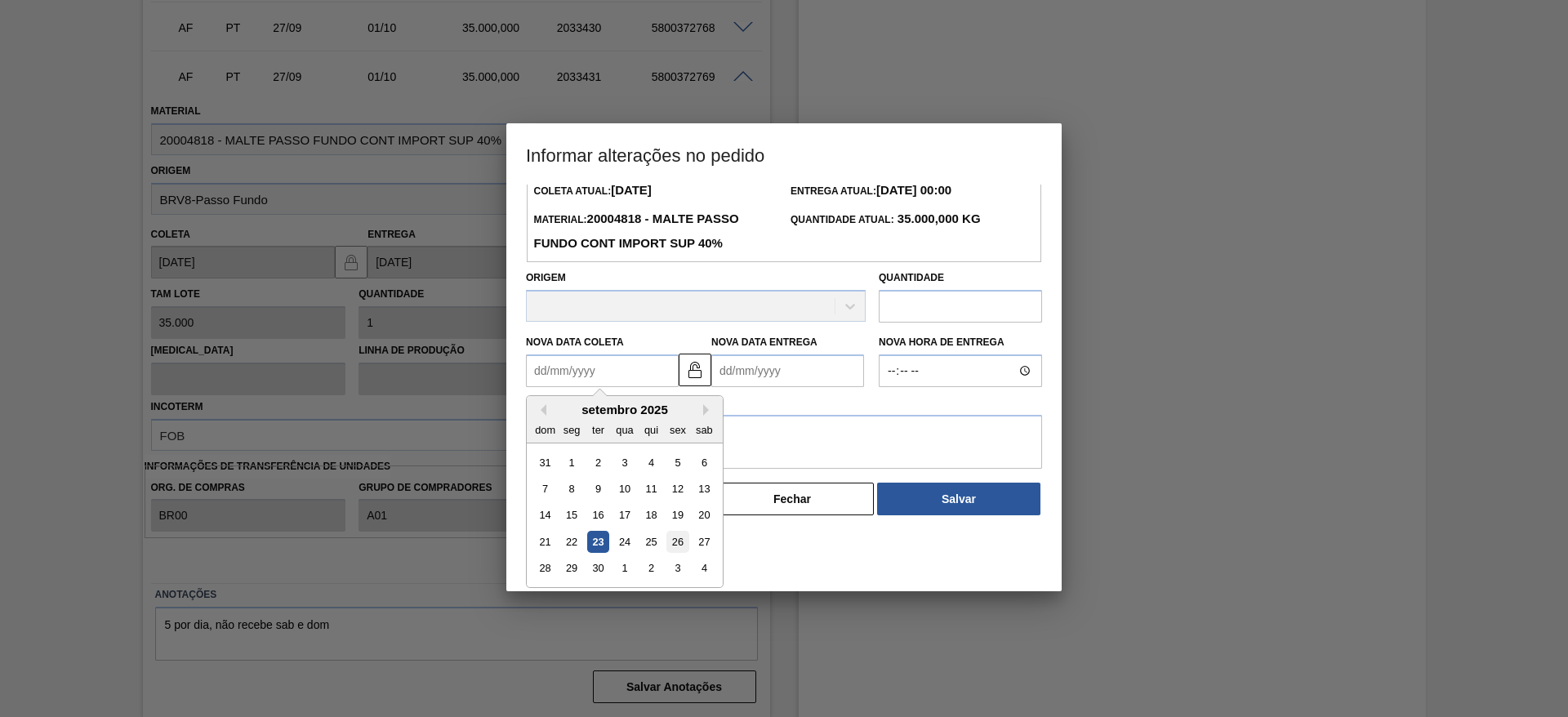
click at [674, 544] on div "26" at bounding box center [678, 543] width 22 height 22
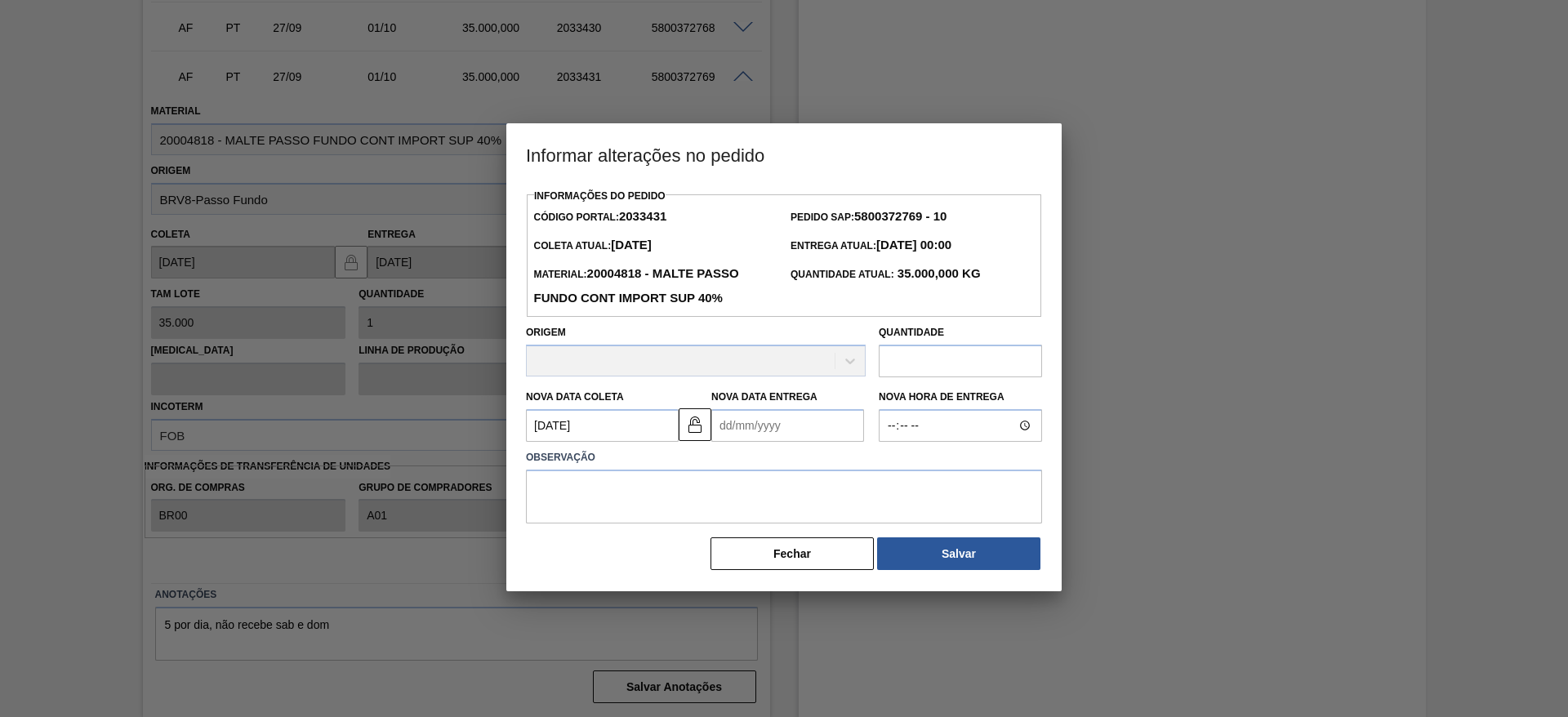
scroll to position [0, 0]
click at [696, 434] on img at bounding box center [695, 424] width 20 height 20
click at [544, 431] on Coleta2033431 "[DATE]" at bounding box center [602, 425] width 153 height 33
click at [680, 564] on div "19" at bounding box center [678, 571] width 22 height 22
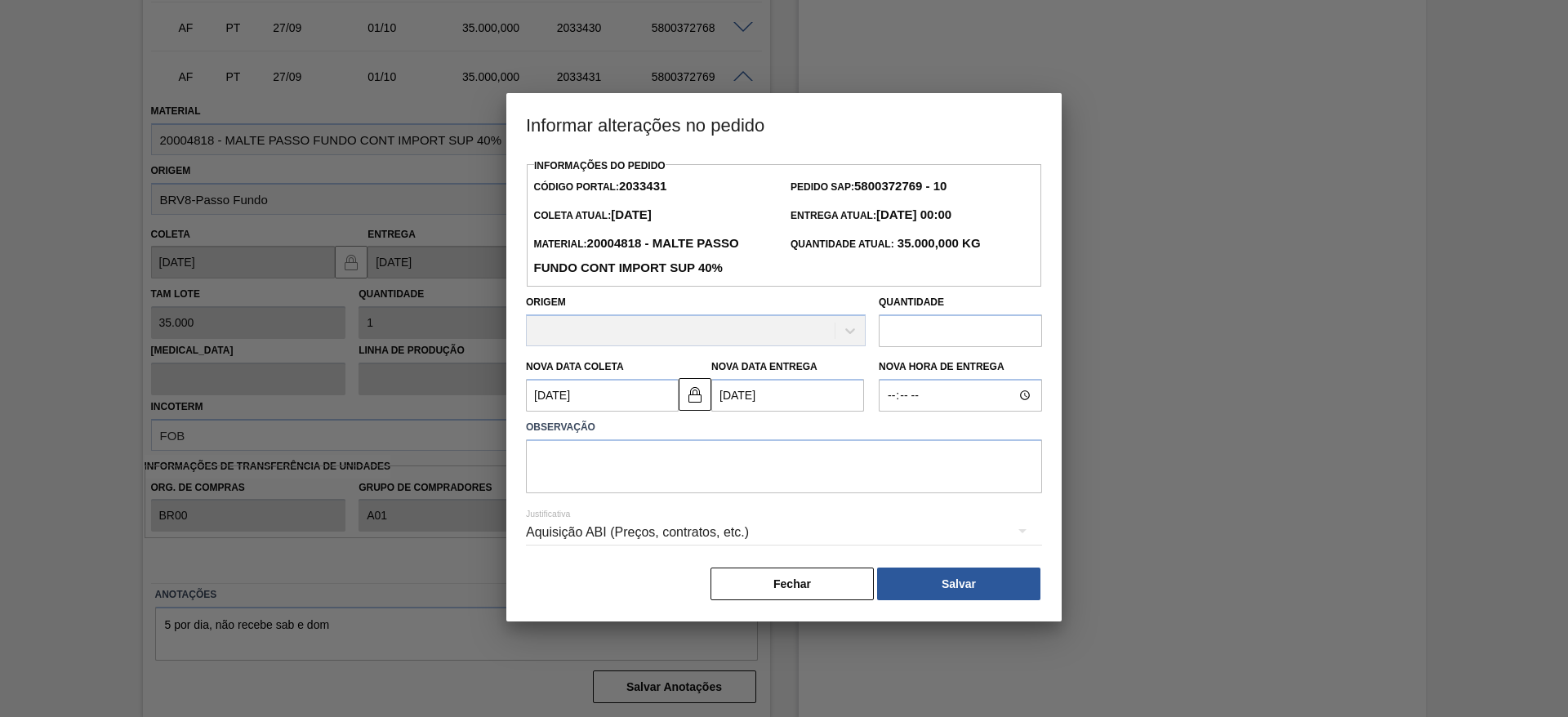
type Coleta2033431 "[DATE]"
type Entrega2033431 "[DATE]"
click at [543, 393] on Coleta2033431 "[DATE]" at bounding box center [602, 395] width 153 height 33
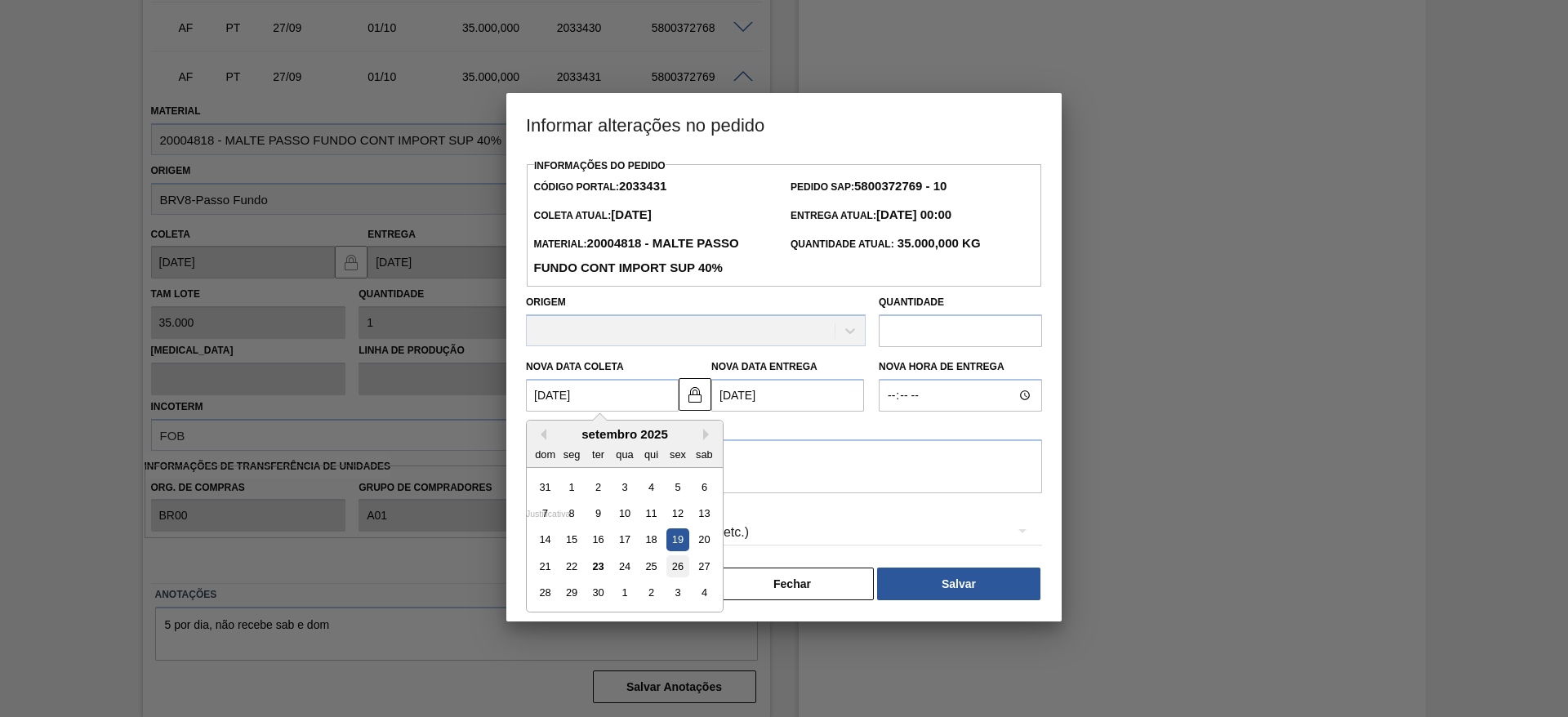
click at [684, 567] on div "26" at bounding box center [678, 567] width 22 height 22
type Coleta2033431 "[DATE]"
type Entrega2033431 "[DATE]"
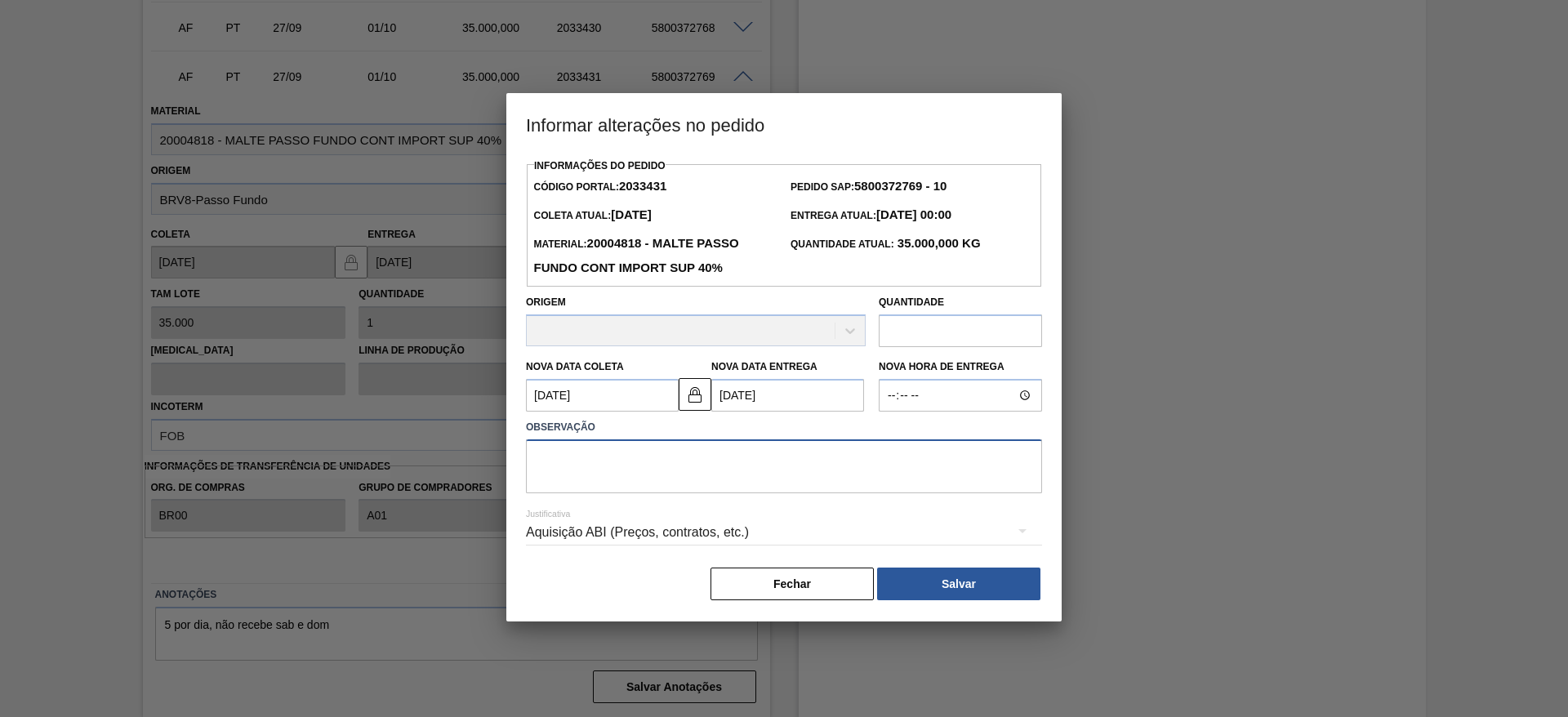
click at [573, 466] on textarea at bounding box center [784, 466] width 516 height 54
type textarea "."
click at [930, 596] on button "Salvar" at bounding box center [958, 584] width 163 height 33
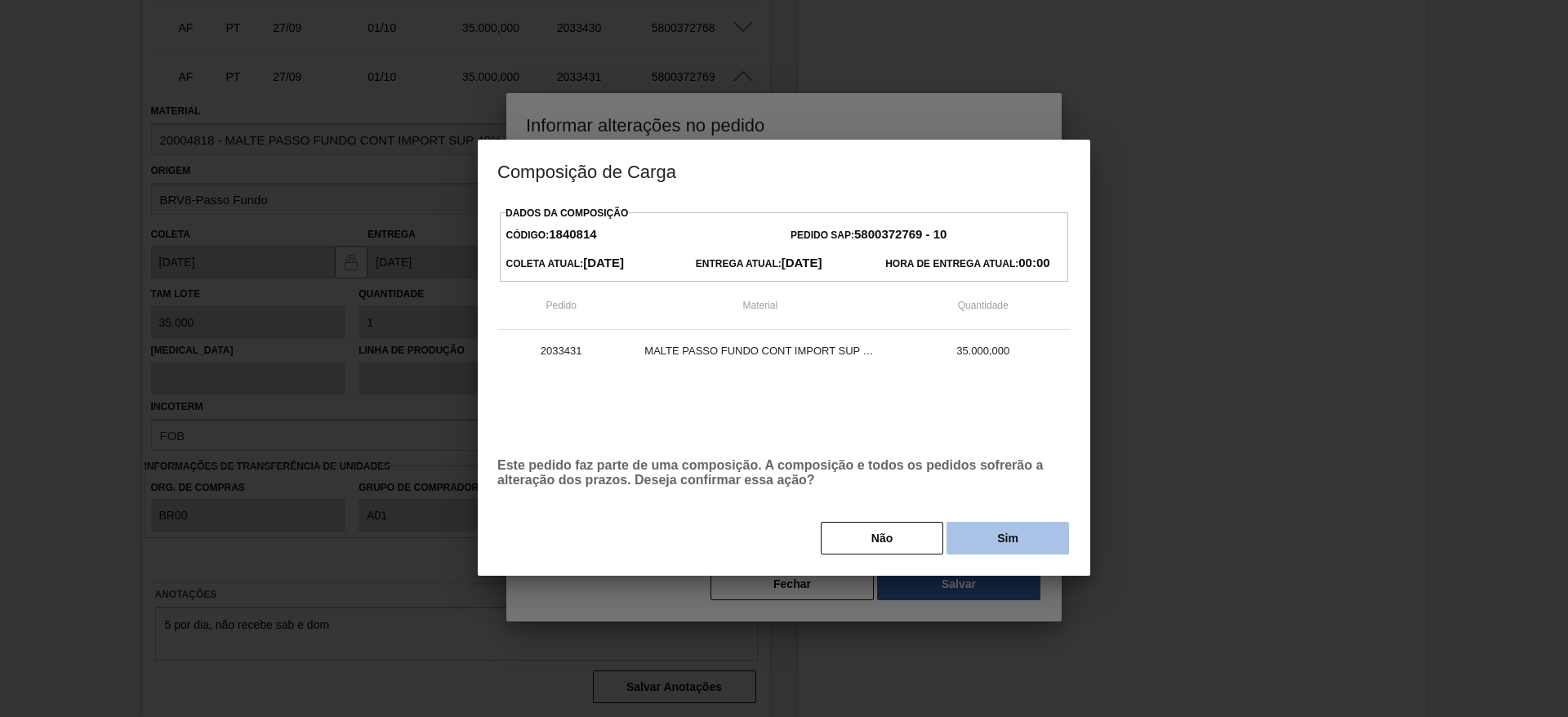
click at [986, 538] on button "Sim" at bounding box center [1007, 538] width 122 height 33
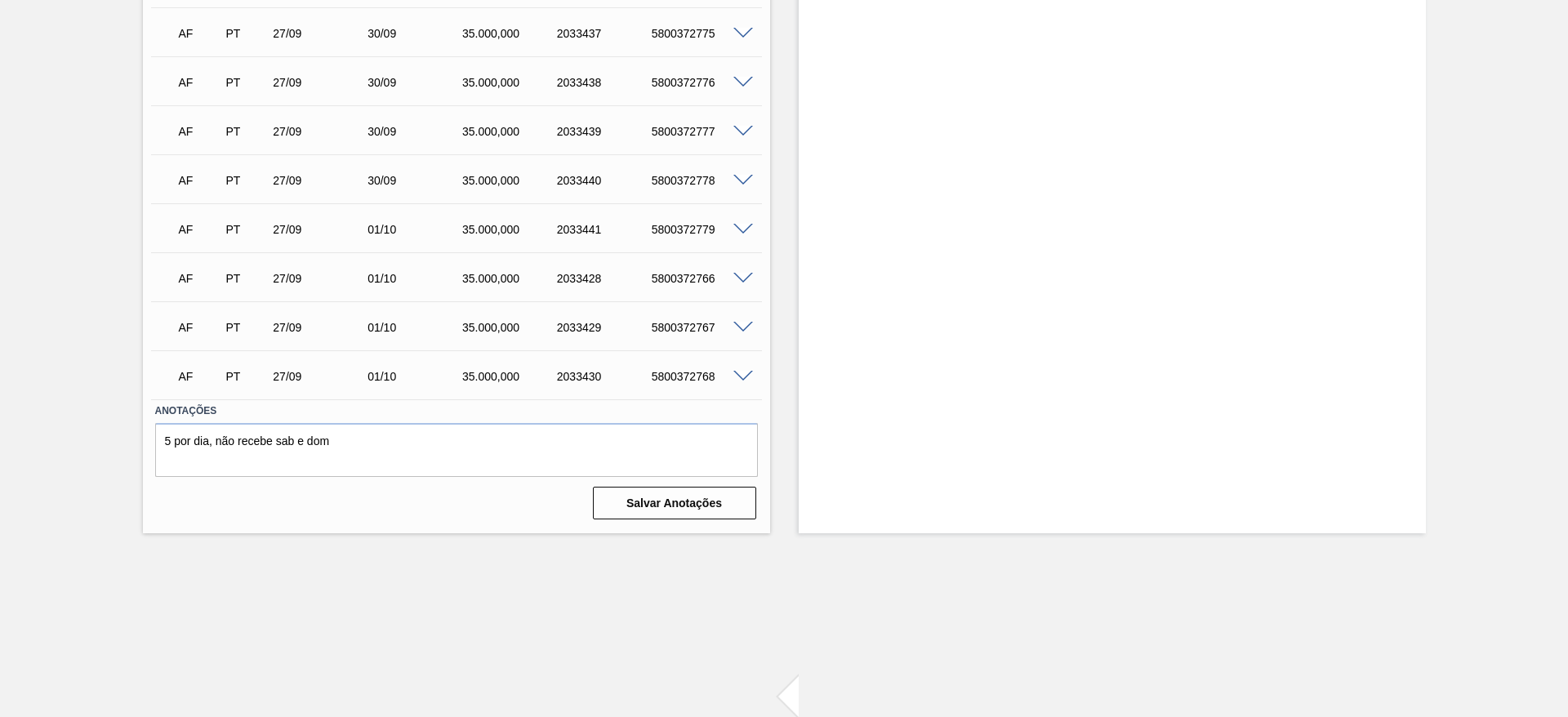
scroll to position [2865, 0]
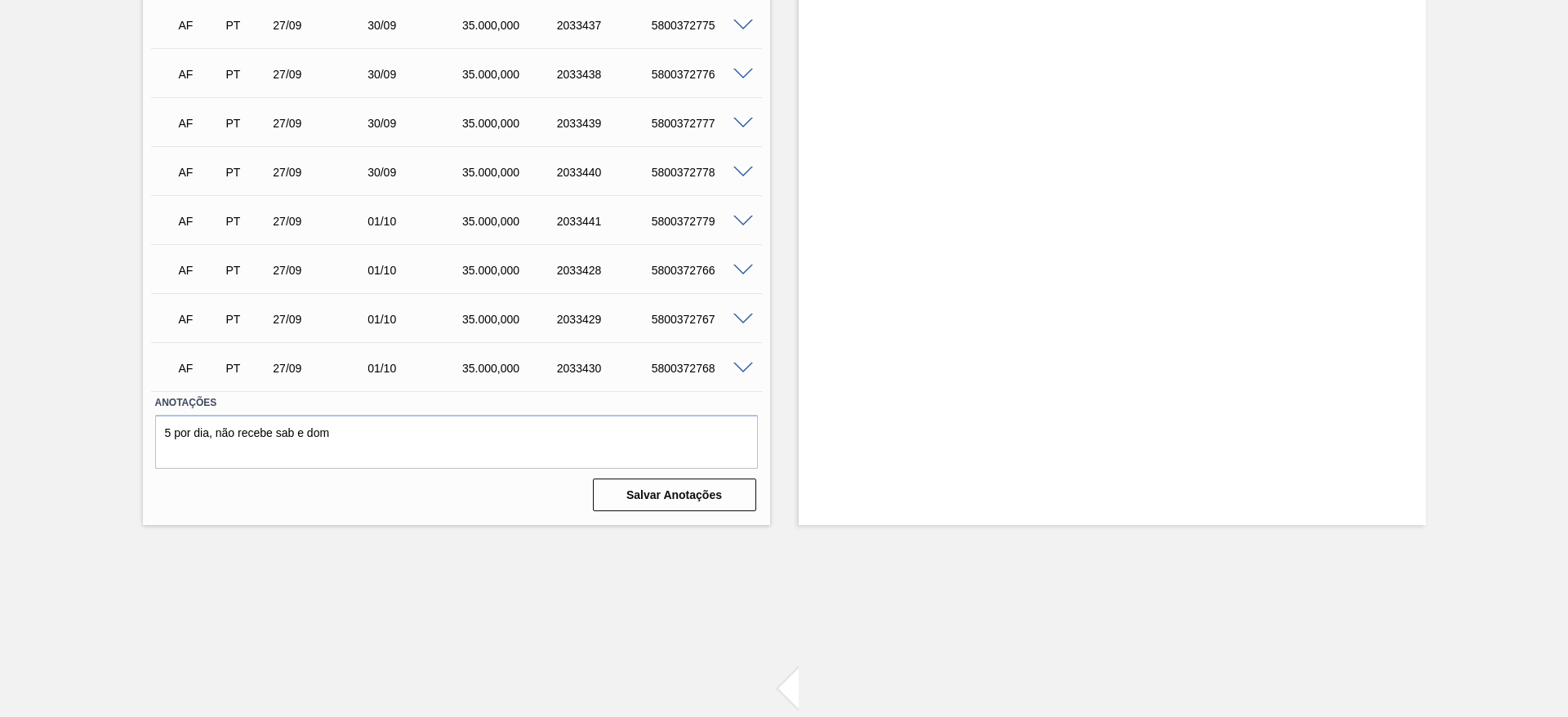
click at [742, 365] on span at bounding box center [743, 368] width 20 height 12
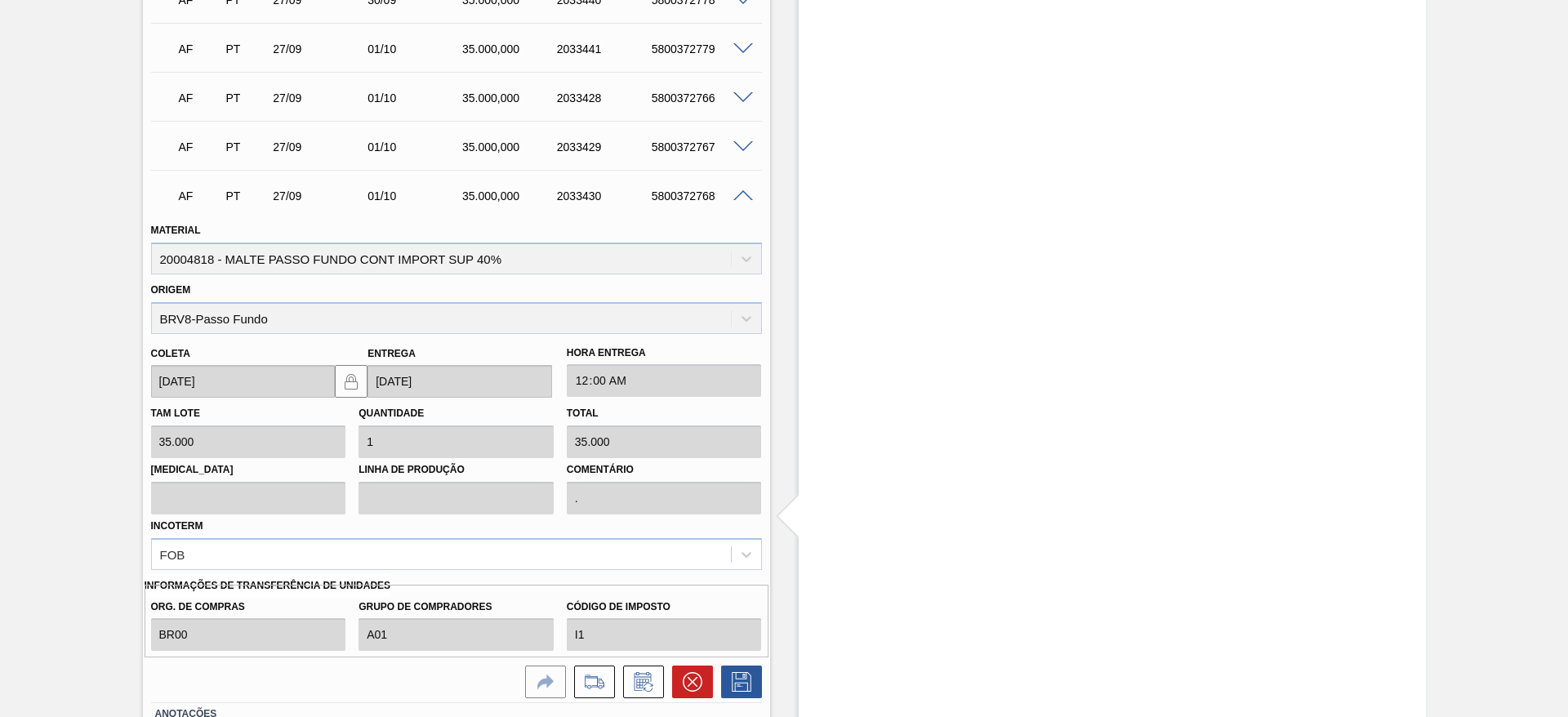
scroll to position [3156, 0]
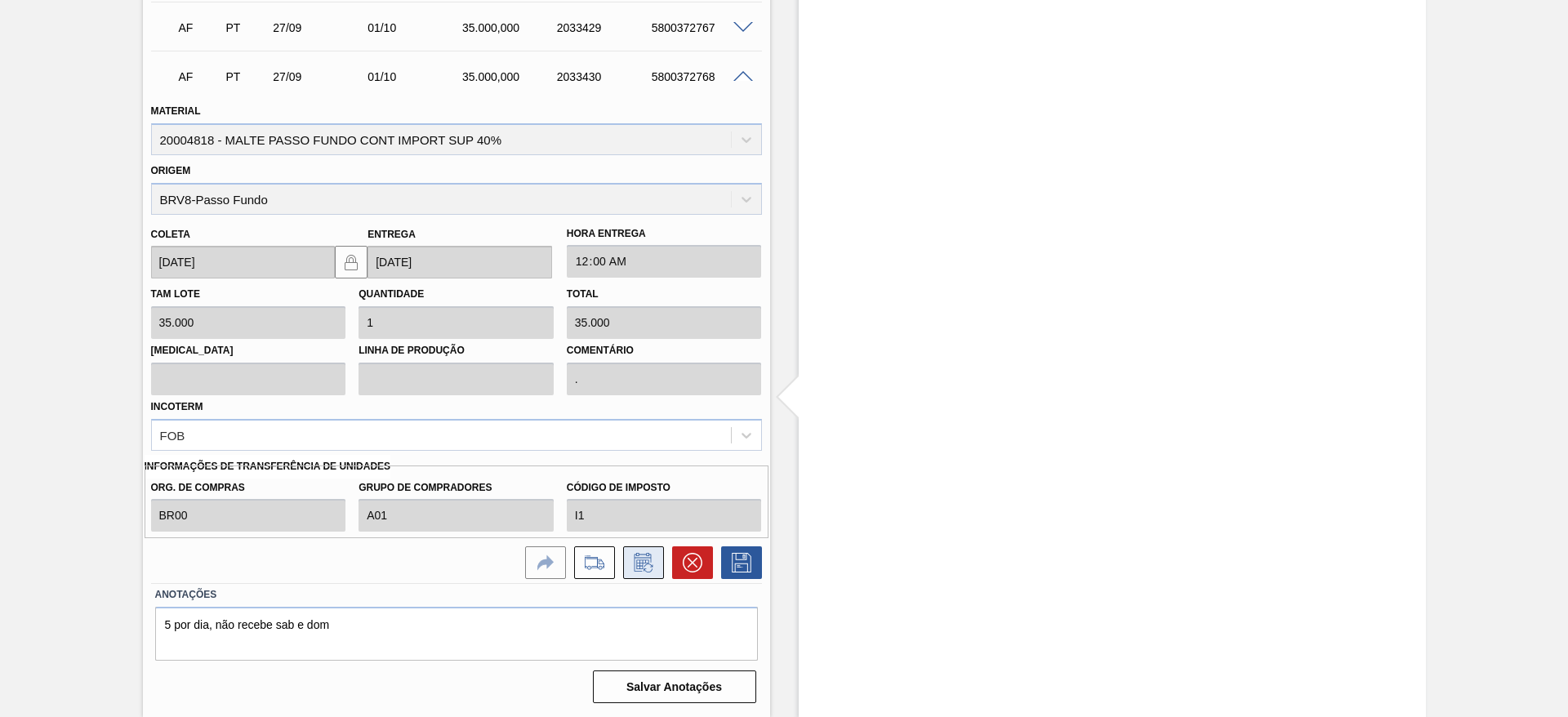
click at [641, 568] on icon at bounding box center [642, 565] width 12 height 10
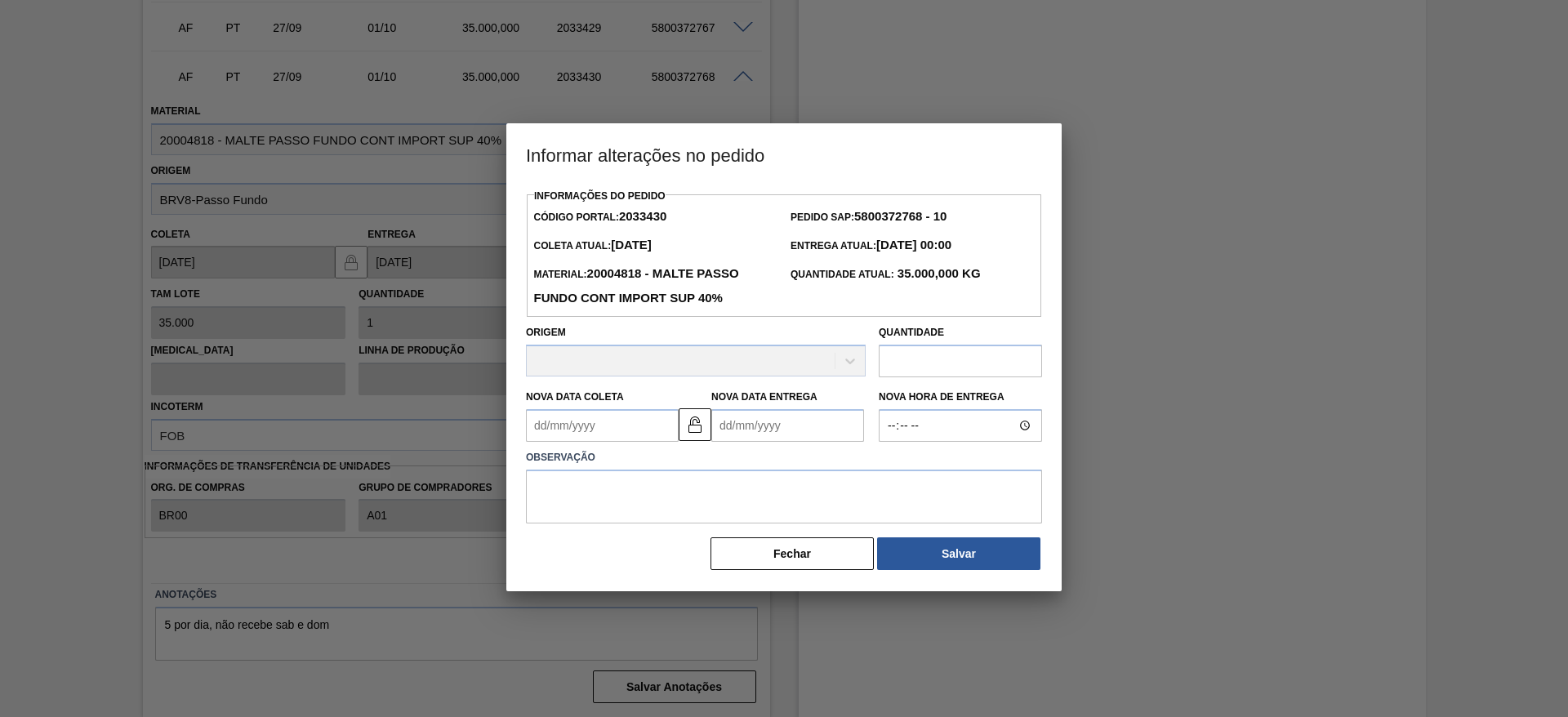
click at [531, 428] on Coleta2033430 "Nova Data Coleta" at bounding box center [602, 425] width 153 height 33
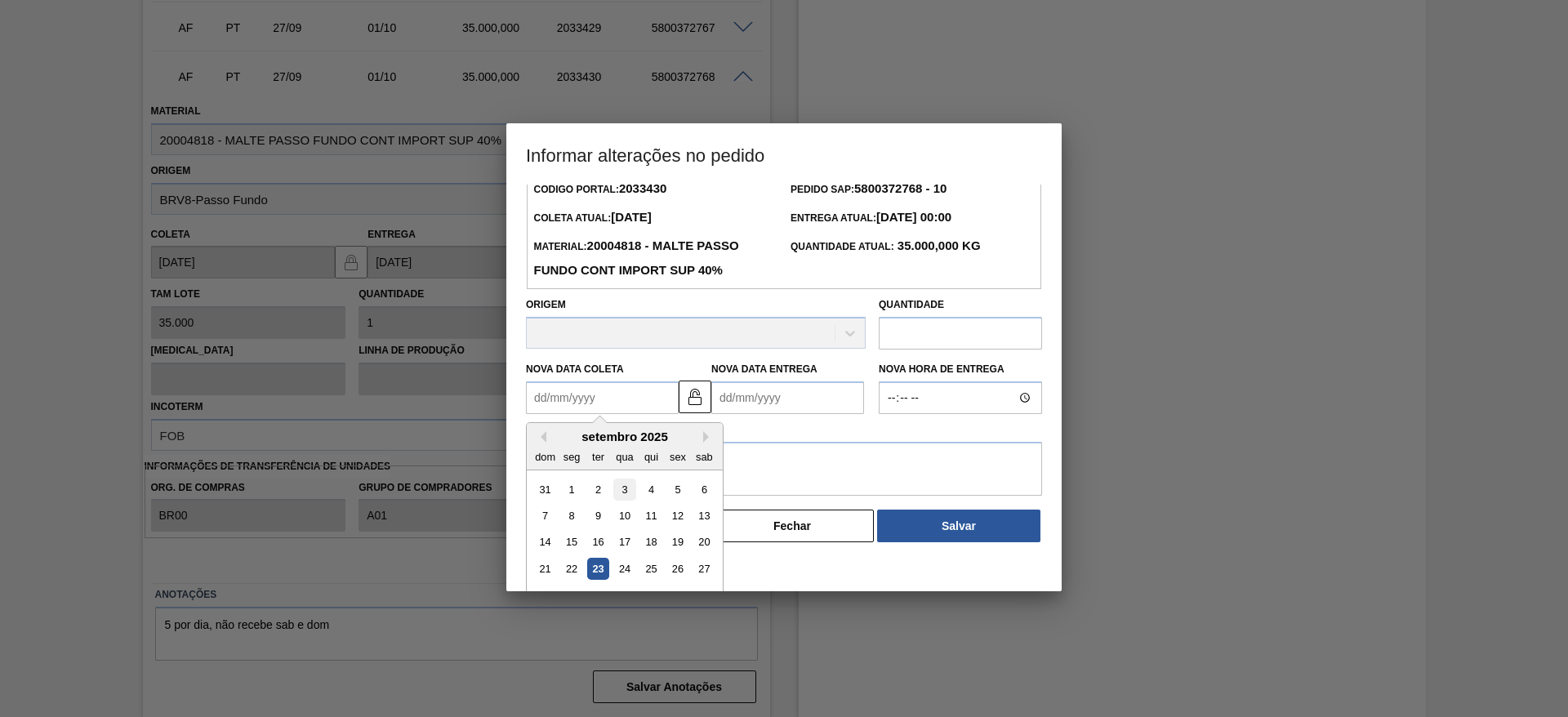
scroll to position [55, 0]
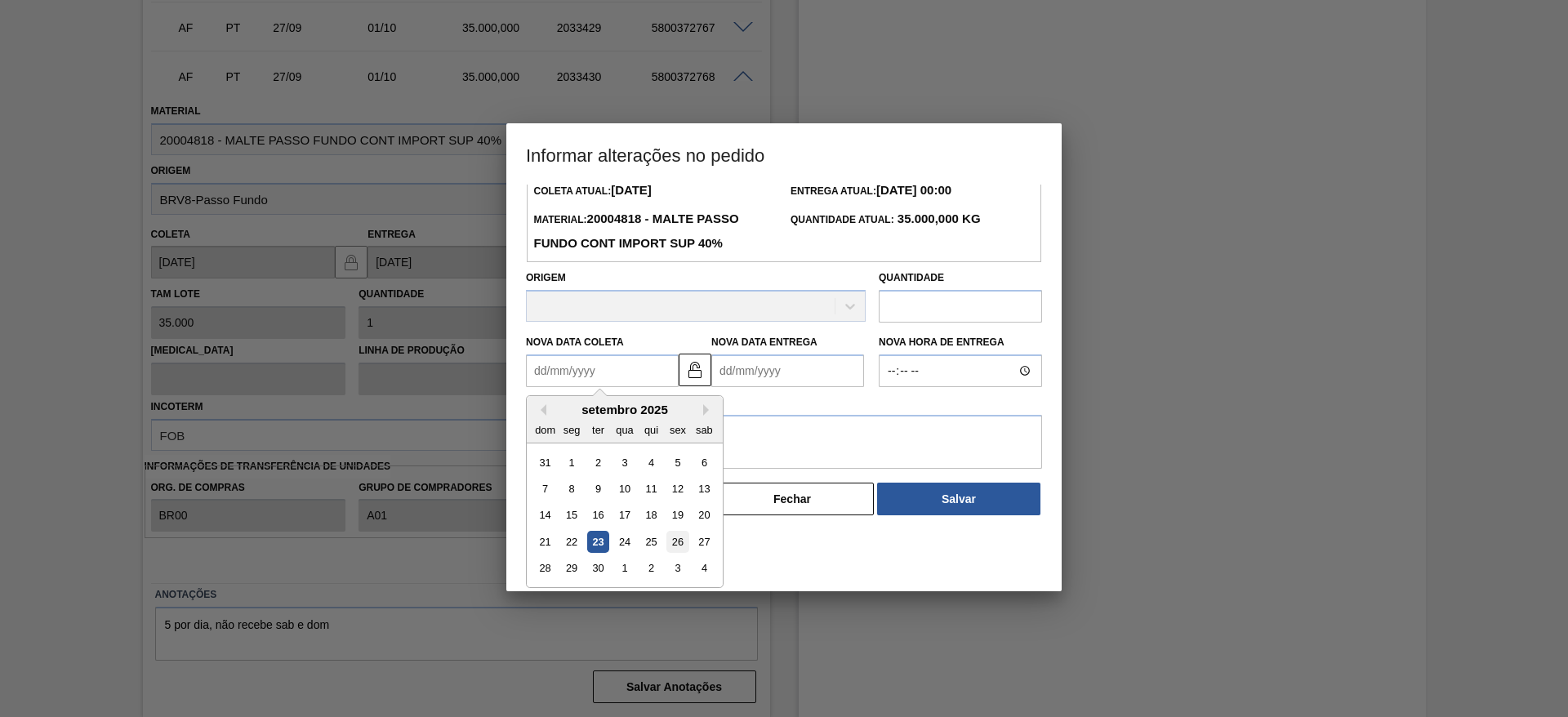
click at [677, 543] on div "26" at bounding box center [678, 543] width 22 height 22
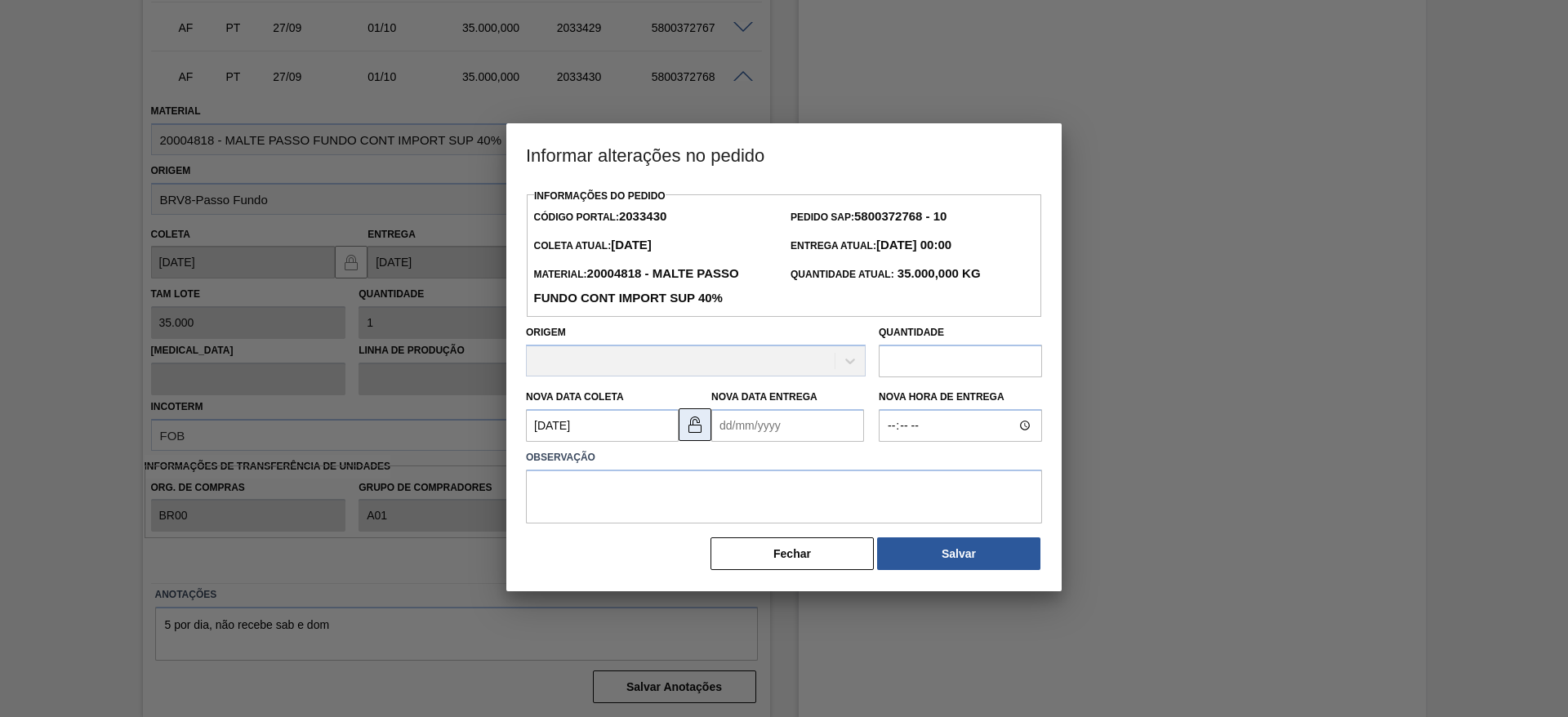
click at [698, 424] on img at bounding box center [695, 424] width 20 height 20
click at [543, 421] on Coleta2033430 "[DATE]" at bounding box center [602, 425] width 153 height 33
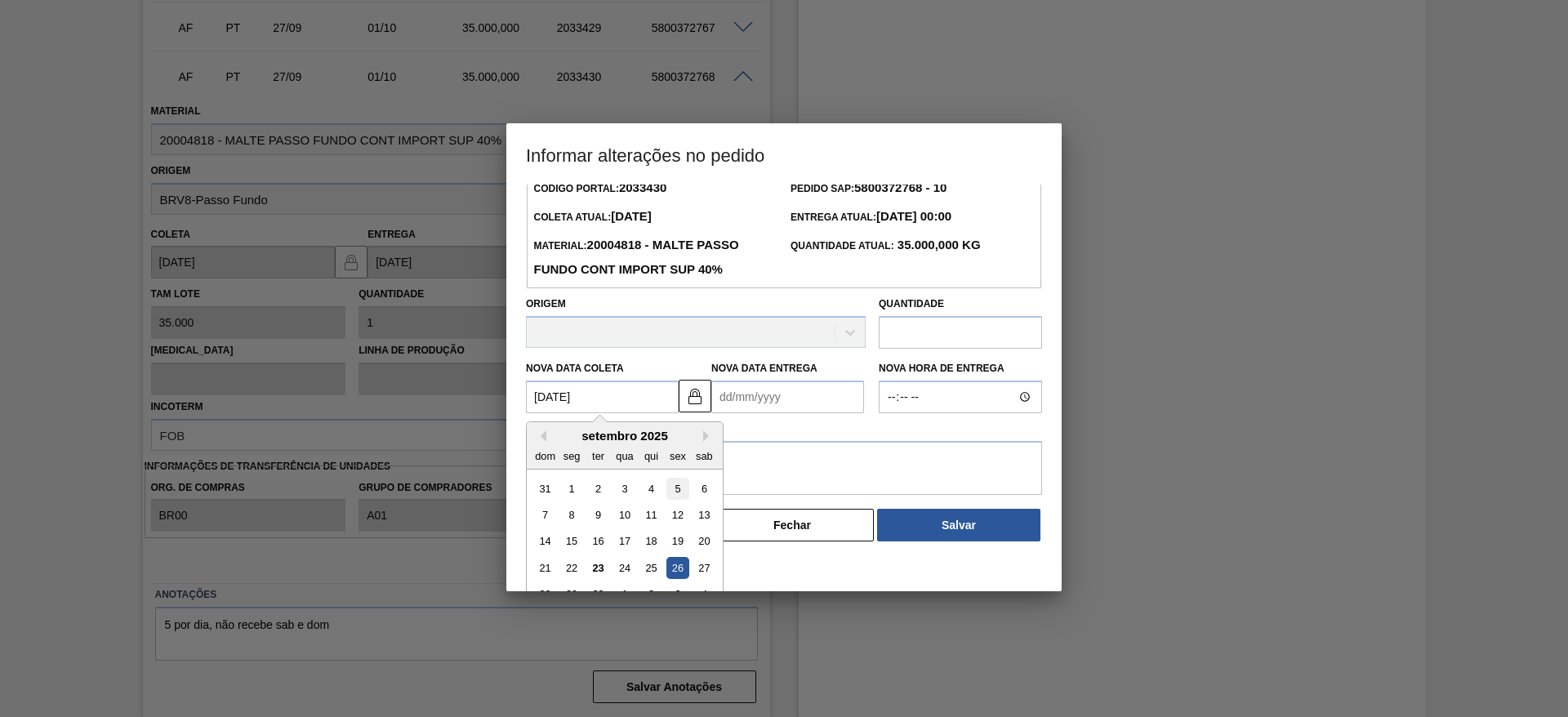
scroll to position [55, 0]
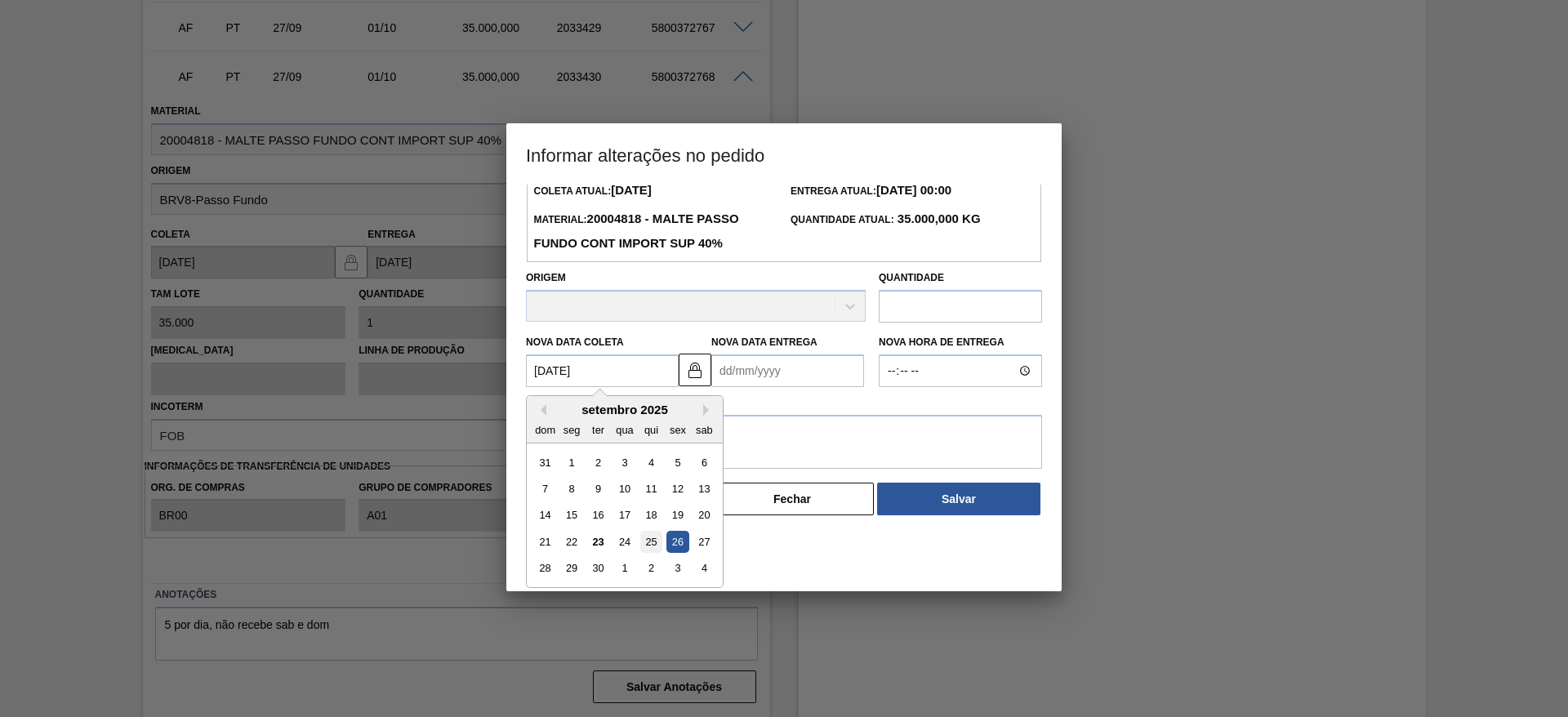
click at [653, 541] on div "25" at bounding box center [652, 543] width 22 height 22
type Coleta2033430 "[DATE]"
type Entrega2033430 "[DATE]"
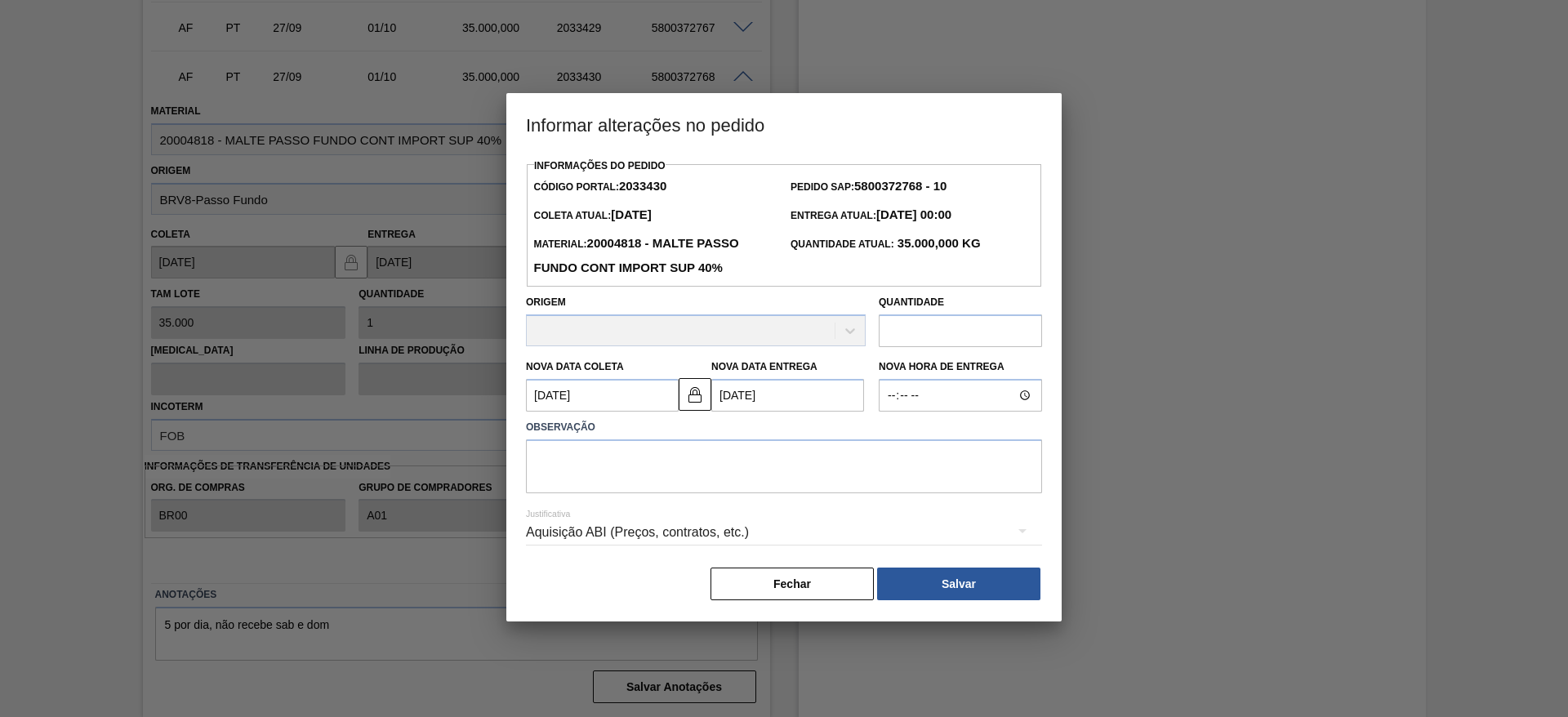
click at [542, 393] on Coleta2033430 "[DATE]" at bounding box center [602, 395] width 153 height 33
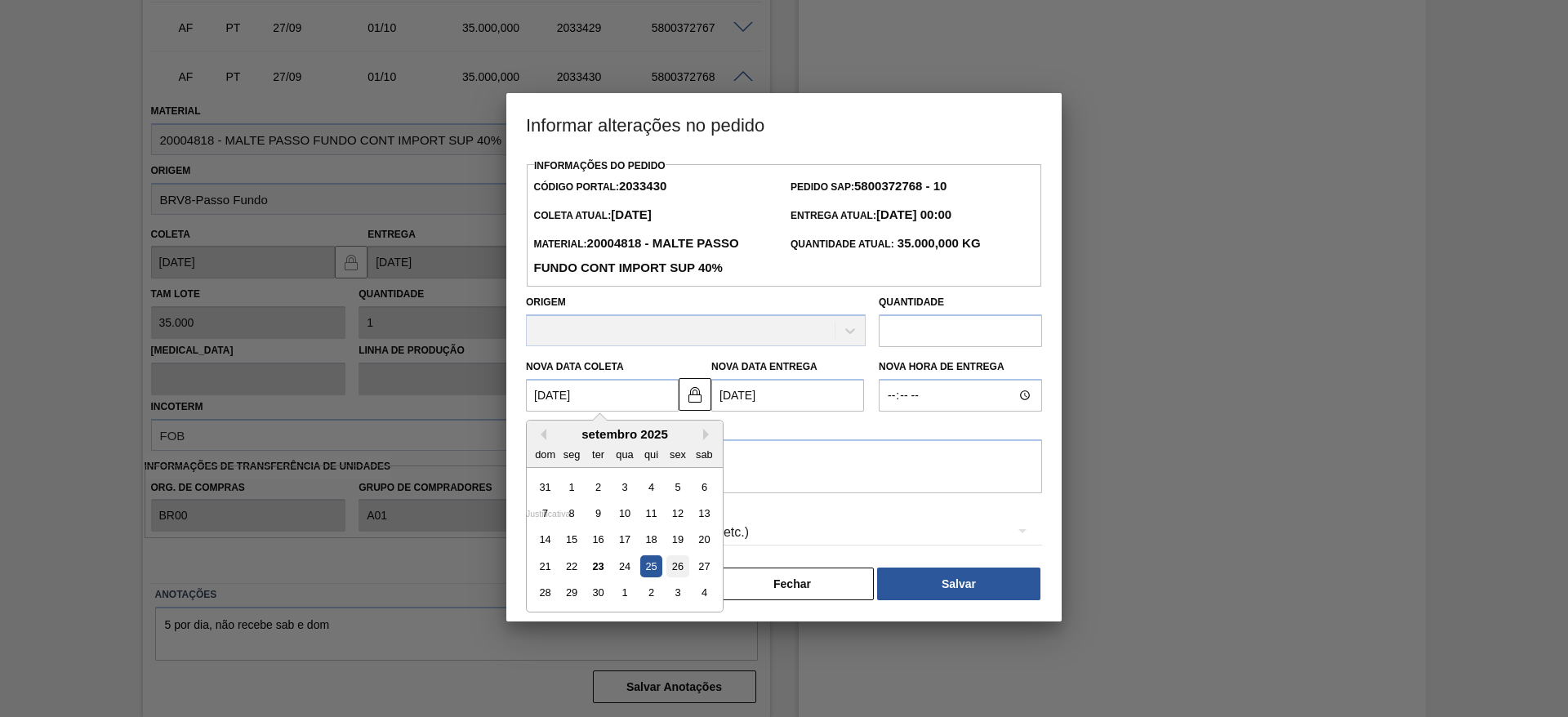
click at [682, 561] on div "26" at bounding box center [678, 567] width 22 height 22
type Coleta2033430 "[DATE]"
type Entrega2033430 "[DATE]"
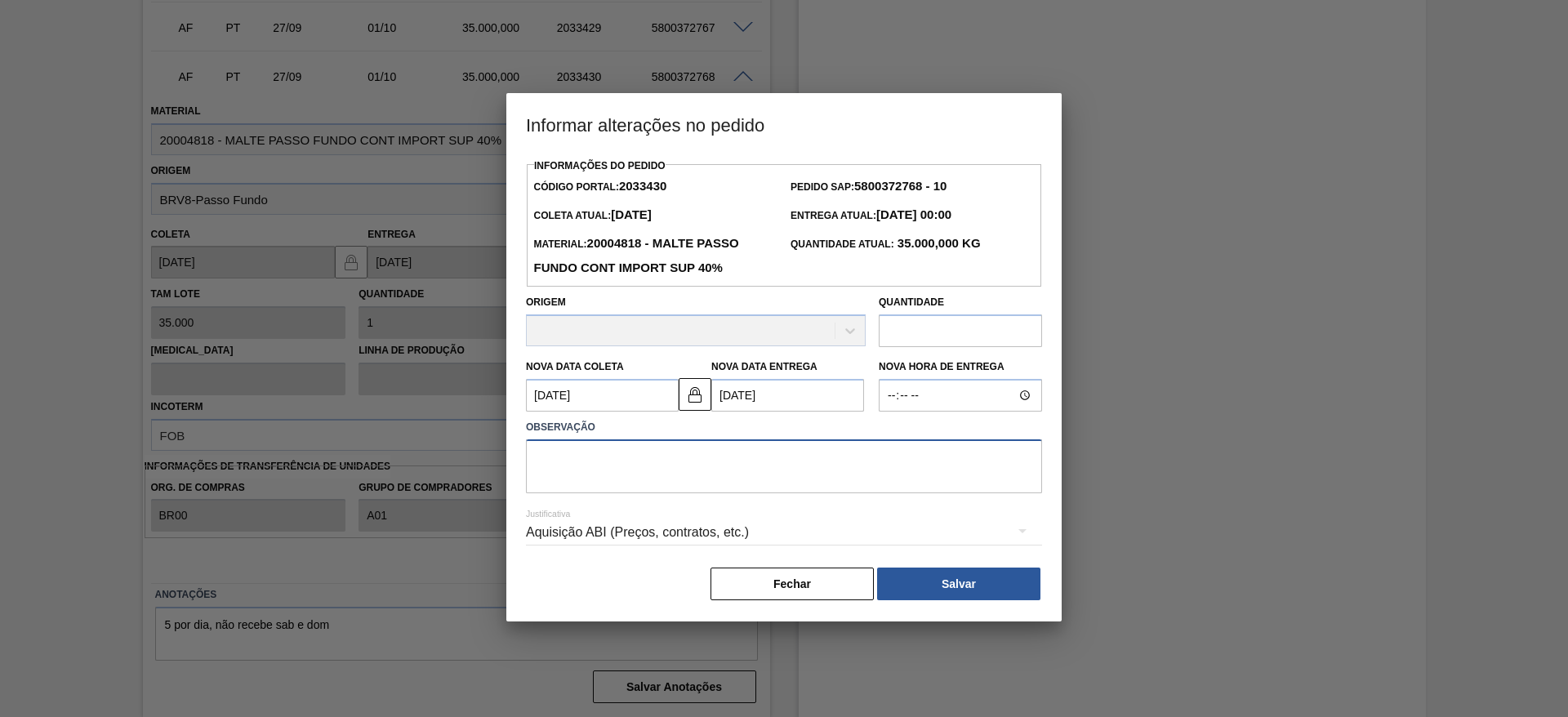
click at [583, 478] on textarea at bounding box center [784, 466] width 516 height 54
type textarea "."
click at [927, 581] on button "Salvar" at bounding box center [958, 584] width 163 height 33
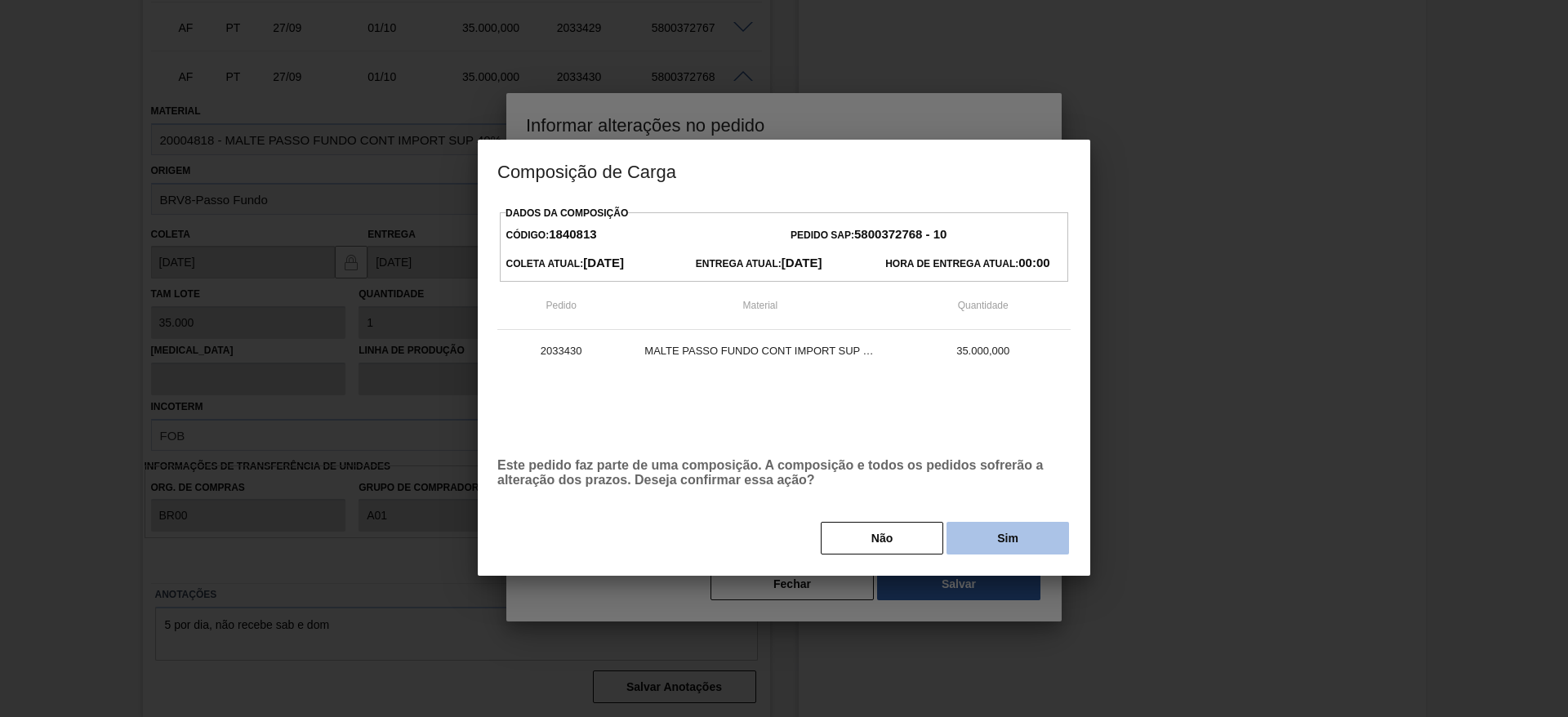
click at [969, 535] on button "Sim" at bounding box center [1007, 538] width 122 height 33
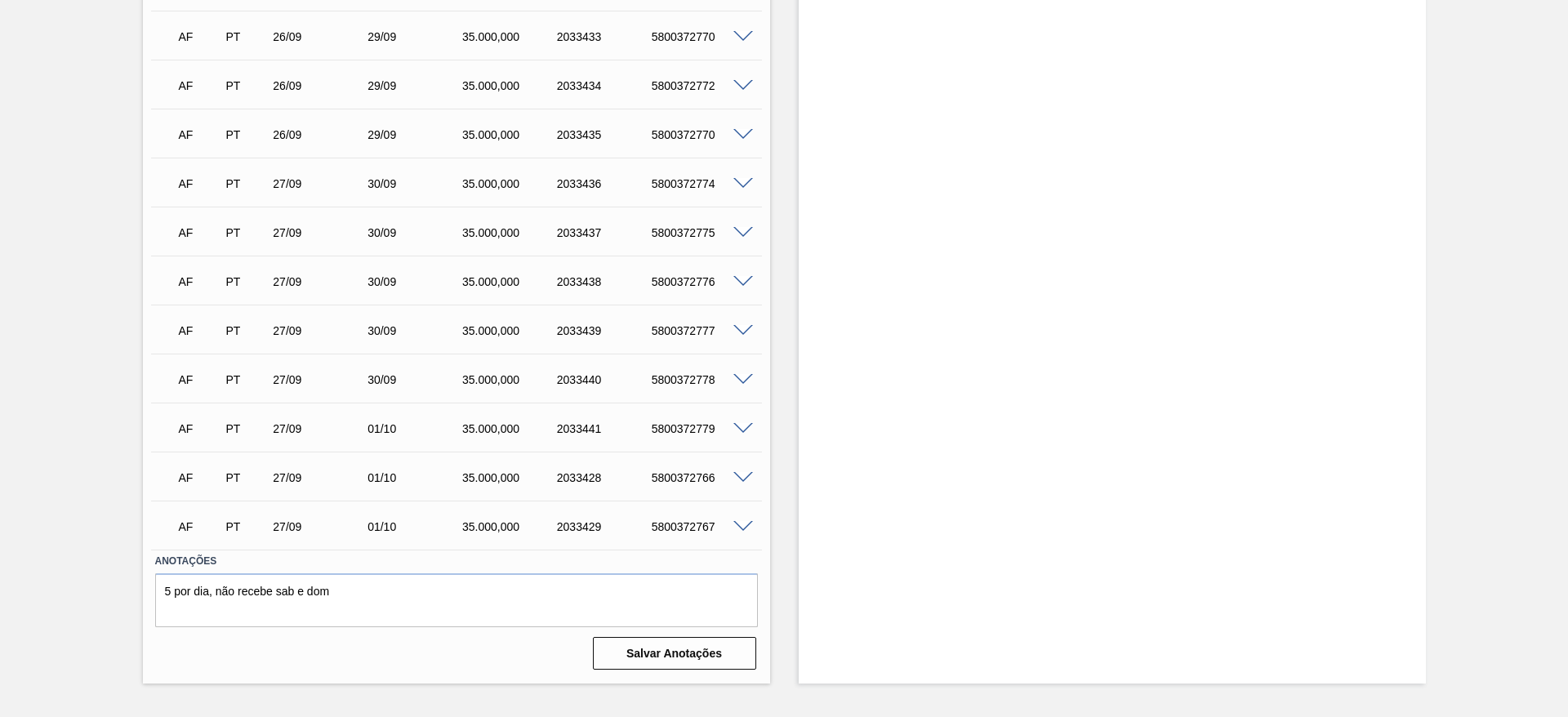
scroll to position [2865, 0]
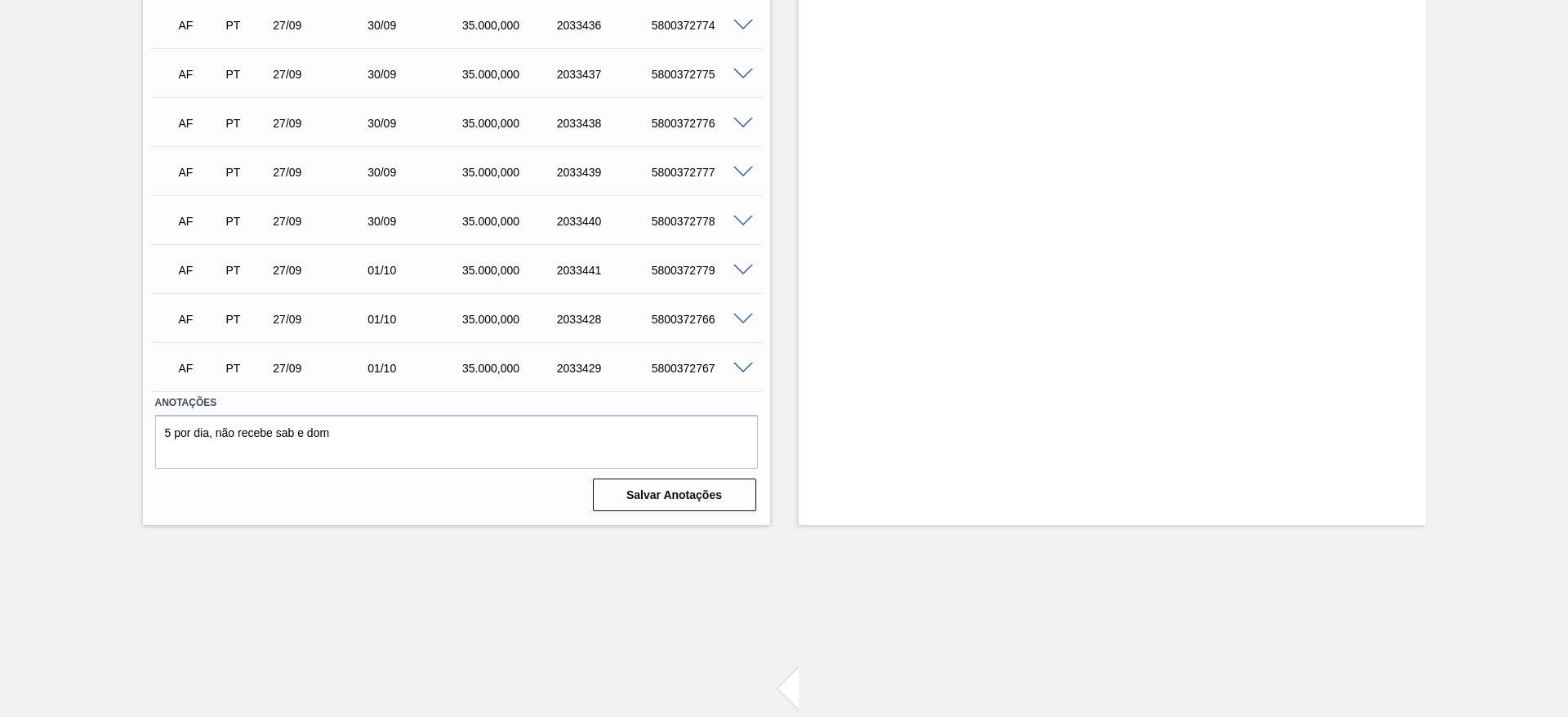
click at [743, 366] on span at bounding box center [743, 368] width 20 height 12
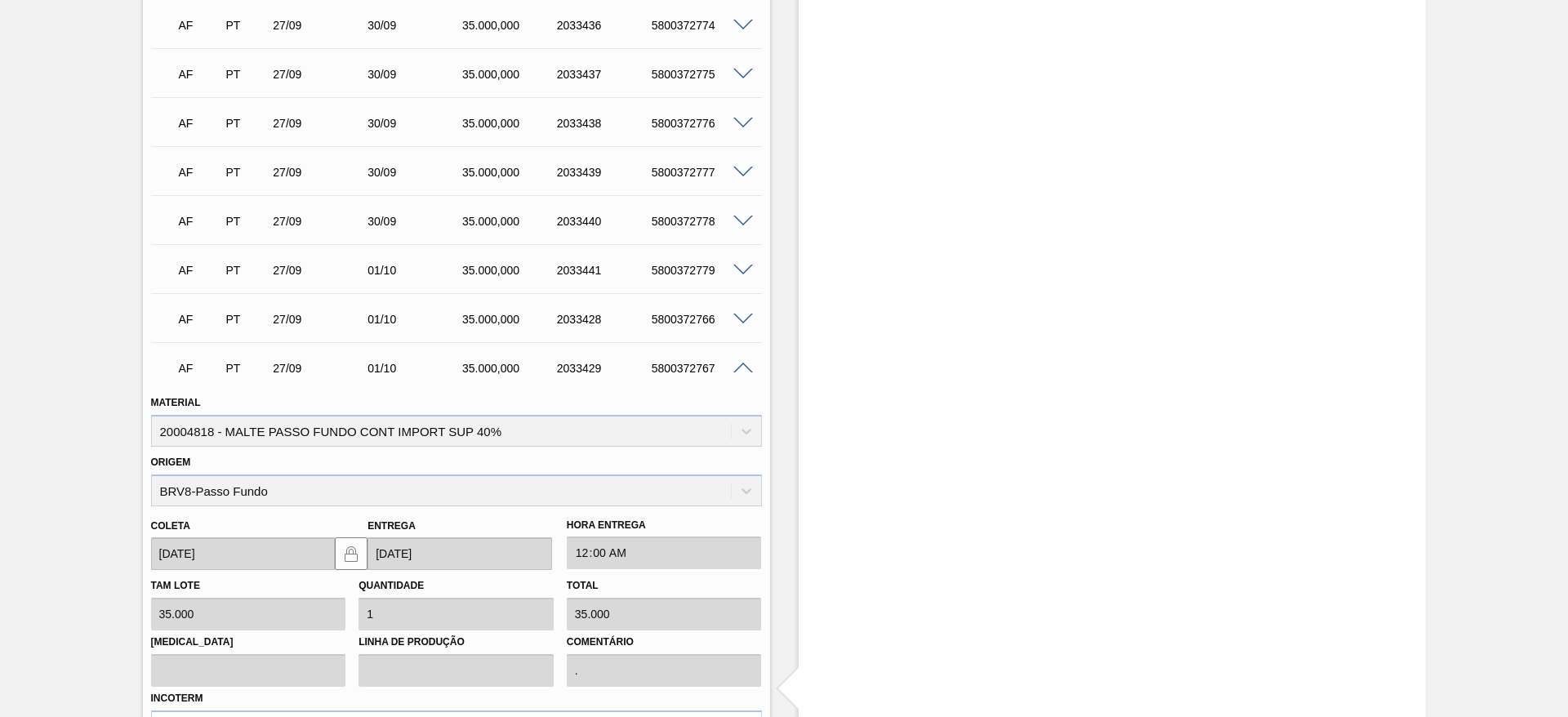
scroll to position [3156, 0]
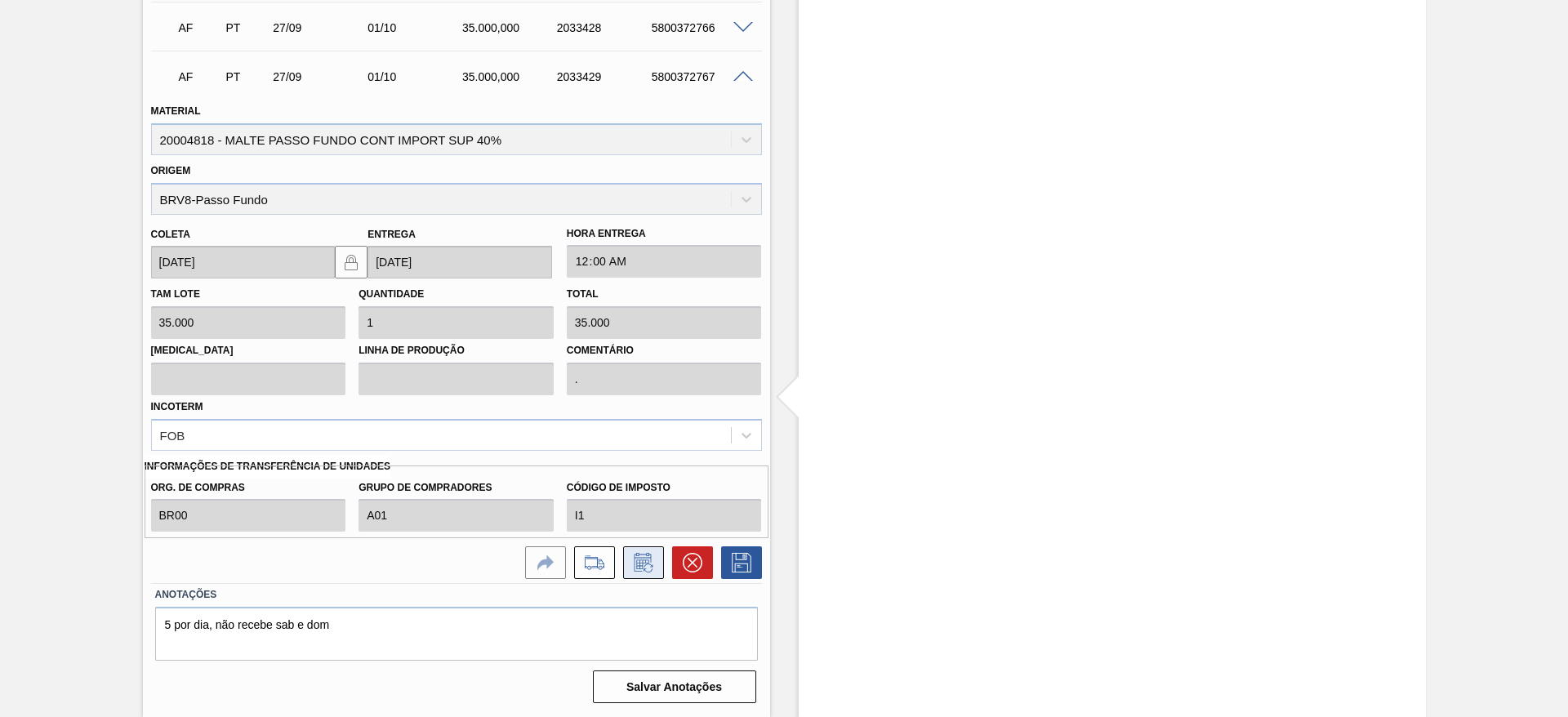
click at [640, 566] on icon at bounding box center [642, 565] width 12 height 10
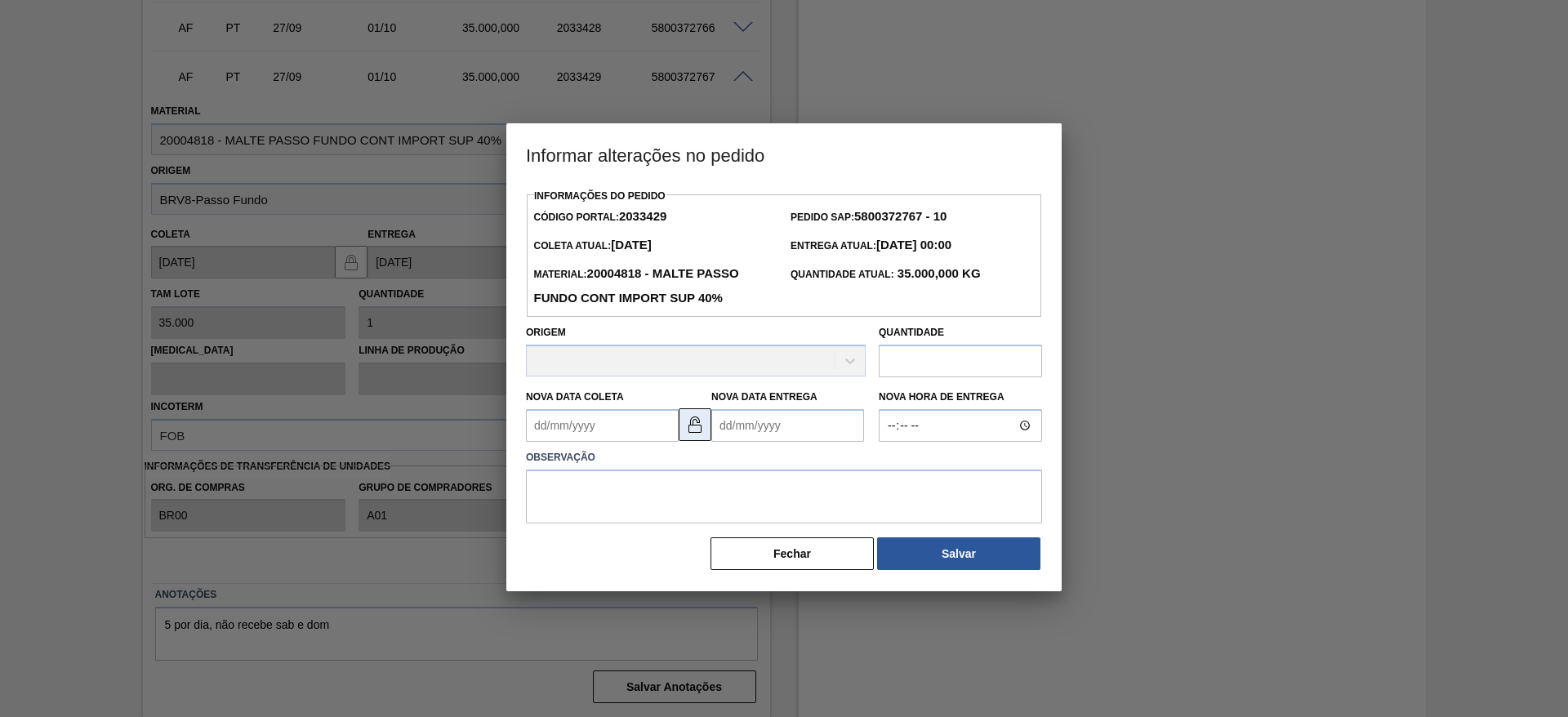
click at [693, 434] on img at bounding box center [695, 424] width 20 height 20
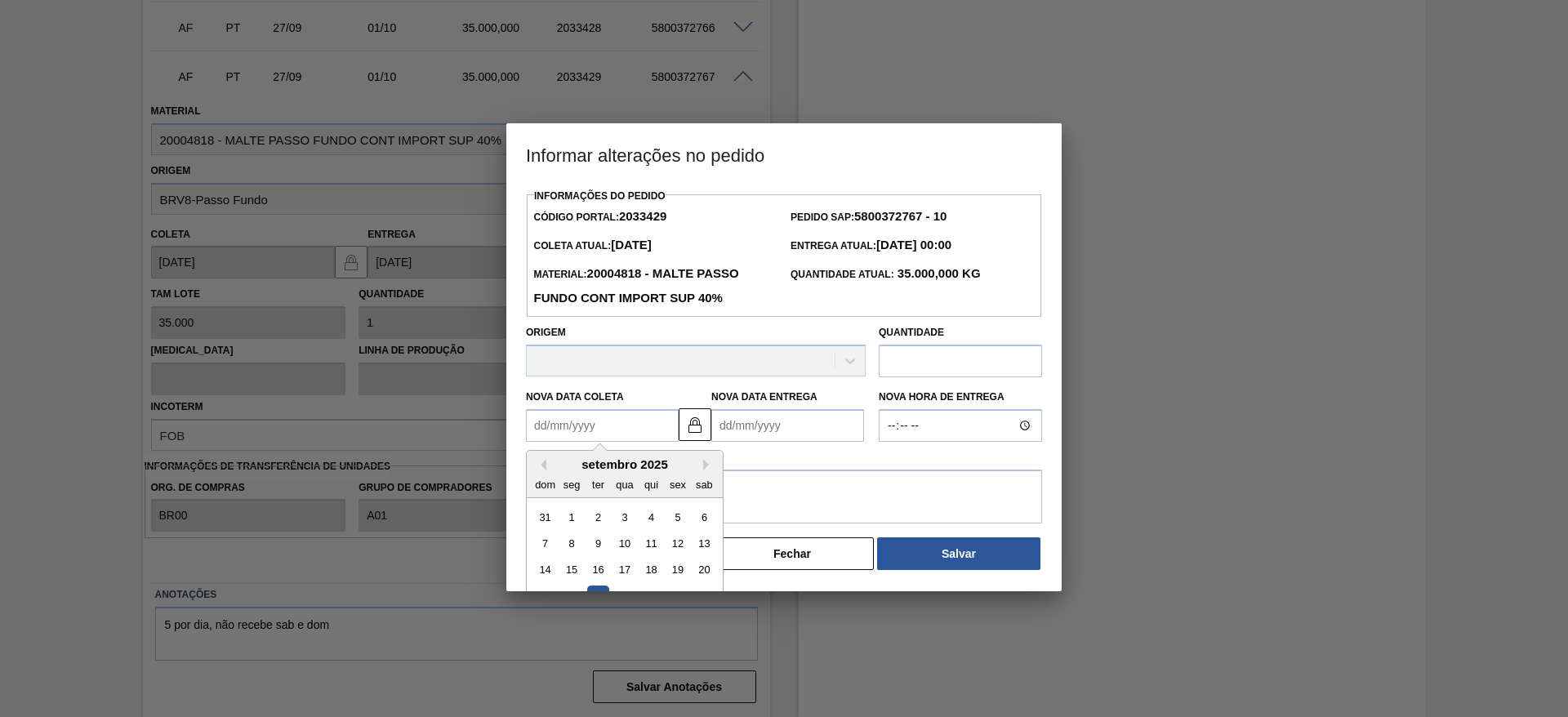
click at [533, 426] on Coleta2033429 "Nova Data Coleta" at bounding box center [602, 425] width 153 height 33
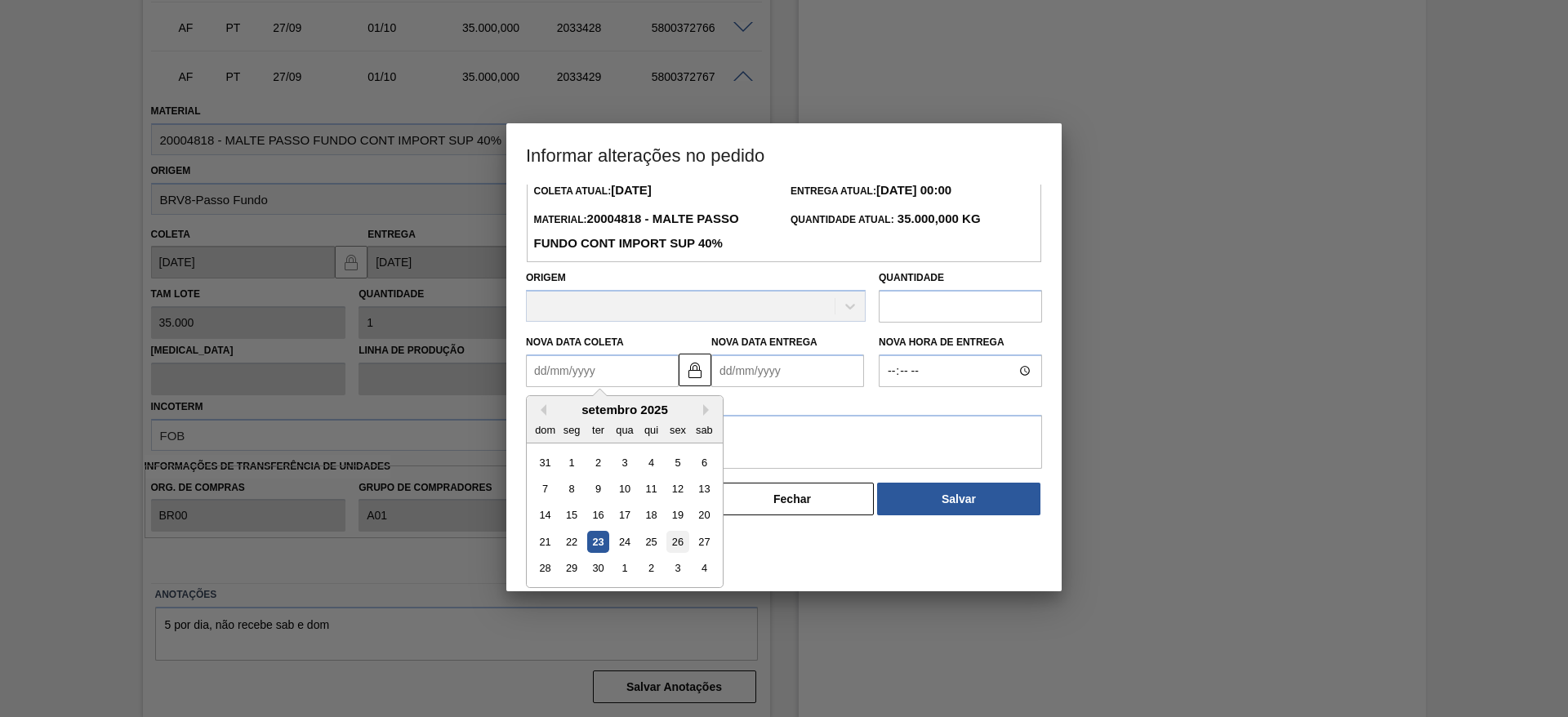
click at [676, 542] on div "26" at bounding box center [678, 543] width 22 height 22
type Coleta2033429 "[DATE]"
type Entrega2033429 "[DATE]"
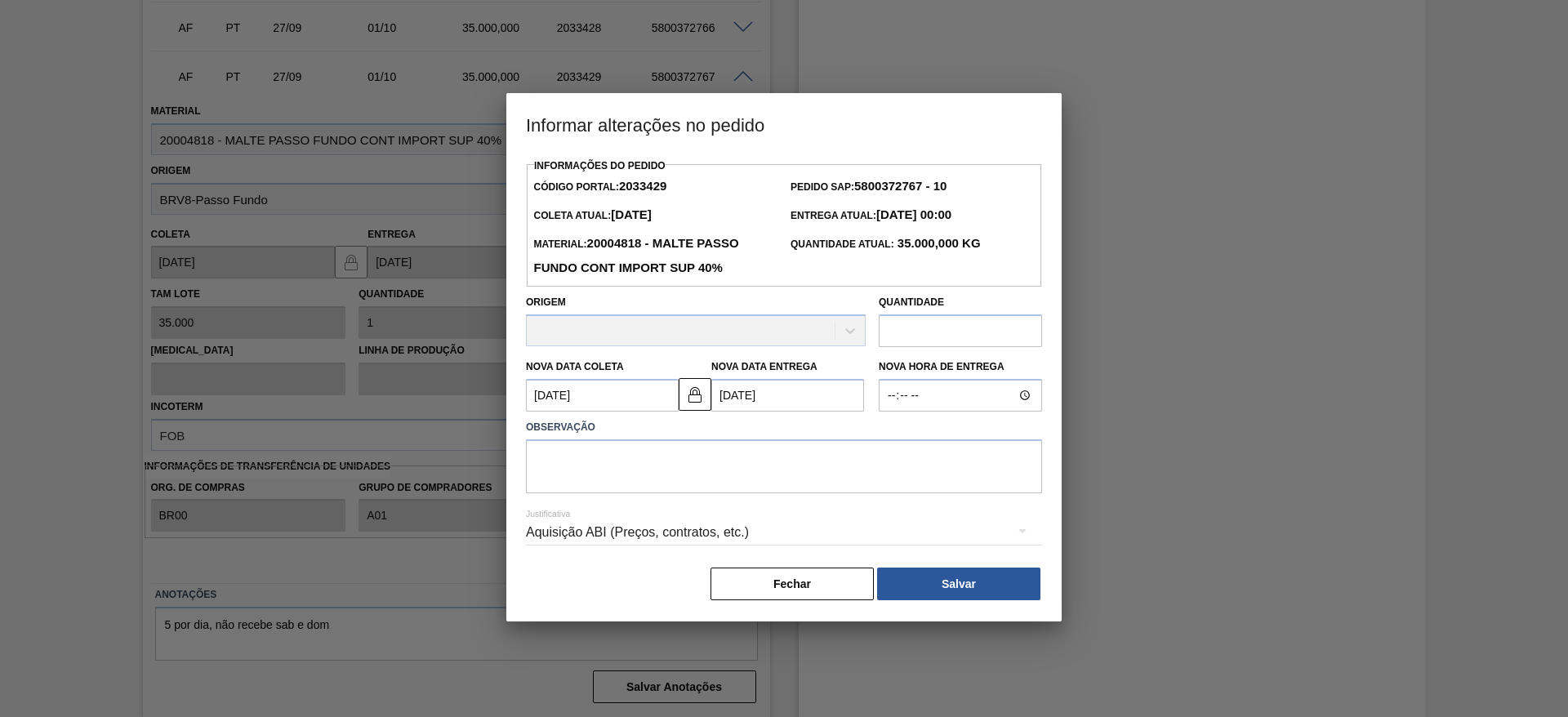
scroll to position [0, 0]
click at [577, 463] on textarea at bounding box center [784, 466] width 516 height 54
type textarea "."
click at [901, 592] on button "Salvar" at bounding box center [958, 584] width 163 height 33
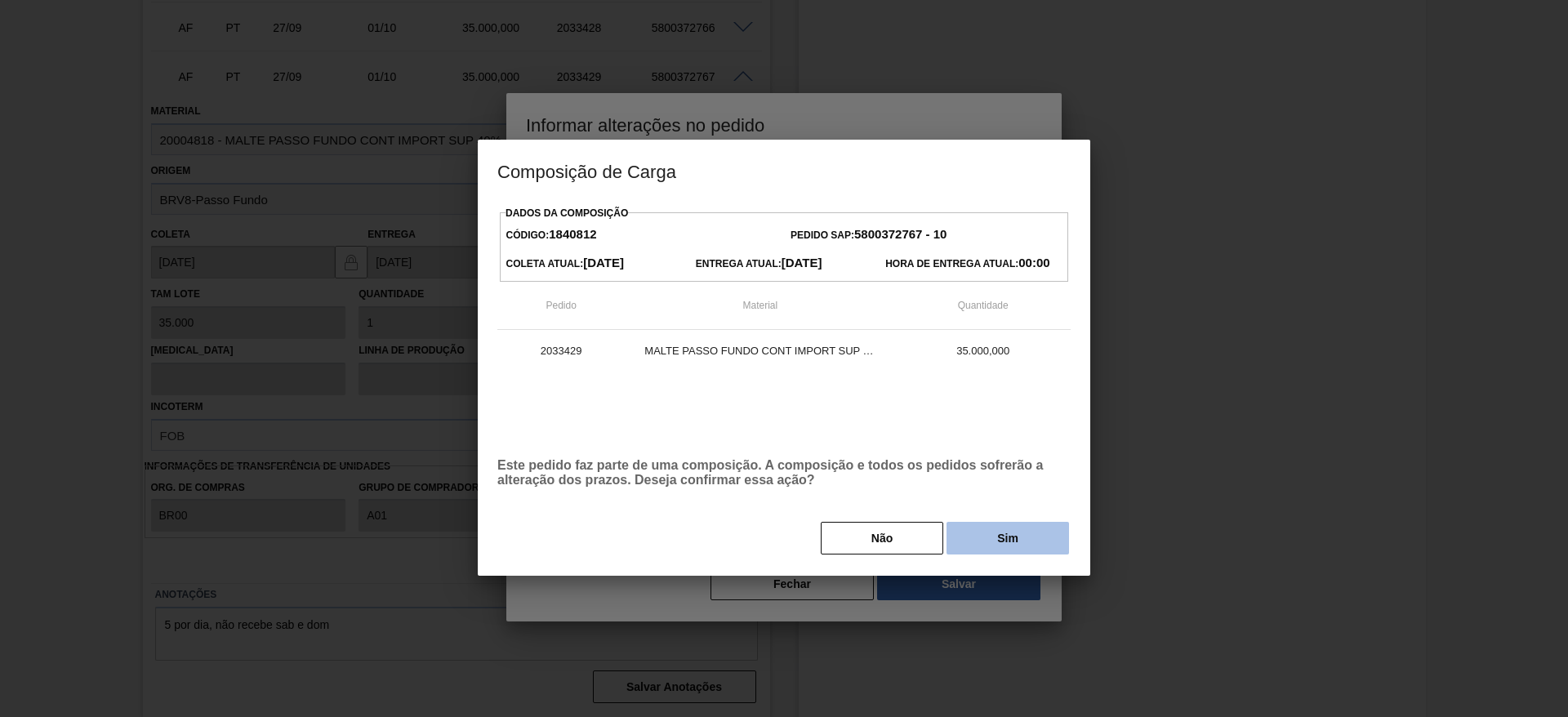
click at [983, 535] on button "Sim" at bounding box center [1007, 538] width 122 height 33
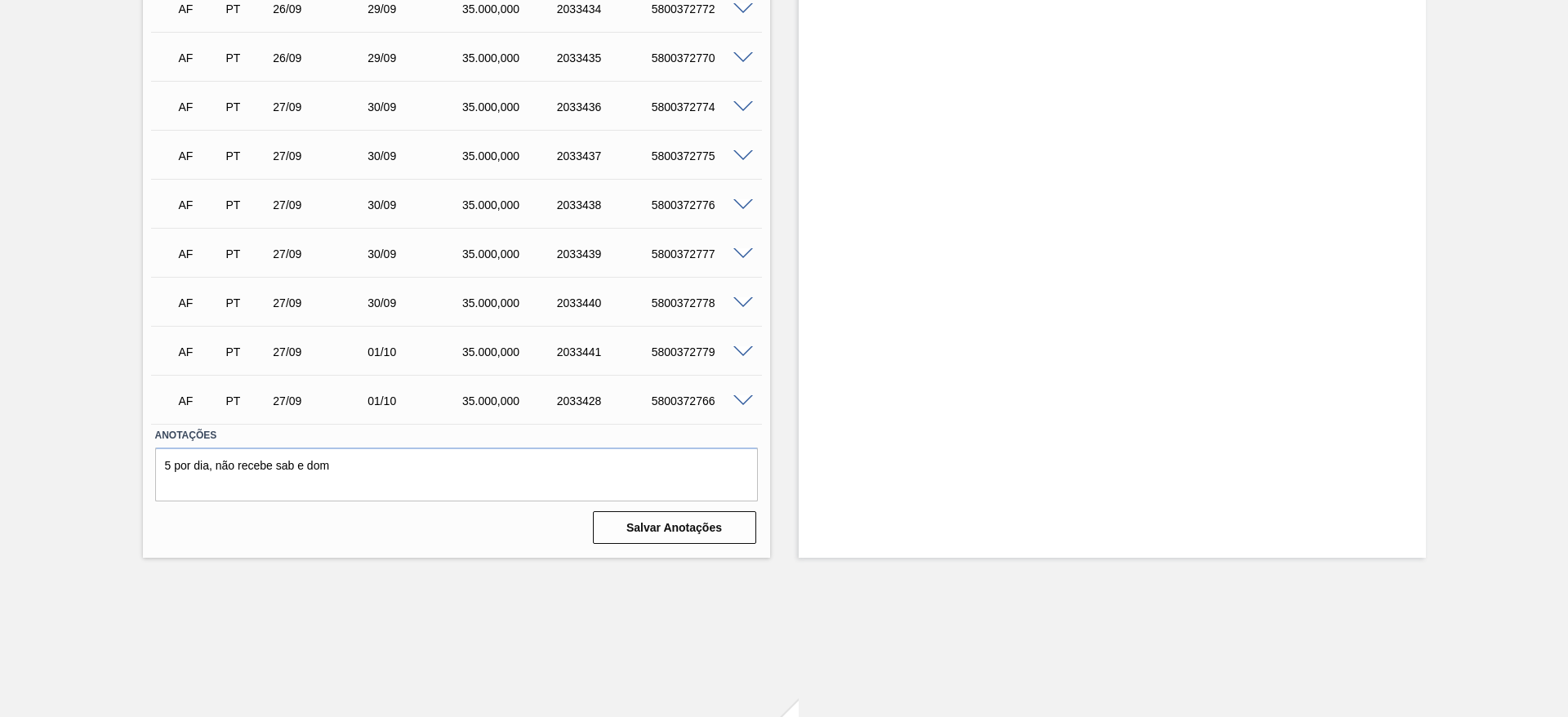
scroll to position [2865, 0]
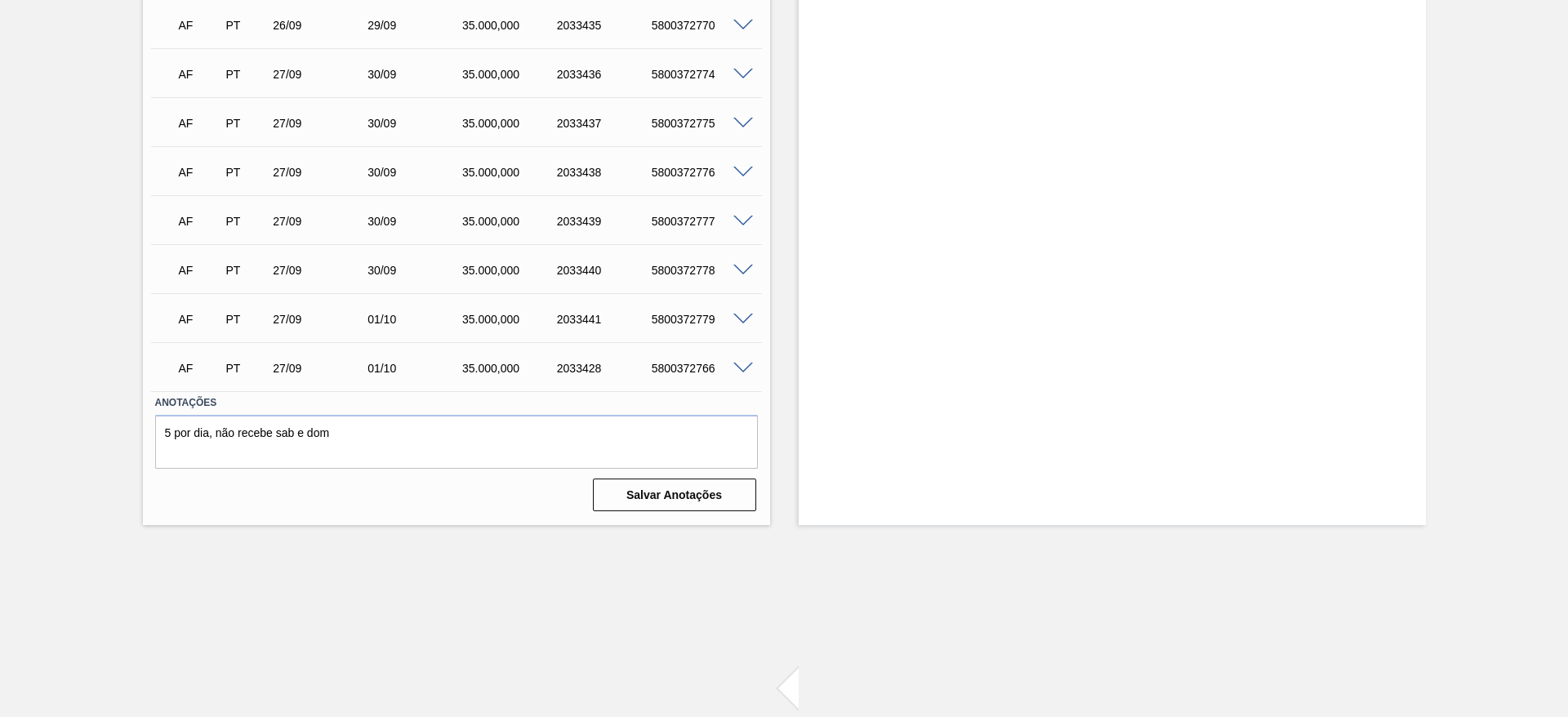
click at [742, 365] on span at bounding box center [743, 368] width 20 height 12
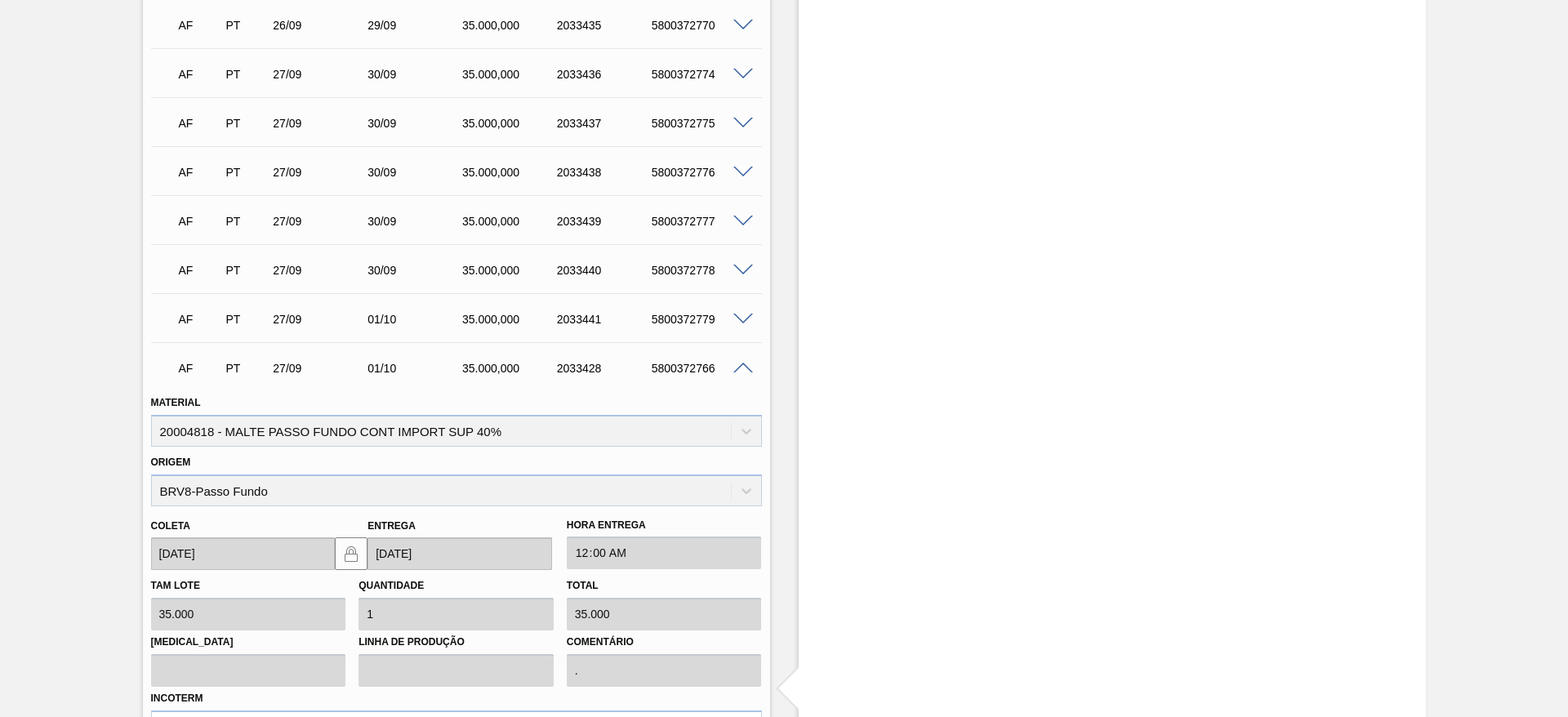
scroll to position [3156, 0]
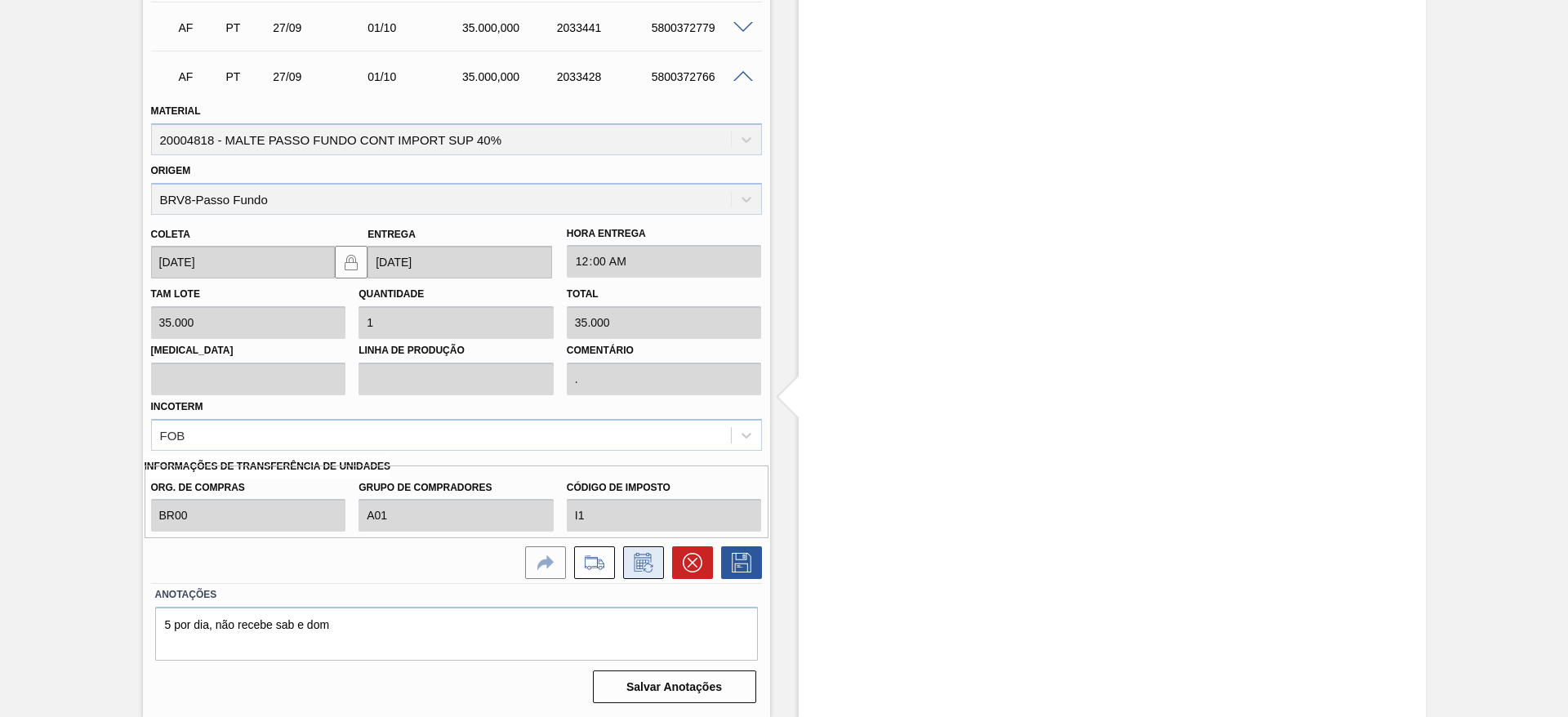
click at [643, 560] on icon at bounding box center [642, 565] width 12 height 10
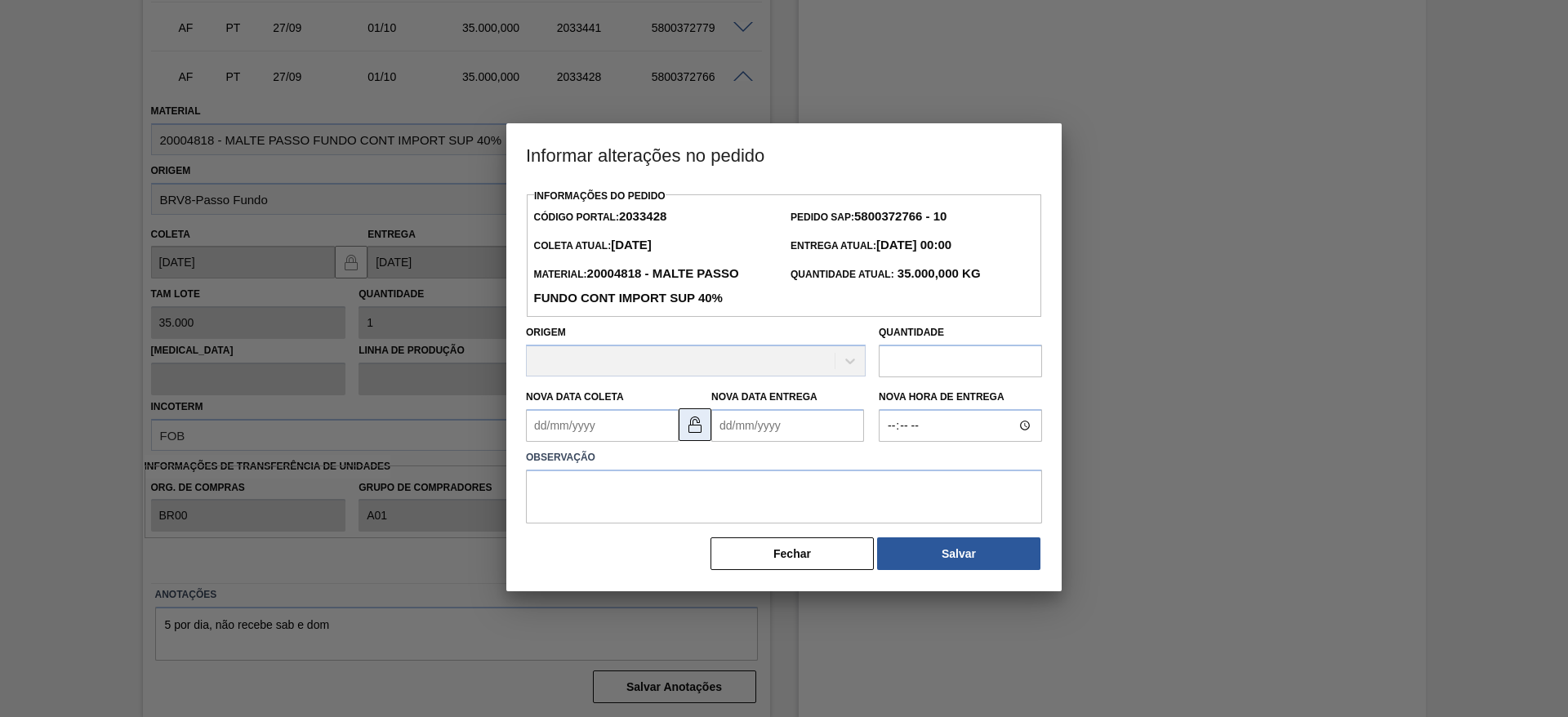
click at [694, 432] on img at bounding box center [695, 424] width 20 height 20
click at [535, 430] on Coleta2033428 "Nova Data Coleta" at bounding box center [602, 425] width 153 height 33
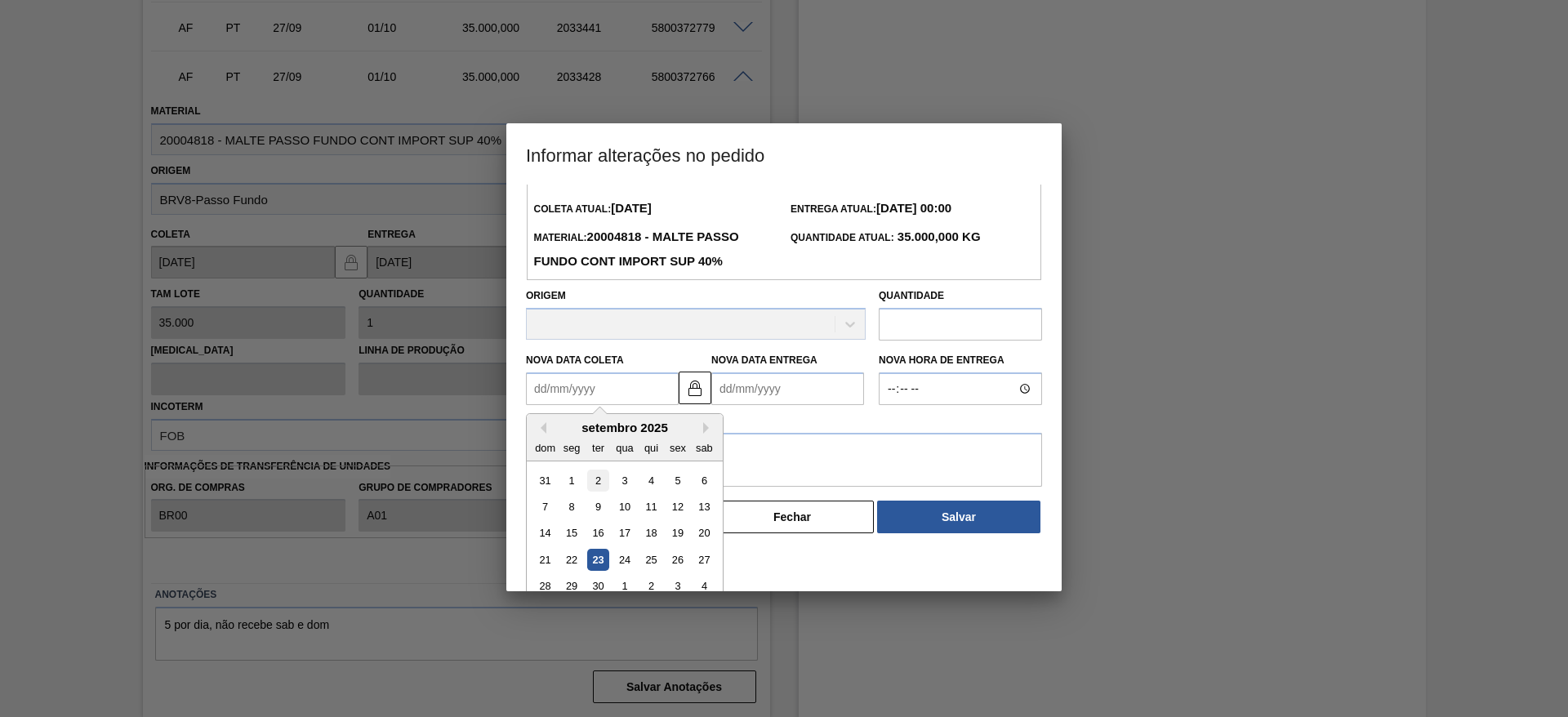
scroll to position [55, 0]
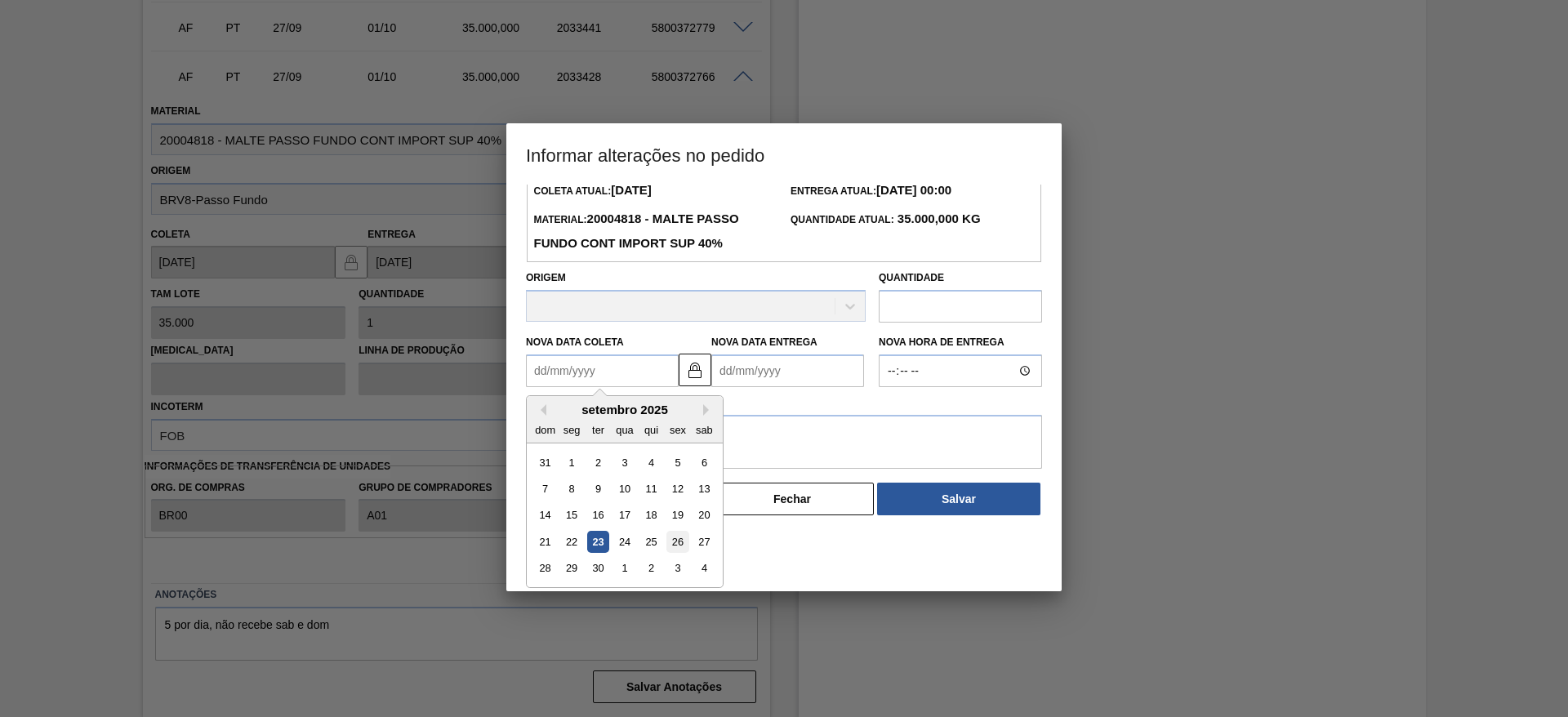
click at [675, 542] on div "26" at bounding box center [678, 543] width 22 height 22
type Coleta2033428 "[DATE]"
type Entrega2033428 "[DATE]"
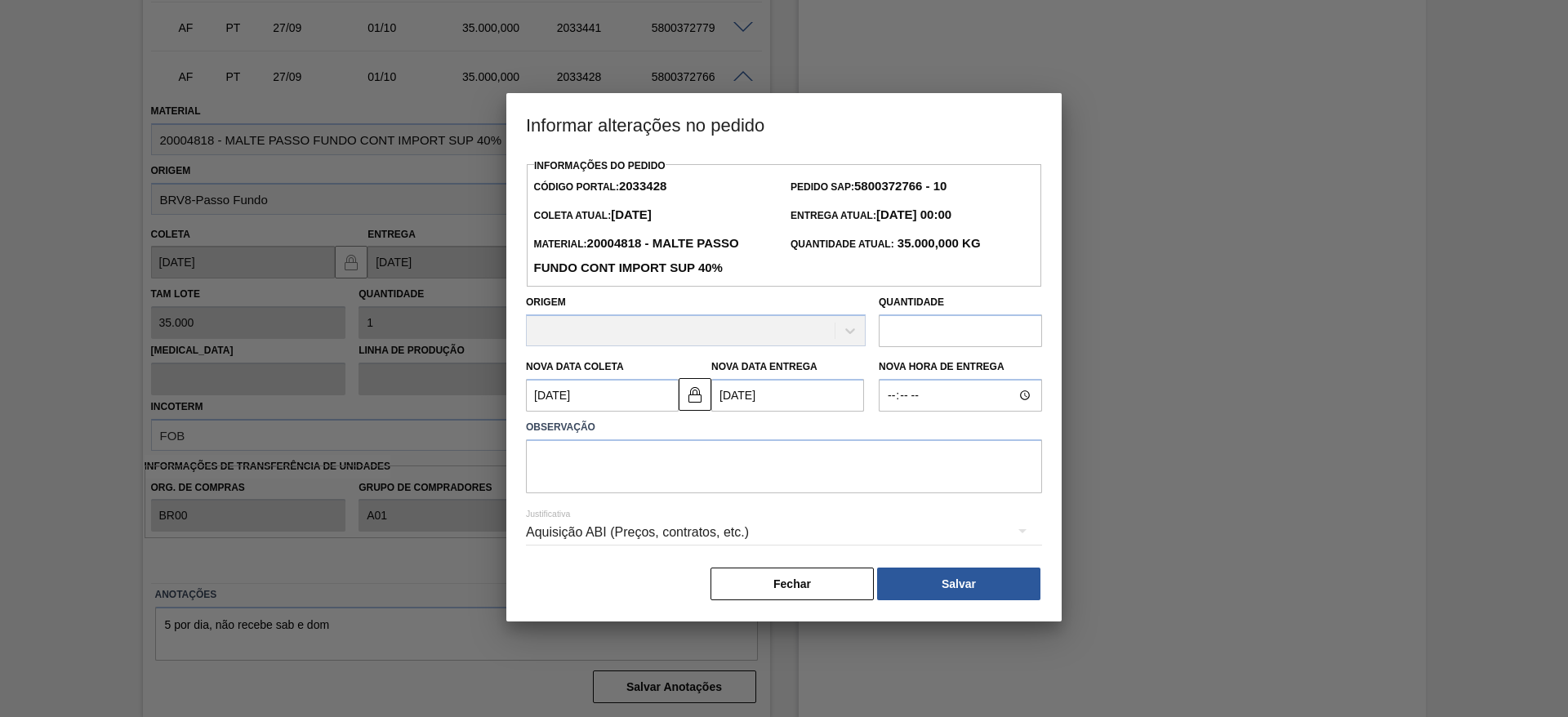
scroll to position [0, 0]
click at [579, 464] on textarea at bounding box center [784, 466] width 516 height 54
type textarea "."
click at [928, 585] on button "Salvar" at bounding box center [958, 584] width 163 height 33
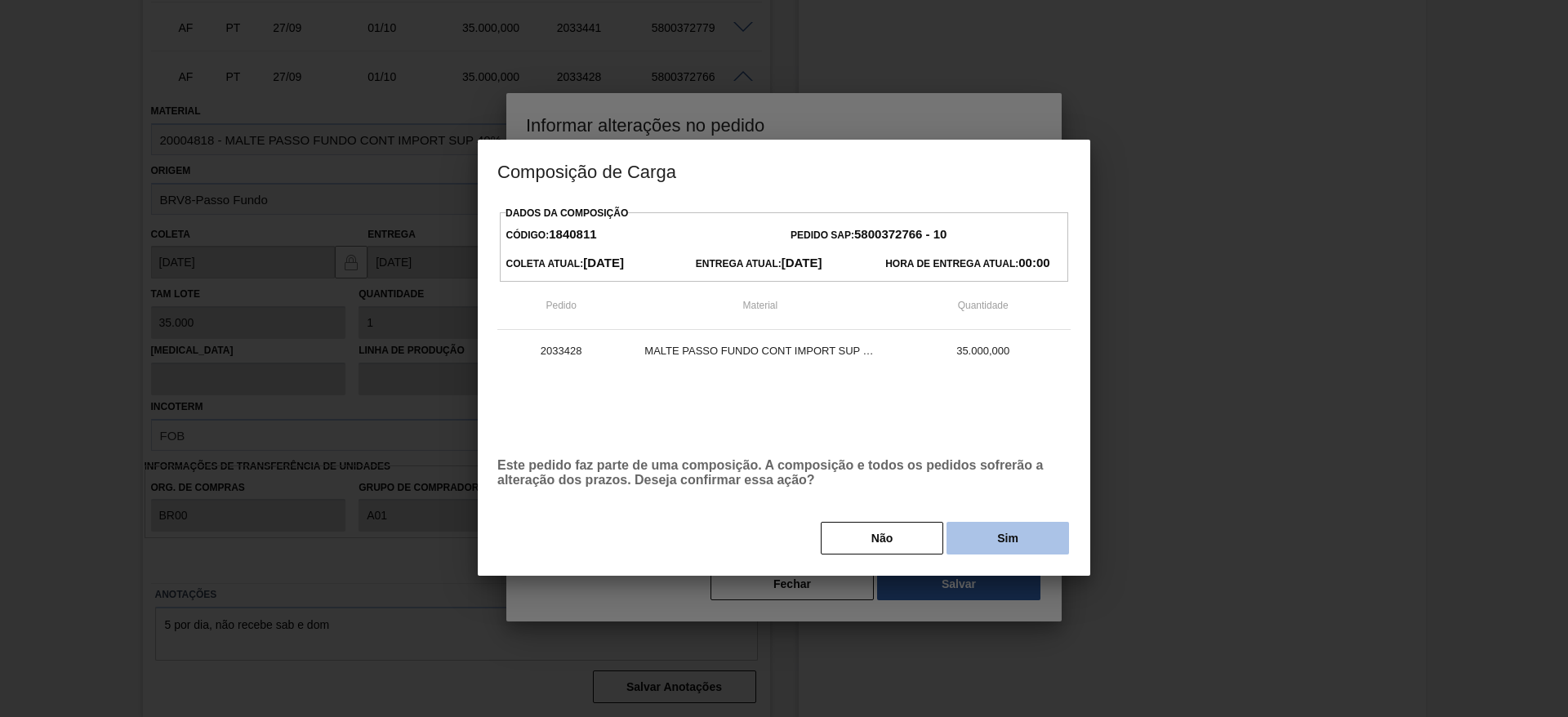
click at [1005, 542] on button "Sim" at bounding box center [1007, 538] width 122 height 33
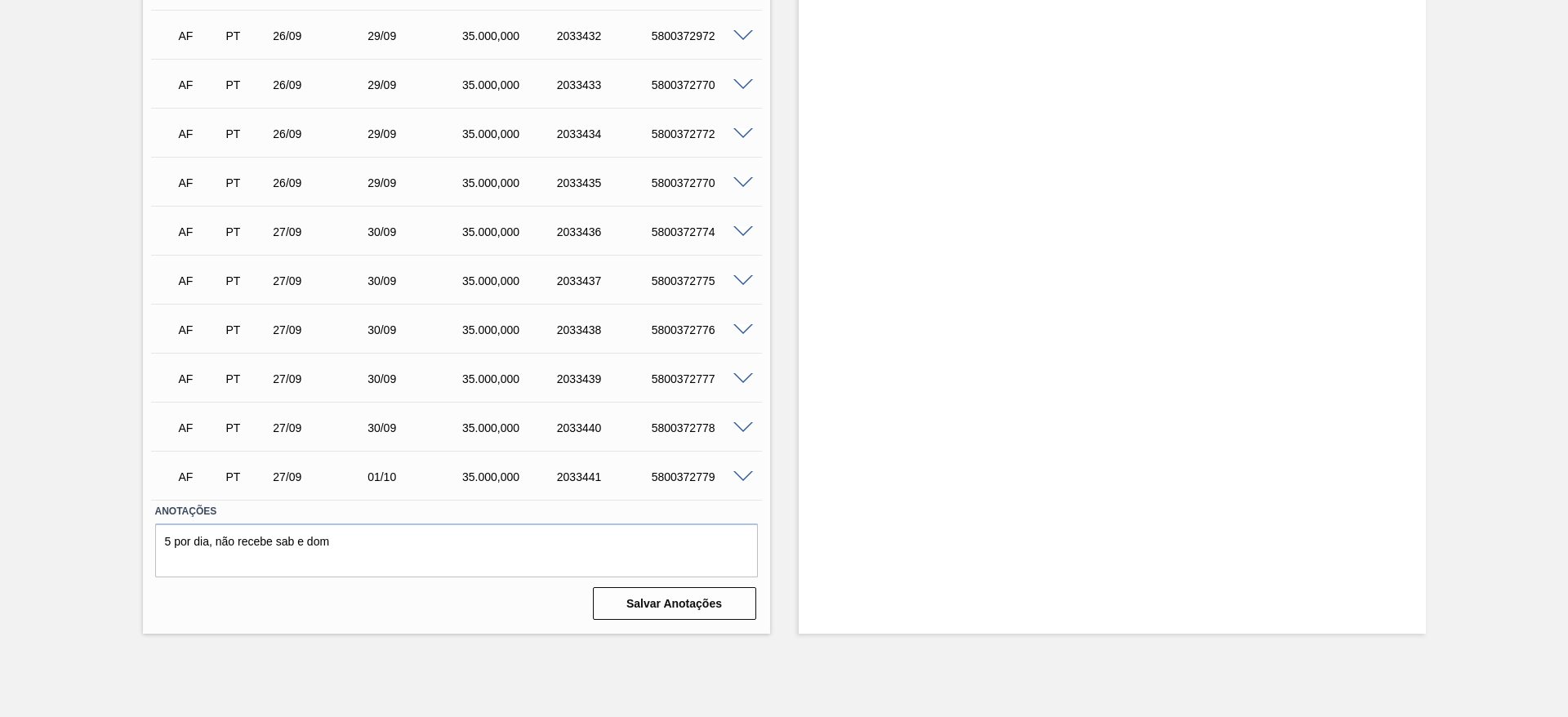
scroll to position [2865, 0]
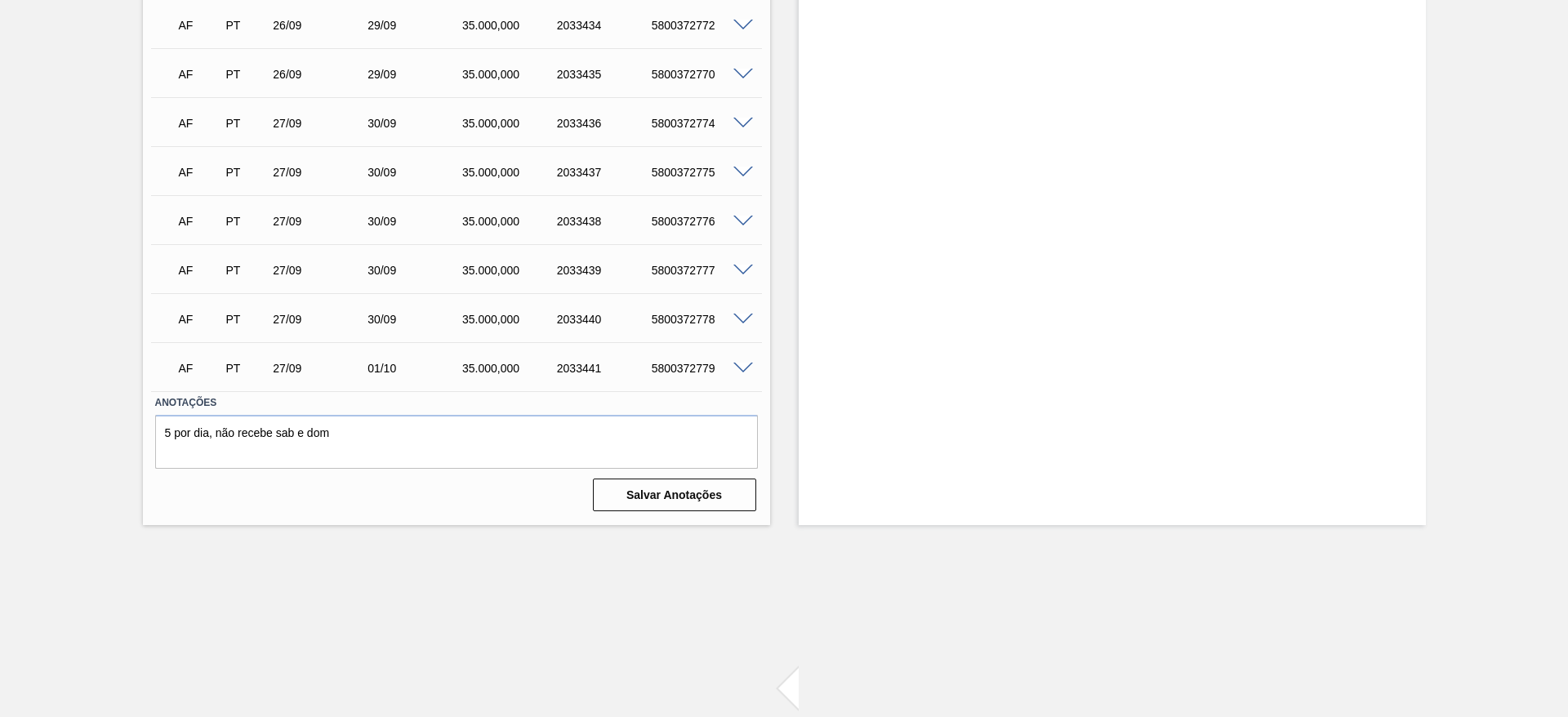
click at [740, 370] on span at bounding box center [743, 368] width 20 height 12
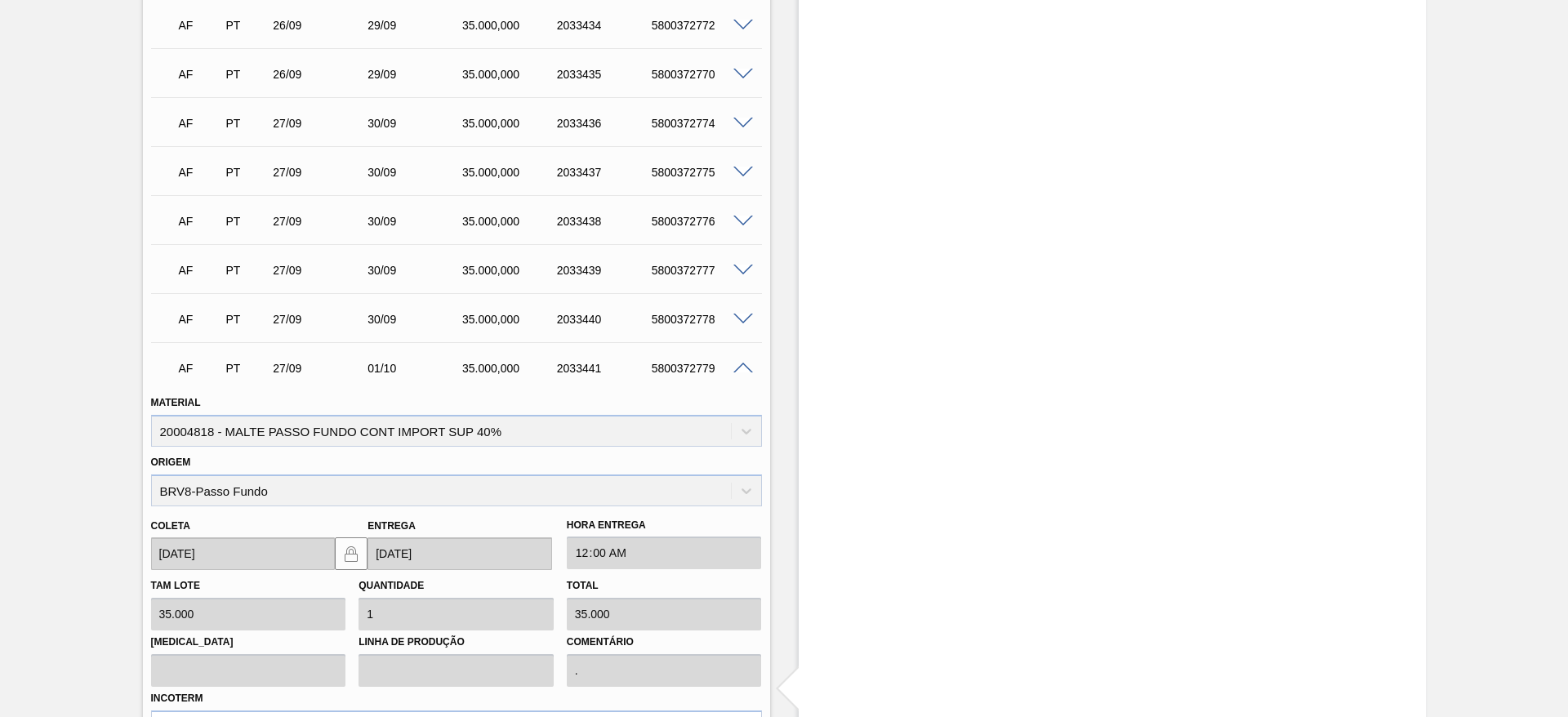
scroll to position [3110, 0]
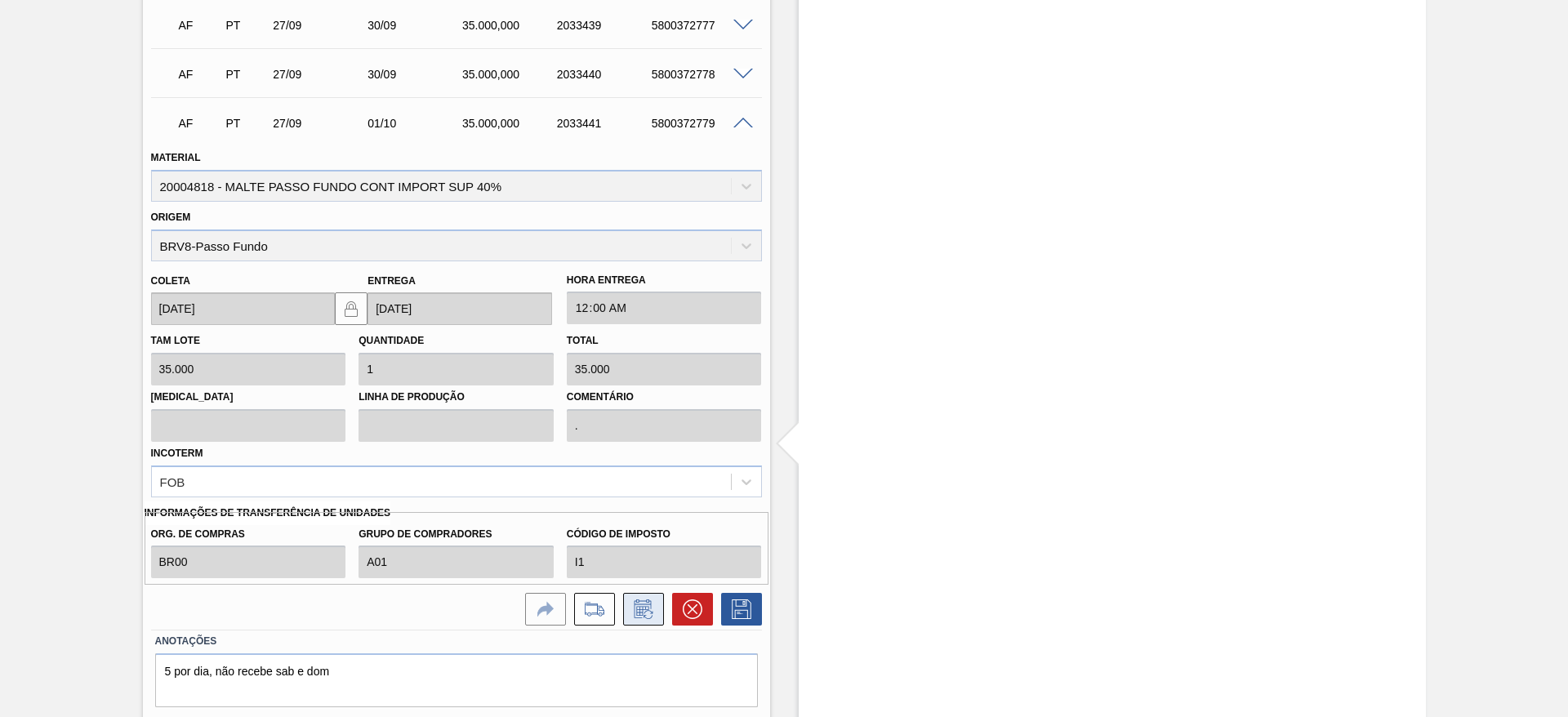
click at [645, 603] on icon at bounding box center [643, 609] width 26 height 20
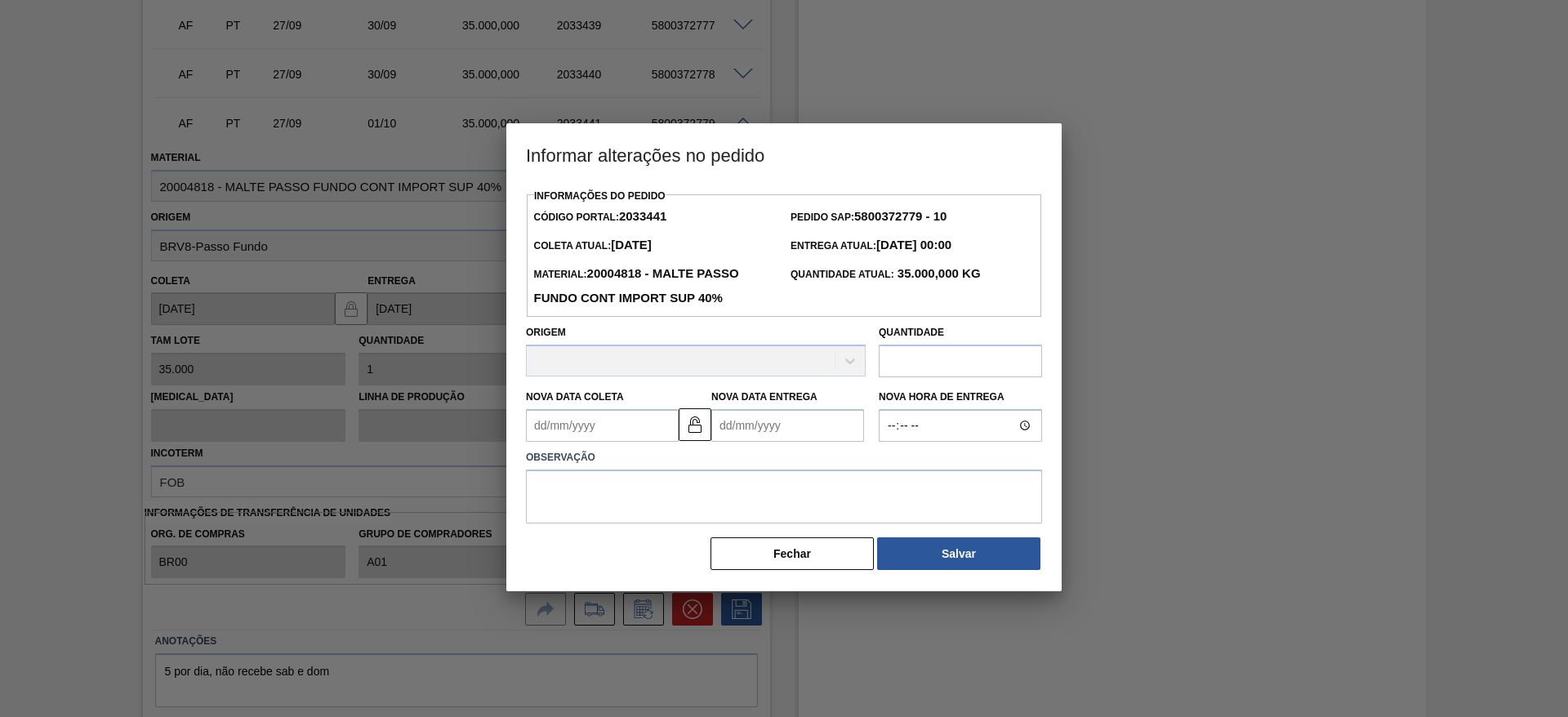
click at [541, 425] on Coleta2033441 "Nova Data Coleta" at bounding box center [602, 425] width 153 height 33
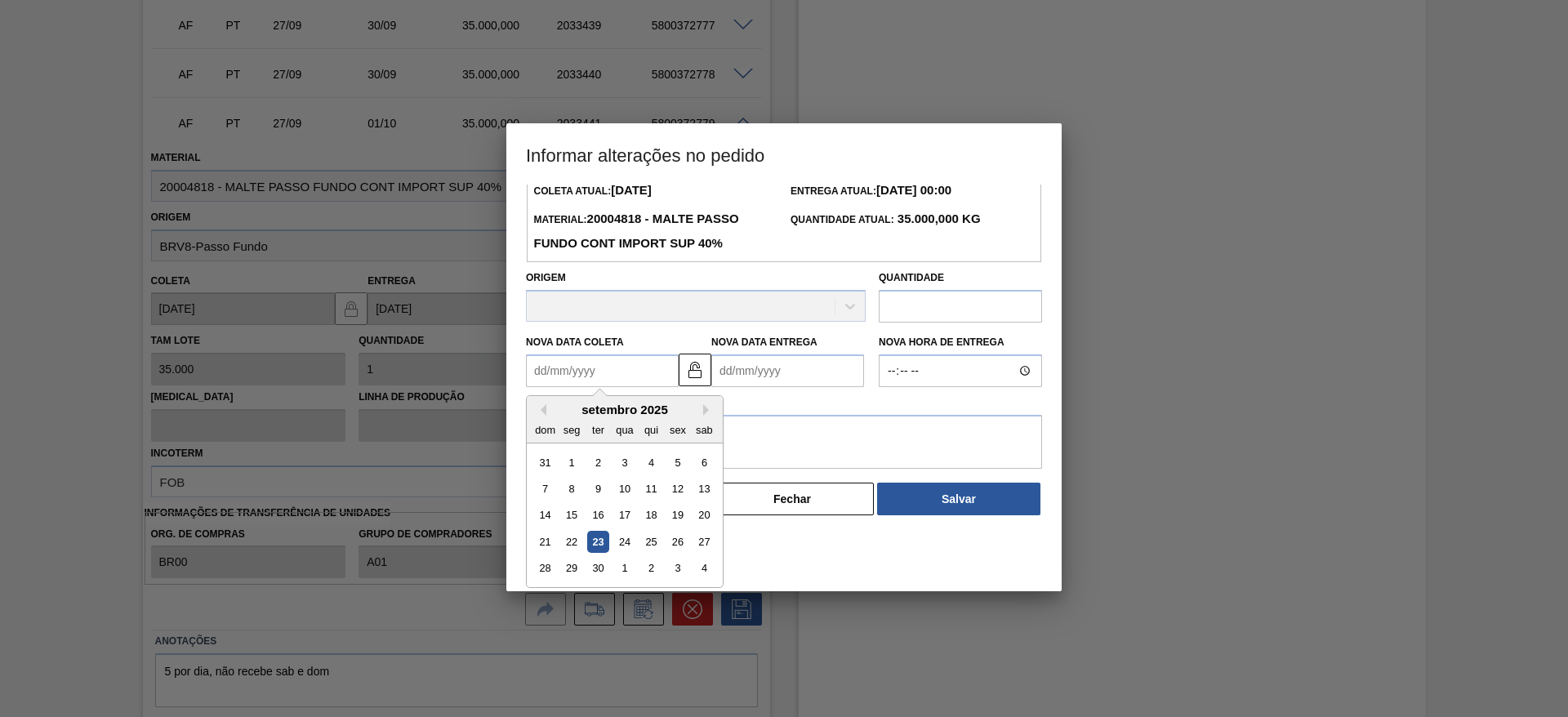
scroll to position [0, 0]
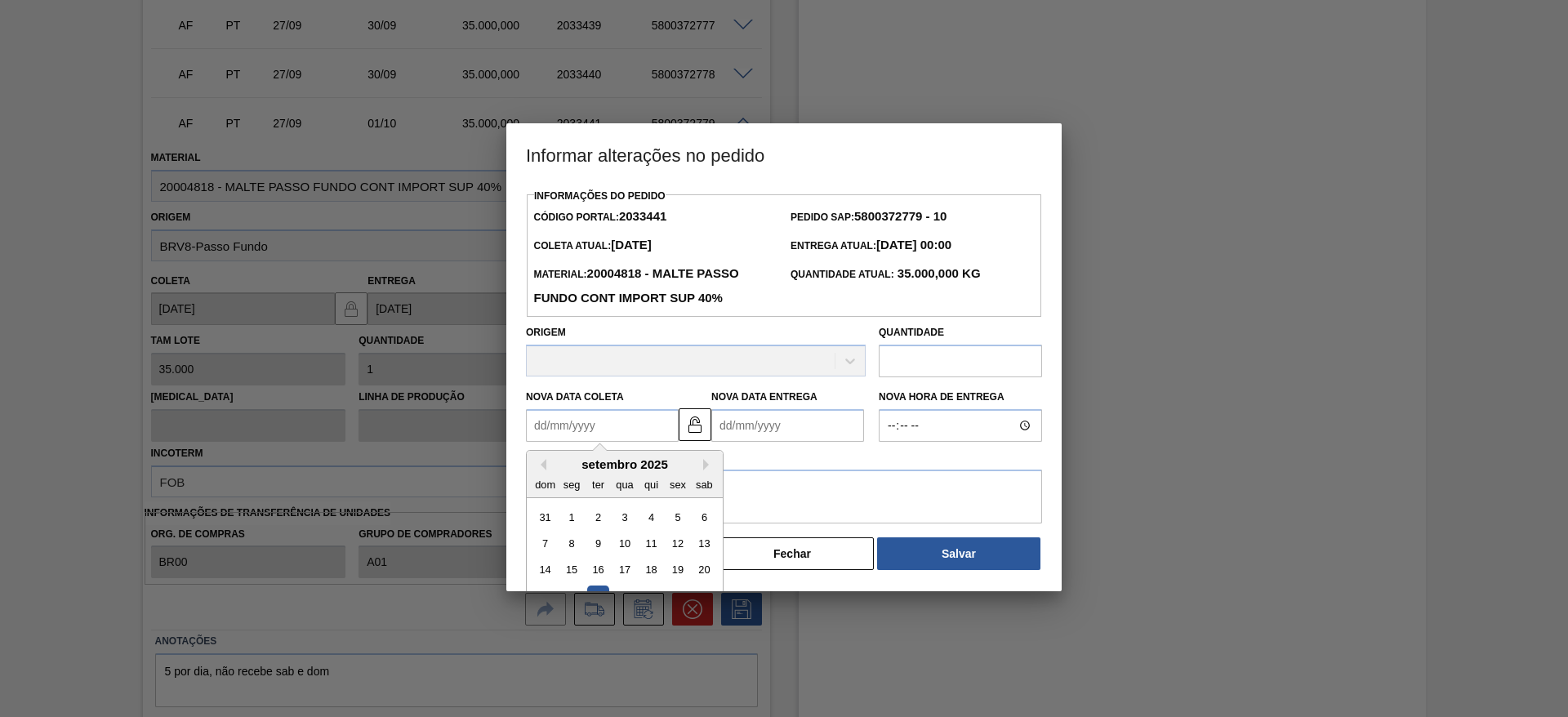
click at [696, 370] on div "Informações do Pedido Código Portal: 2033441 Pedido SAP: 5800372779 - 10 Coleta…" at bounding box center [784, 378] width 516 height 387
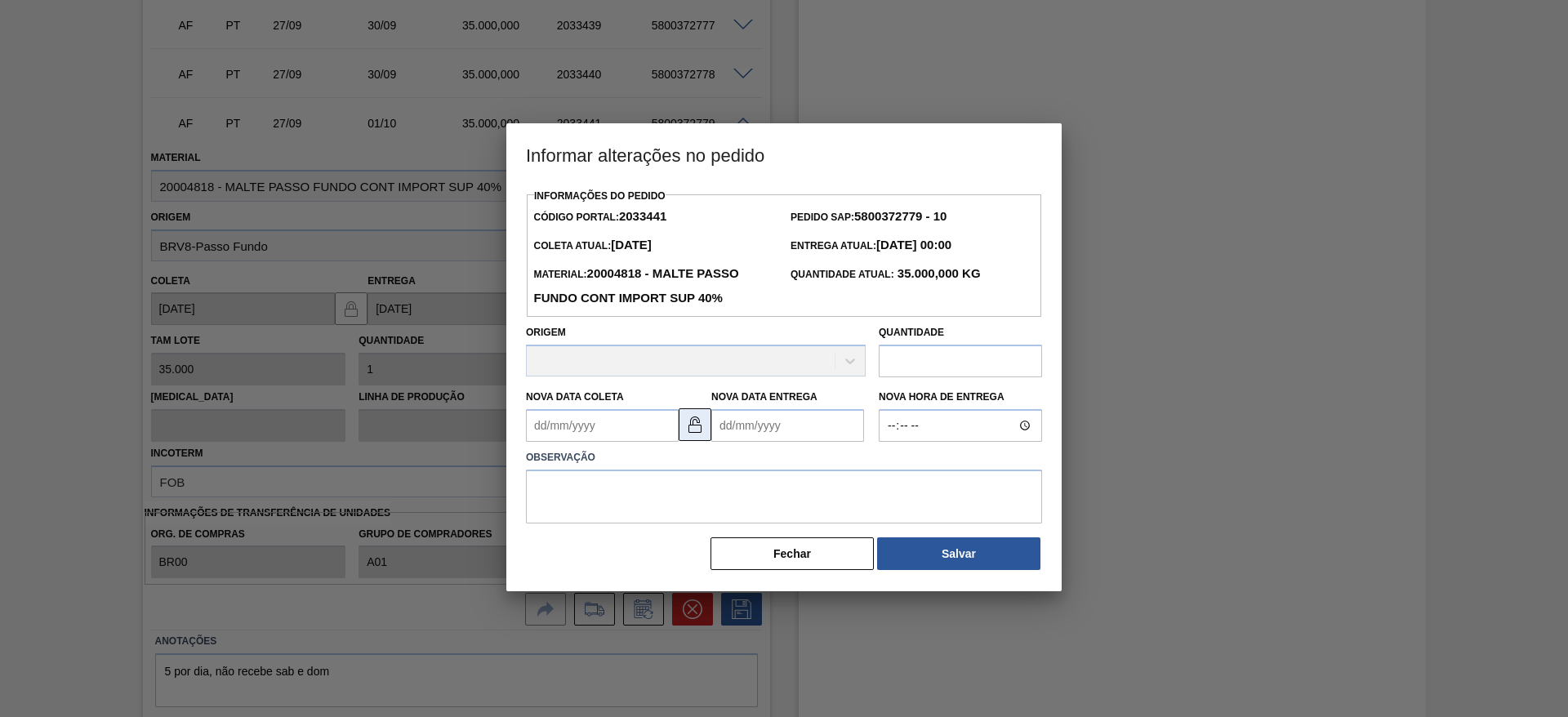
click at [700, 429] on img at bounding box center [695, 424] width 20 height 20
click at [539, 433] on Coleta2033441 "Nova Data Coleta" at bounding box center [602, 425] width 153 height 33
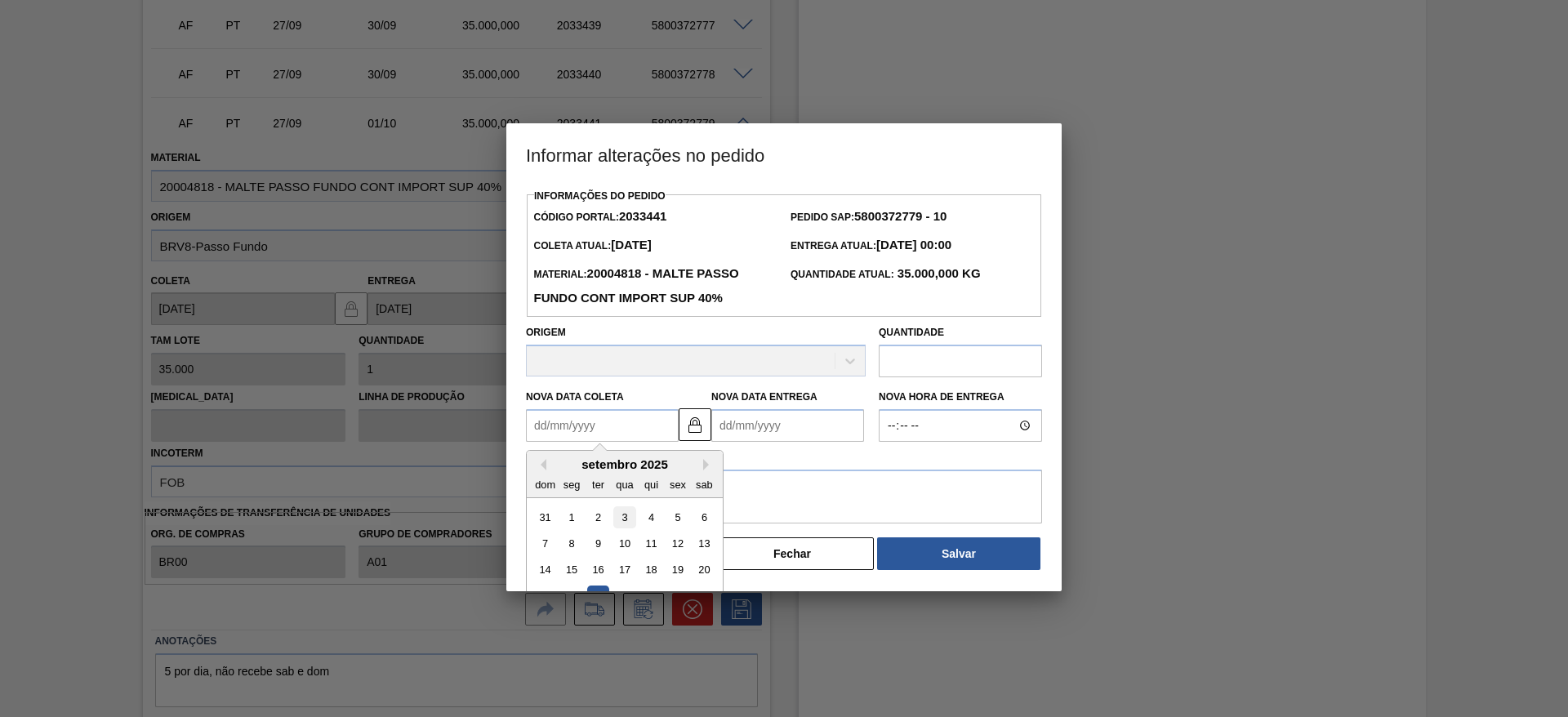
scroll to position [55, 0]
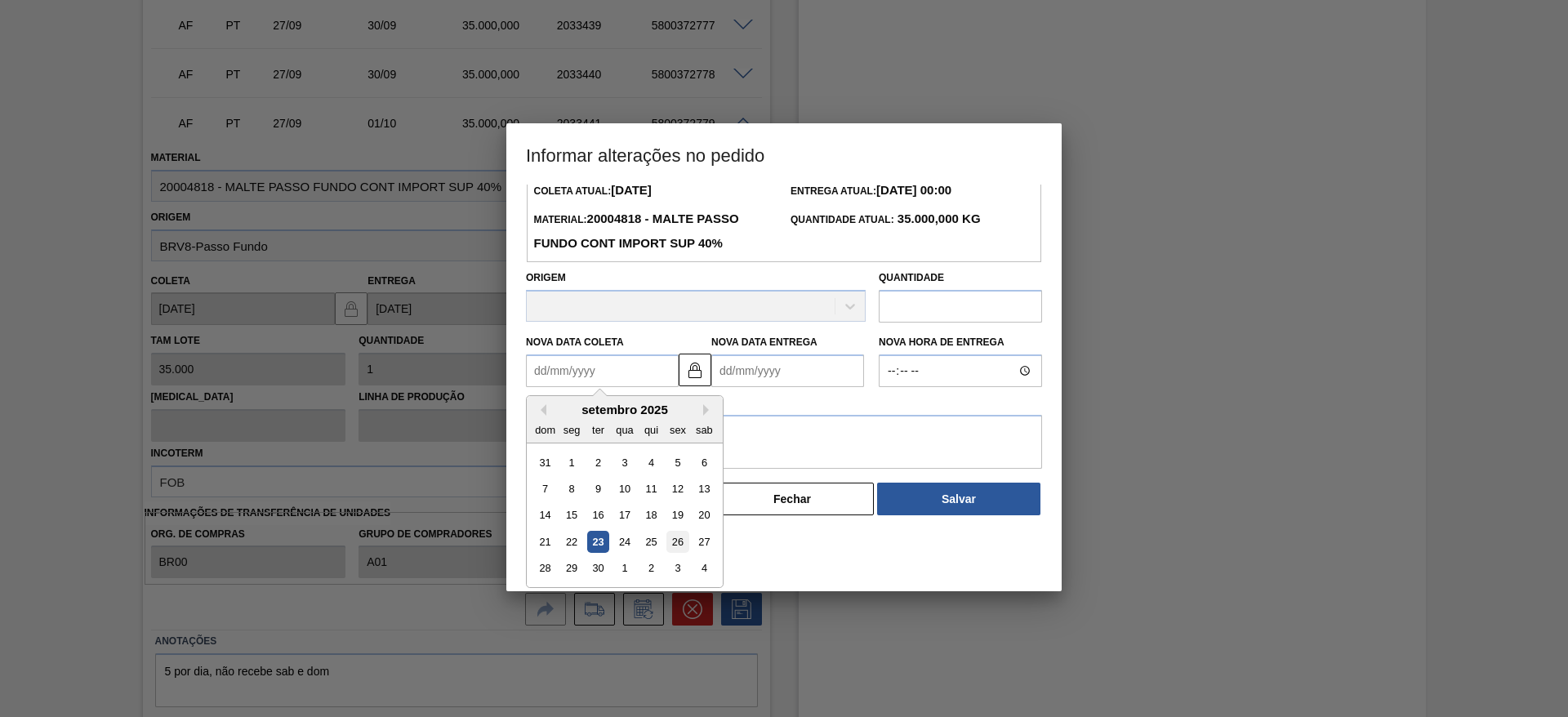
click at [680, 542] on div "26" at bounding box center [678, 543] width 22 height 22
type Coleta2033441 "[DATE]"
type Entrega2033441 "[DATE]"
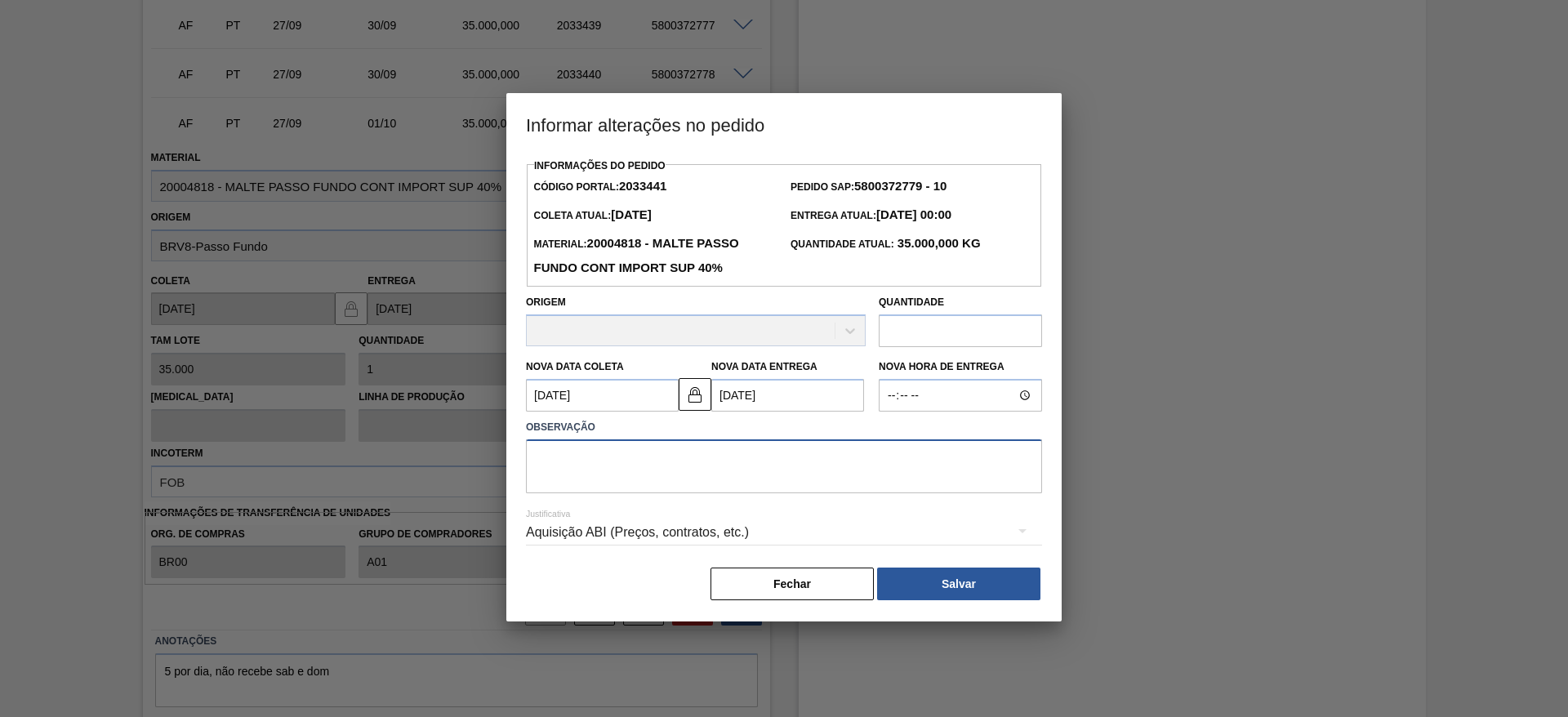
click at [590, 474] on textarea at bounding box center [784, 466] width 516 height 54
type textarea "."
click at [946, 587] on button "Salvar" at bounding box center [958, 584] width 163 height 33
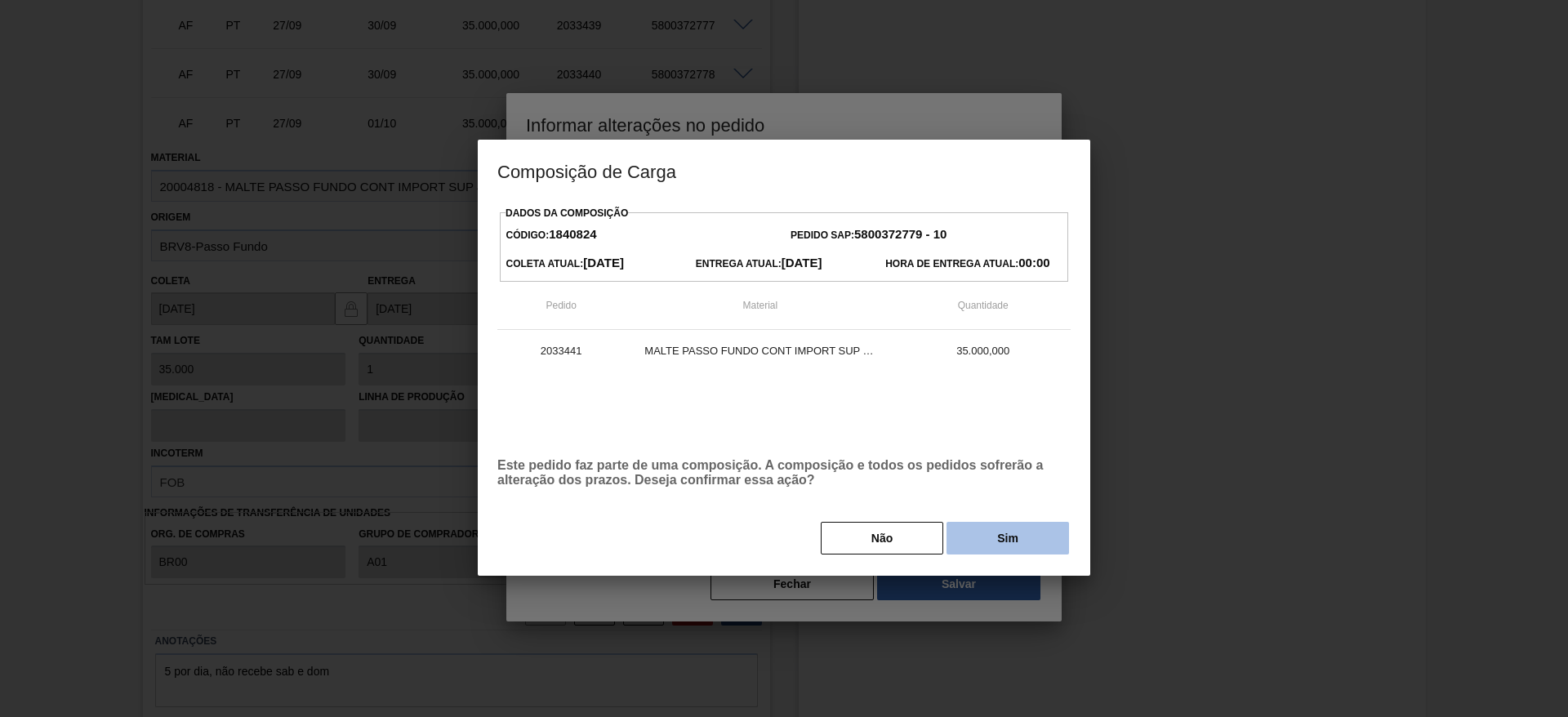
click at [992, 531] on button "Sim" at bounding box center [1007, 538] width 122 height 33
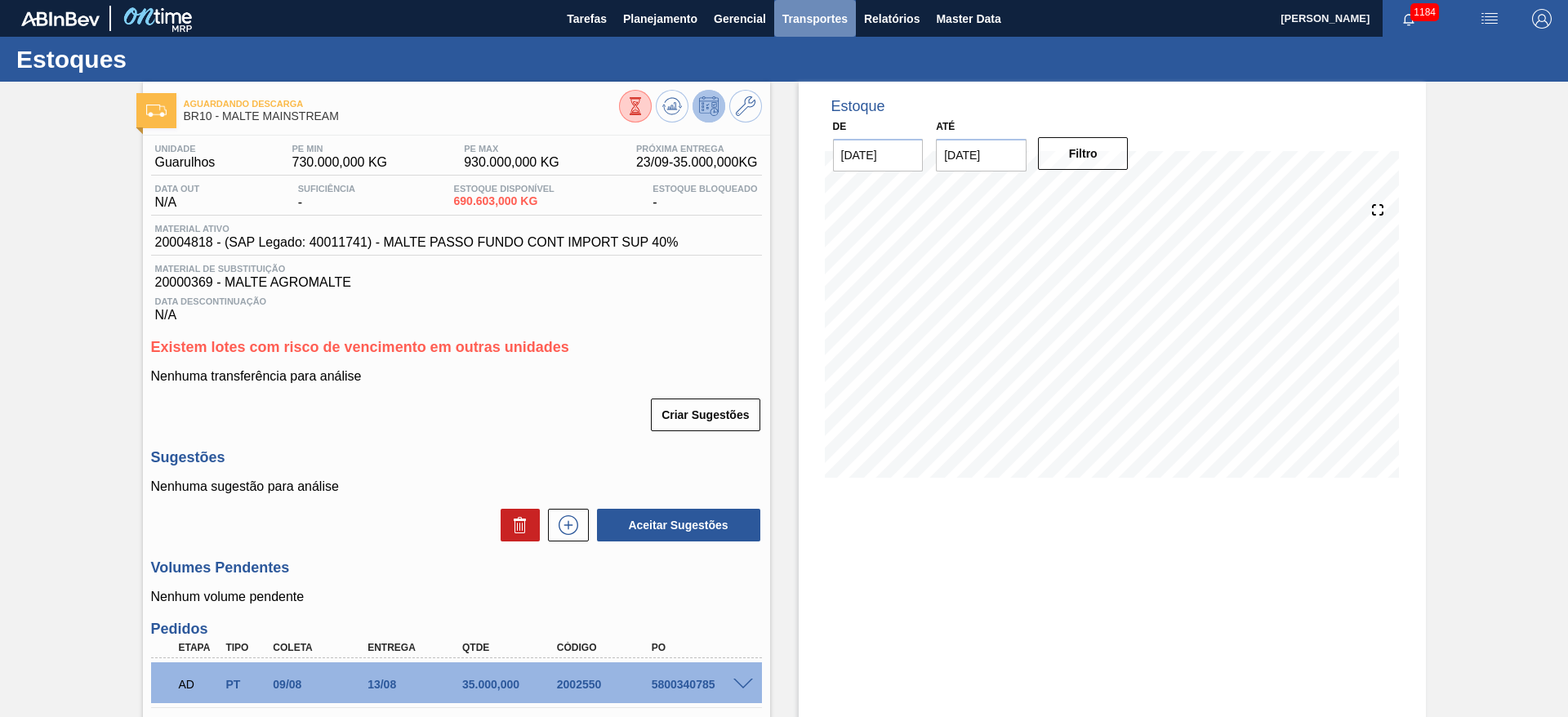
click at [810, 17] on span "Transportes" at bounding box center [815, 19] width 65 height 20
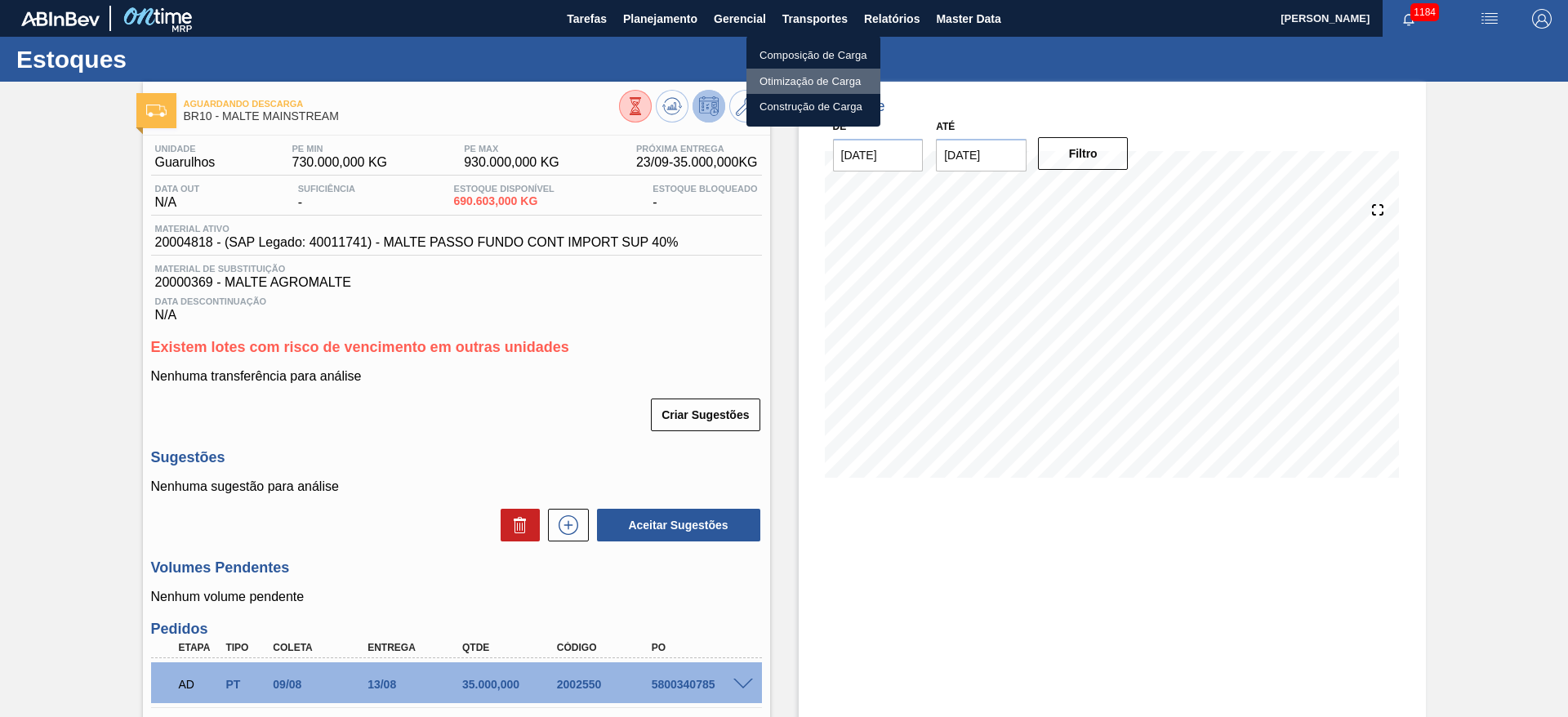
click at [780, 75] on li "Otimização de Carga" at bounding box center [814, 82] width 134 height 26
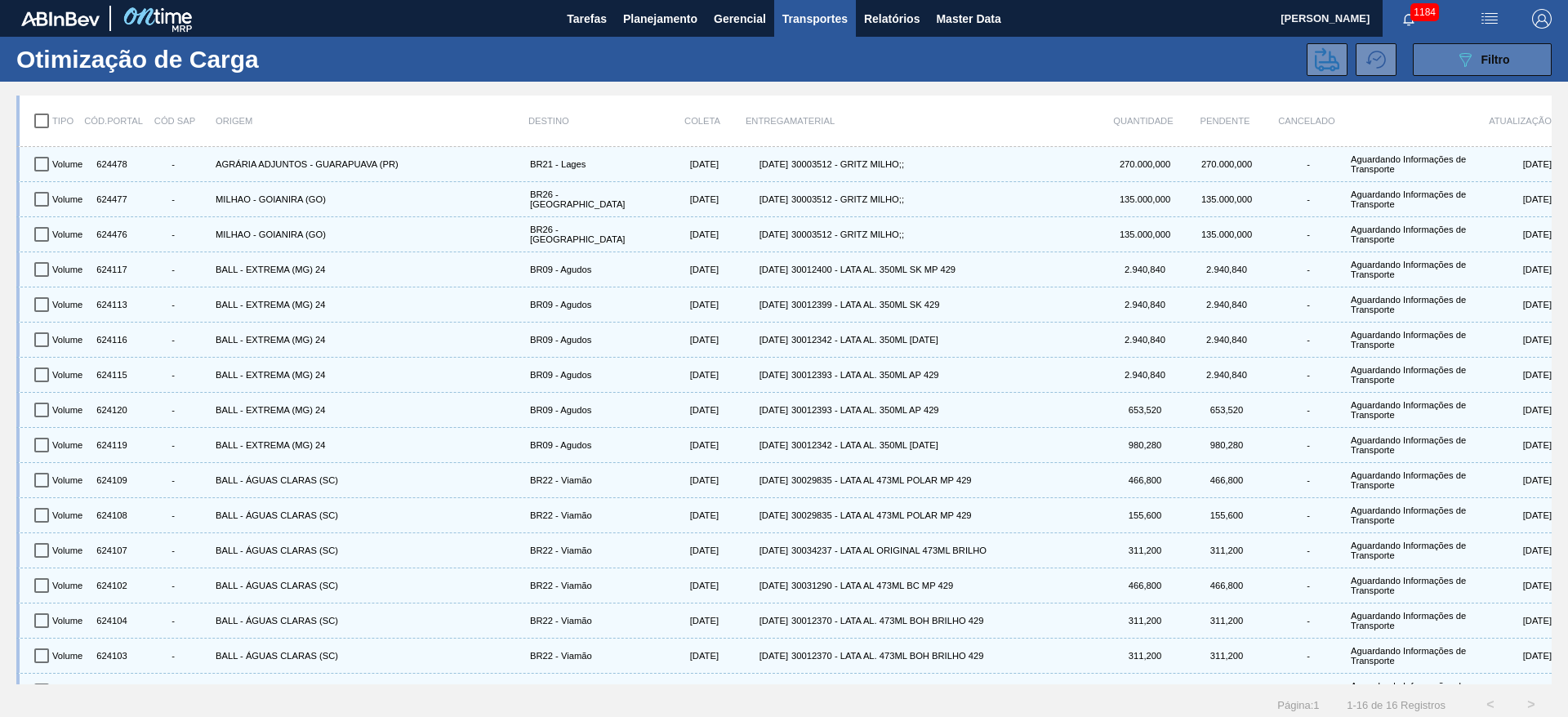
click at [1490, 51] on div "089F7B8B-B2A5-4AFE-B5C0-19BA573D28AC Filtro" at bounding box center [1482, 59] width 55 height 20
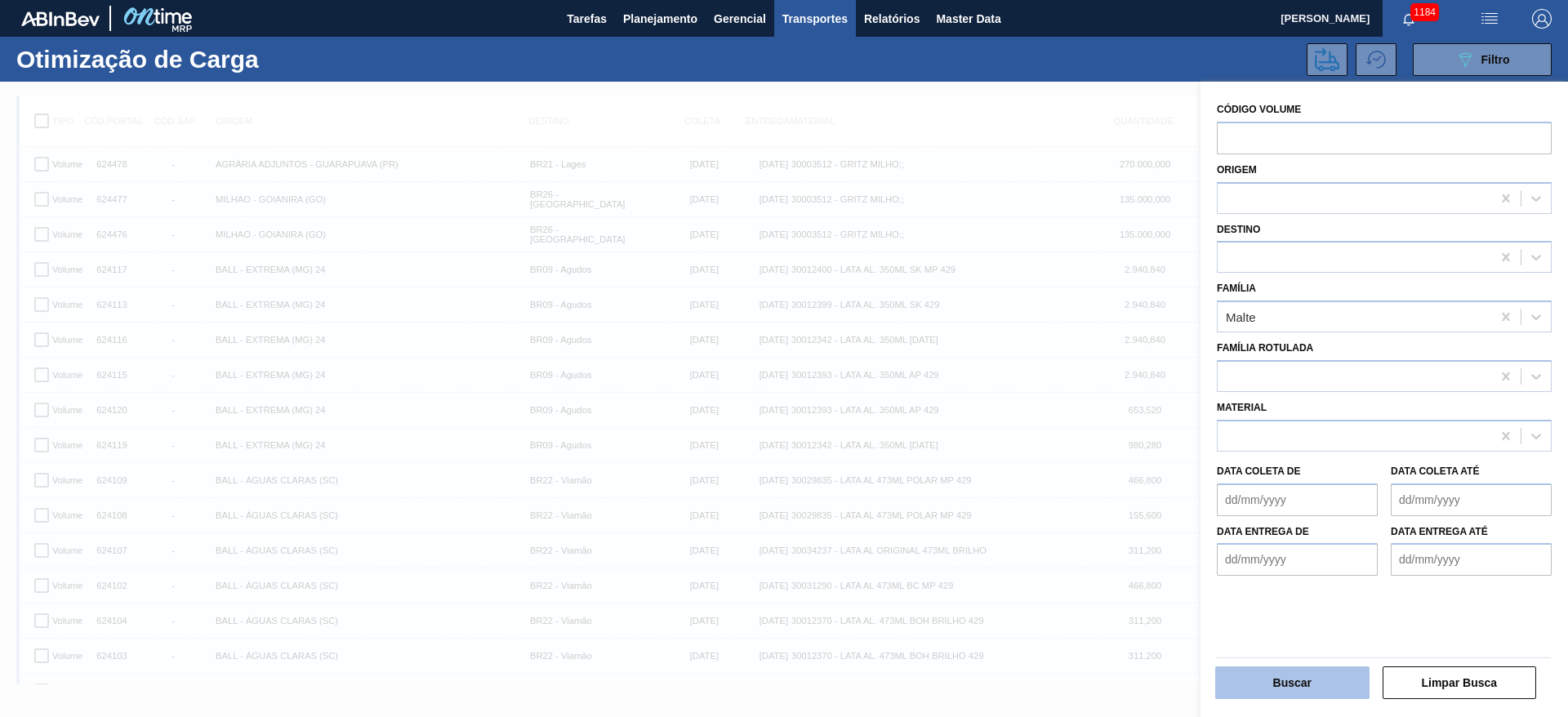
click at [1287, 682] on button "Buscar" at bounding box center [1293, 683] width 155 height 33
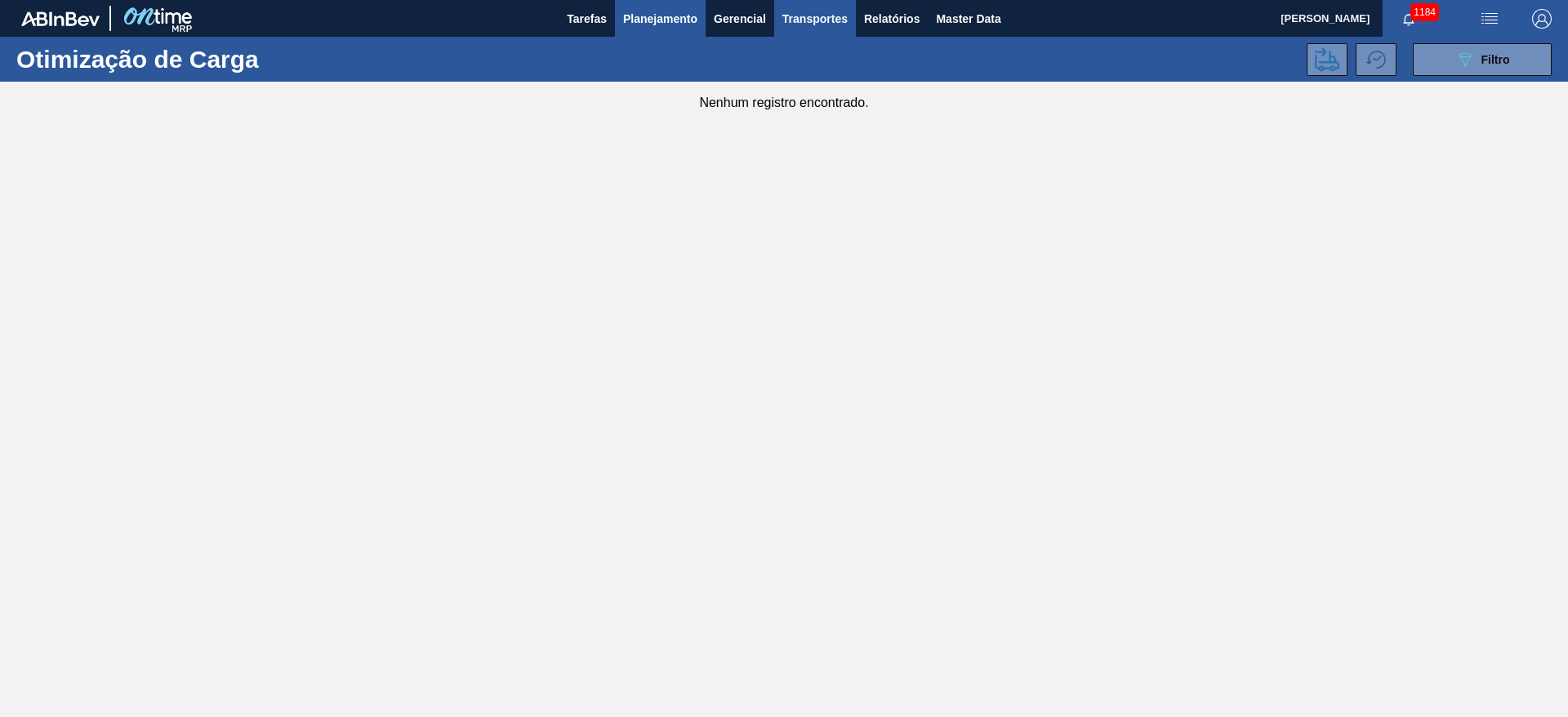
click at [652, 20] on span "Planejamento" at bounding box center [661, 19] width 75 height 20
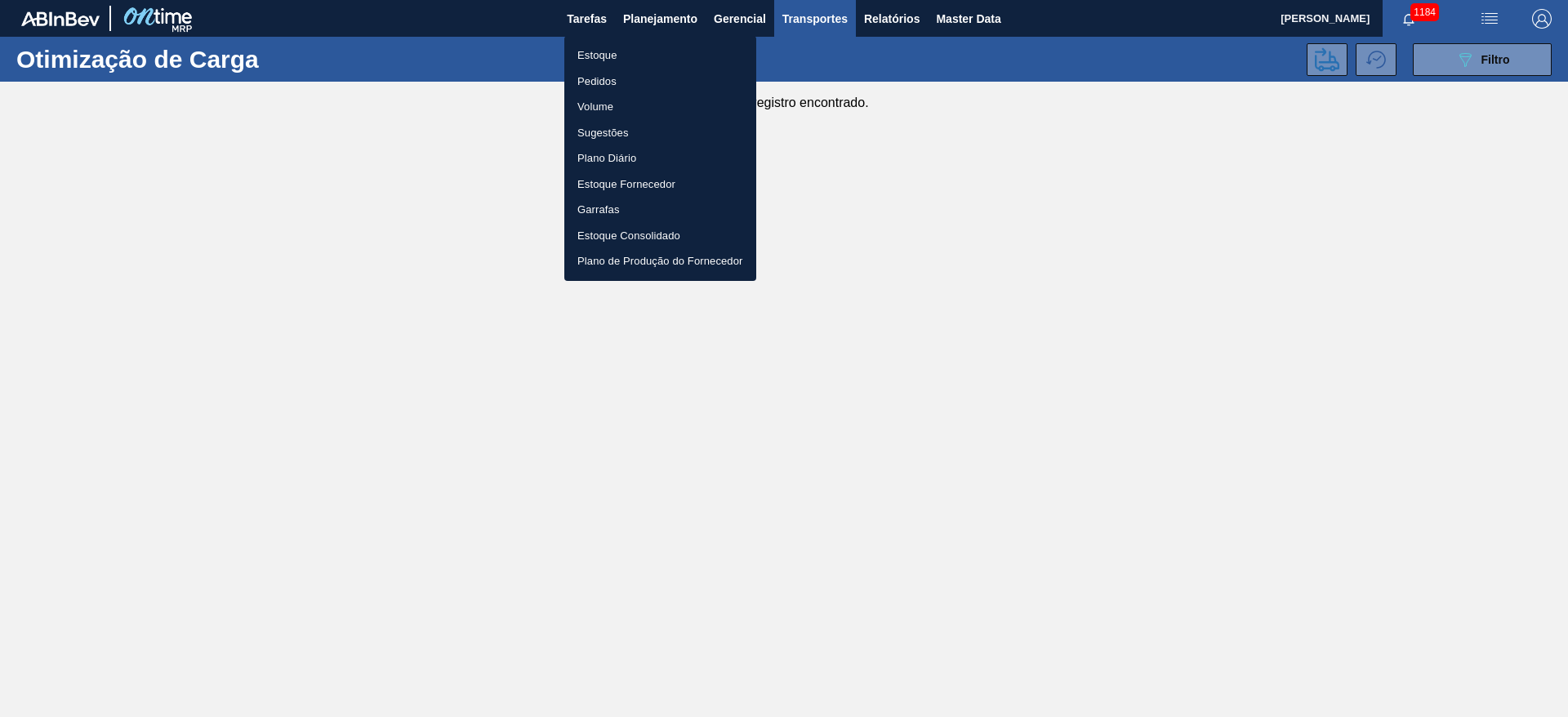
click at [600, 58] on li "Estoque" at bounding box center [660, 56] width 192 height 26
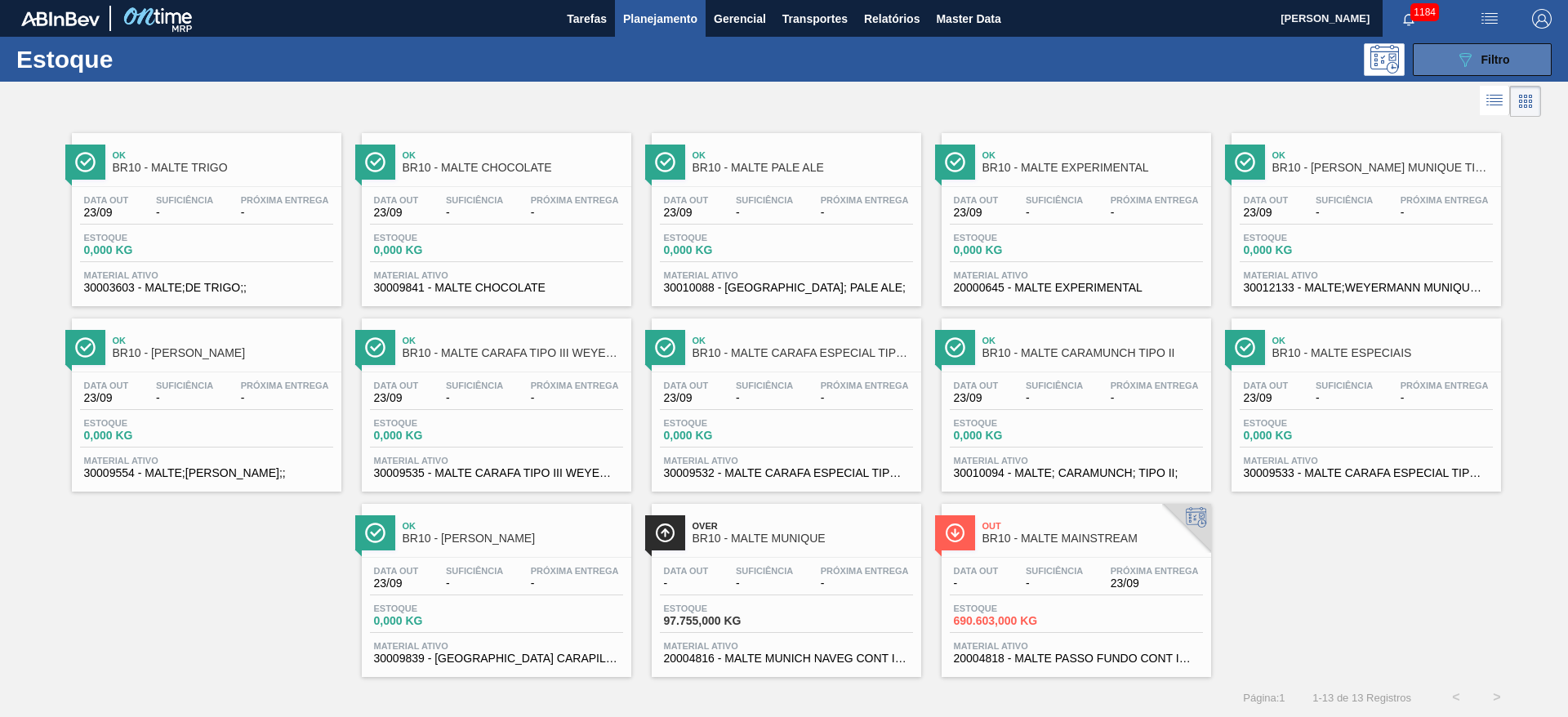
click at [1435, 56] on button "089F7B8B-B2A5-4AFE-B5C0-19BA573D28AC Filtro" at bounding box center [1482, 59] width 139 height 33
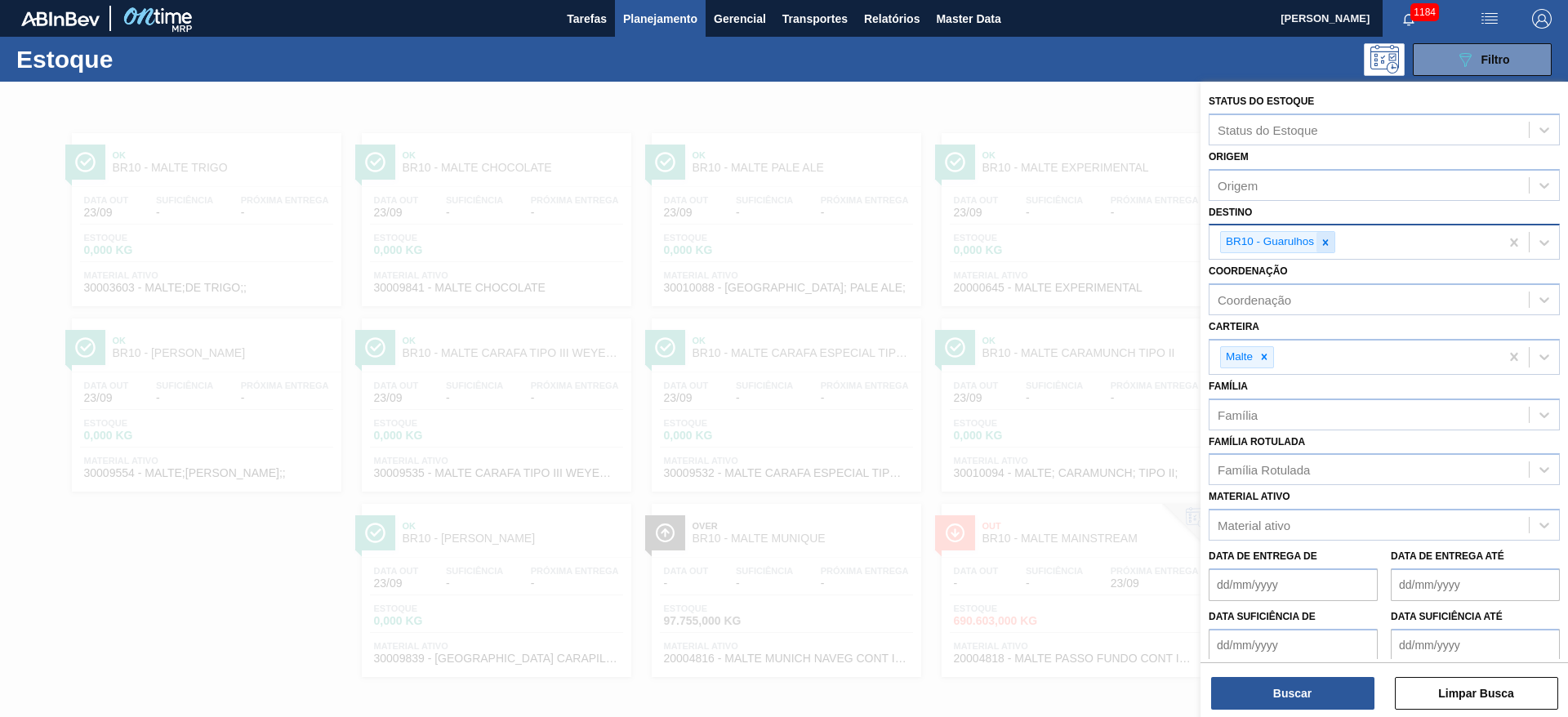
click at [1327, 237] on icon at bounding box center [1326, 242] width 11 height 11
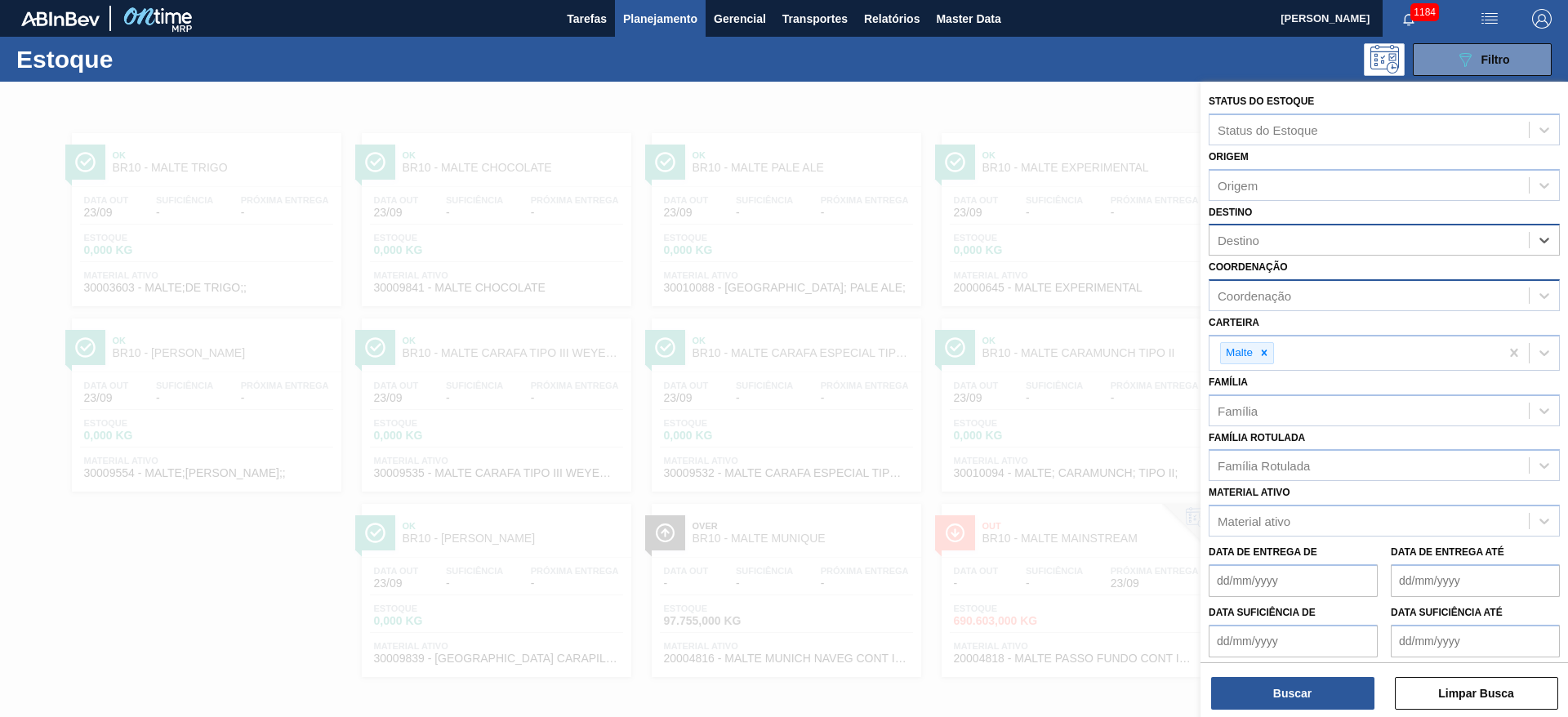
click at [1266, 293] on div "Coordenação" at bounding box center [1254, 296] width 74 height 14
type input "des"
click at [1254, 319] on div "Inovações - Descentralização" at bounding box center [1384, 336] width 351 height 36
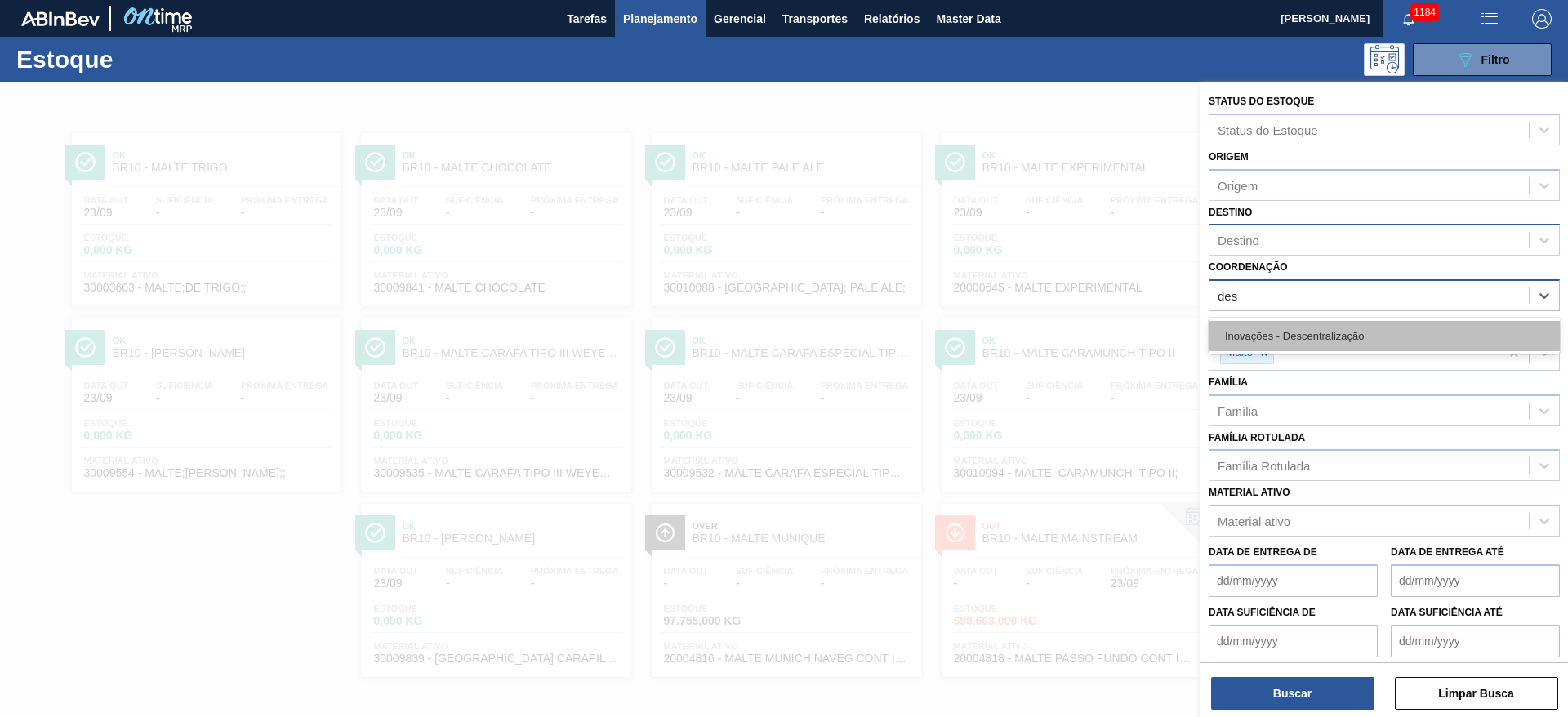
click at [1265, 346] on div "Inovações - Descentralização" at bounding box center [1384, 336] width 351 height 30
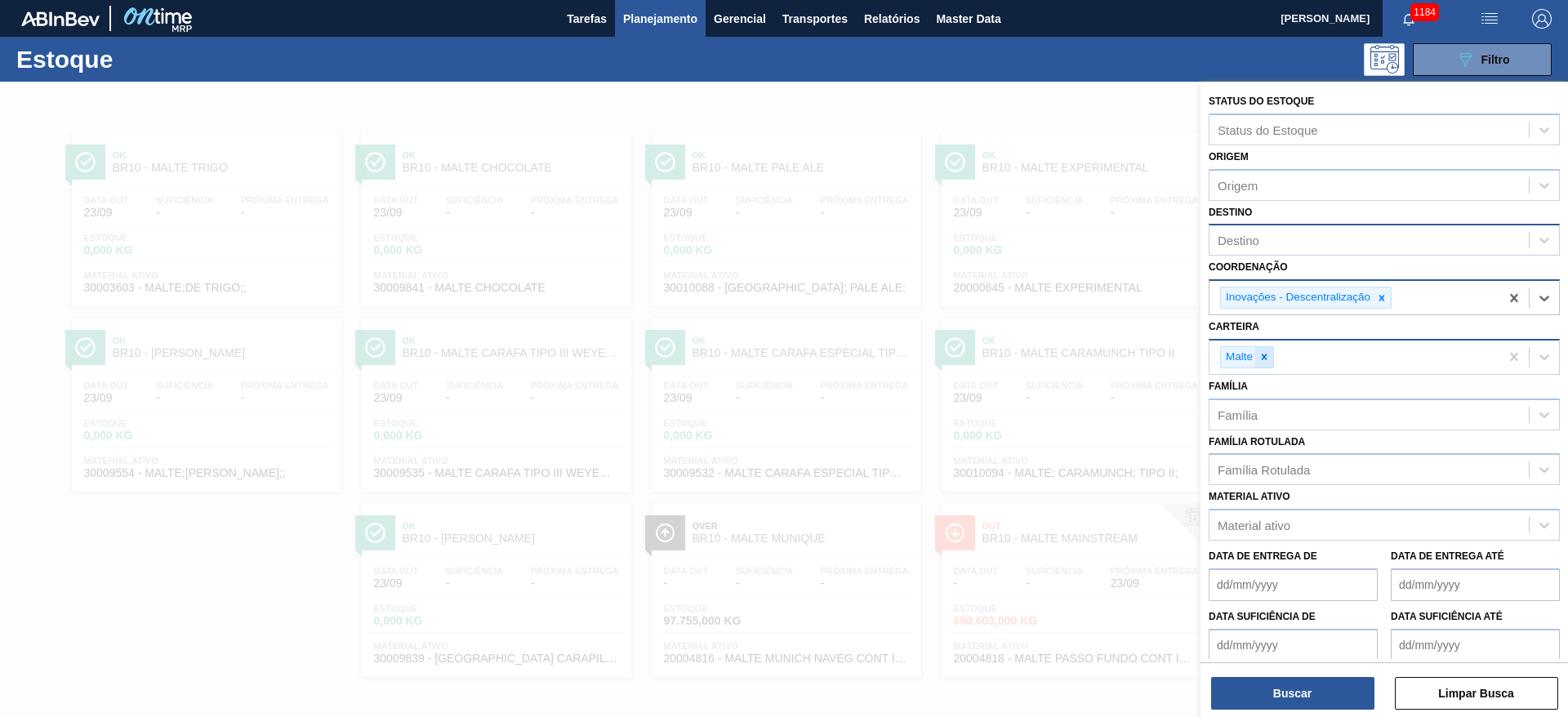
click at [1265, 352] on icon at bounding box center [1264, 357] width 11 height 11
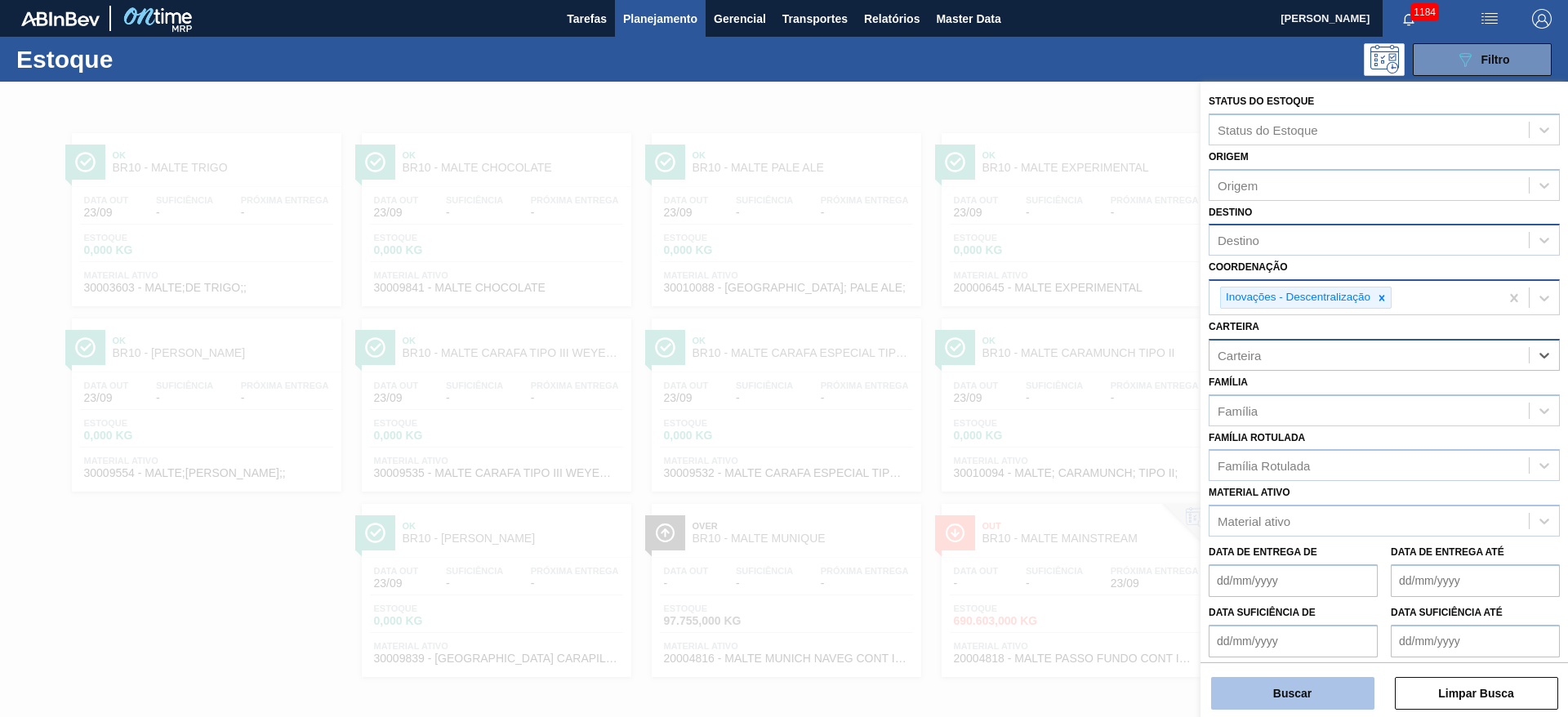
click at [1290, 683] on button "Buscar" at bounding box center [1292, 693] width 163 height 33
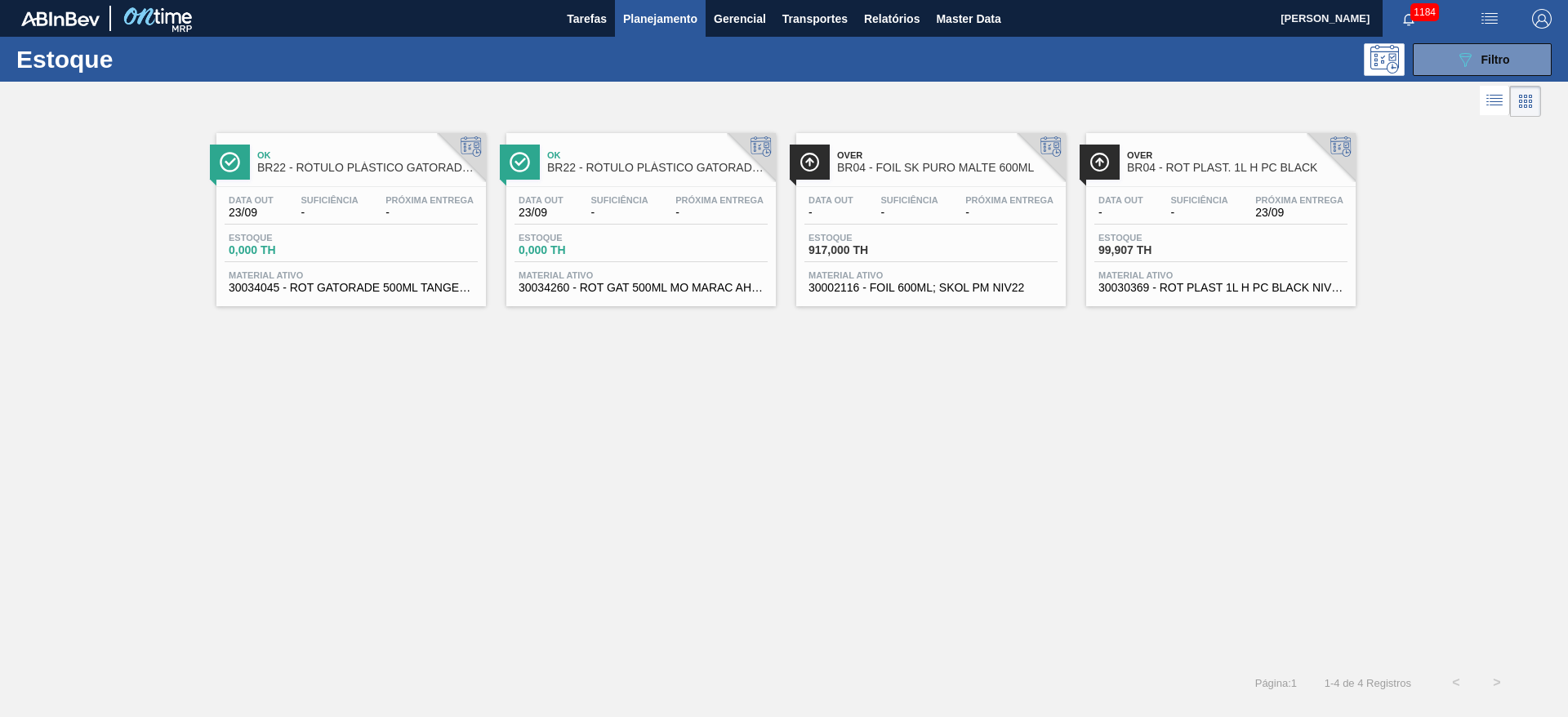
click at [1181, 208] on span "-" at bounding box center [1199, 213] width 57 height 12
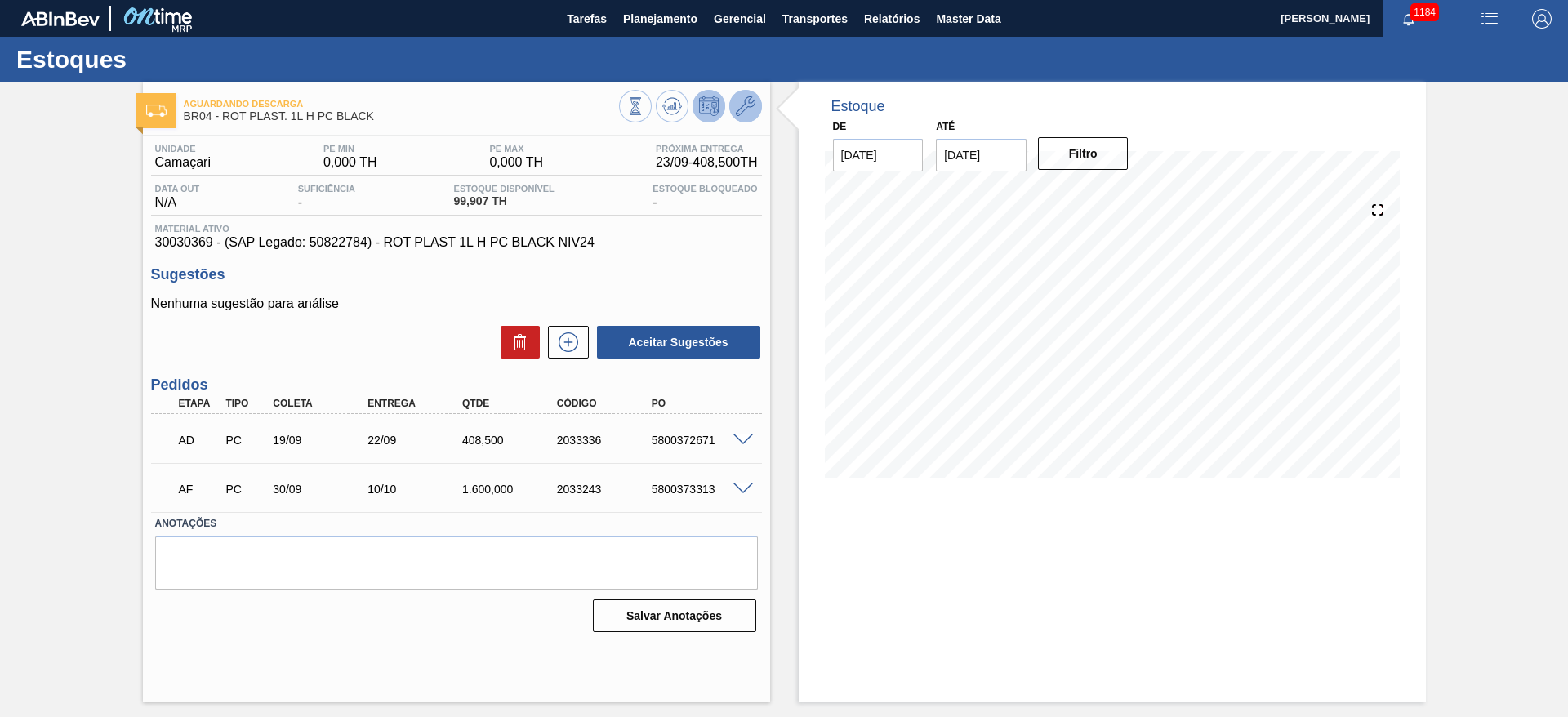
click at [745, 105] on icon at bounding box center [745, 105] width 20 height 20
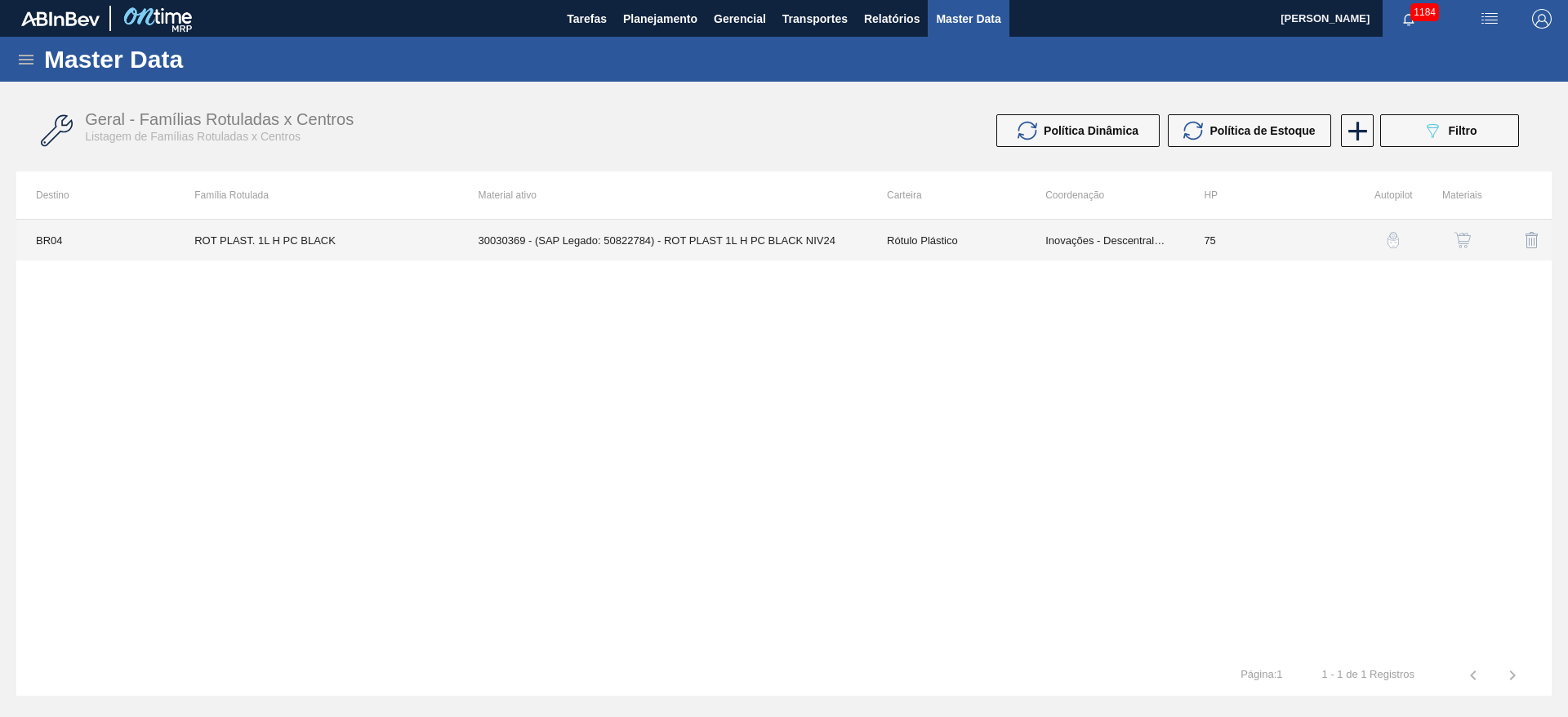
click at [1147, 235] on td "Inovações - Descentralização" at bounding box center [1105, 241] width 158 height 41
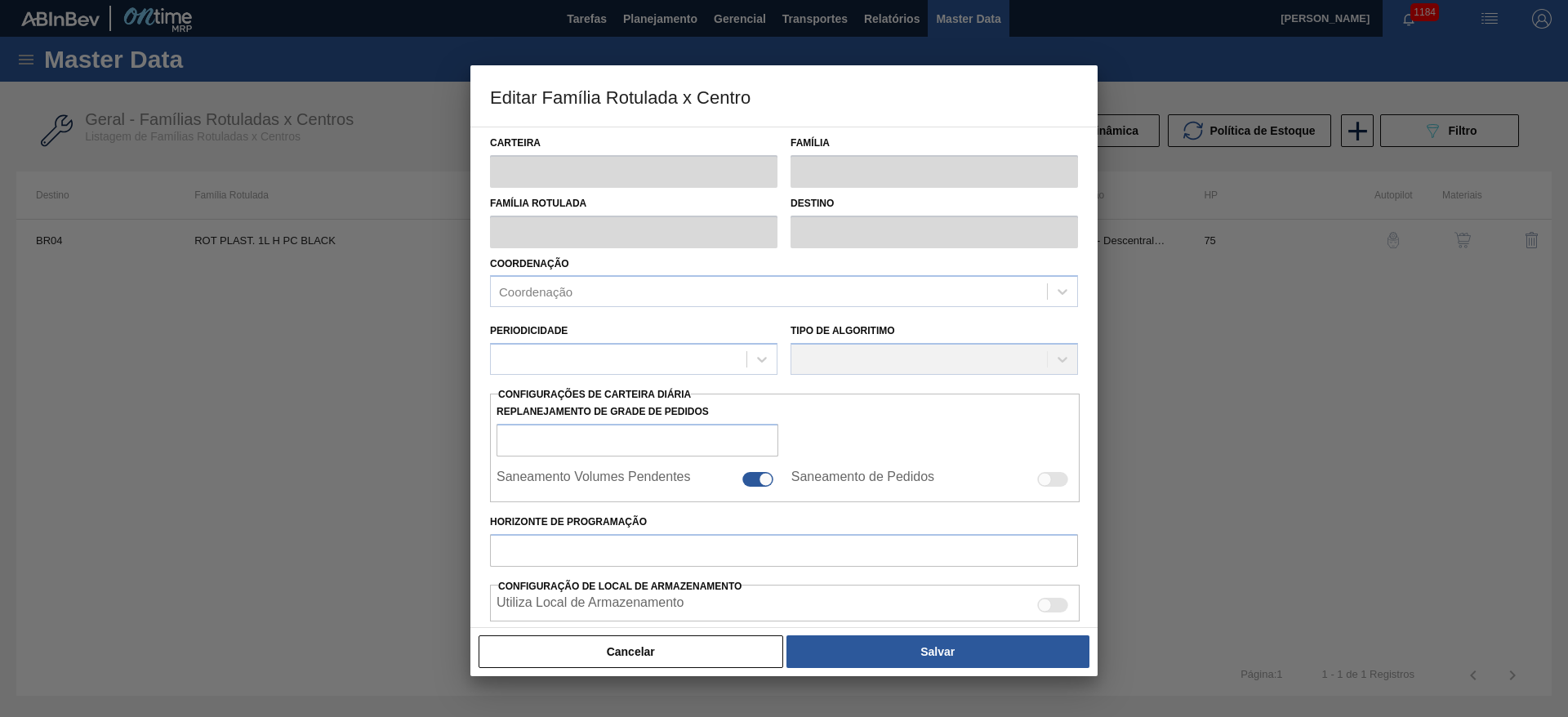
type input "Rótulo Plástico"
type input "ROT PLAST. 1L H PC BLACK"
type input "BR04 - Camaçari"
type input "75"
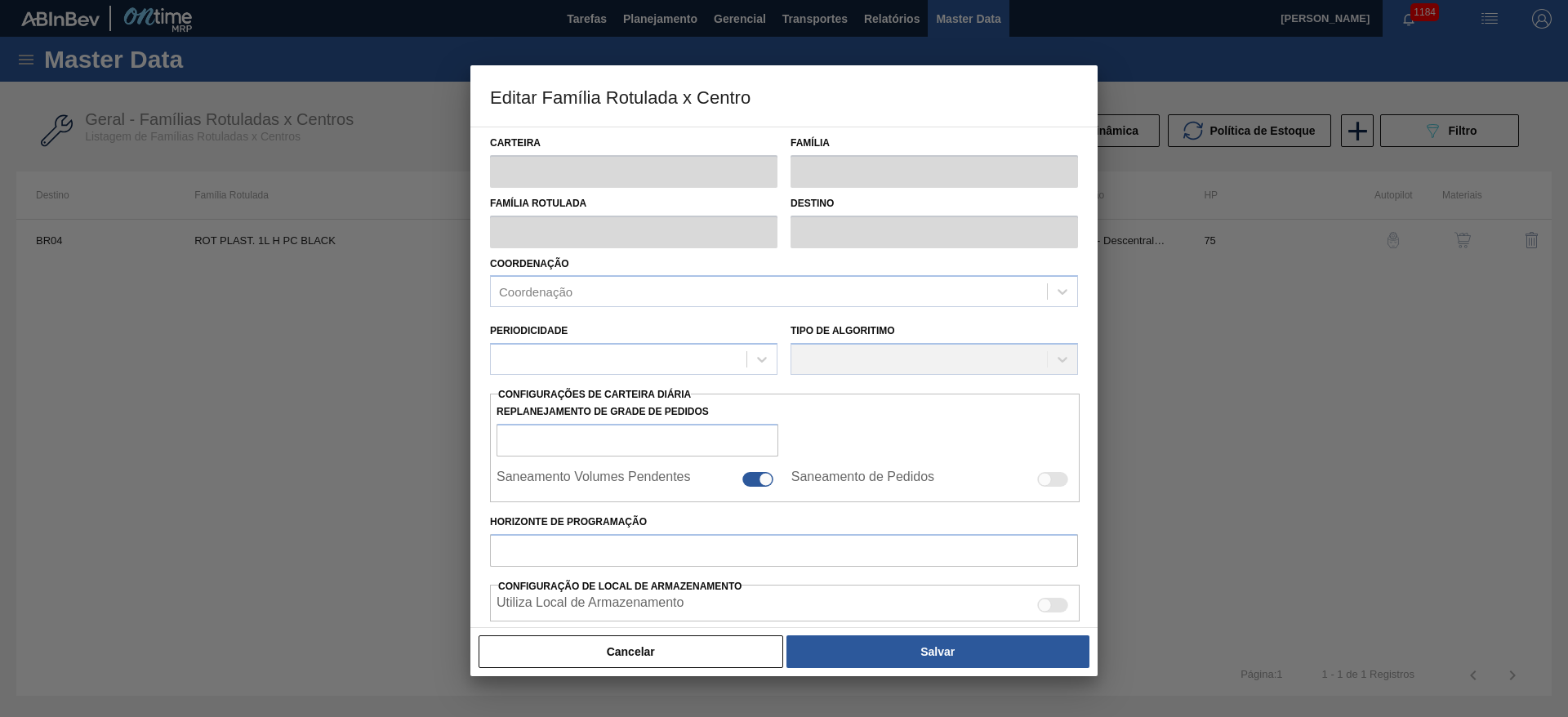
type input "0"
type input "100"
type input "0,000"
checkbox input "true"
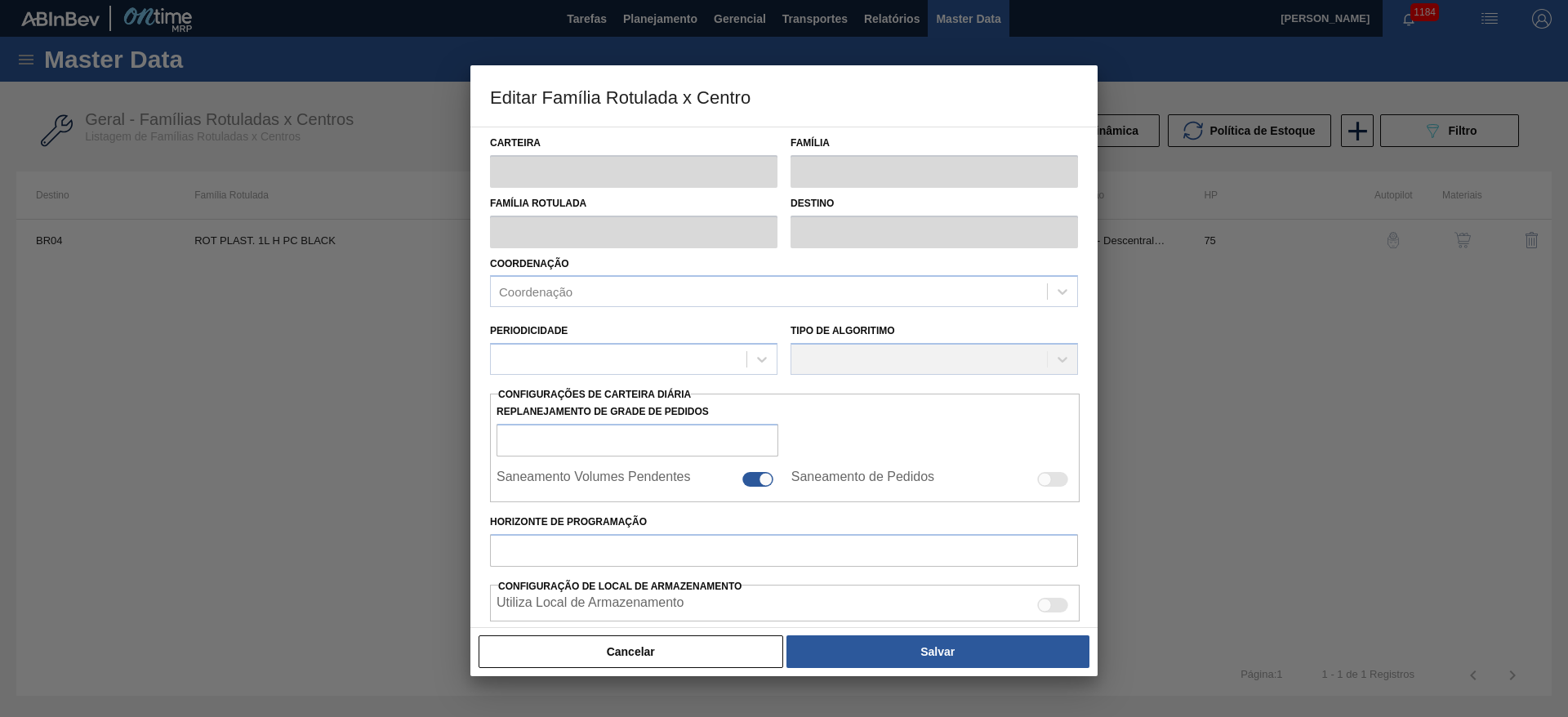
checkbox input "true"
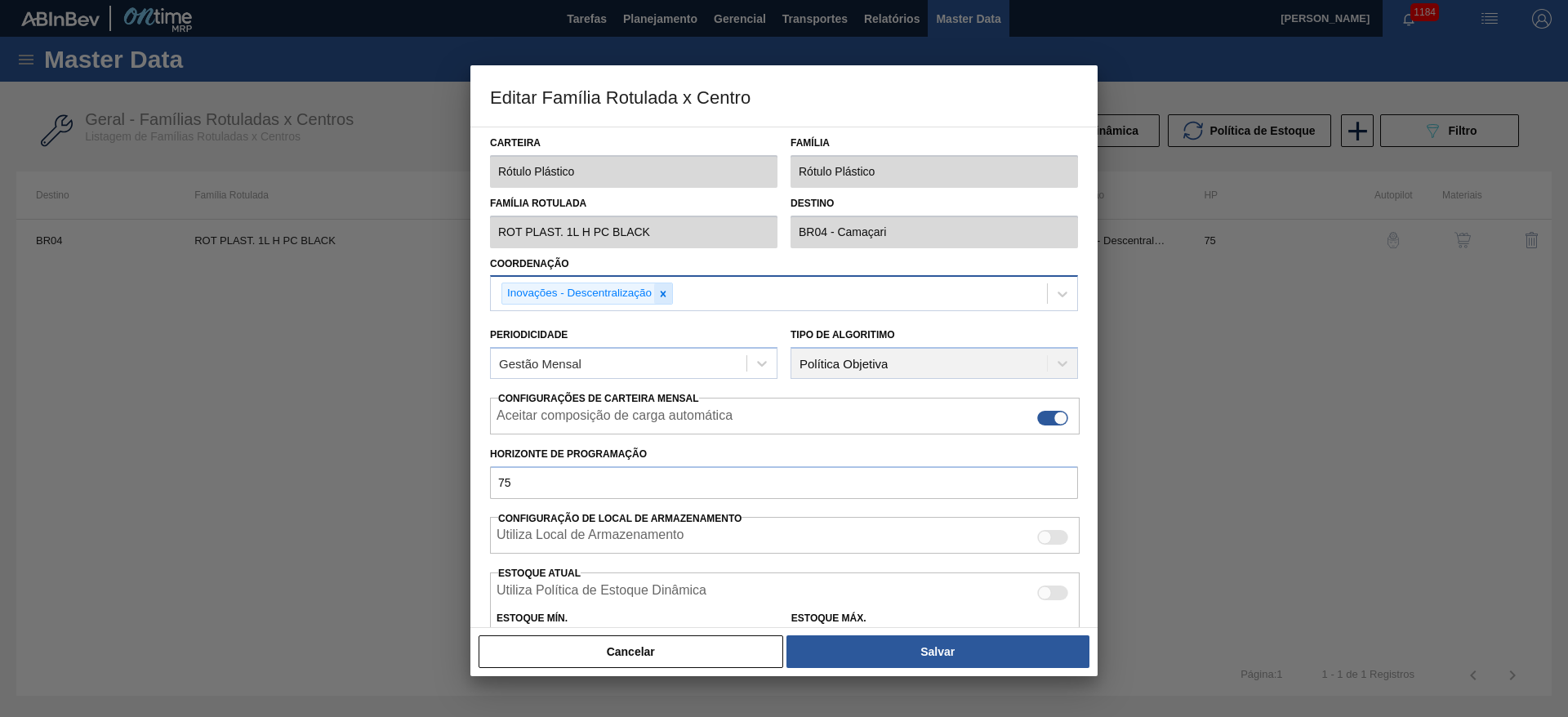
click at [666, 288] on icon at bounding box center [663, 294] width 11 height 11
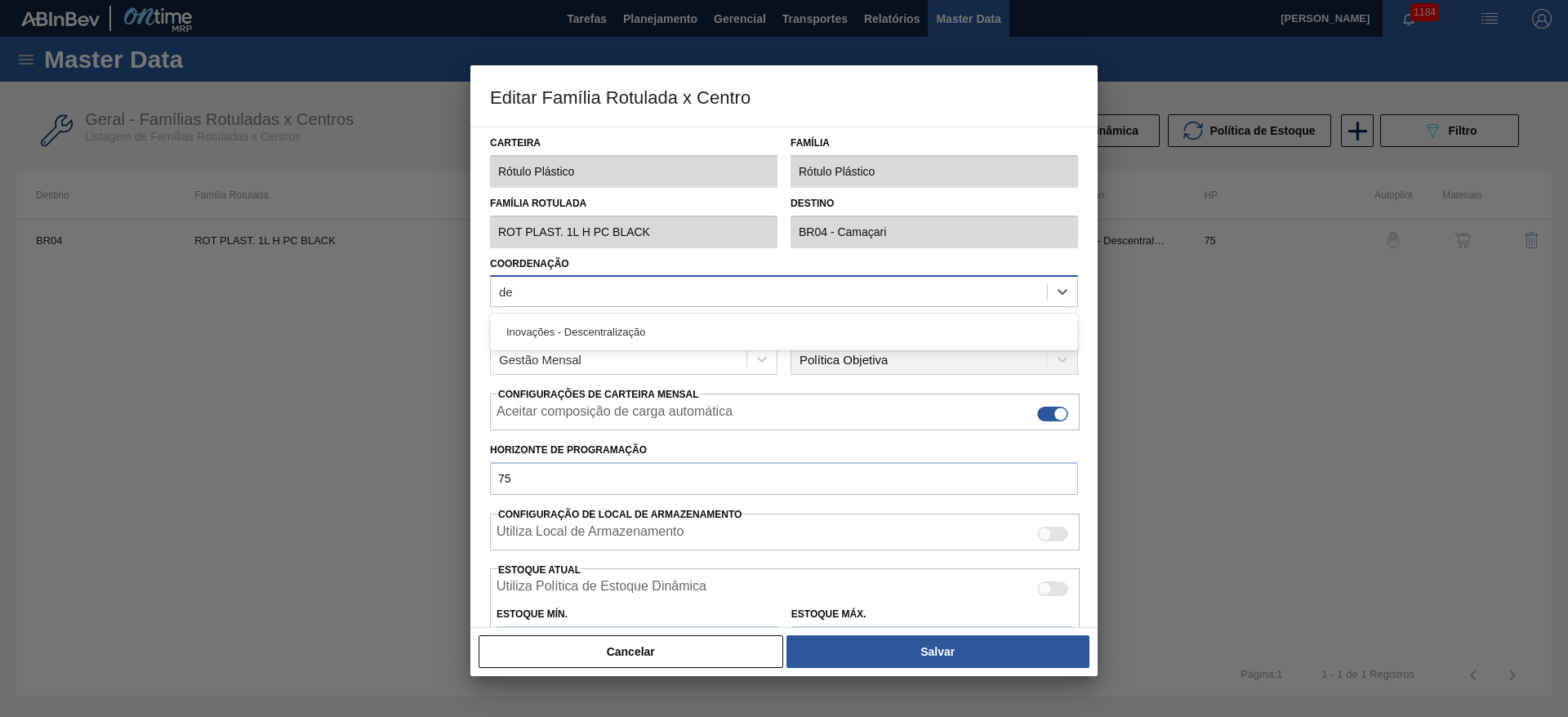
type input "des"
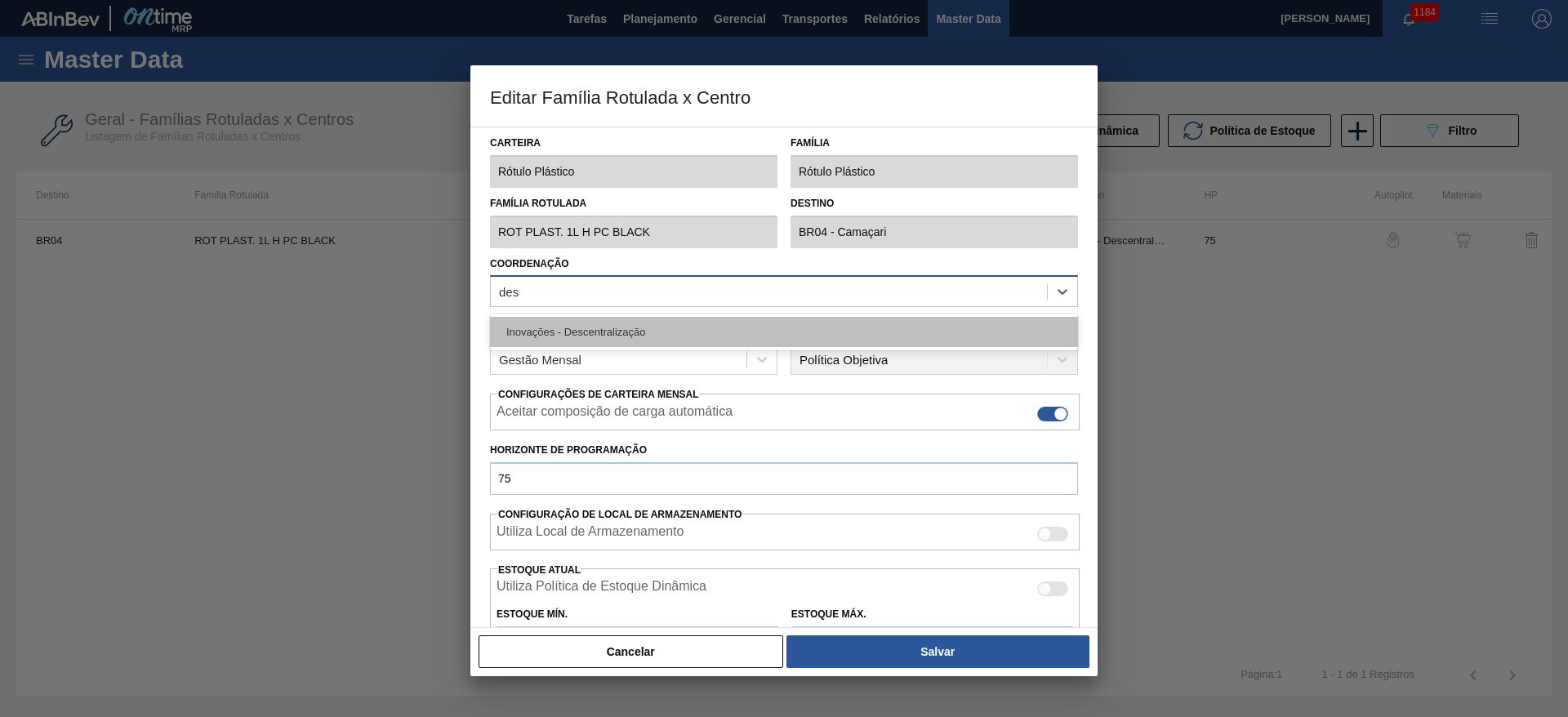
click at [614, 338] on div "Inovações - Descentralização" at bounding box center [784, 332] width 588 height 30
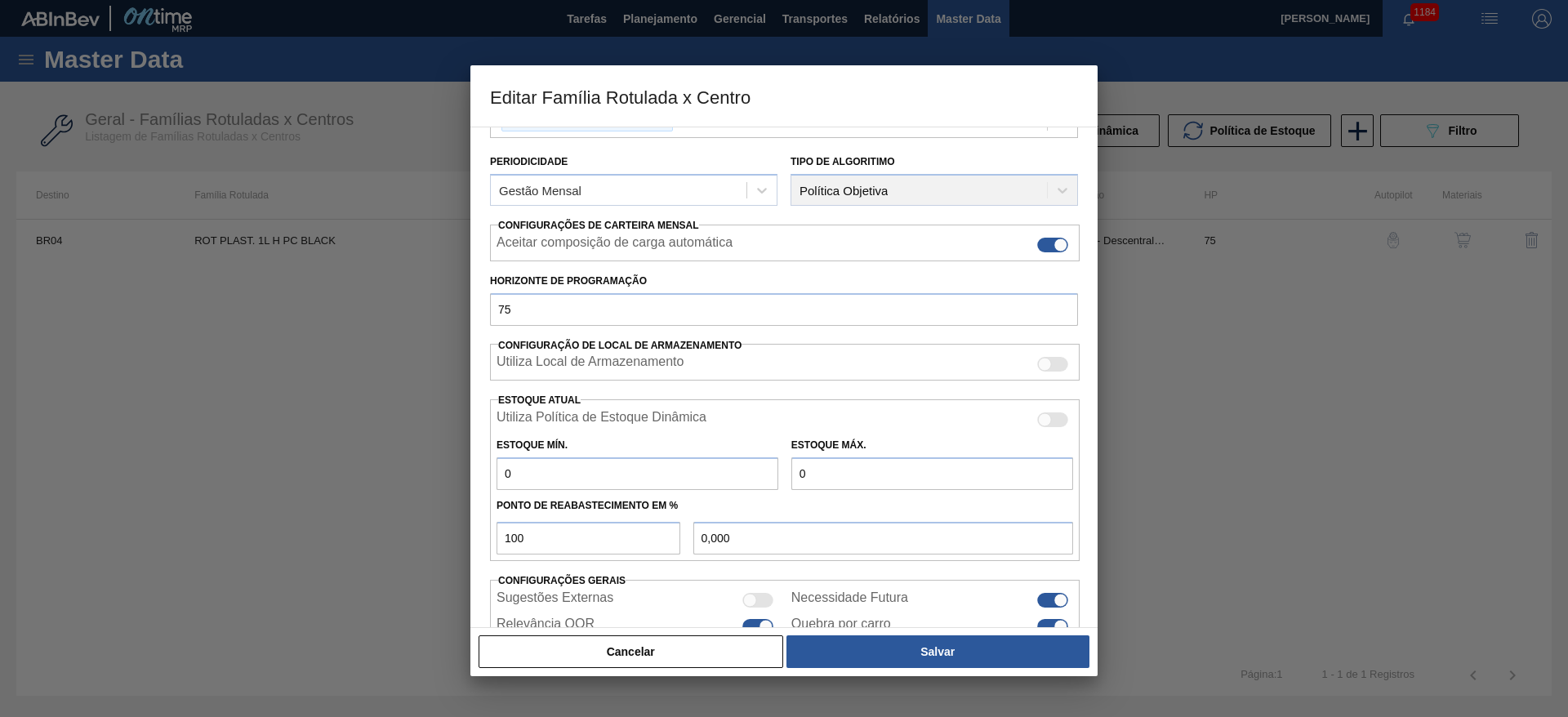
scroll to position [249, 0]
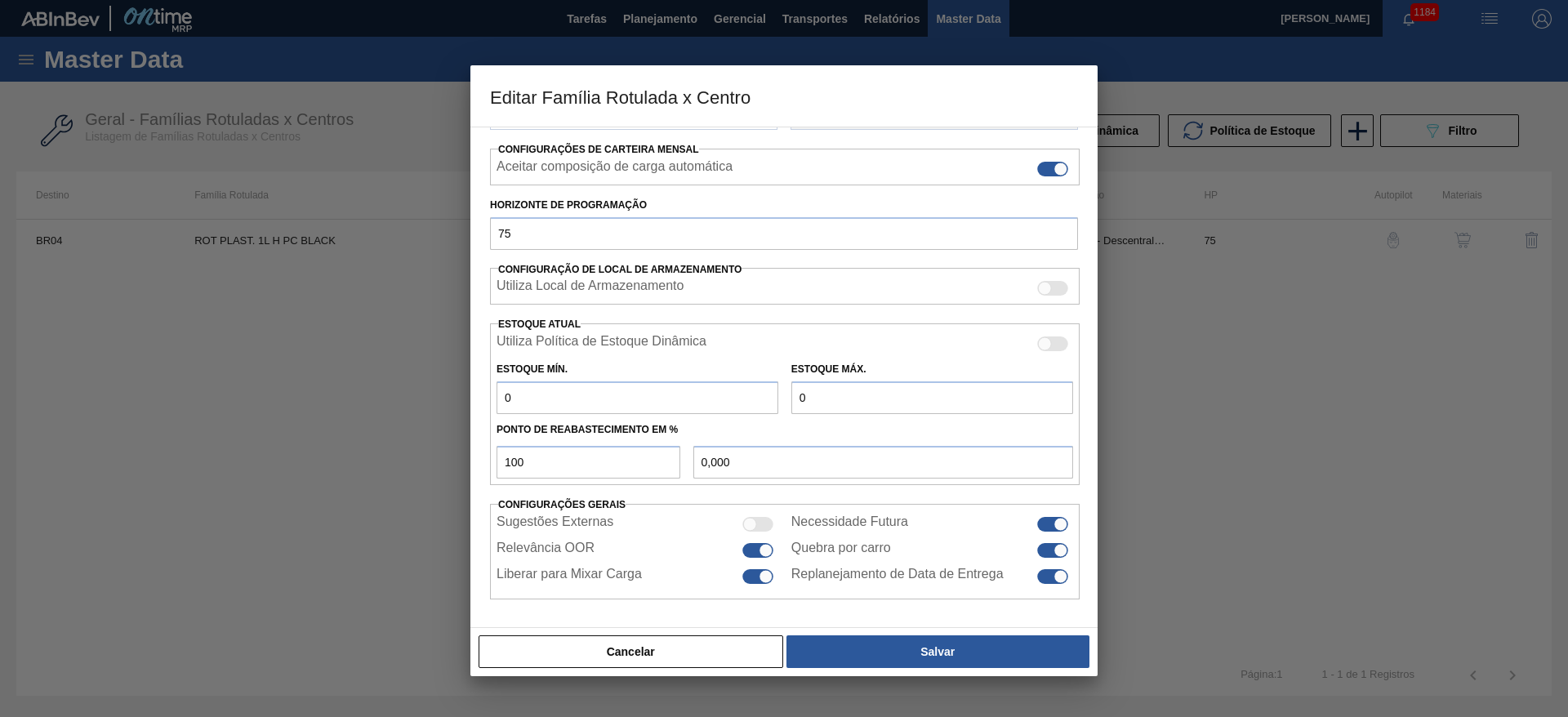
click at [750, 528] on div at bounding box center [750, 524] width 14 height 14
checkbox input "true"
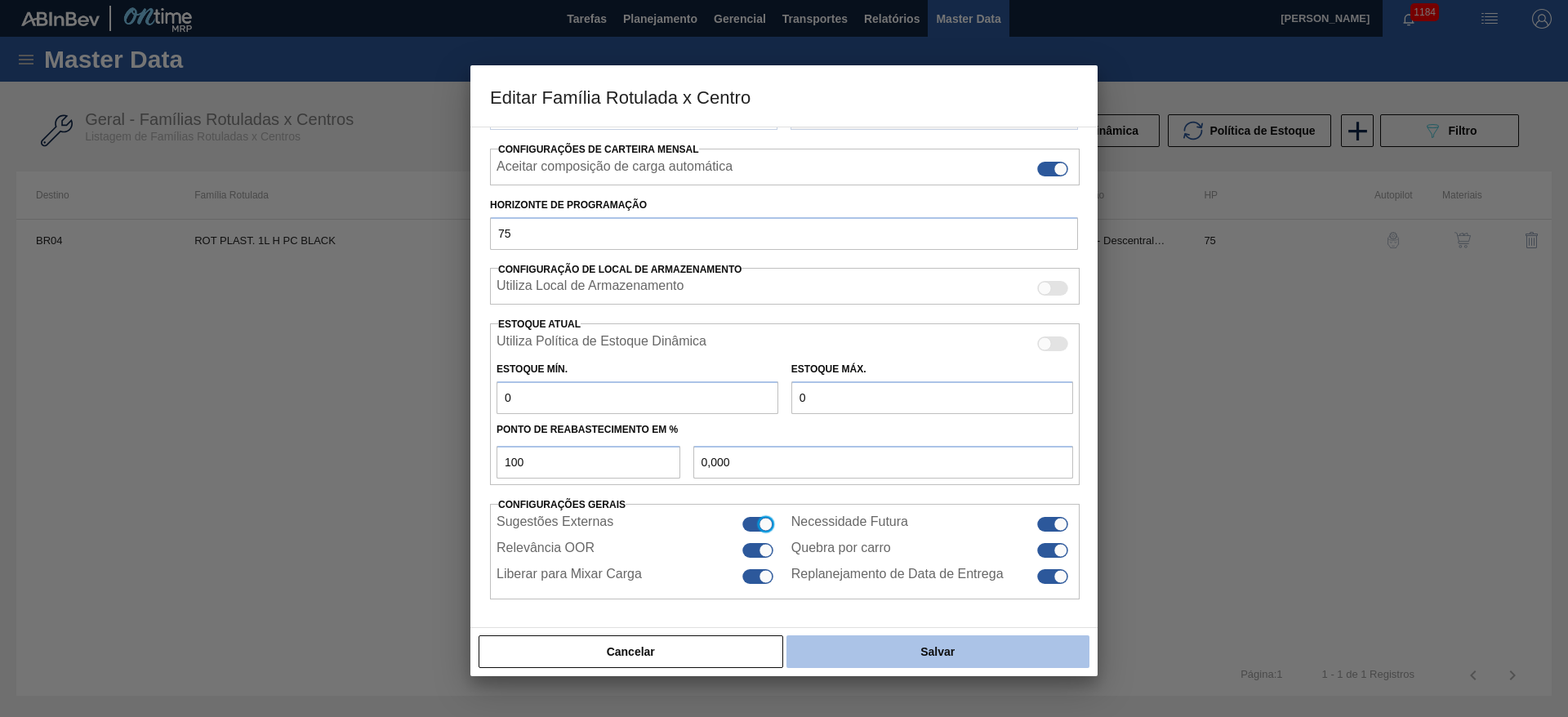
click at [901, 648] on button "Salvar" at bounding box center [938, 652] width 303 height 33
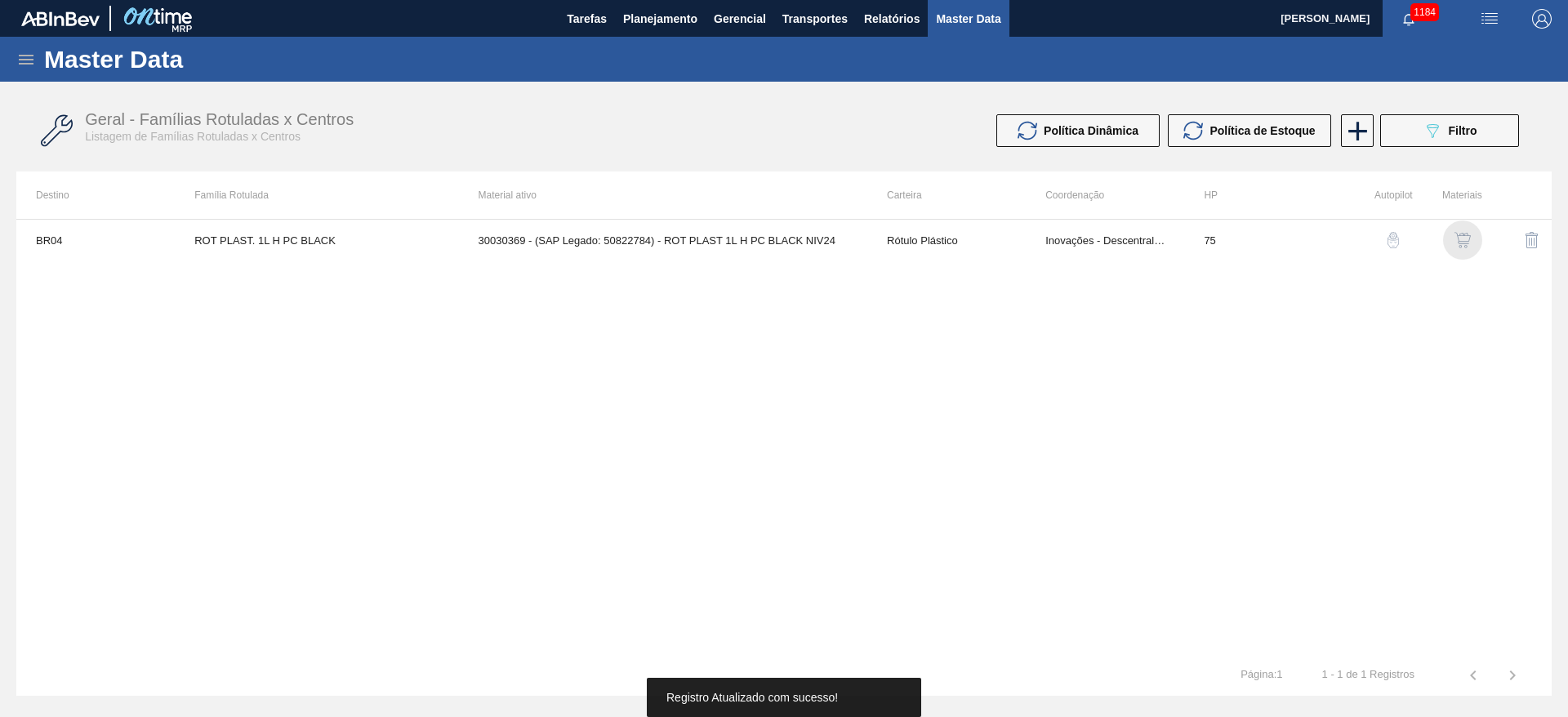
click at [1461, 243] on img "button" at bounding box center [1463, 241] width 17 height 17
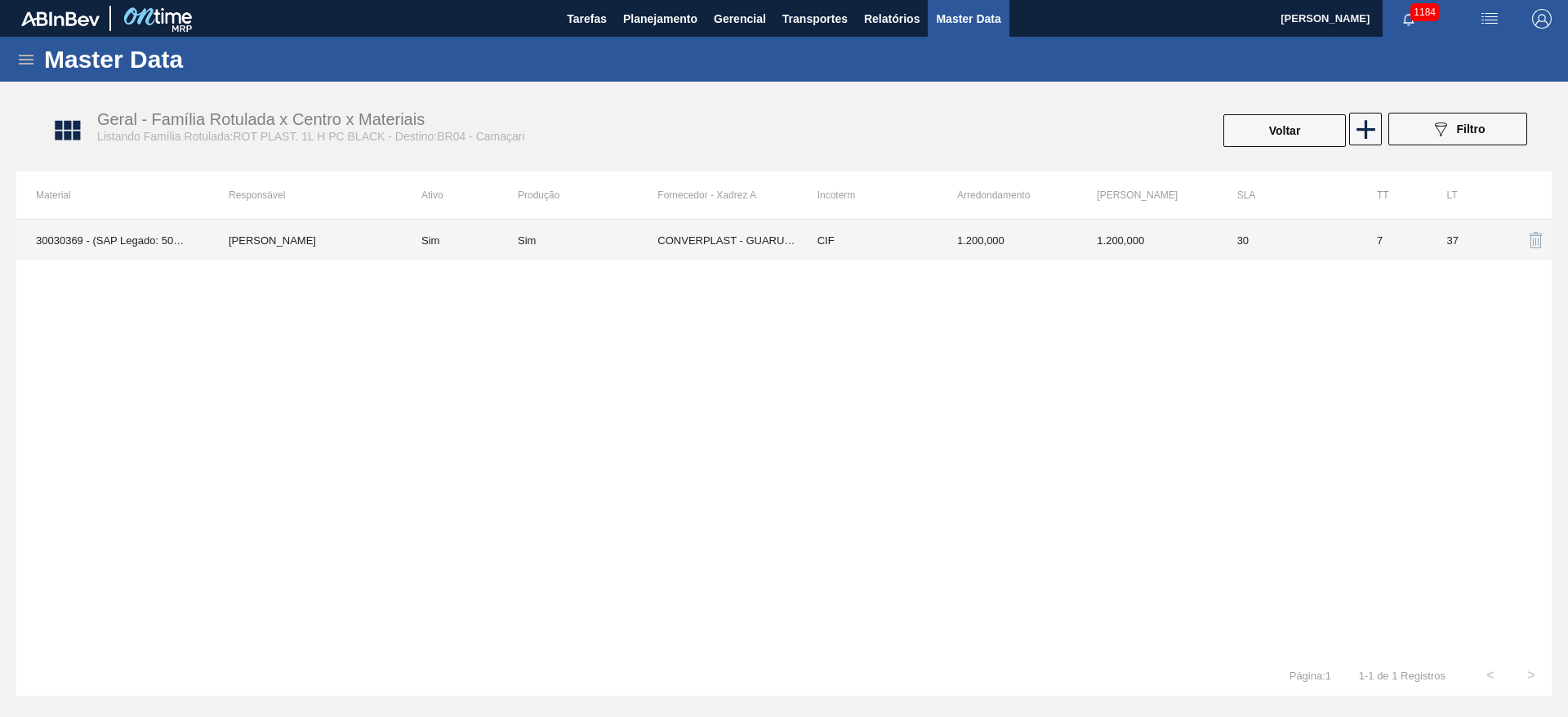
click at [573, 238] on div "Sim" at bounding box center [587, 240] width 140 height 12
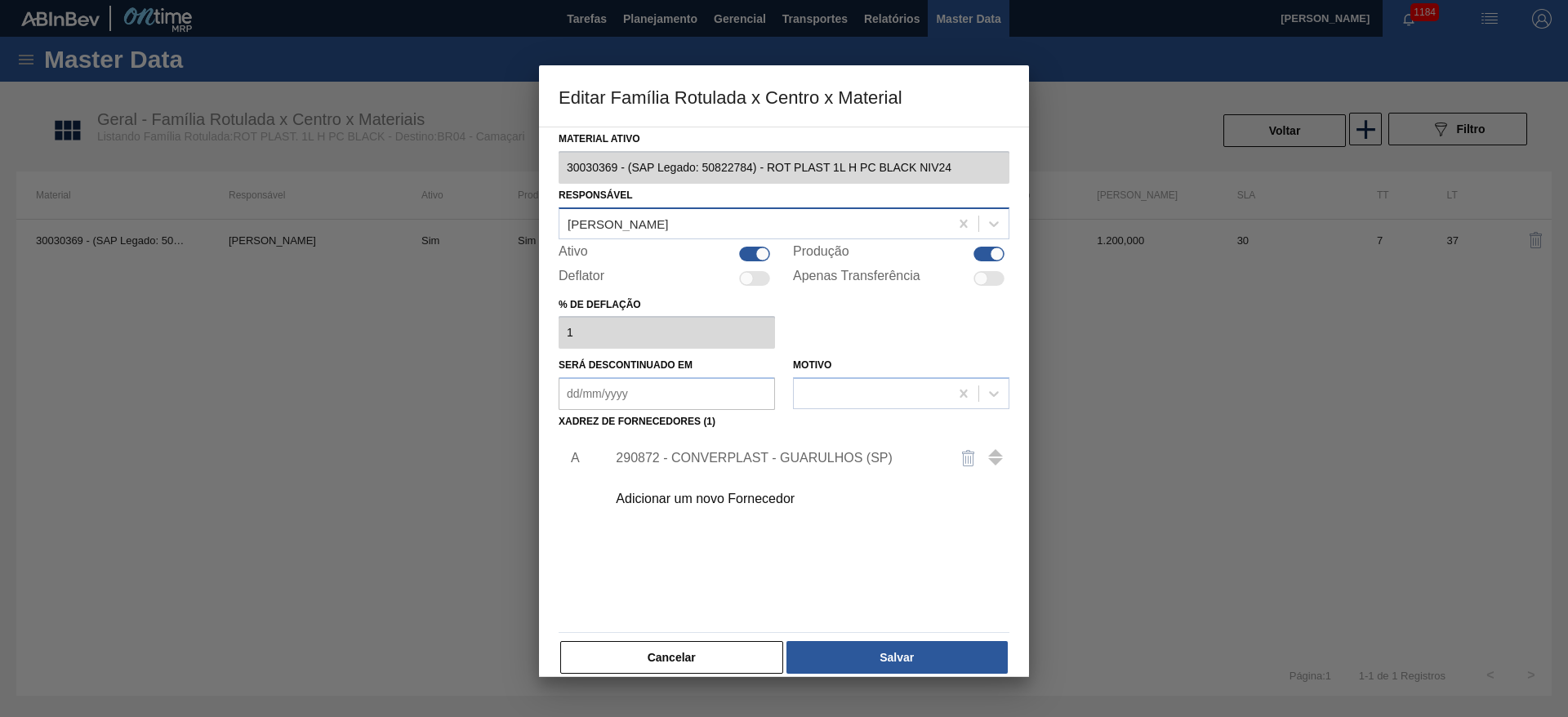
click at [649, 227] on div "[PERSON_NAME]" at bounding box center [618, 223] width 101 height 14
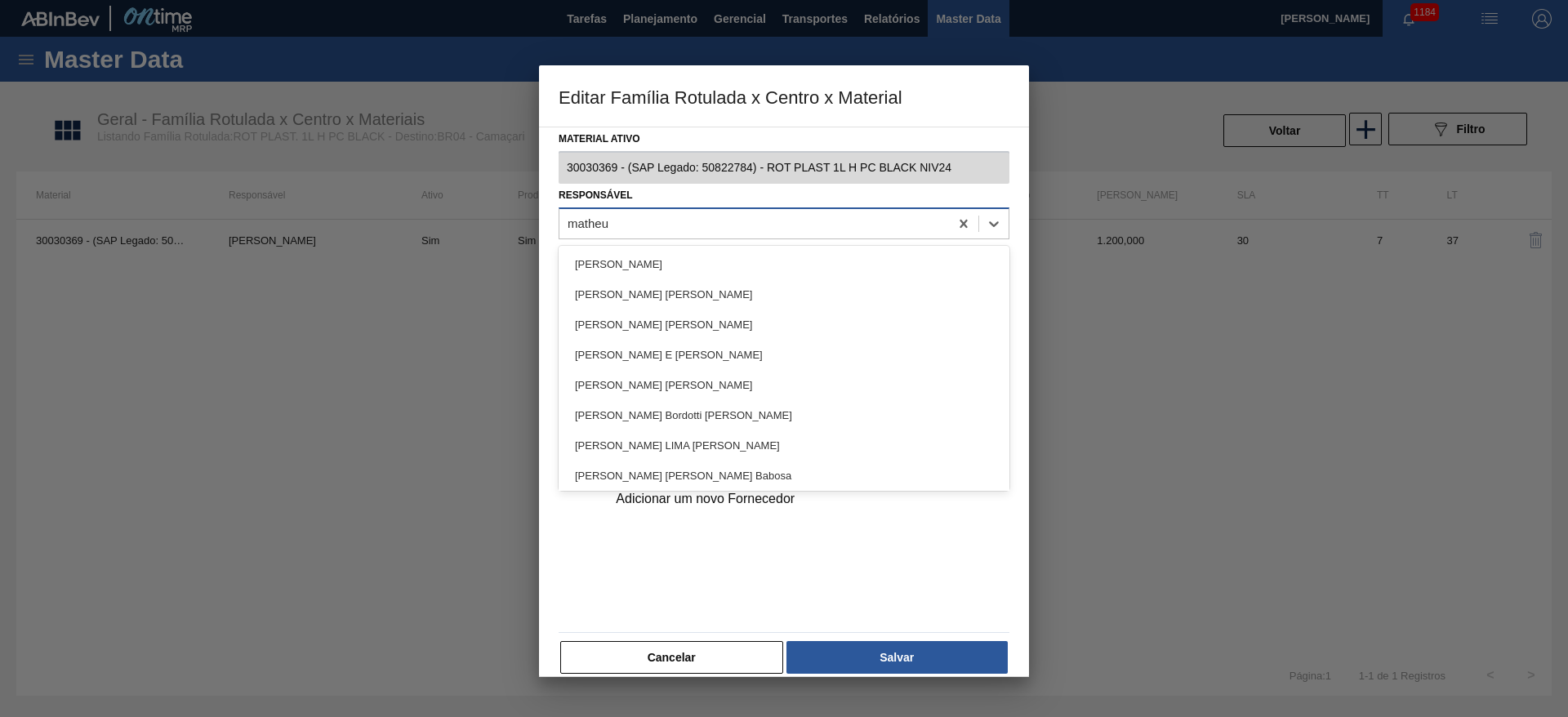
type input "matheus"
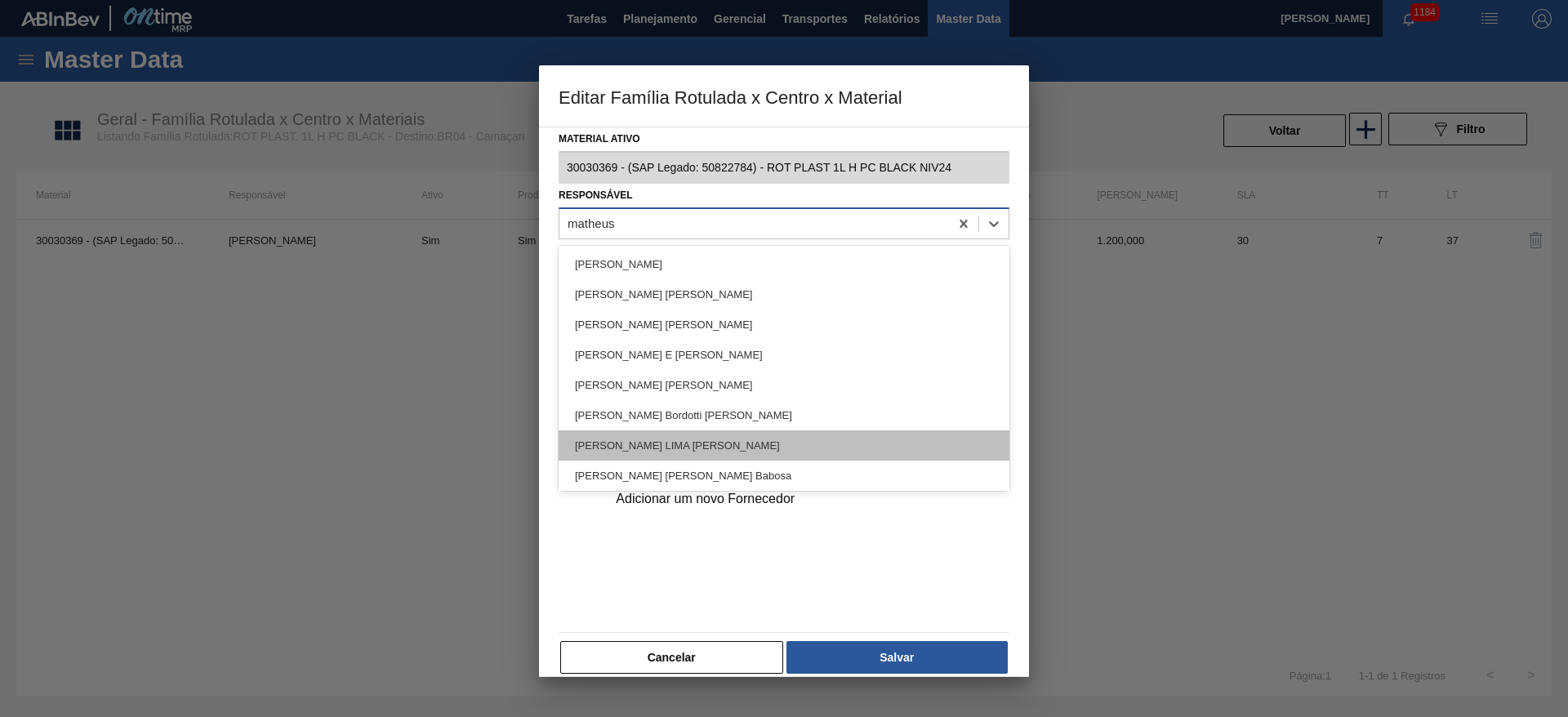
click at [667, 449] on div "MATHEUS FARIA LIMA DA SILVA" at bounding box center [784, 446] width 451 height 30
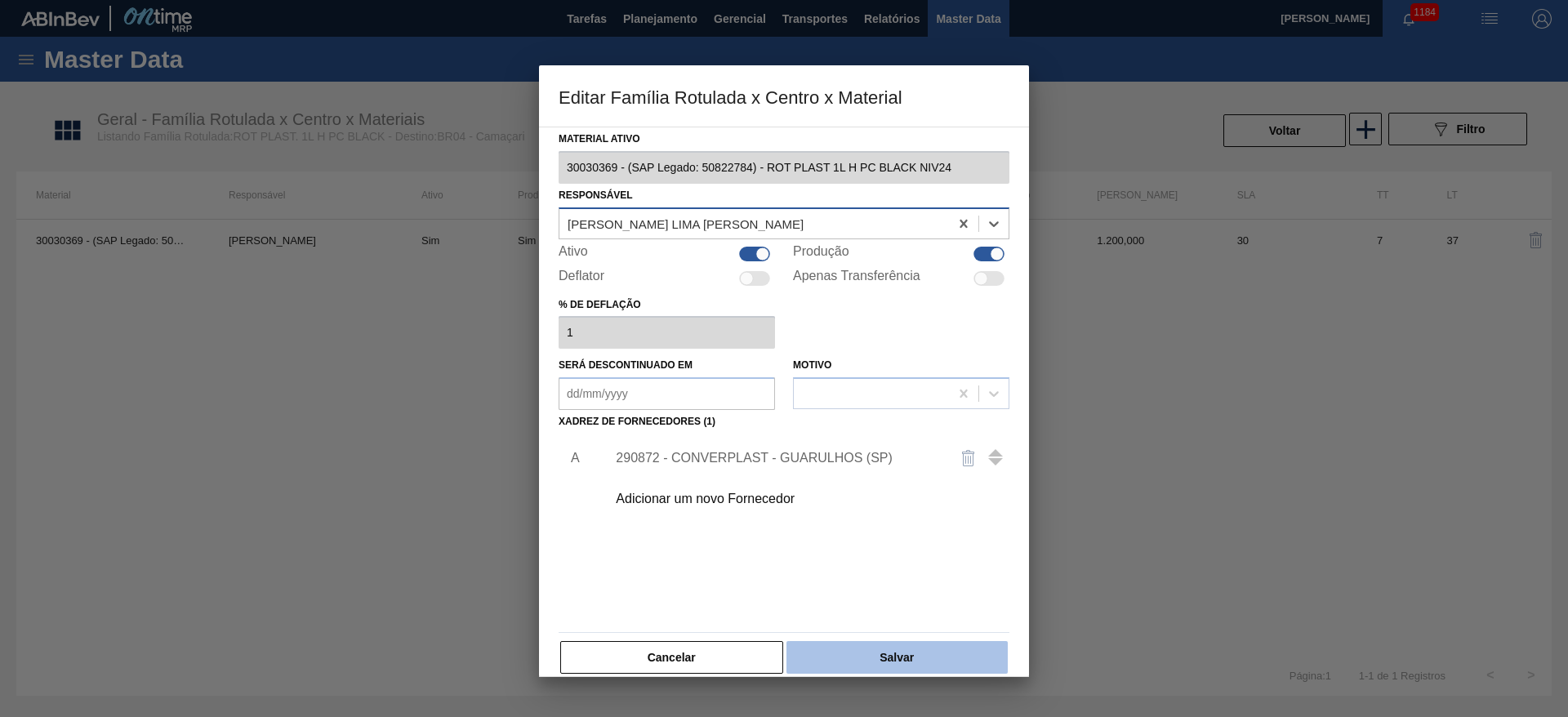
click at [847, 645] on button "Salvar" at bounding box center [897, 657] width 221 height 33
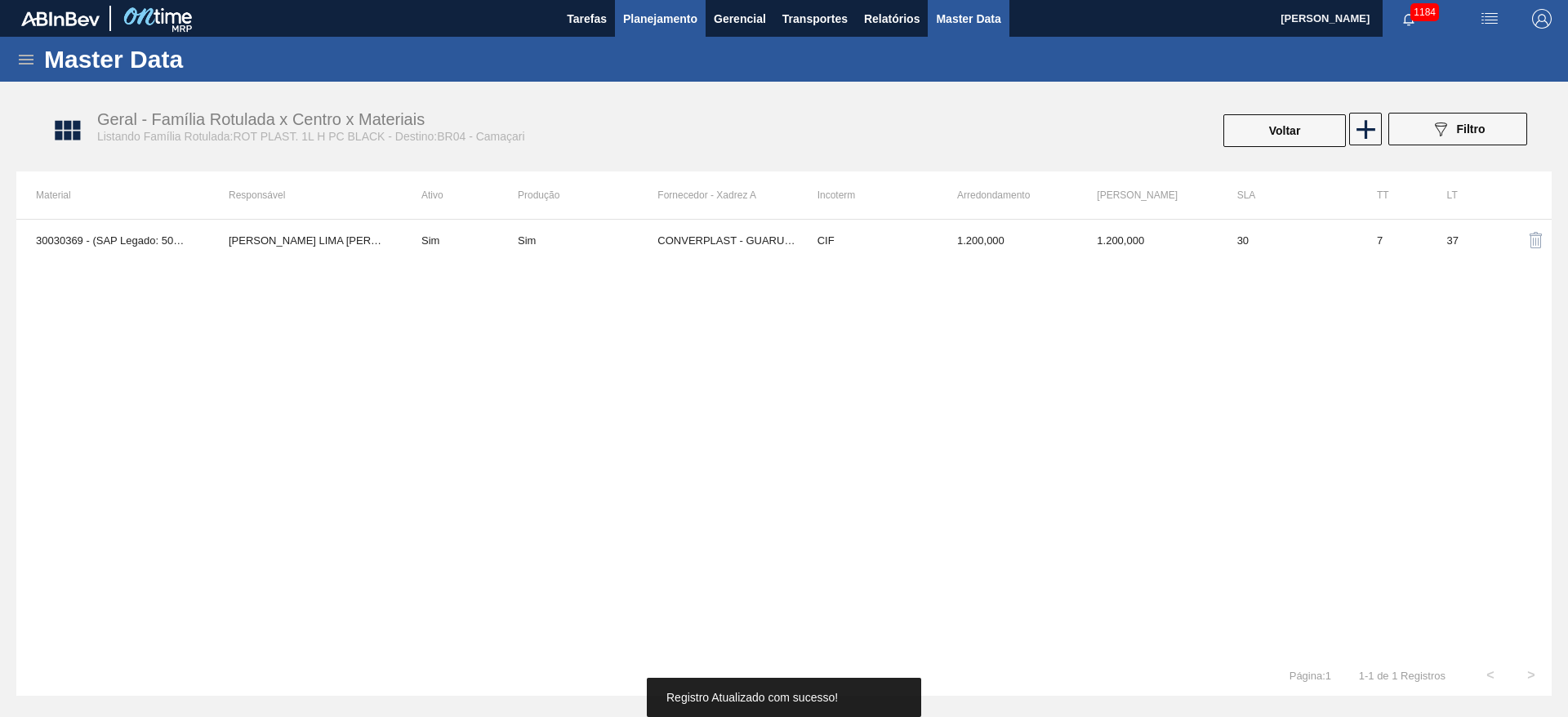
click at [650, 10] on span "Planejamento" at bounding box center [661, 19] width 75 height 20
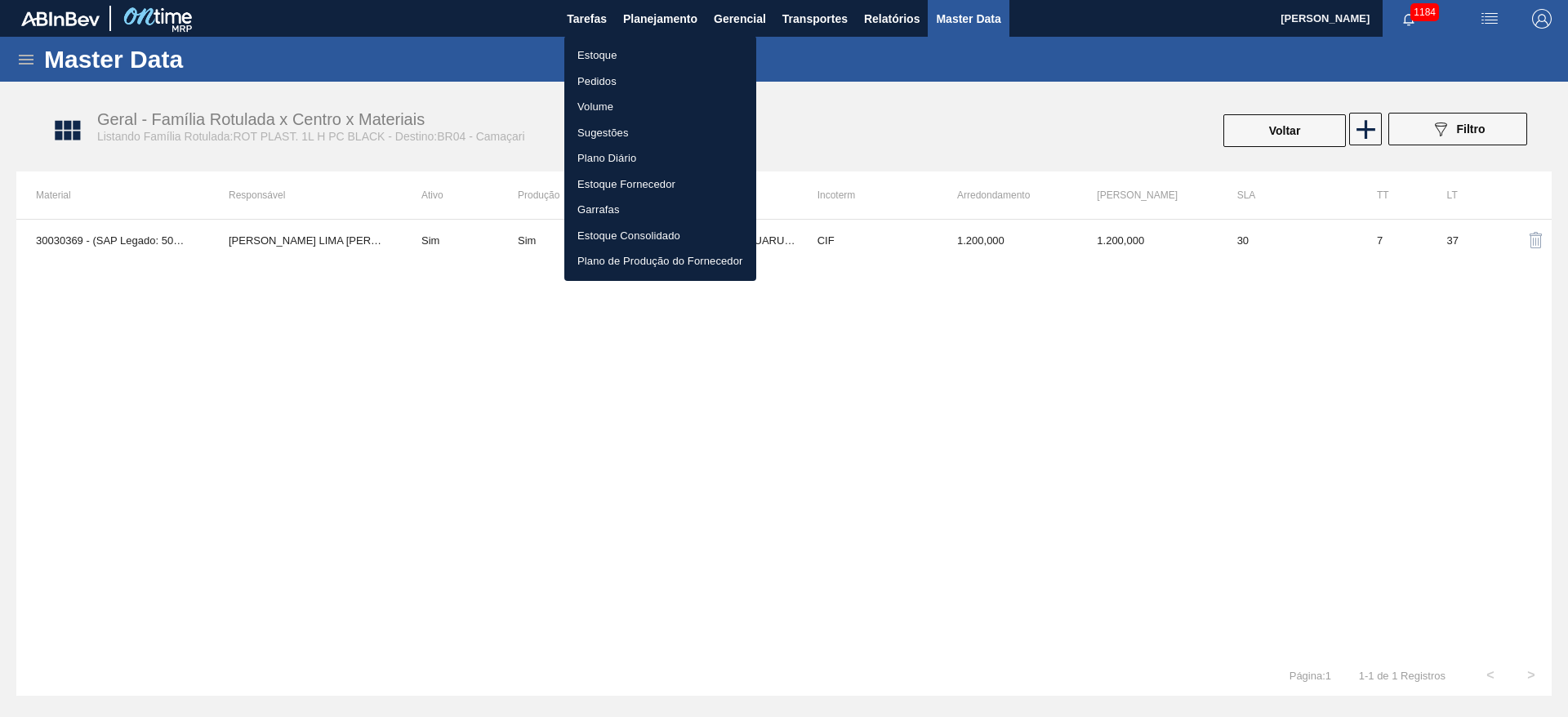
click at [575, 56] on li "Estoque" at bounding box center [660, 56] width 192 height 26
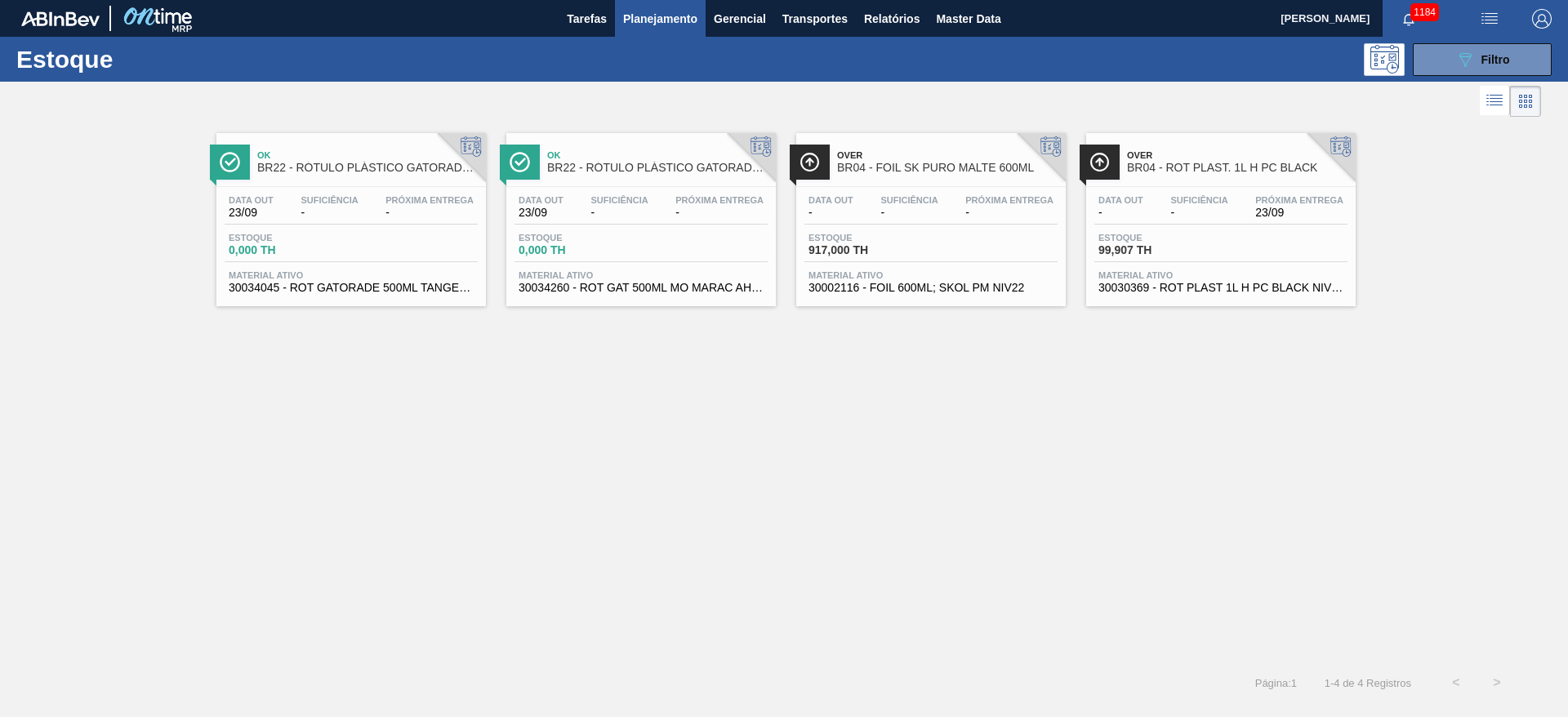
click at [922, 234] on span "Estoque" at bounding box center [865, 238] width 115 height 10
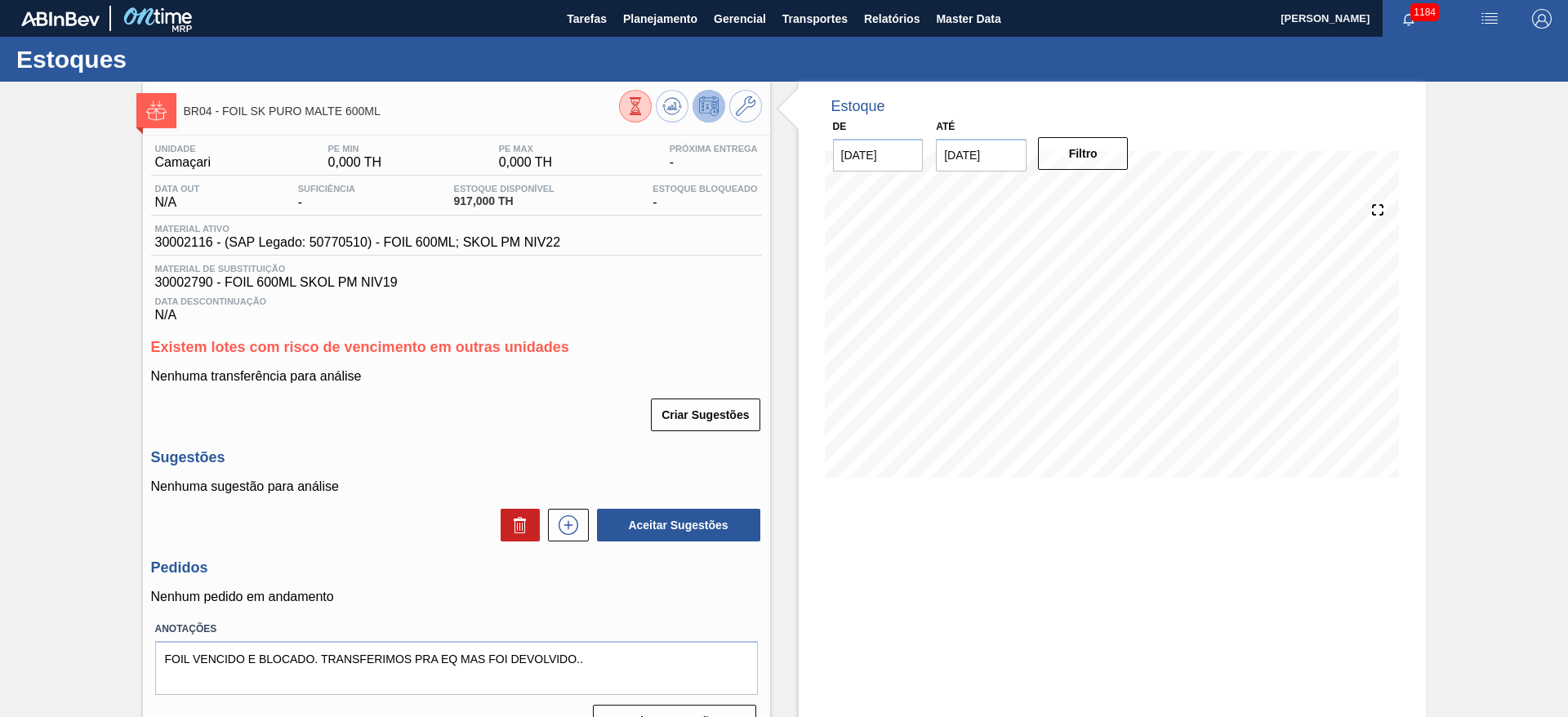
click at [630, 103] on icon at bounding box center [635, 105] width 18 height 18
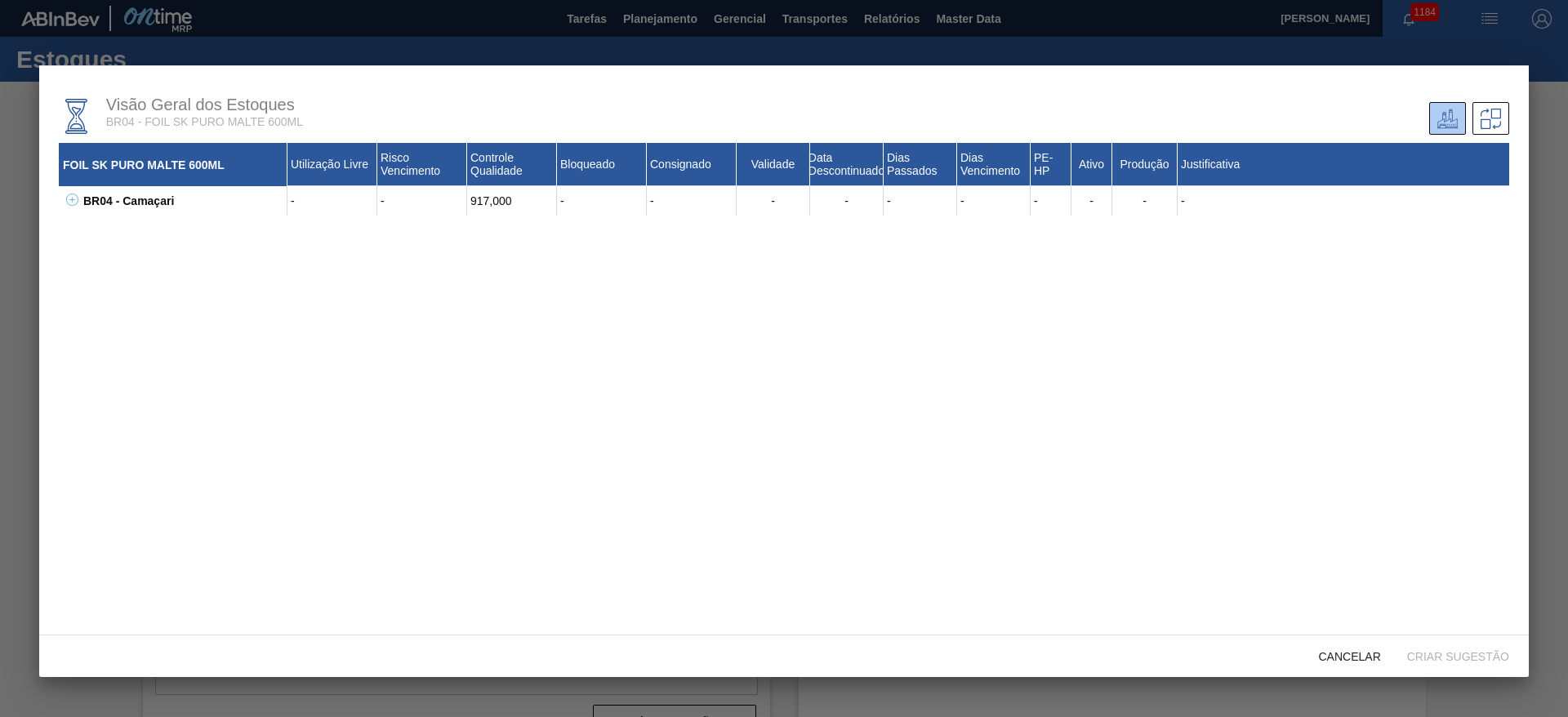
click at [76, 196] on icon at bounding box center [72, 200] width 12 height 12
click at [1325, 652] on span "Cancelar" at bounding box center [1350, 656] width 89 height 13
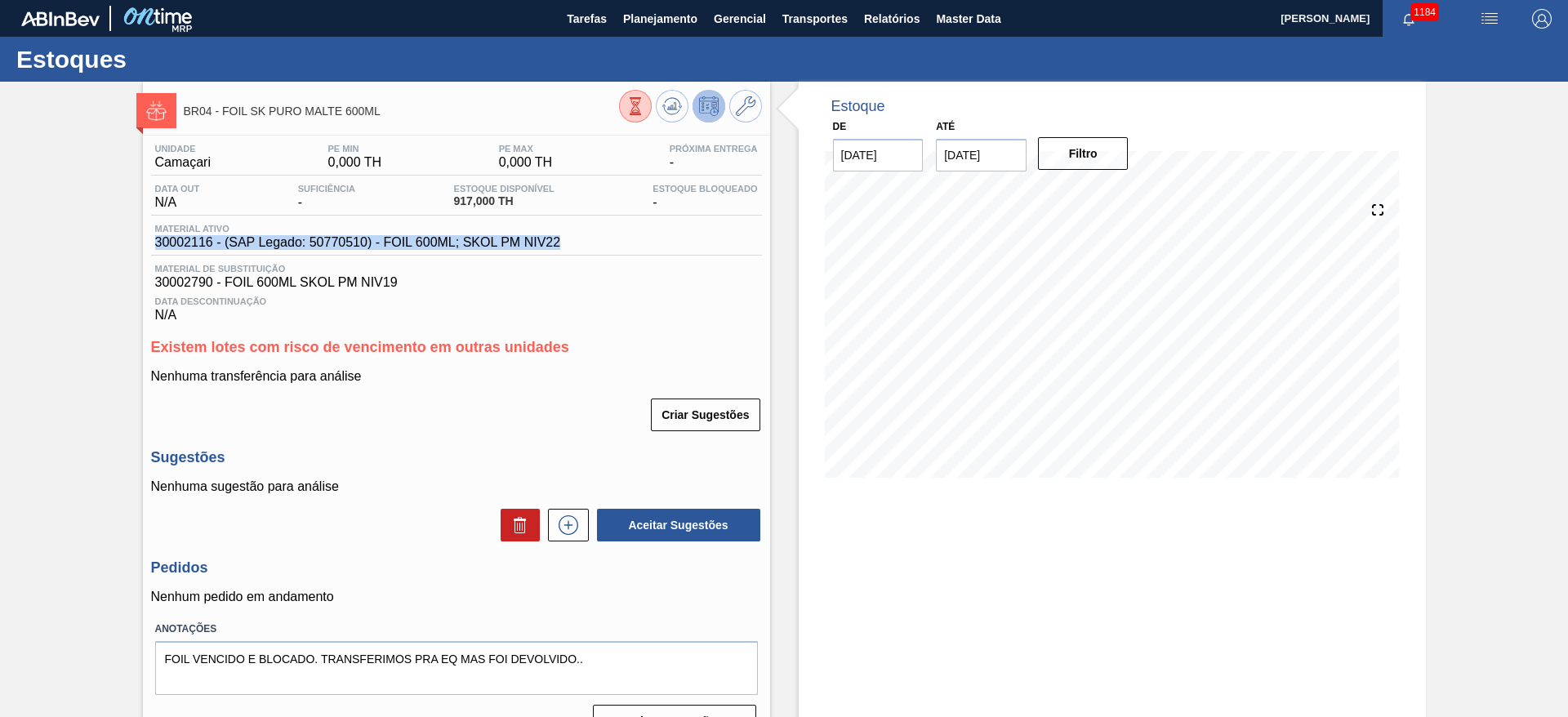
drag, startPoint x: 576, startPoint y: 238, endPoint x: 96, endPoint y: 241, distance: 480.0
click at [96, 241] on div "BR04 - FOIL SK PURO MALTE 600ML Unidade Camaçari PE MIN 0,000 TH PE MAX 0,000 T…" at bounding box center [784, 417] width 1568 height 669
copy span "30002116 - (SAP Legado: 50770510) - FOIL 600ML; SKOL PM NIV22"
click at [652, 18] on span "Planejamento" at bounding box center [661, 19] width 75 height 20
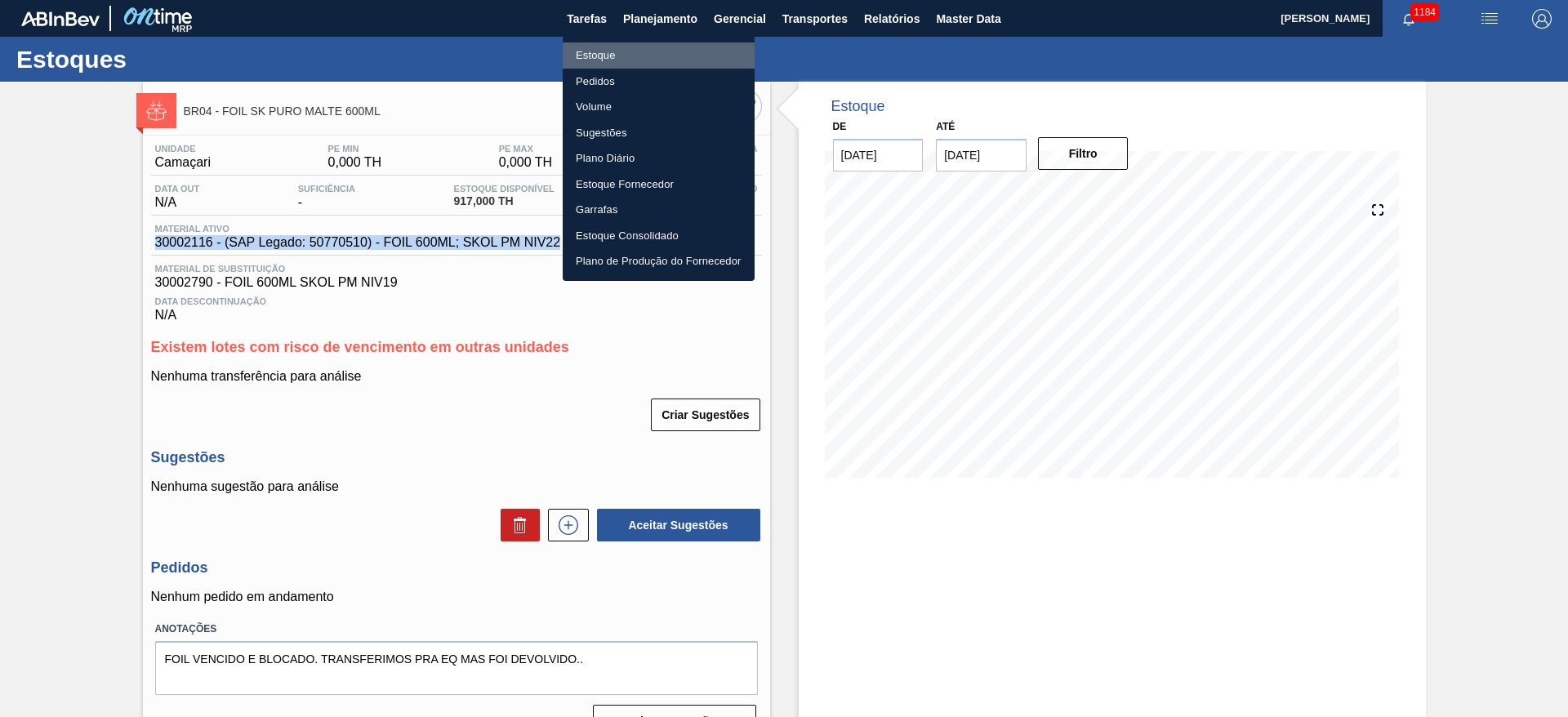
click at [591, 62] on li "Estoque" at bounding box center [659, 56] width 192 height 26
